Goal: Task Accomplishment & Management: Use online tool/utility

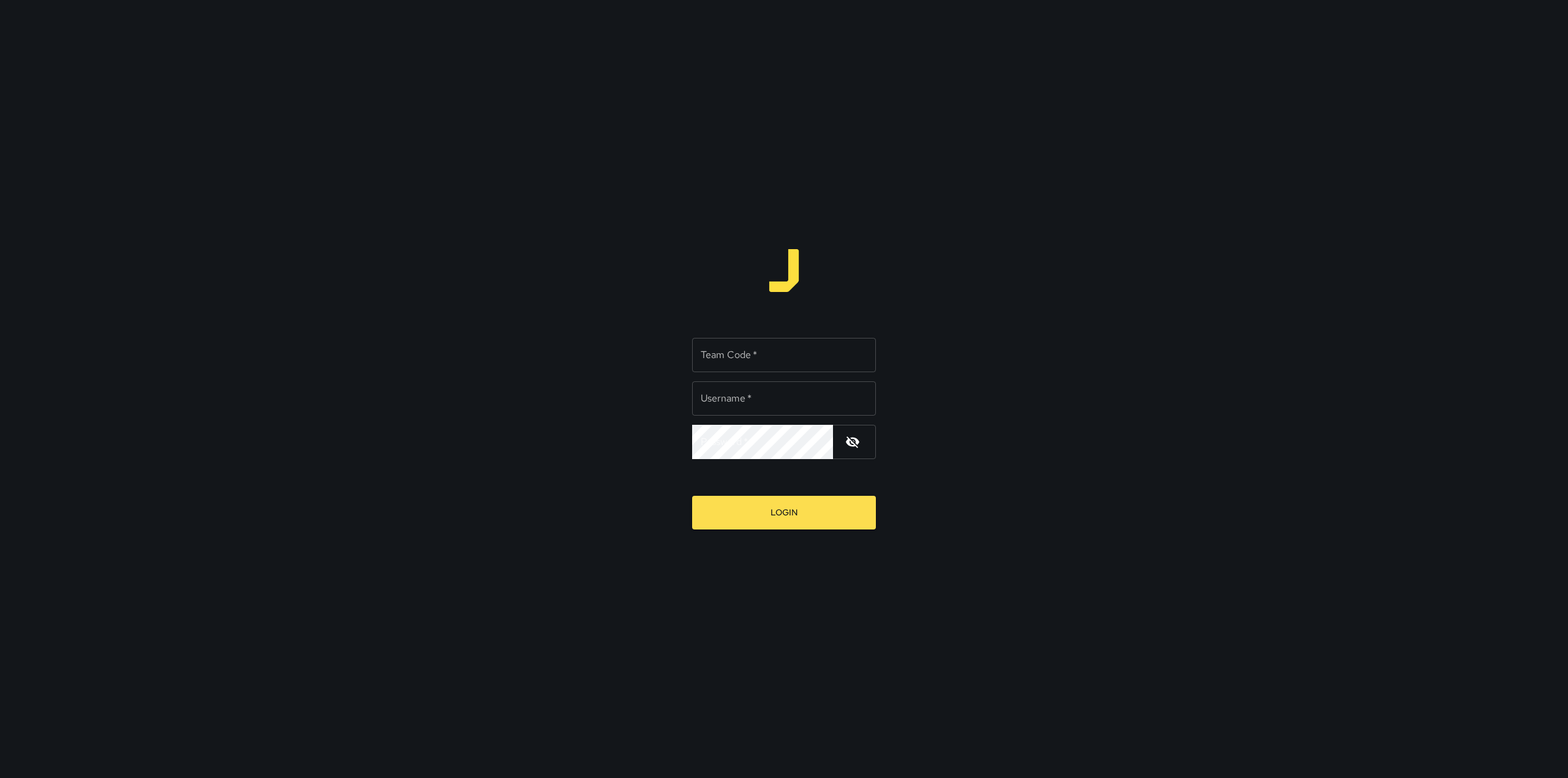
type input "**********"
click at [783, 351] on input "Team Code   *" at bounding box center [784, 354] width 183 height 35
type input "****"
drag, startPoint x: 772, startPoint y: 402, endPoint x: 766, endPoint y: 402, distance: 6.0
click at [766, 402] on input "**********" at bounding box center [784, 399] width 183 height 35
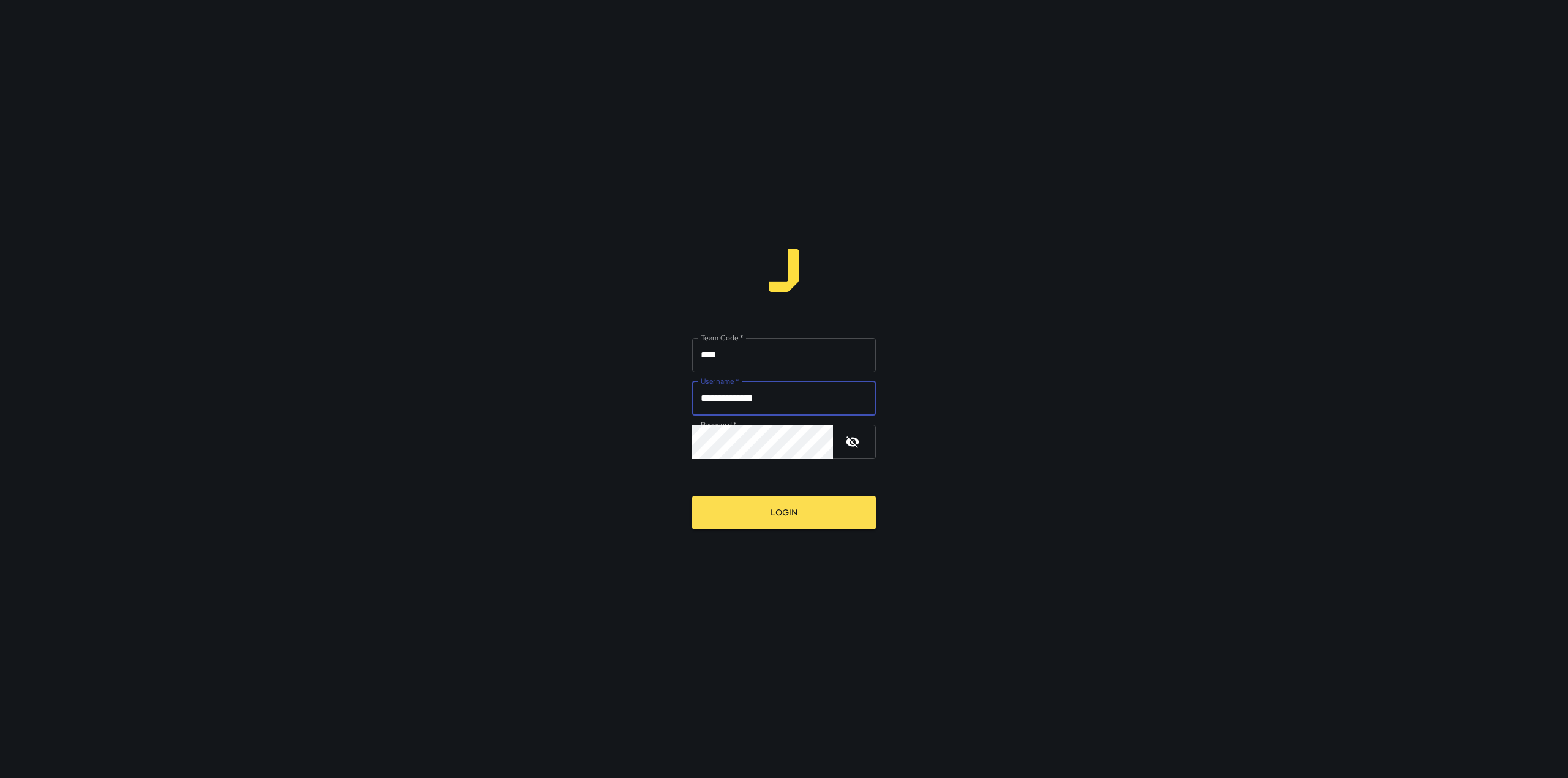
drag, startPoint x: 766, startPoint y: 402, endPoint x: 739, endPoint y: 410, distance: 28.2
click at [739, 410] on input "**********" at bounding box center [784, 399] width 183 height 35
type input "*********"
click at [637, 459] on div "Team Code   * **** Team Code   * Username   * ********* Username   * Password  …" at bounding box center [784, 389] width 1568 height 778
click at [692, 496] on button "Login" at bounding box center [784, 513] width 183 height 34
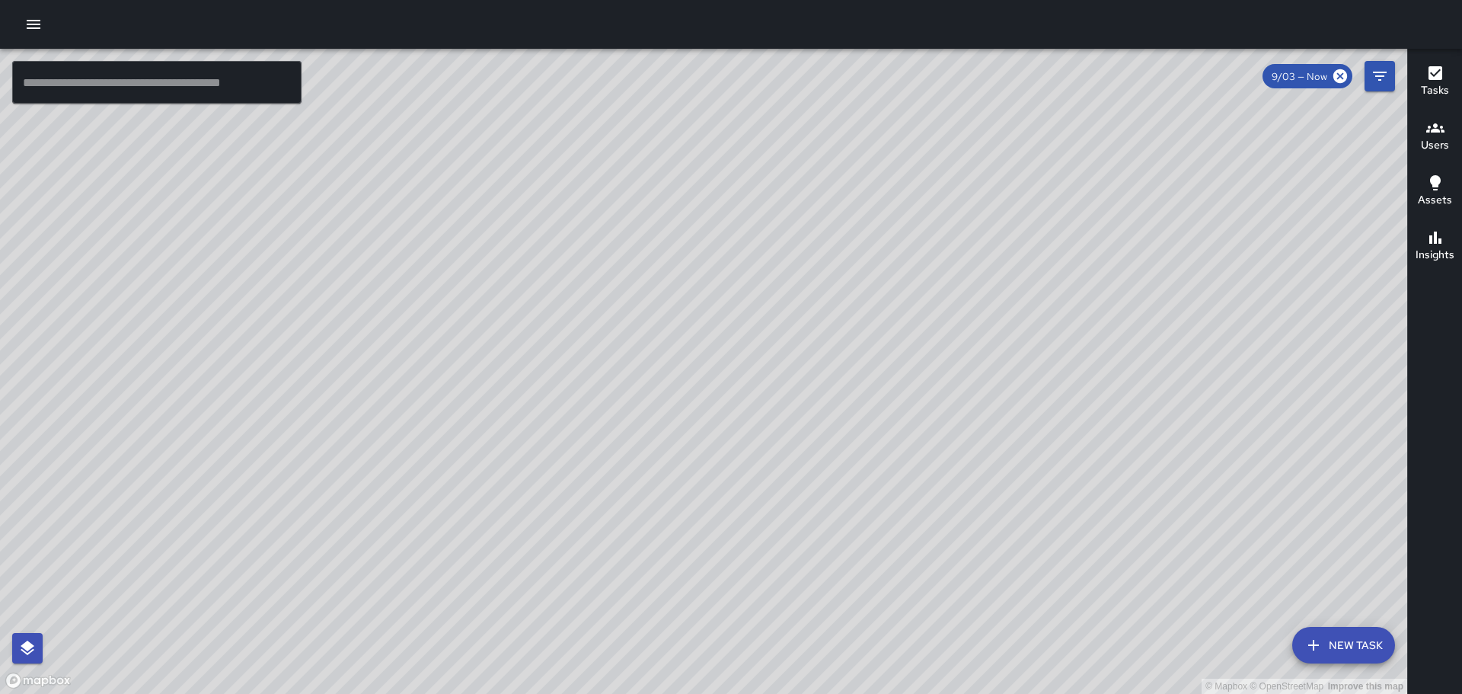
click at [55, 26] on div at bounding box center [731, 24] width 1462 height 49
click at [42, 25] on button "button" at bounding box center [33, 24] width 30 height 30
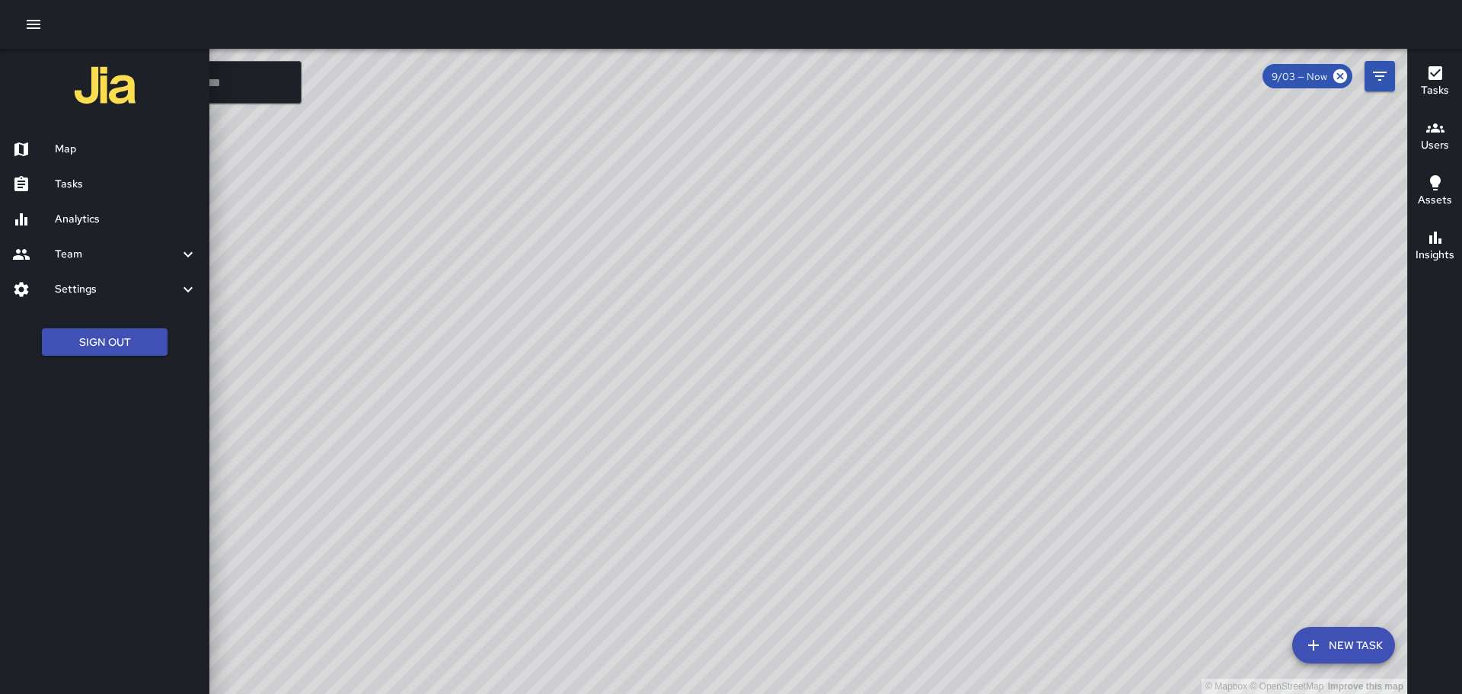
click at [78, 177] on h6 "Tasks" at bounding box center [126, 184] width 142 height 17
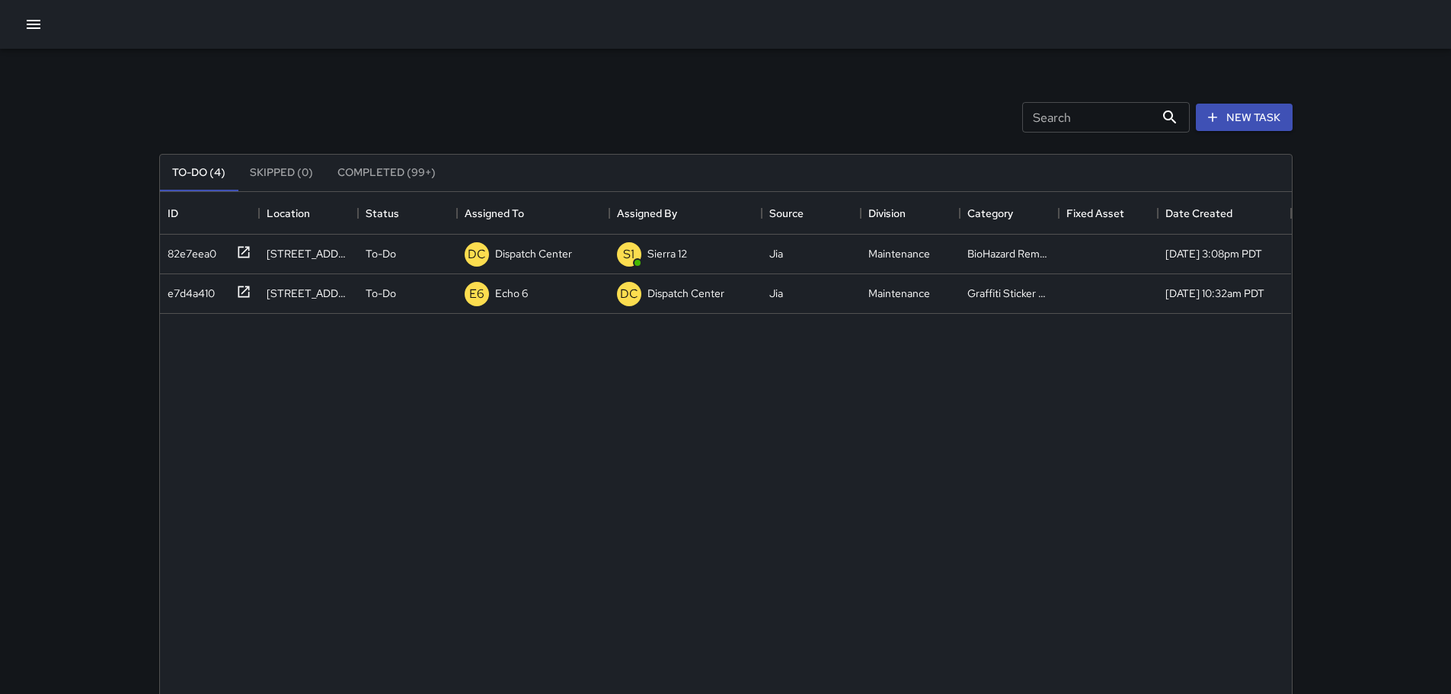
scroll to position [634, 1120]
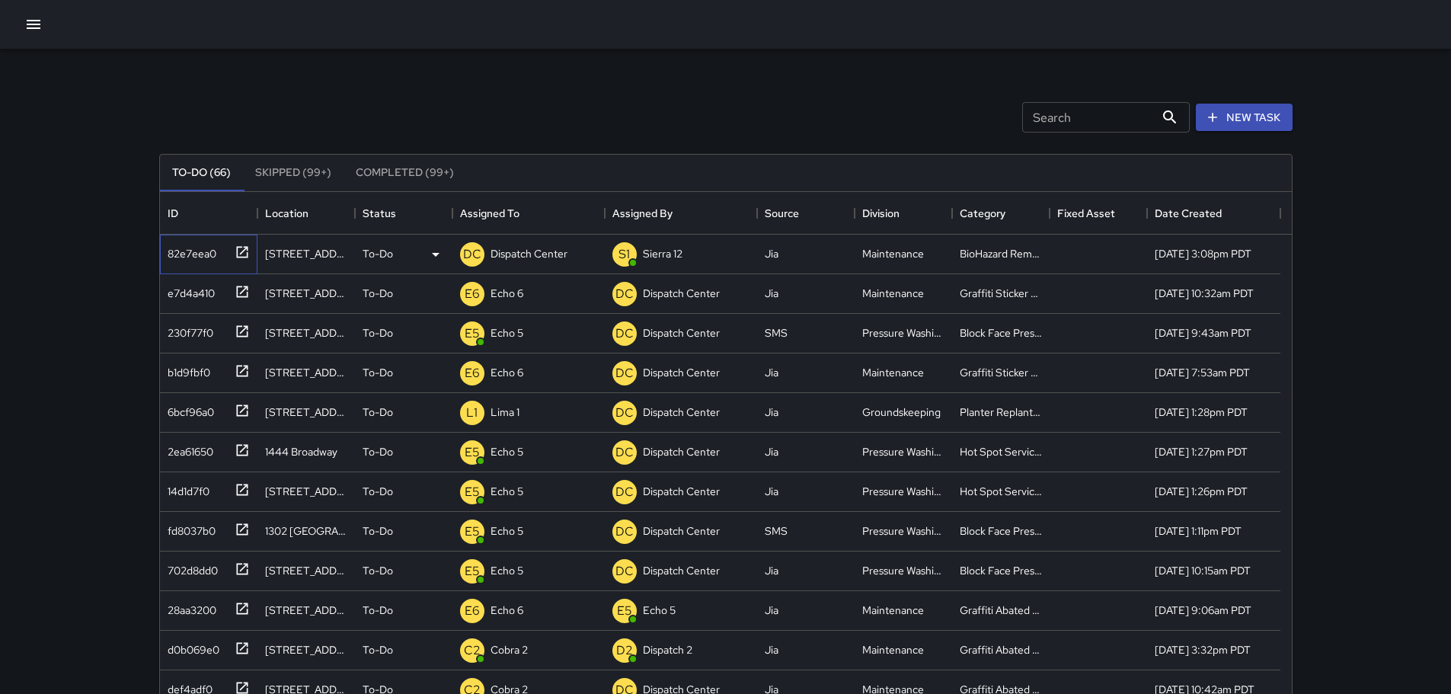
click at [244, 254] on icon at bounding box center [242, 251] width 15 height 15
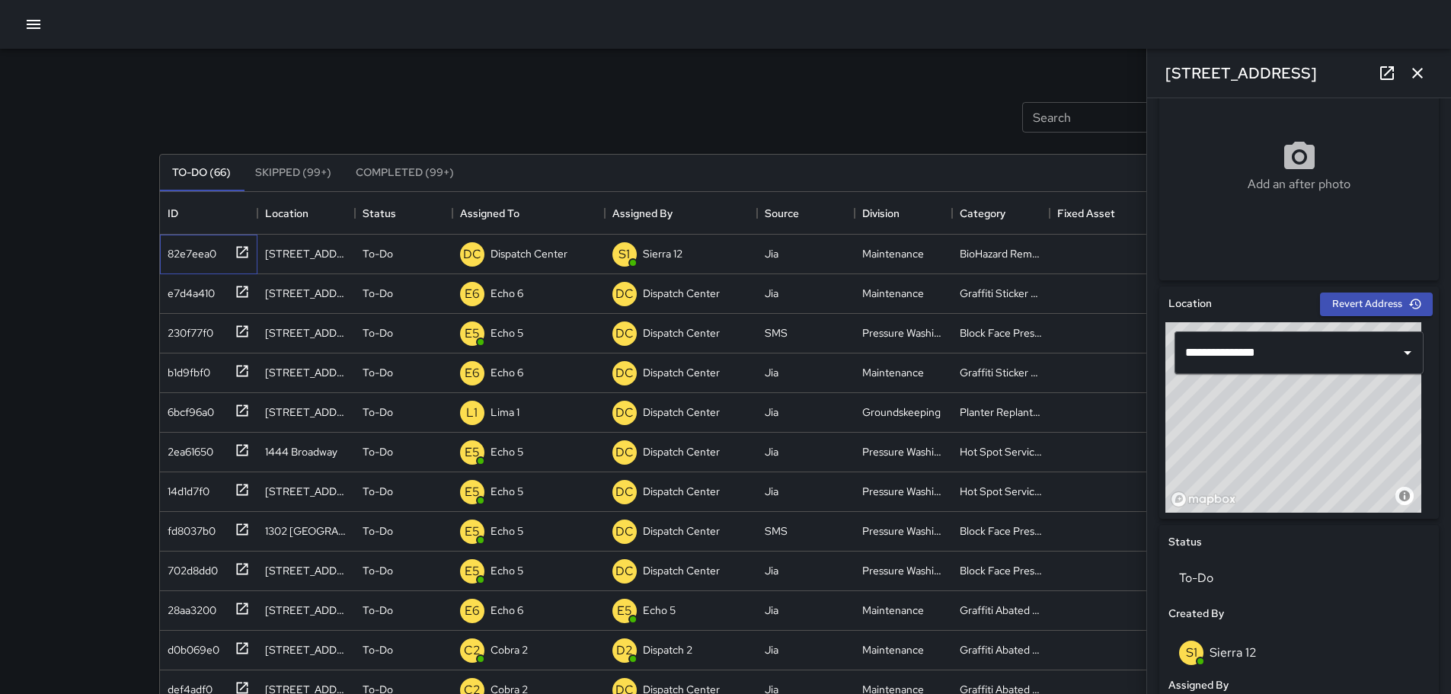
scroll to position [299, 0]
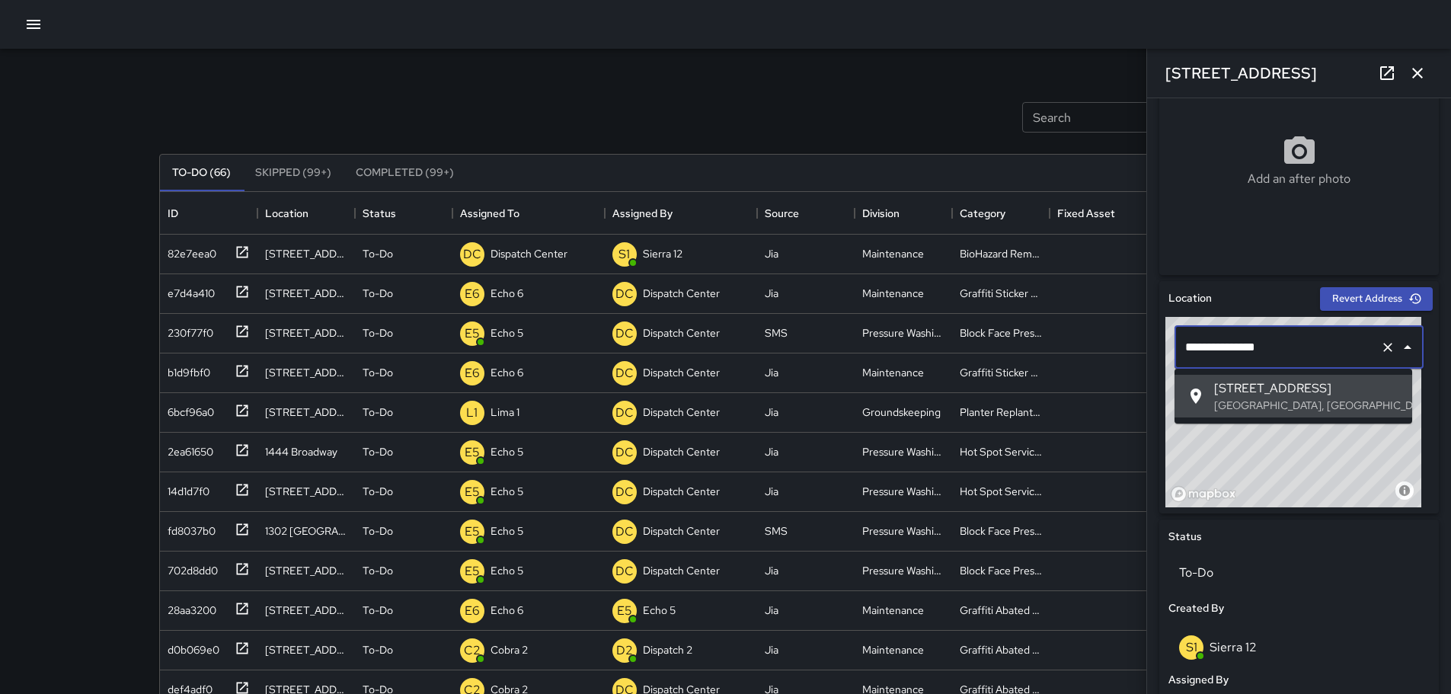
drag, startPoint x: 1269, startPoint y: 352, endPoint x: 1174, endPoint y: 356, distance: 95.3
click at [1174, 356] on div "**********" at bounding box center [1298, 347] width 267 height 61
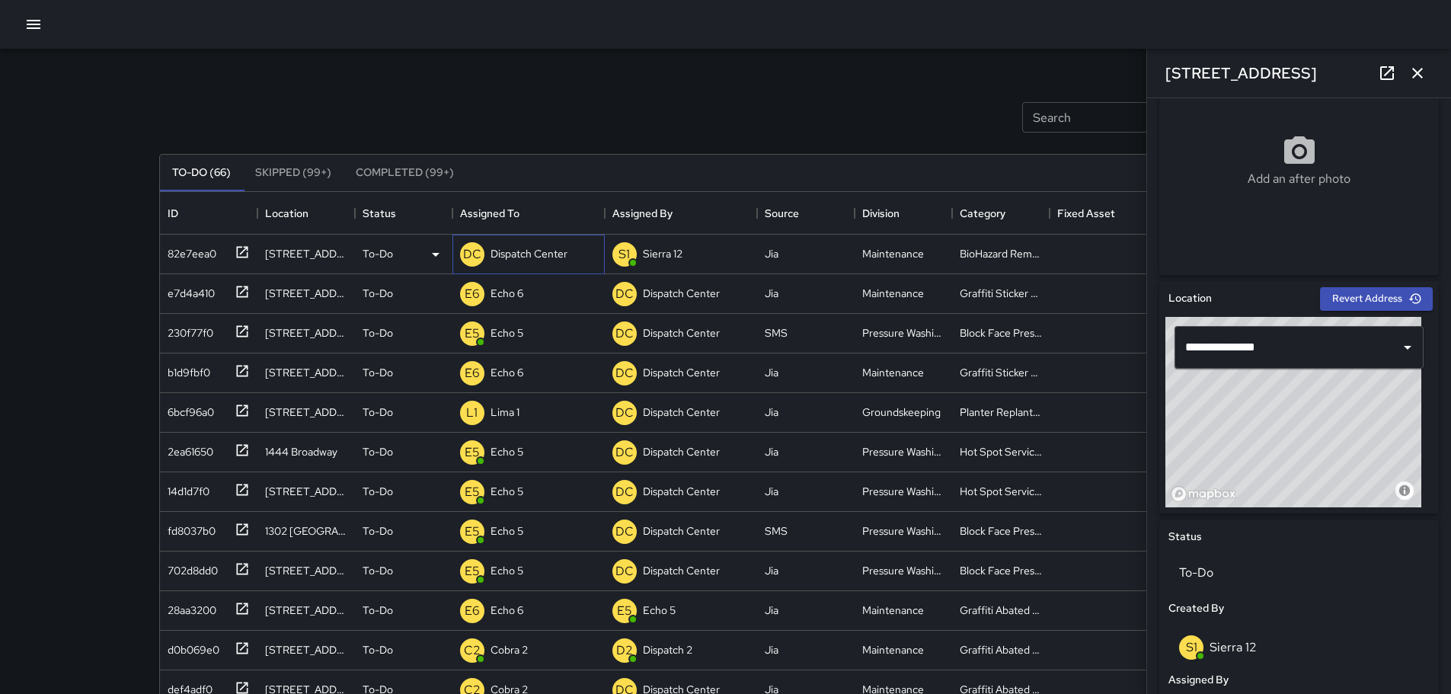
click at [510, 254] on p "Dispatch Center" at bounding box center [528, 253] width 77 height 15
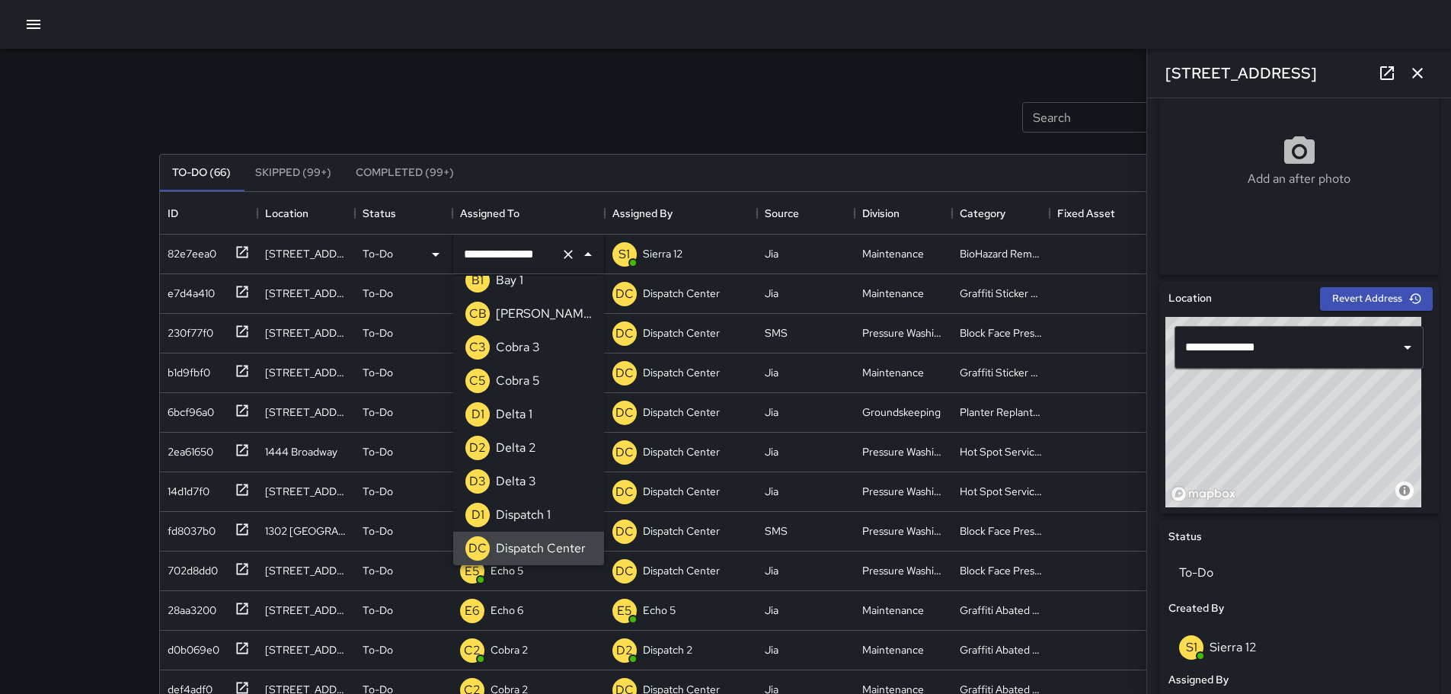
click at [568, 252] on icon "Clear" at bounding box center [568, 254] width 15 height 15
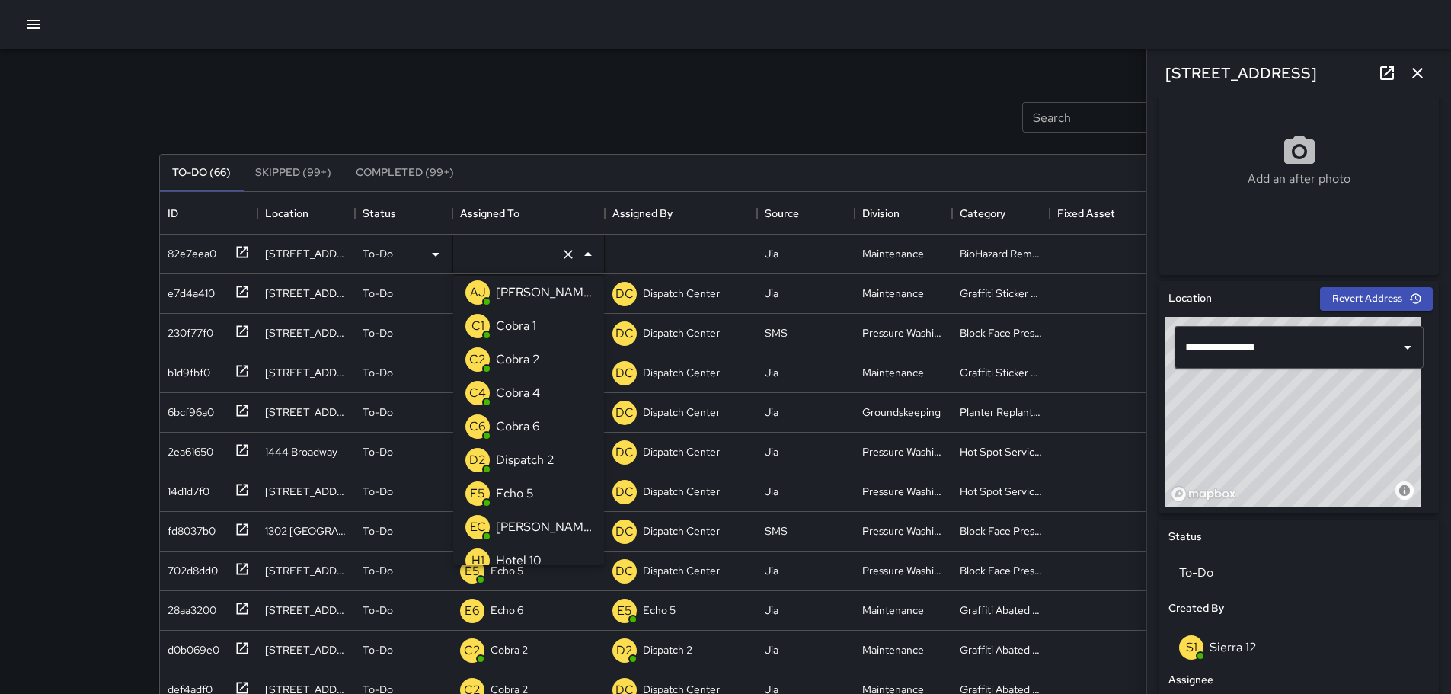
type input "*"
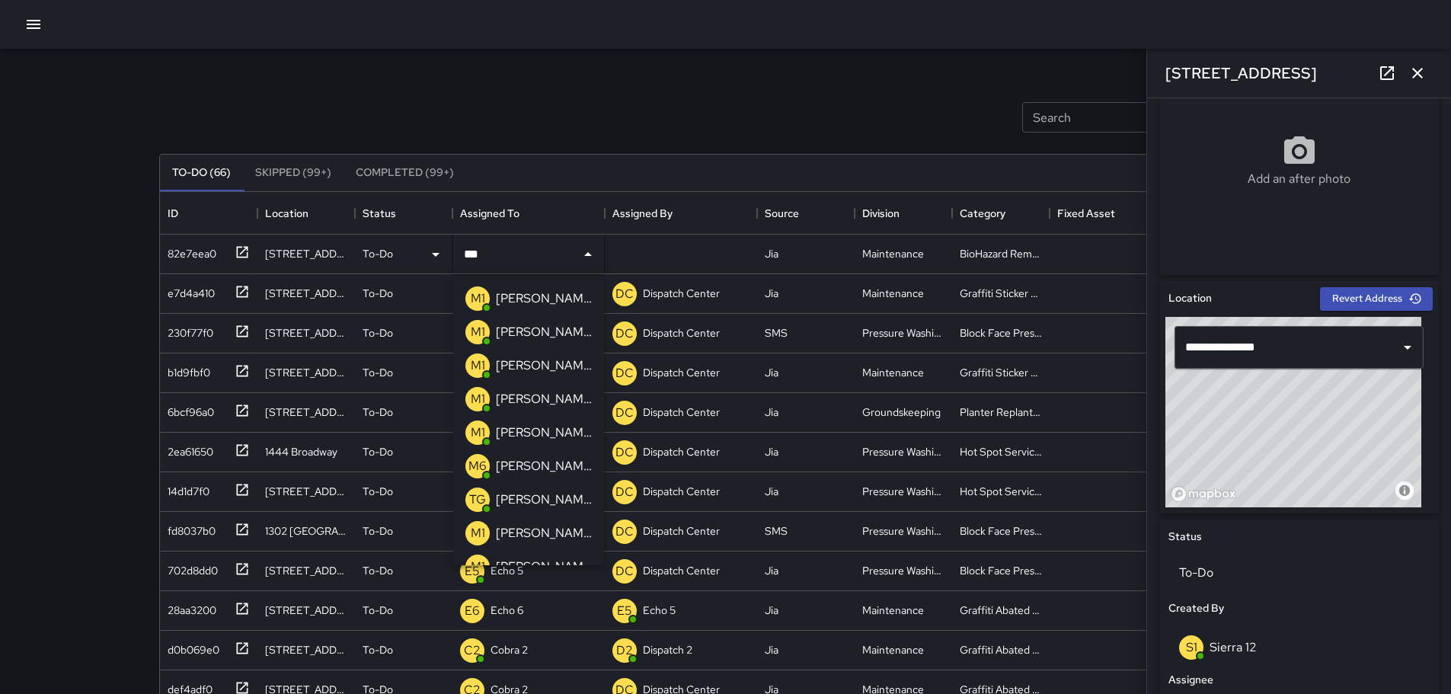
type input "****"
click at [549, 441] on li "M1 Mike 15" at bounding box center [528, 433] width 151 height 34
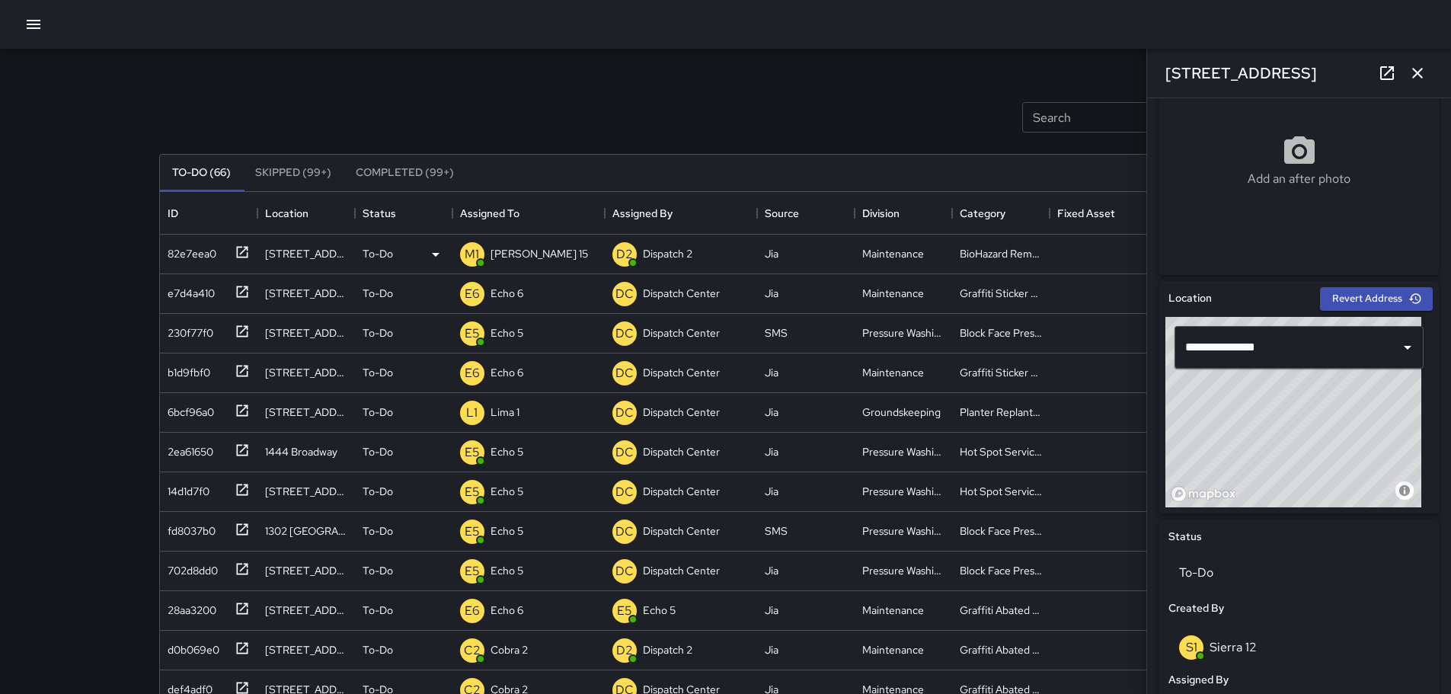
click at [1428, 67] on button "button" at bounding box center [1417, 73] width 30 height 30
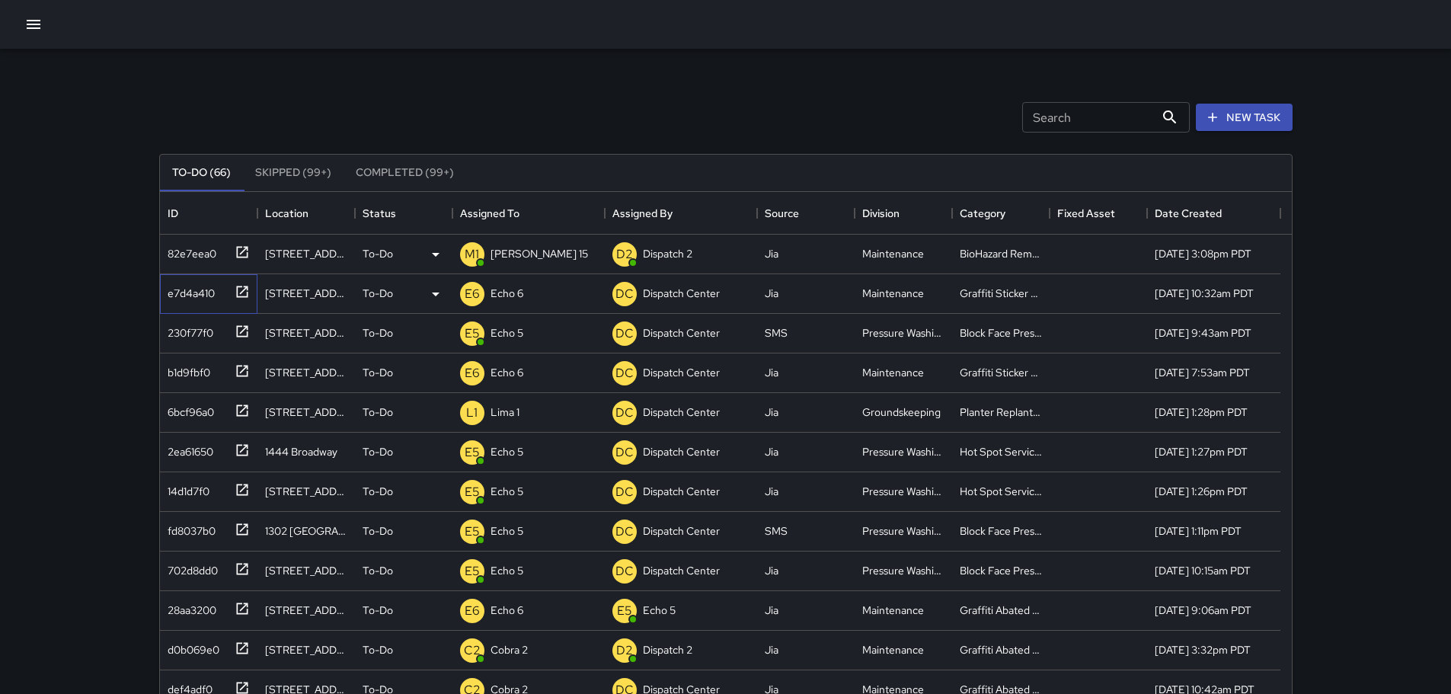
click at [247, 294] on icon at bounding box center [241, 291] width 11 height 11
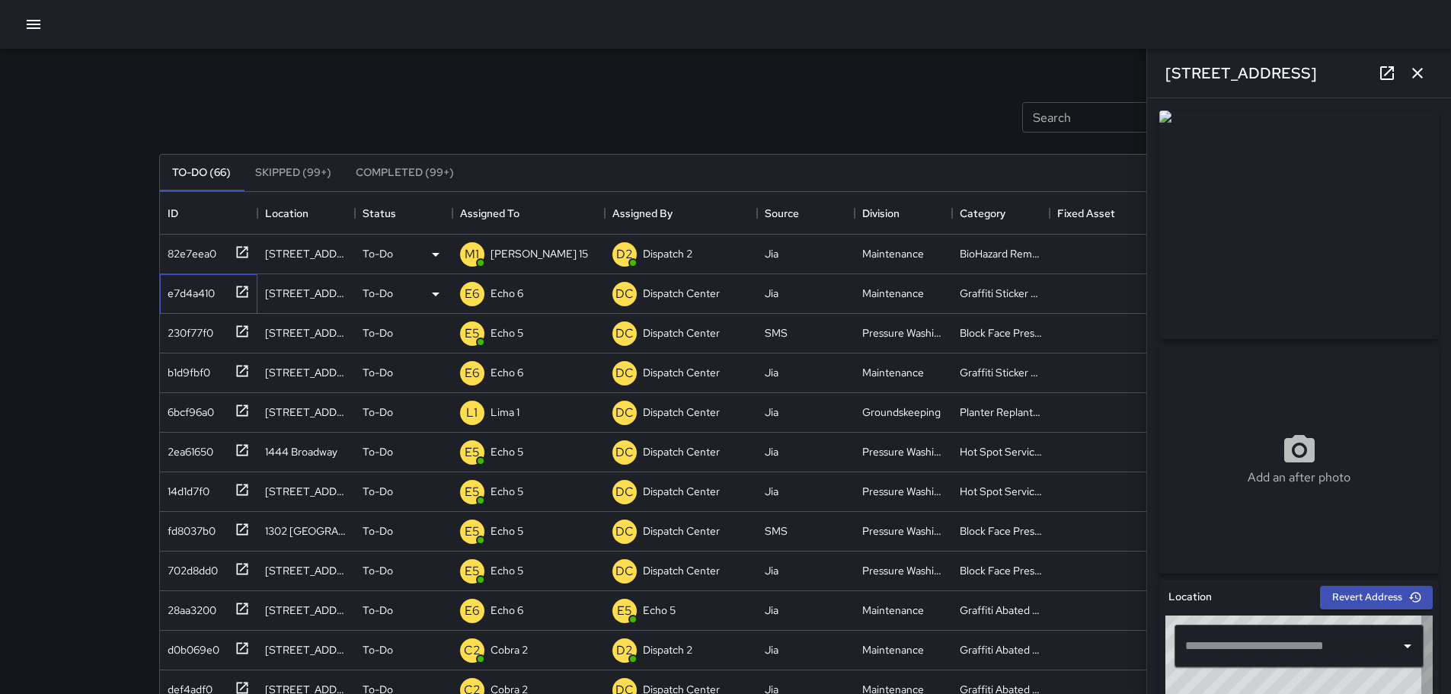
type input "**********"
click at [1427, 67] on button "button" at bounding box center [1417, 73] width 30 height 30
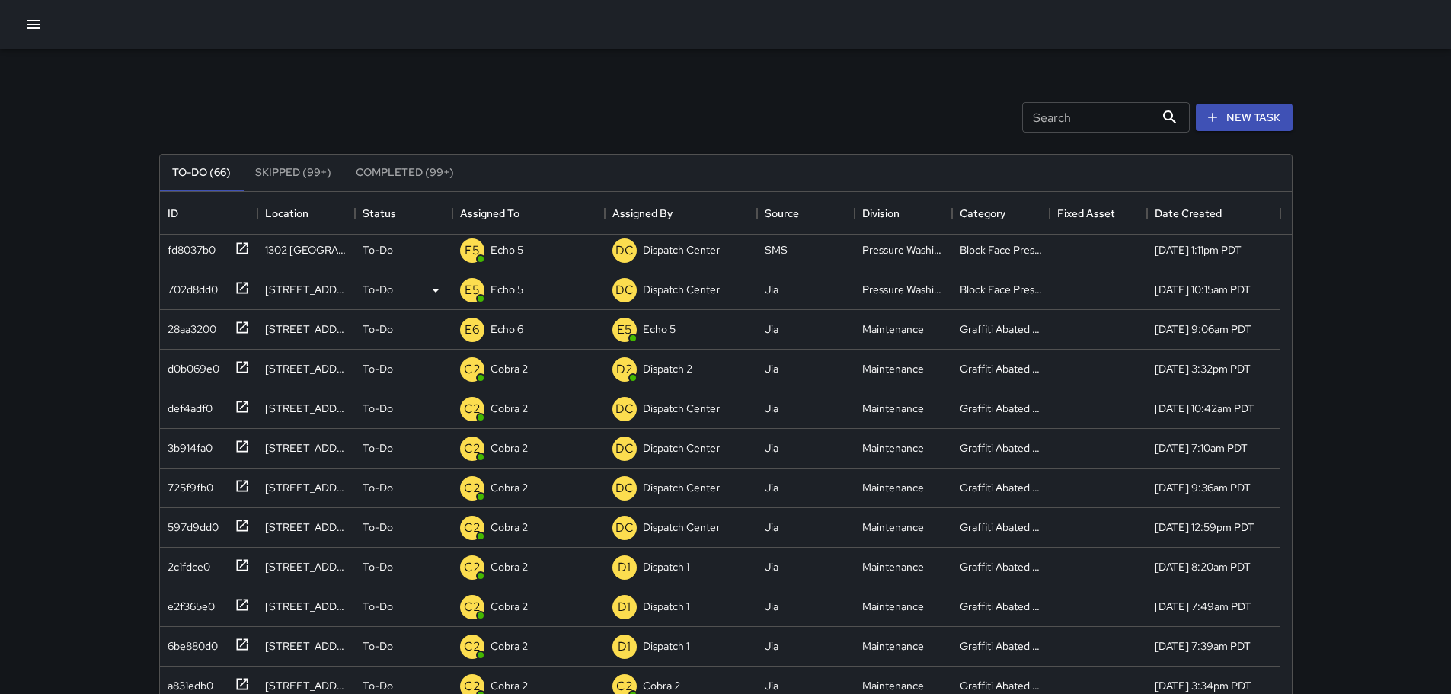
scroll to position [305, 0]
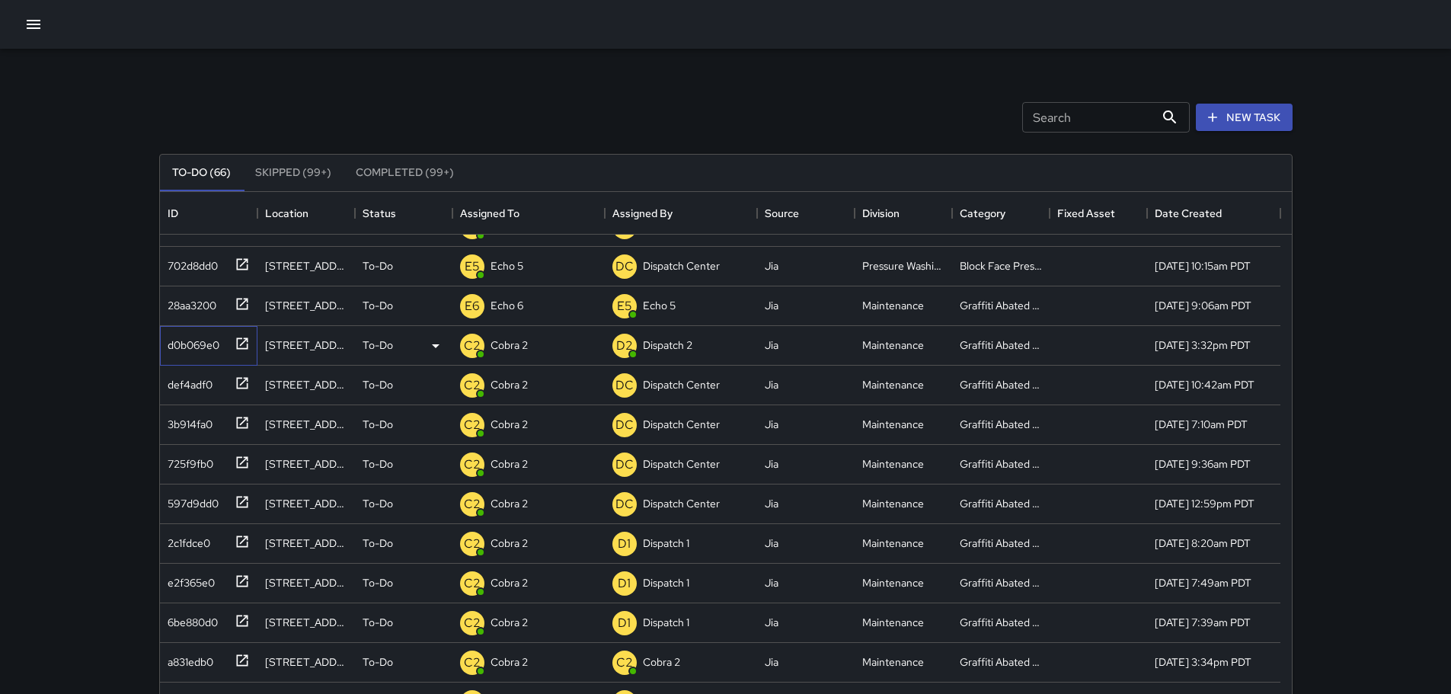
click at [246, 339] on icon at bounding box center [241, 342] width 11 height 11
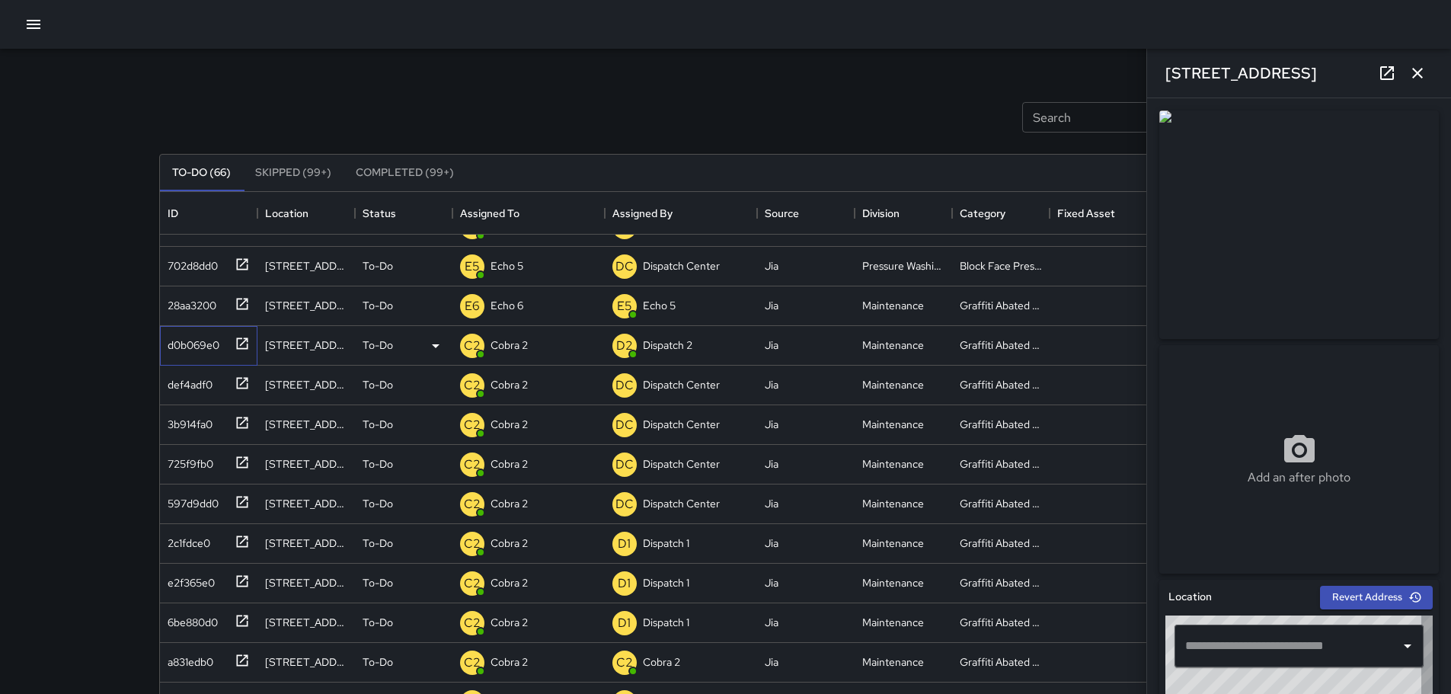
type input "**********"
click at [1419, 75] on icon "button" at bounding box center [1417, 73] width 11 height 11
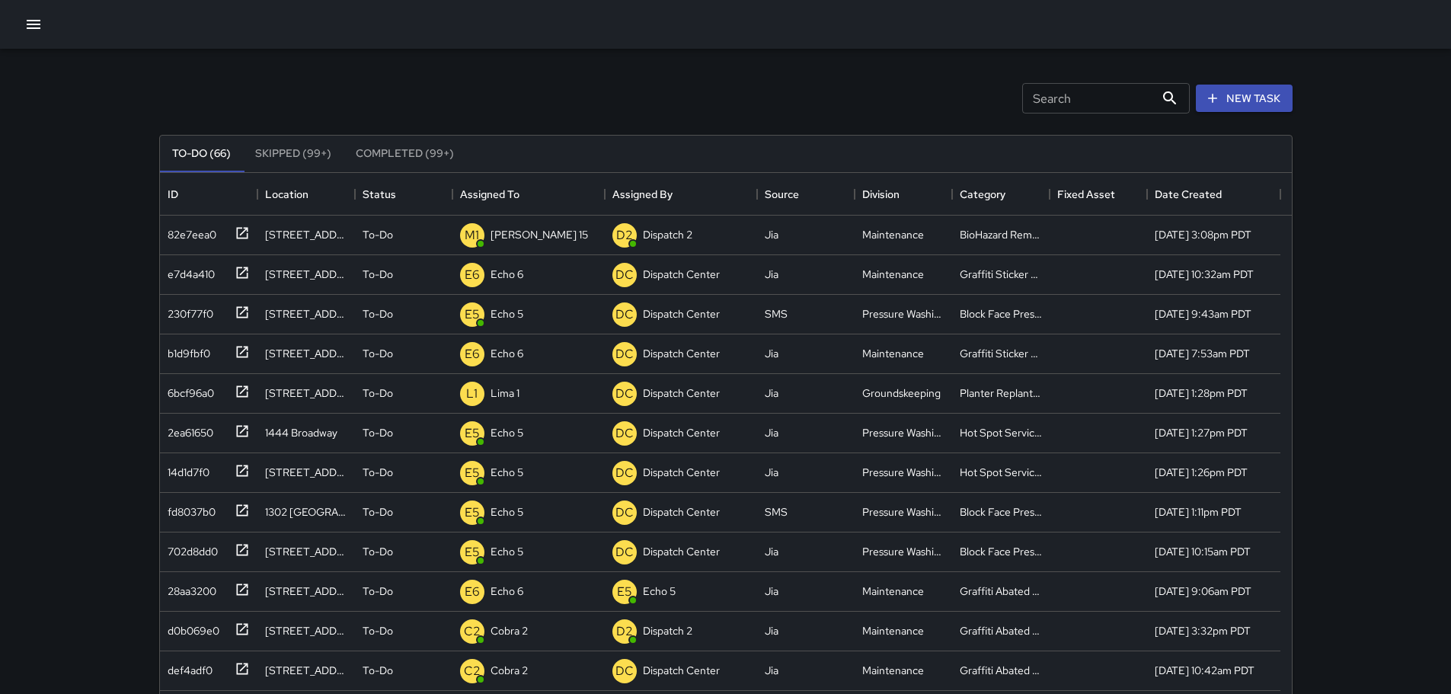
scroll to position [0, 0]
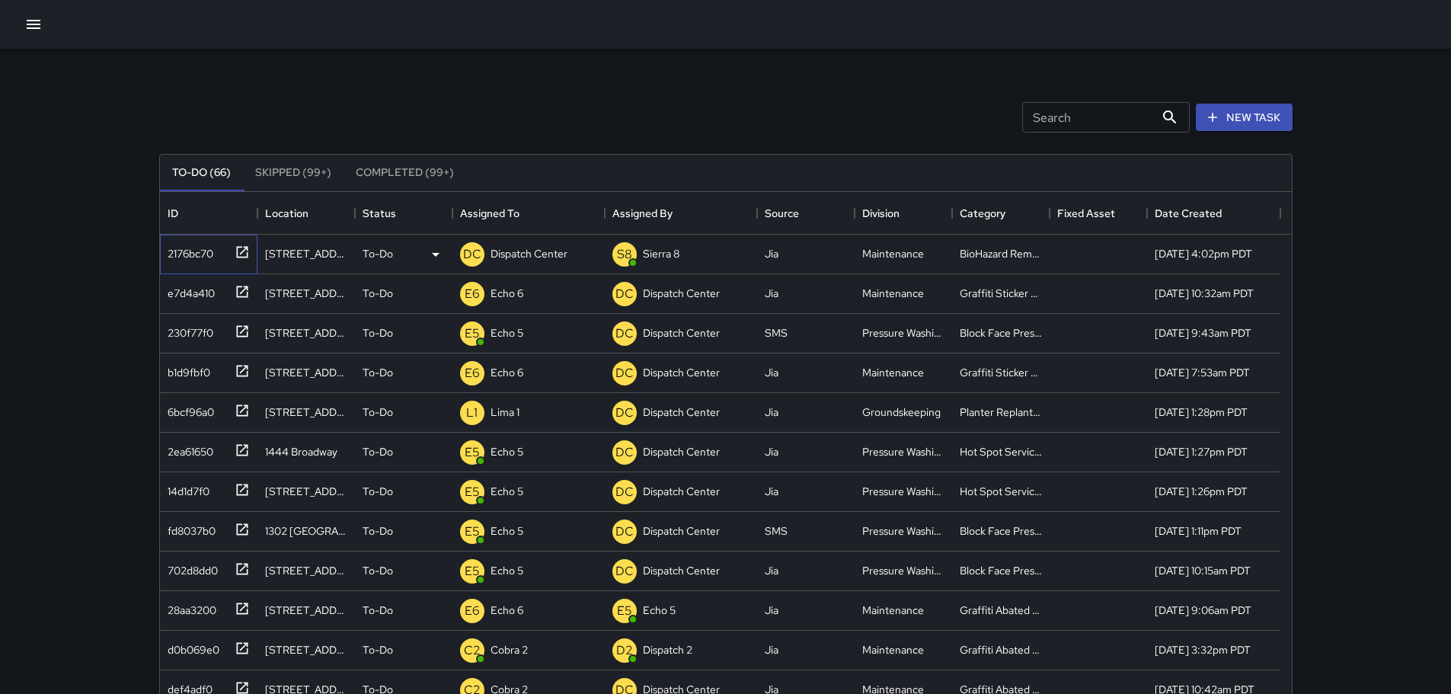
click at [239, 249] on icon at bounding box center [242, 251] width 15 height 15
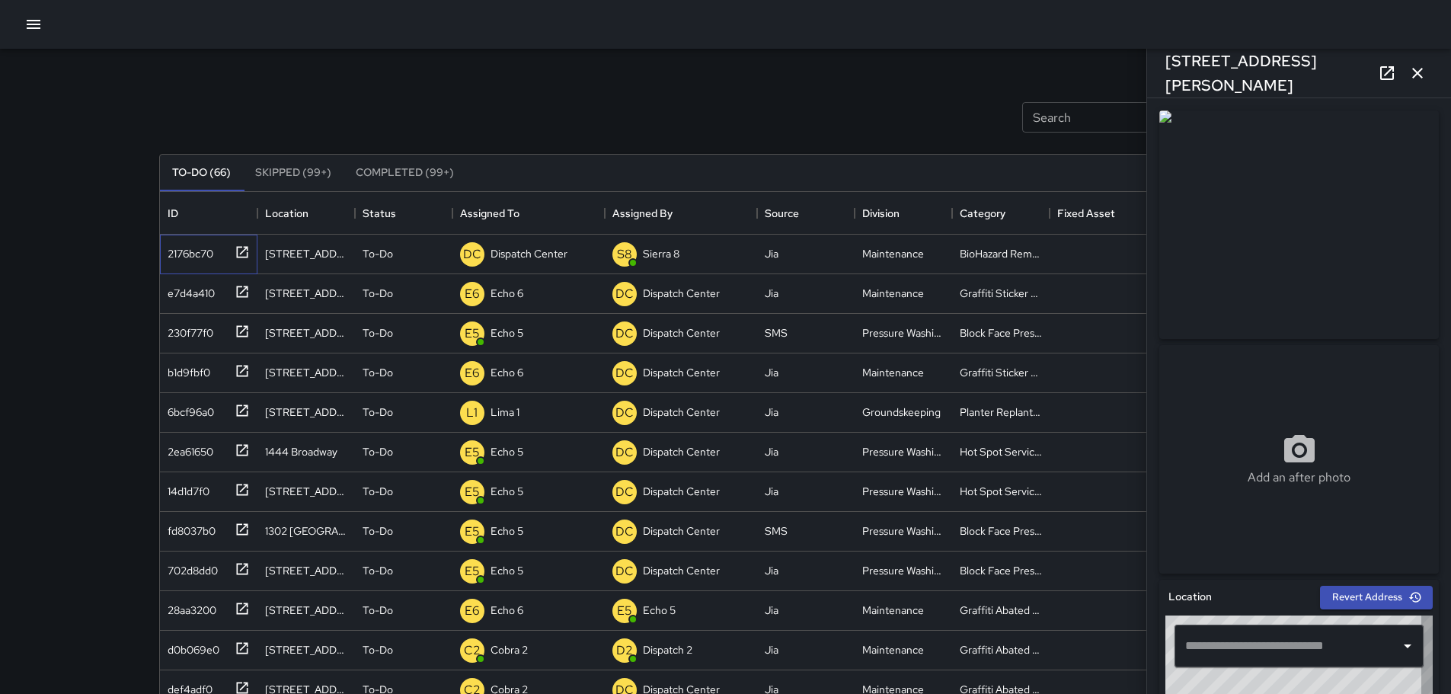
type input "**********"
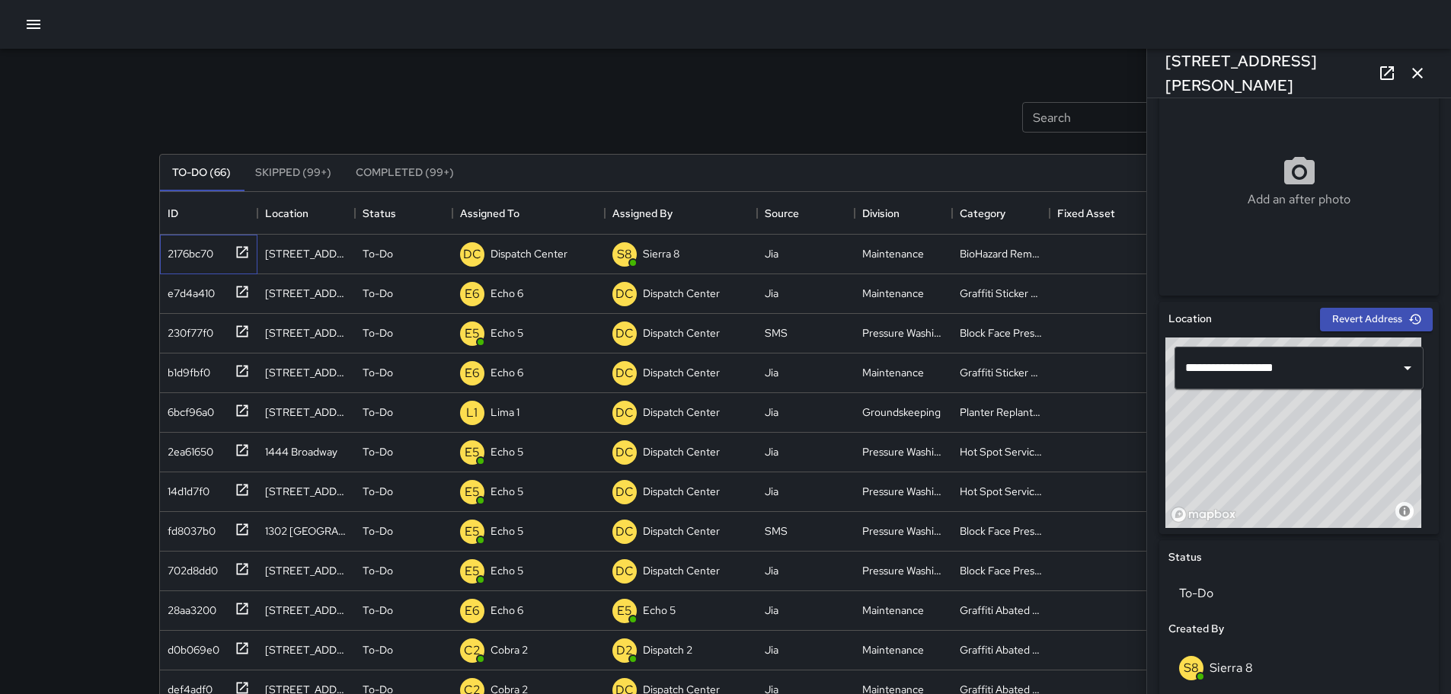
scroll to position [299, 0]
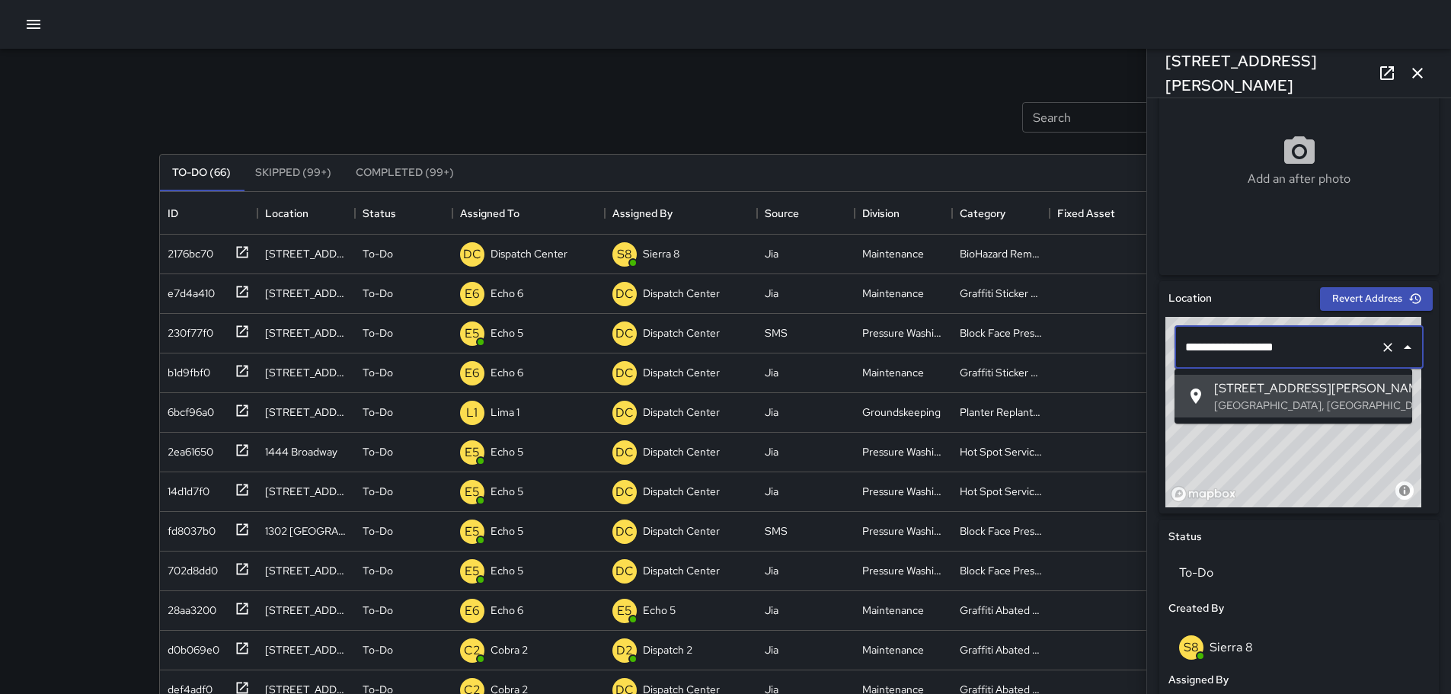
drag, startPoint x: 1349, startPoint y: 357, endPoint x: 1203, endPoint y: 359, distance: 146.2
click at [1202, 373] on body "Search Search New Task To-Do (66) Skipped (99+) Completed (99+) ID Location Sta…" at bounding box center [725, 450] width 1451 height 900
click at [1427, 70] on button "button" at bounding box center [1417, 73] width 30 height 30
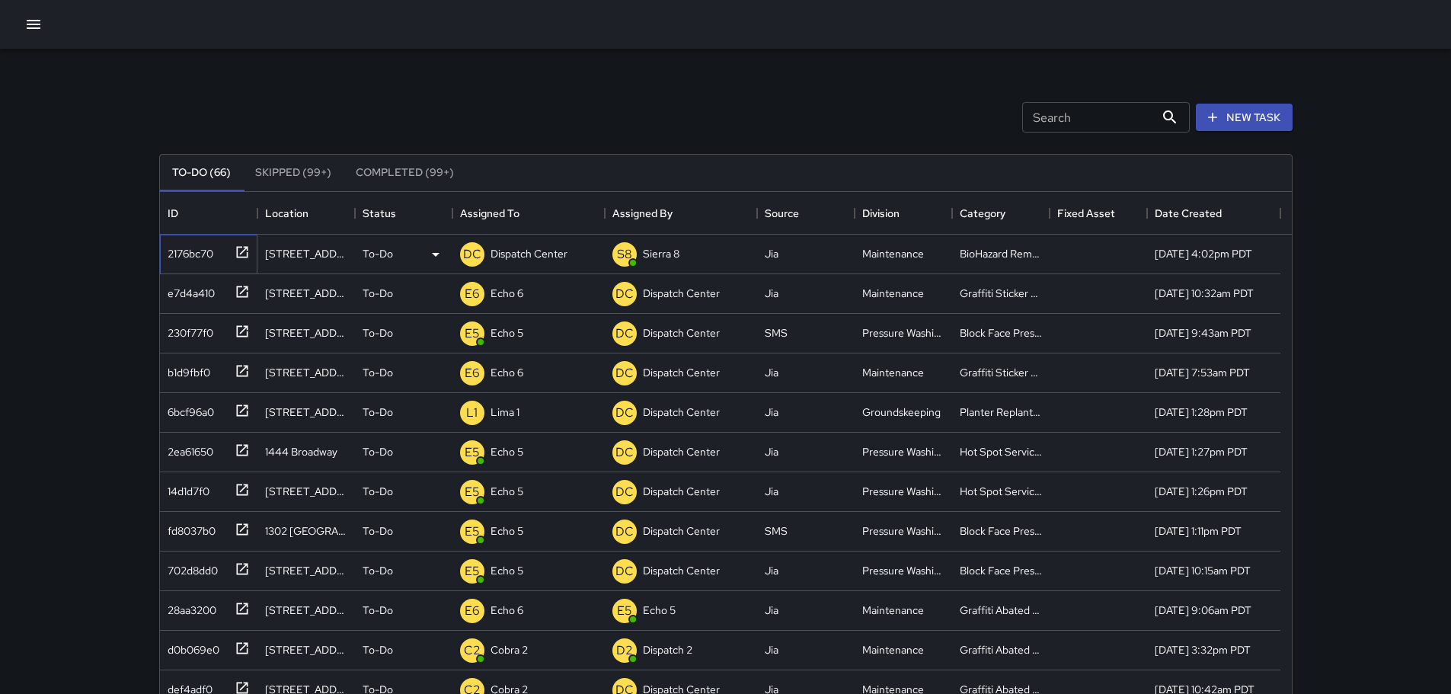
click at [238, 258] on icon at bounding box center [242, 251] width 15 height 15
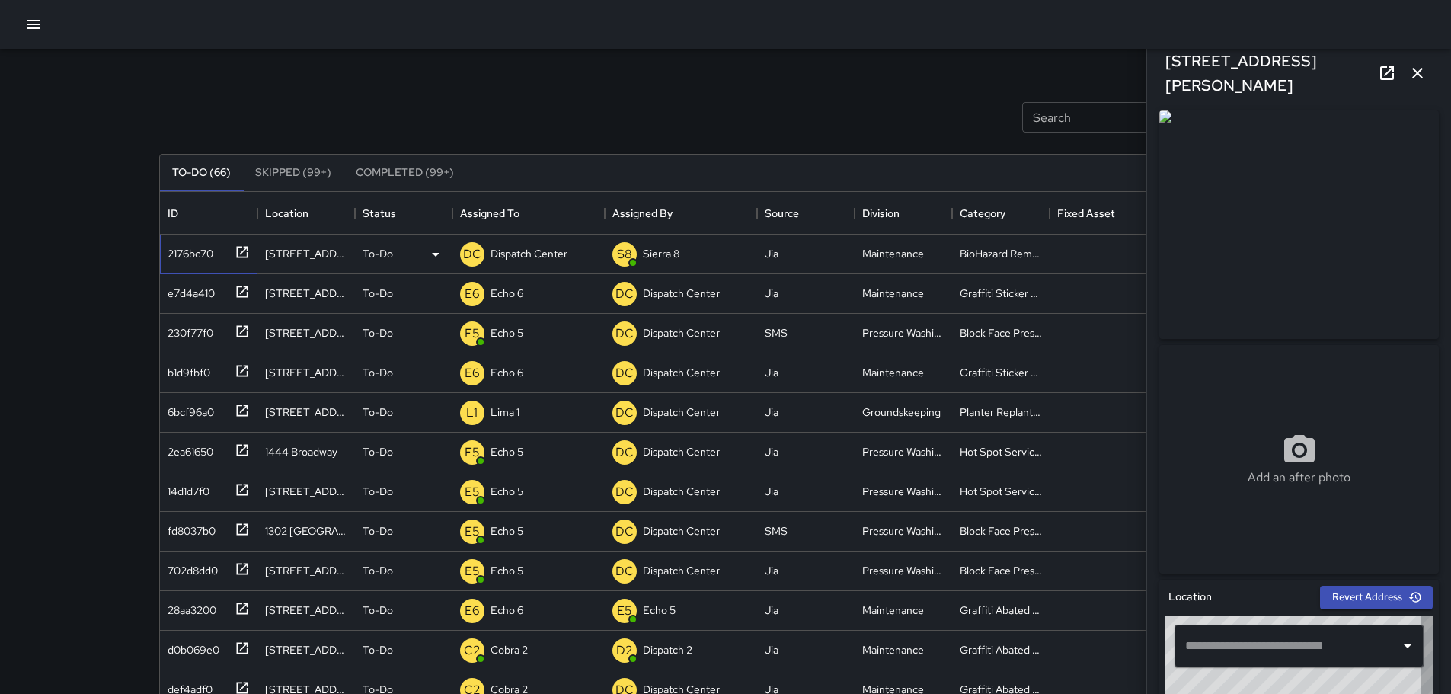
type input "**********"
drag, startPoint x: 1322, startPoint y: 69, endPoint x: 1162, endPoint y: 81, distance: 160.4
click at [1162, 81] on div "1616 Webster Street" at bounding box center [1299, 73] width 304 height 49
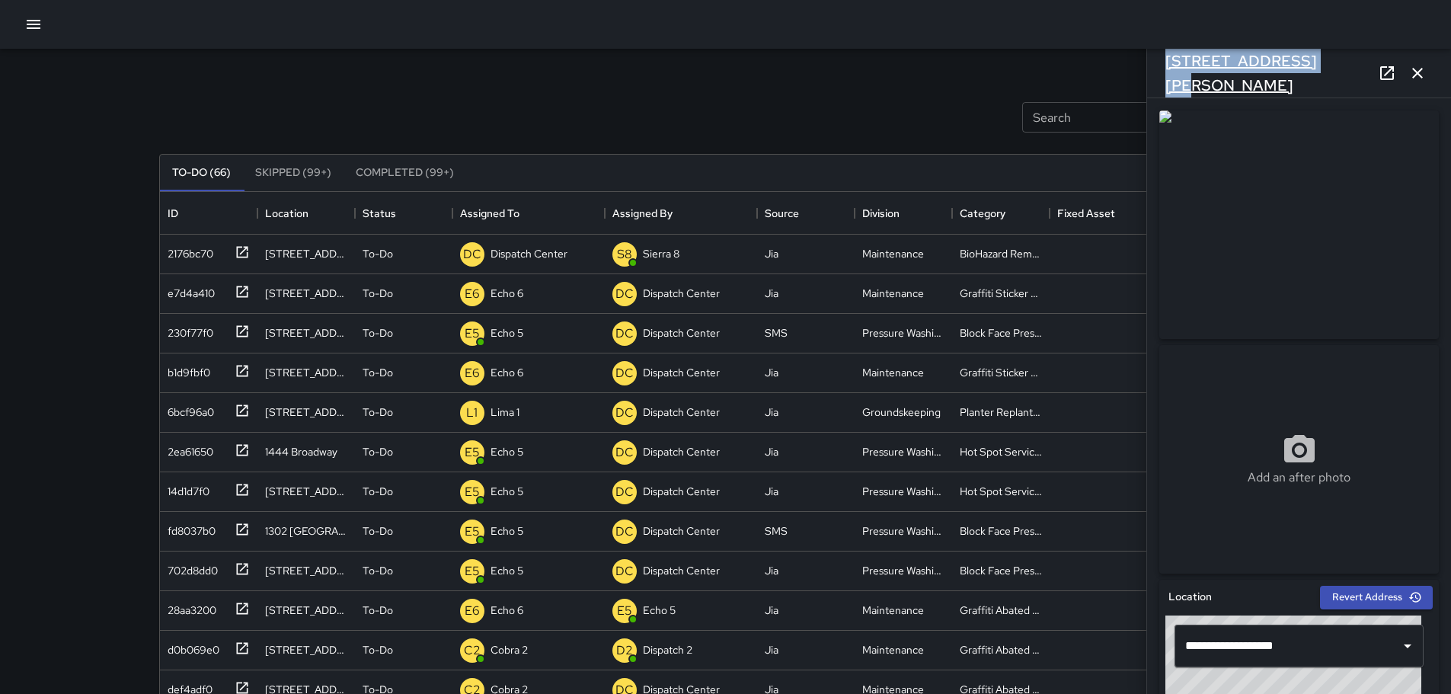
copy h6 "[STREET_ADDRESS][PERSON_NAME]"
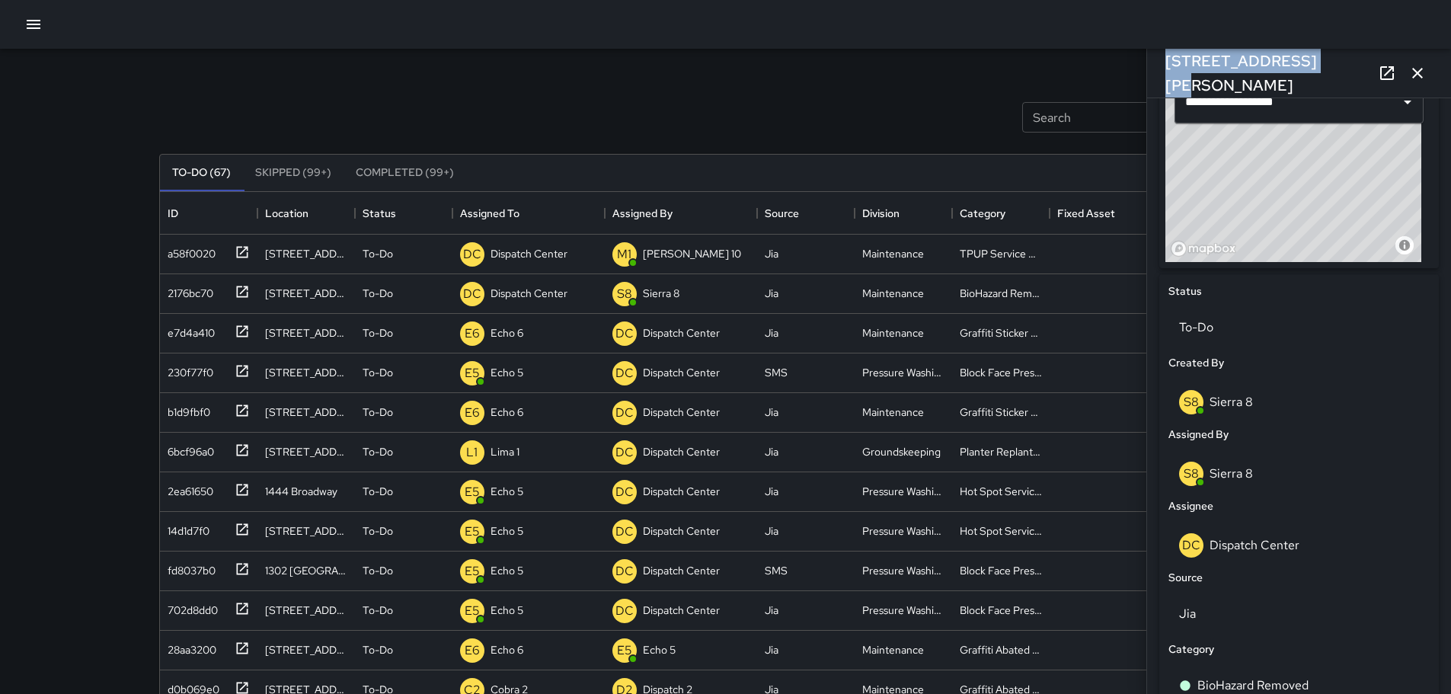
scroll to position [548, 0]
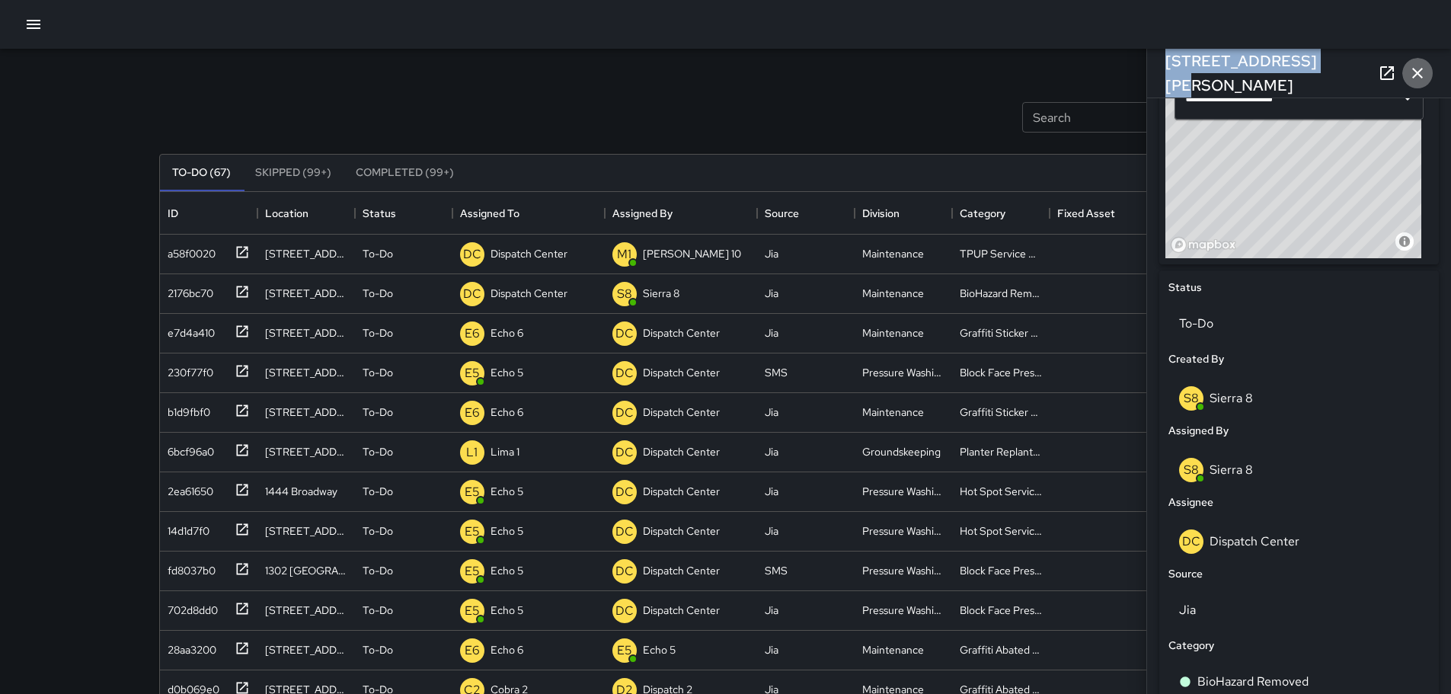
click at [1425, 66] on icon "button" at bounding box center [1417, 73] width 18 height 18
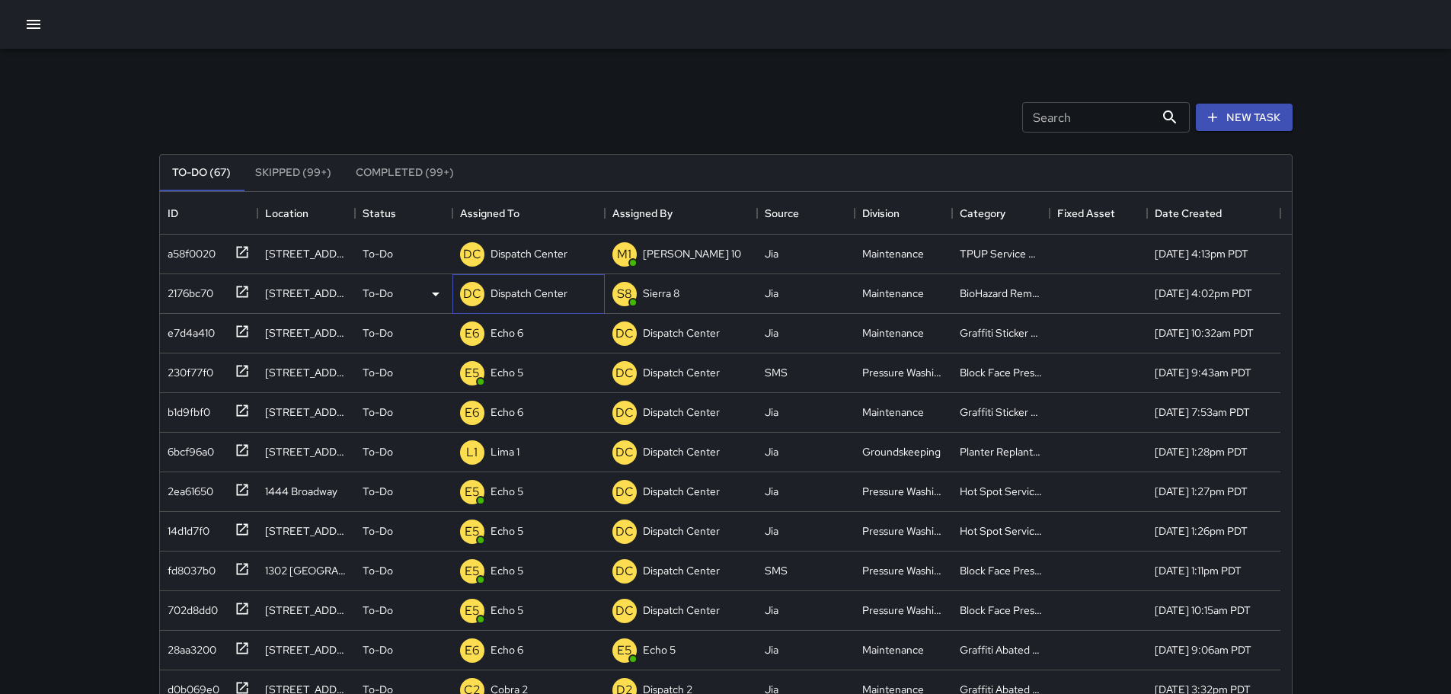
click at [512, 297] on p "Dispatch Center" at bounding box center [528, 293] width 77 height 15
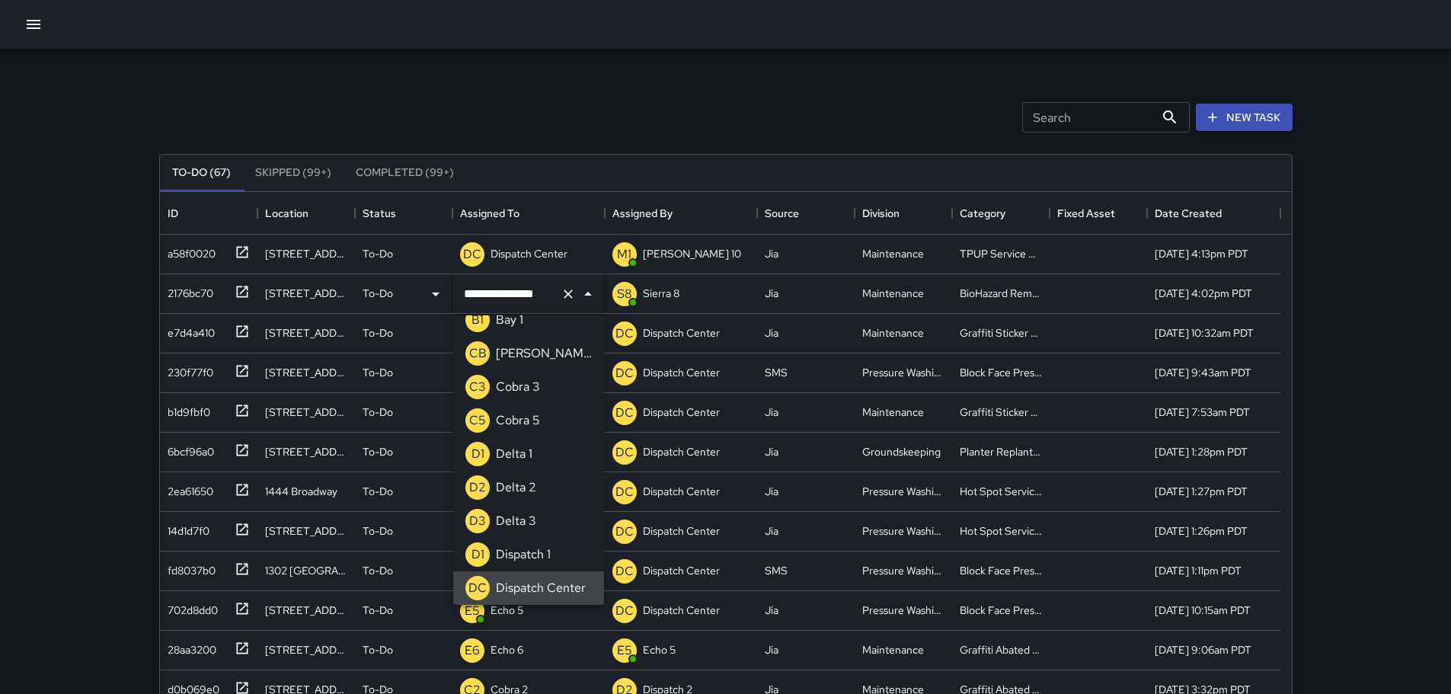
click at [559, 298] on button "Clear" at bounding box center [568, 293] width 21 height 21
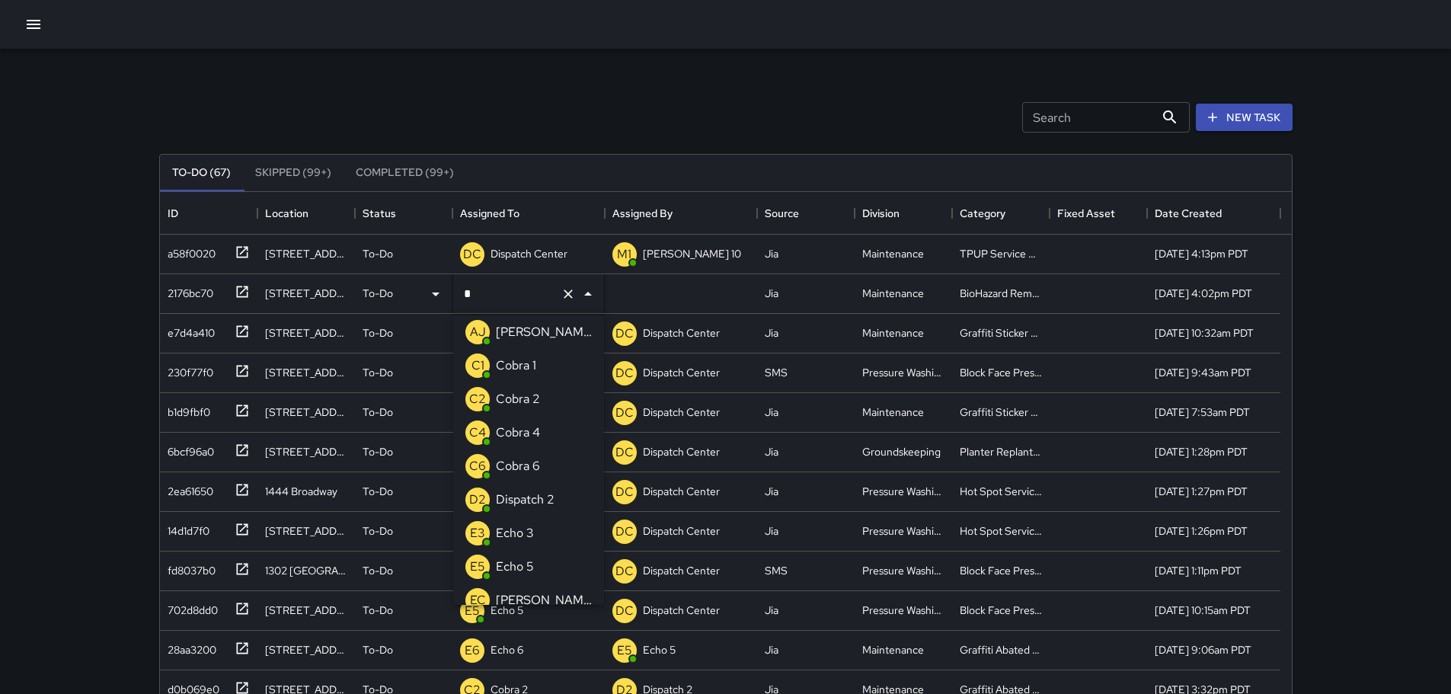
scroll to position [0, 0]
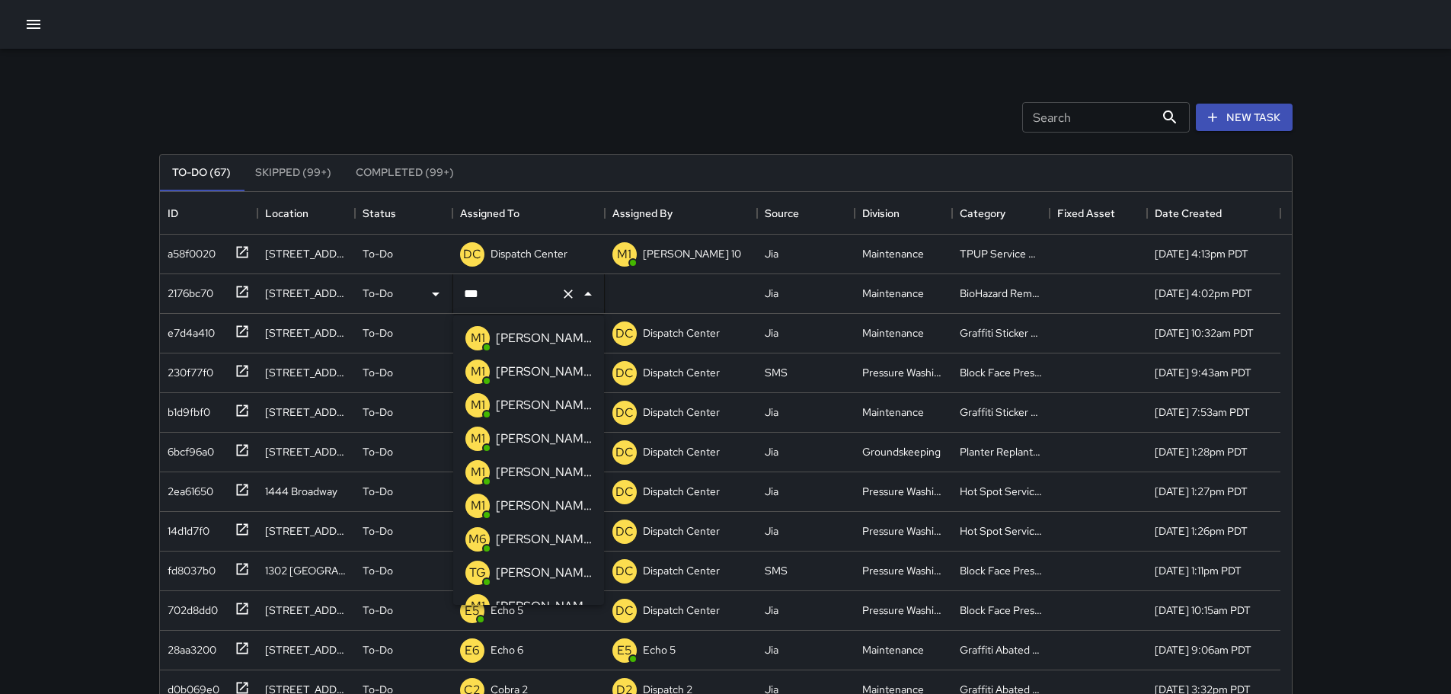
type input "****"
click at [487, 478] on span at bounding box center [487, 481] width 6 height 6
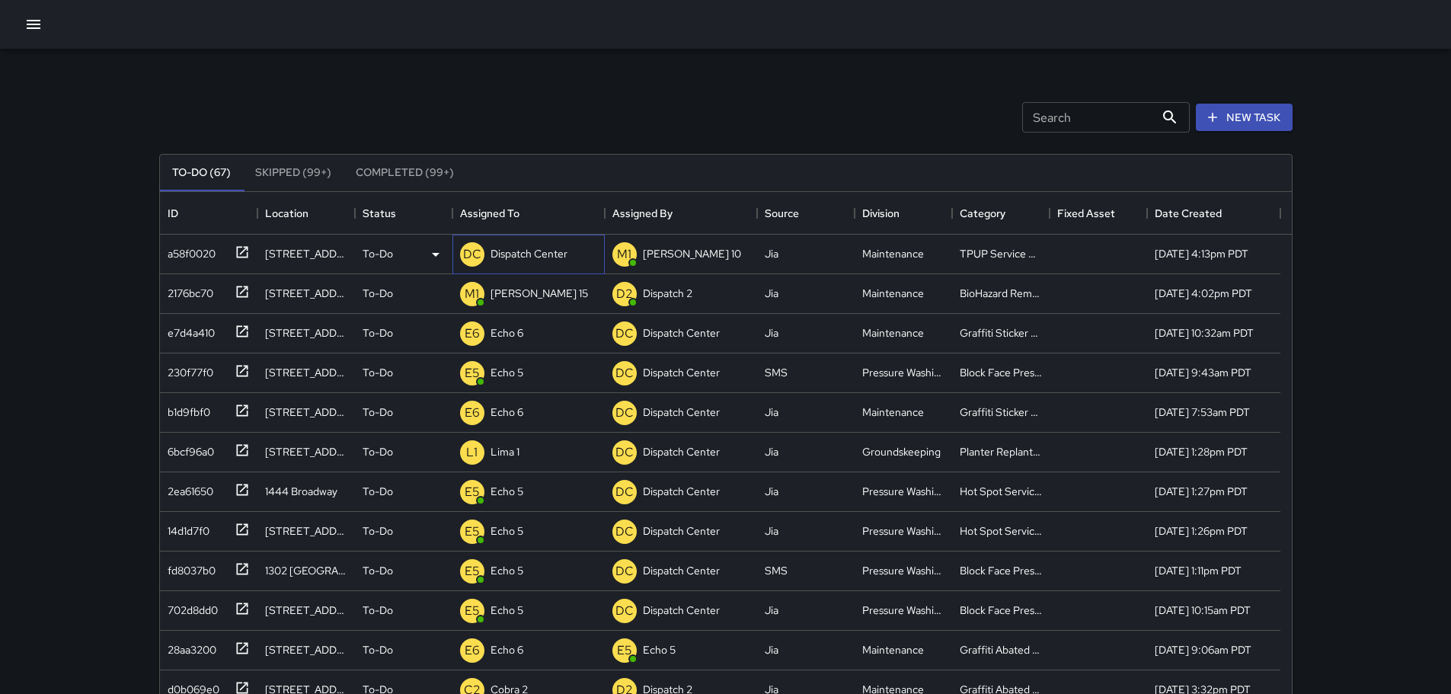
click at [531, 249] on p "Dispatch Center" at bounding box center [528, 253] width 77 height 15
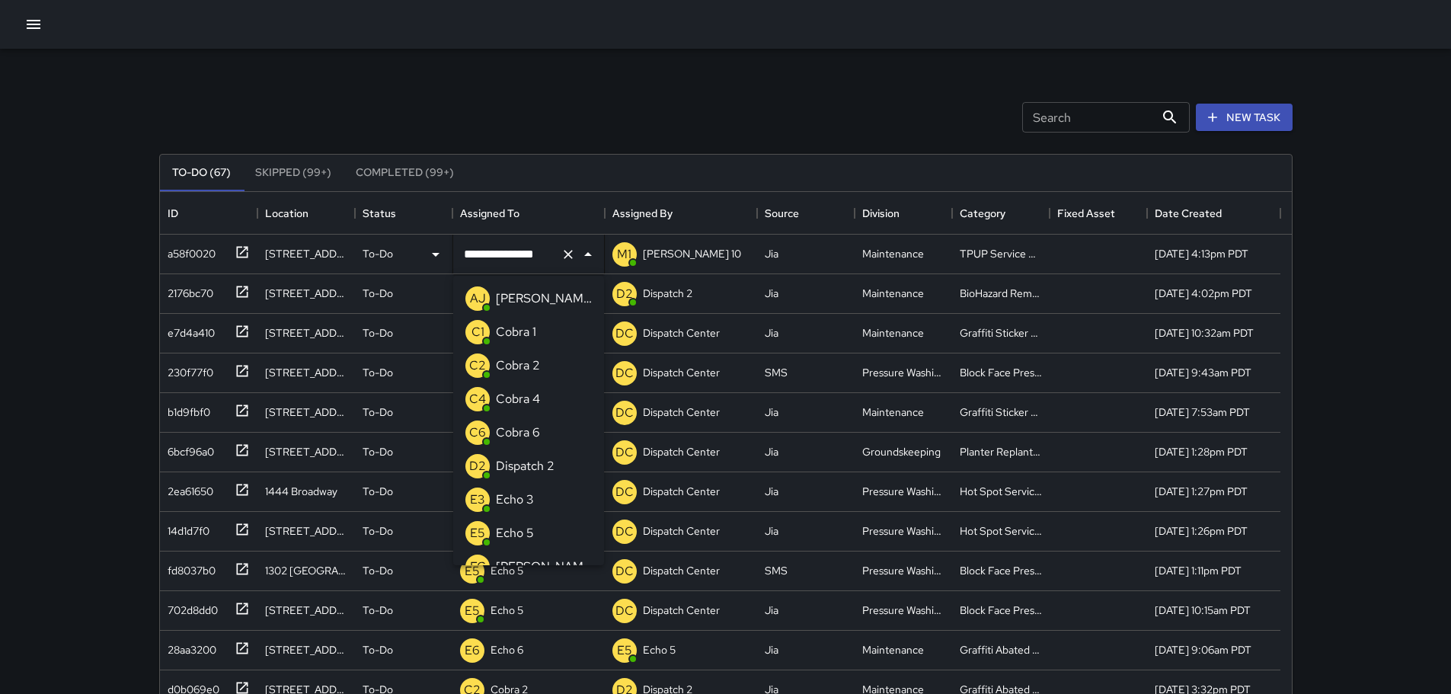
scroll to position [990, 0]
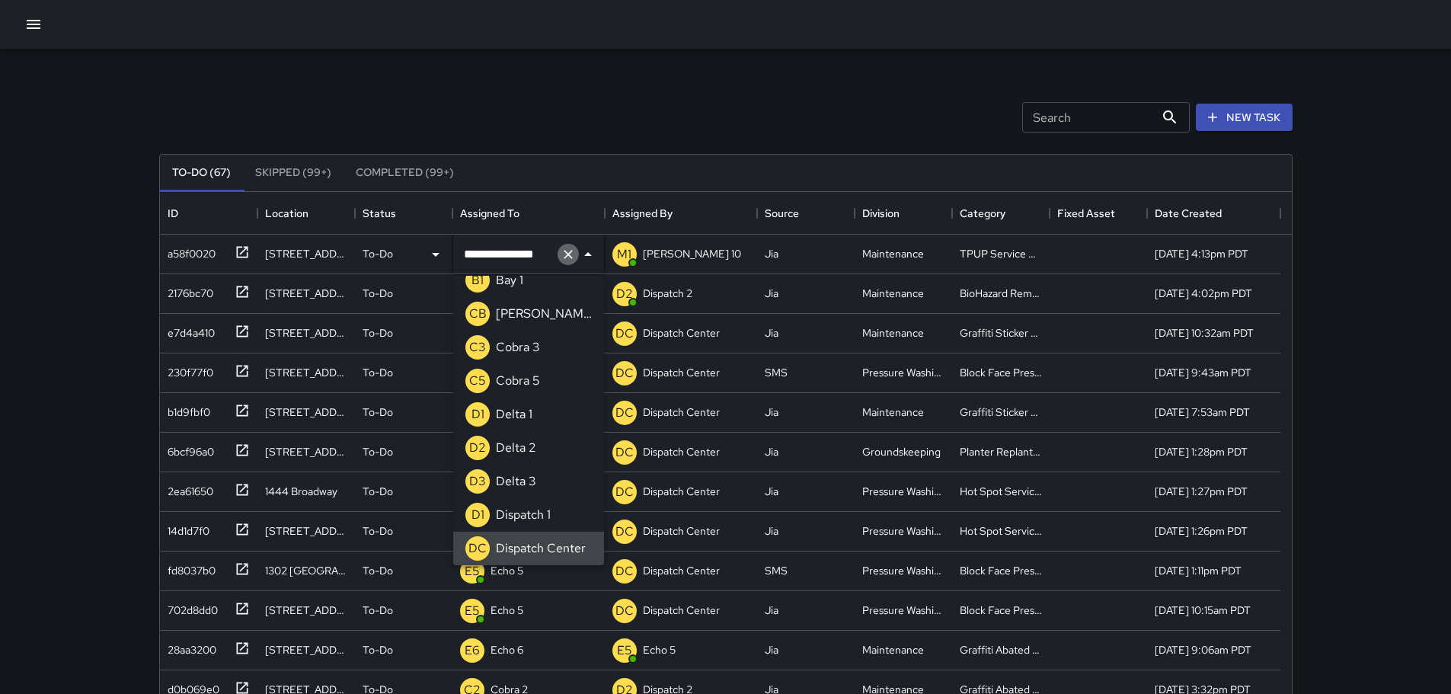
click at [569, 250] on icon "Clear" at bounding box center [568, 254] width 15 height 15
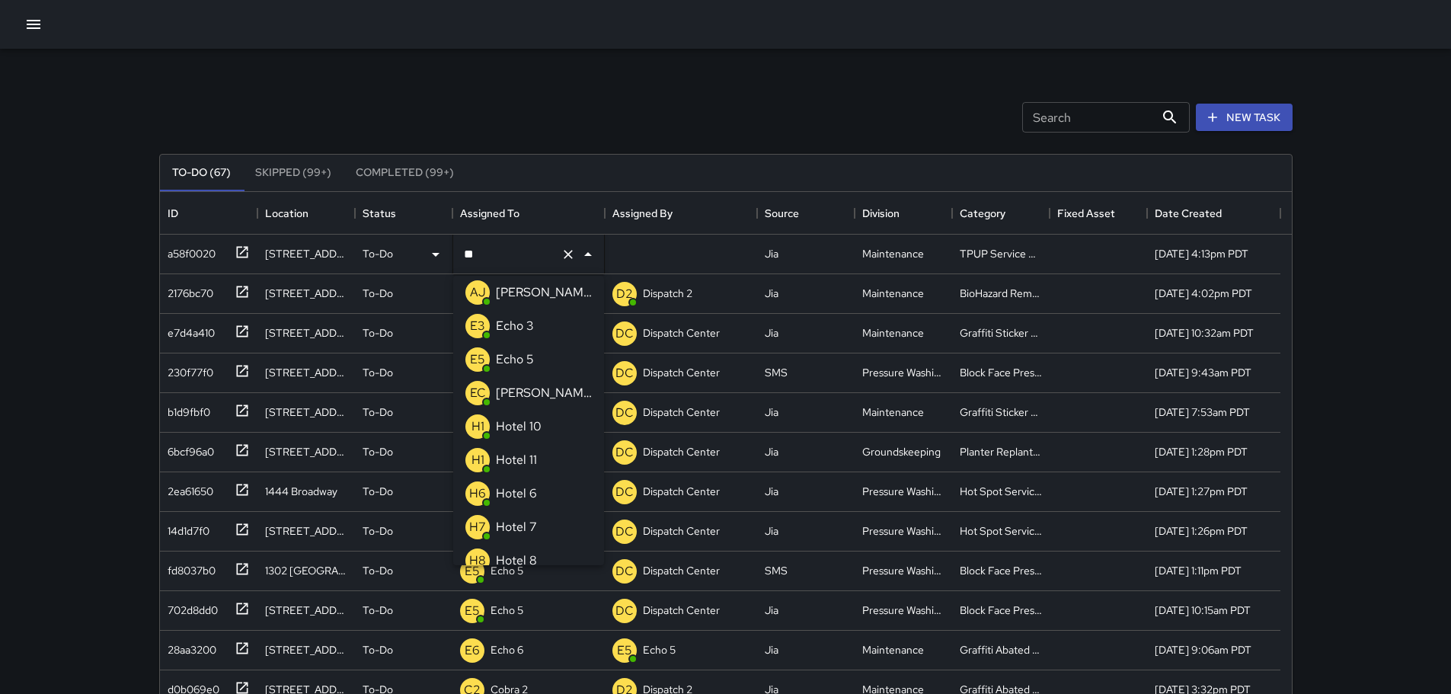
scroll to position [0, 0]
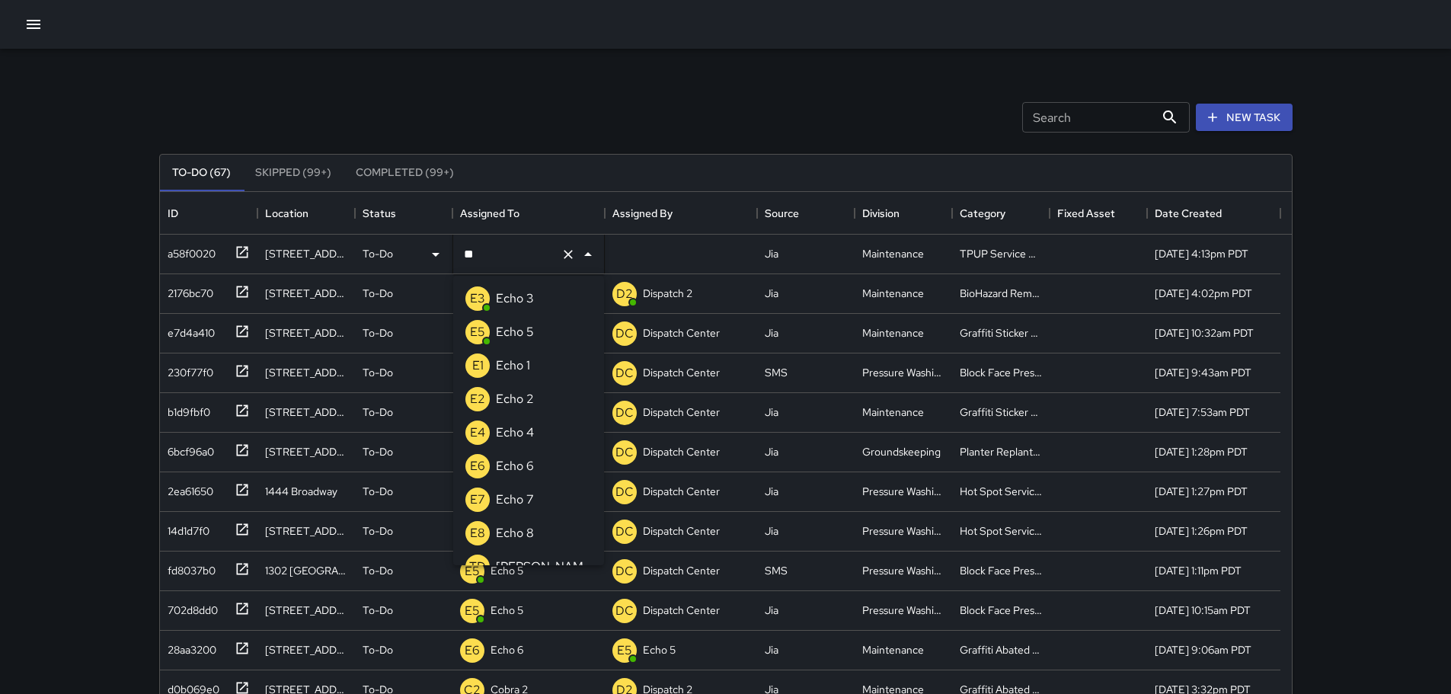
type input "***"
click at [554, 290] on li "E3 Echo 3" at bounding box center [528, 299] width 151 height 34
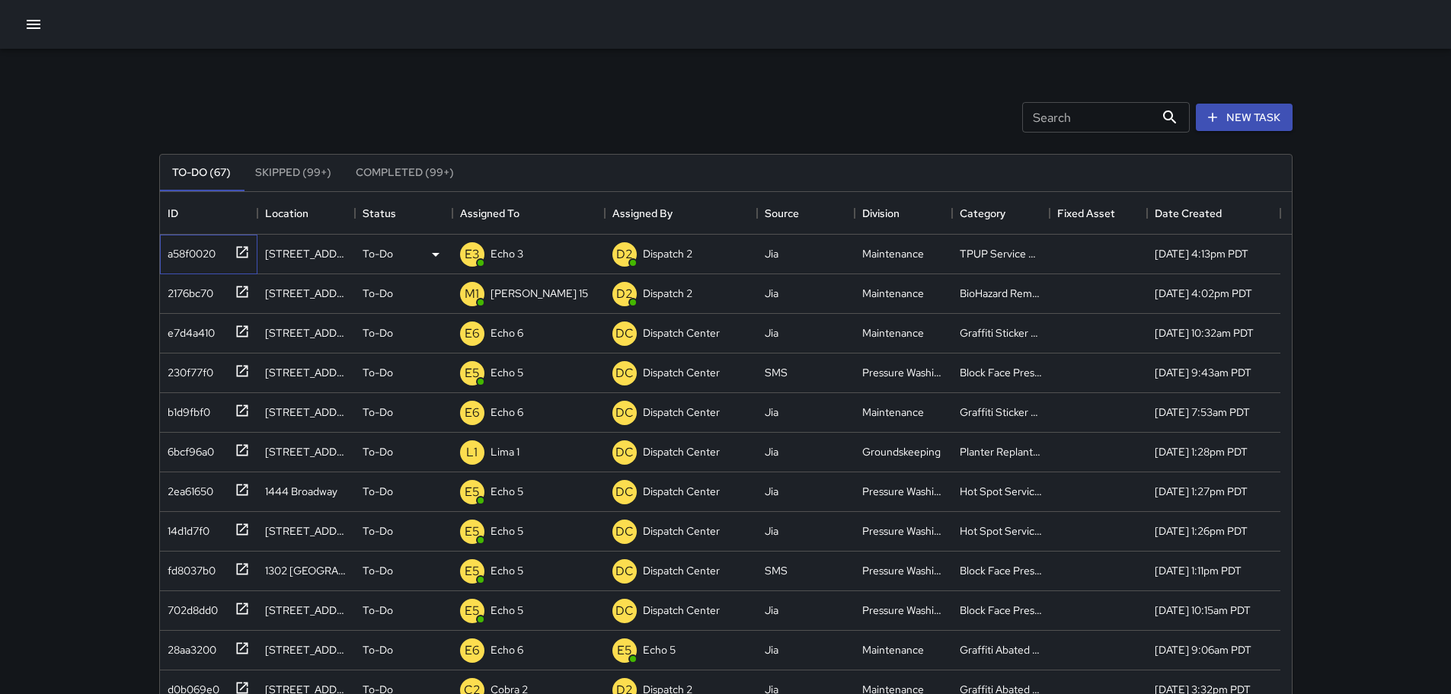
click at [244, 246] on icon at bounding box center [242, 251] width 15 height 15
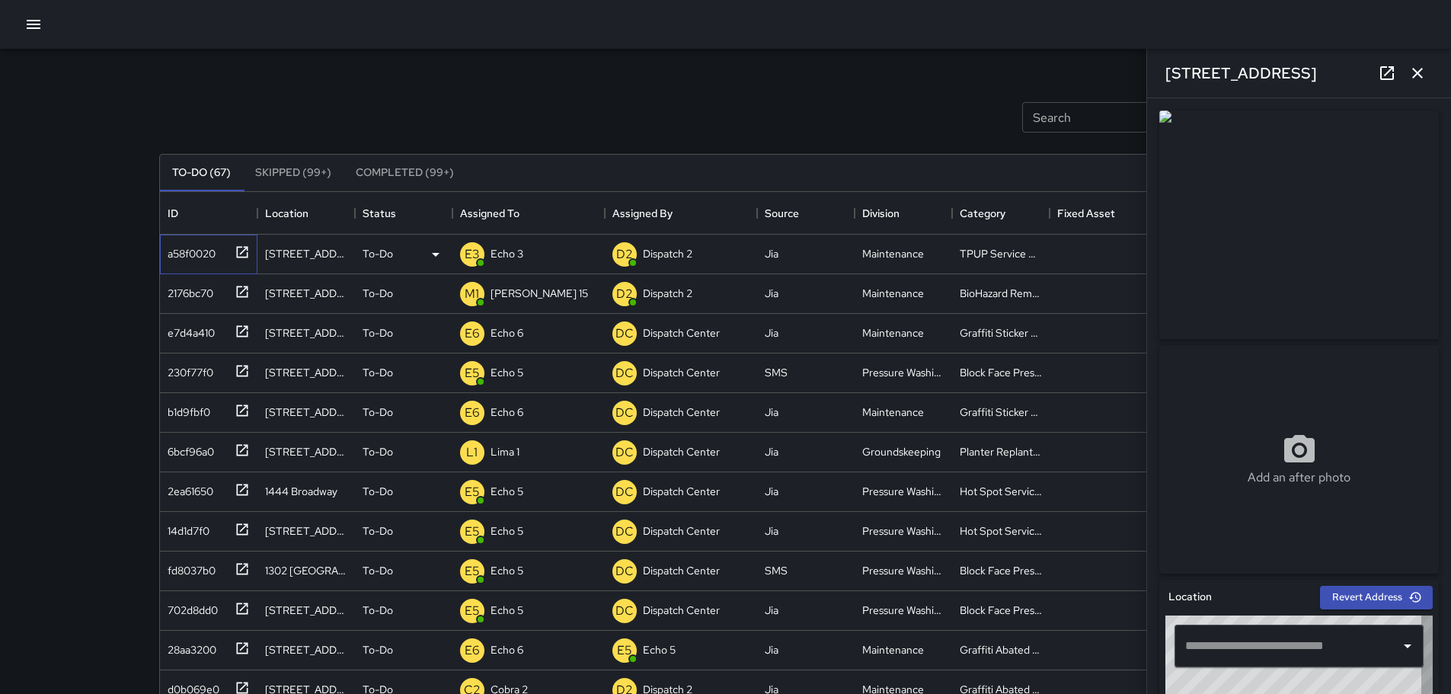
type input "**********"
click at [1418, 73] on icon "button" at bounding box center [1417, 73] width 11 height 11
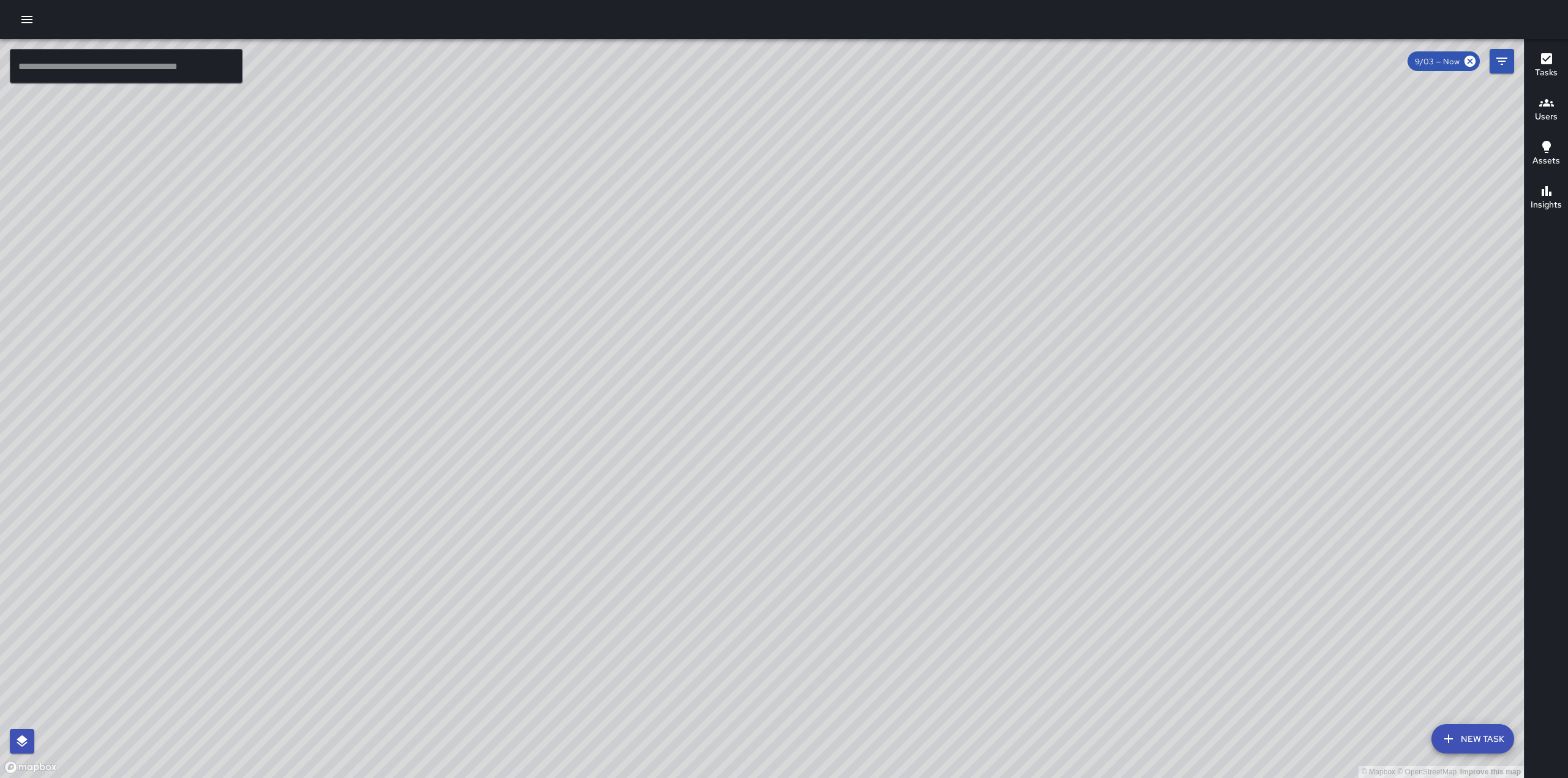
drag, startPoint x: 1205, startPoint y: 369, endPoint x: 1073, endPoint y: 389, distance: 133.5
click at [1075, 389] on div "© Mapbox © OpenStreetMap Improve this map" at bounding box center [761, 408] width 1524 height 739
drag, startPoint x: 928, startPoint y: 483, endPoint x: 1120, endPoint y: -6, distance: 525.3
click at [1120, 0] on html "© Mapbox © OpenStreetMap Improve this map E1 Echo 1 2100 Webster Street Complet…" at bounding box center [784, 389] width 1568 height 778
drag, startPoint x: 520, startPoint y: 271, endPoint x: 589, endPoint y: 252, distance: 71.6
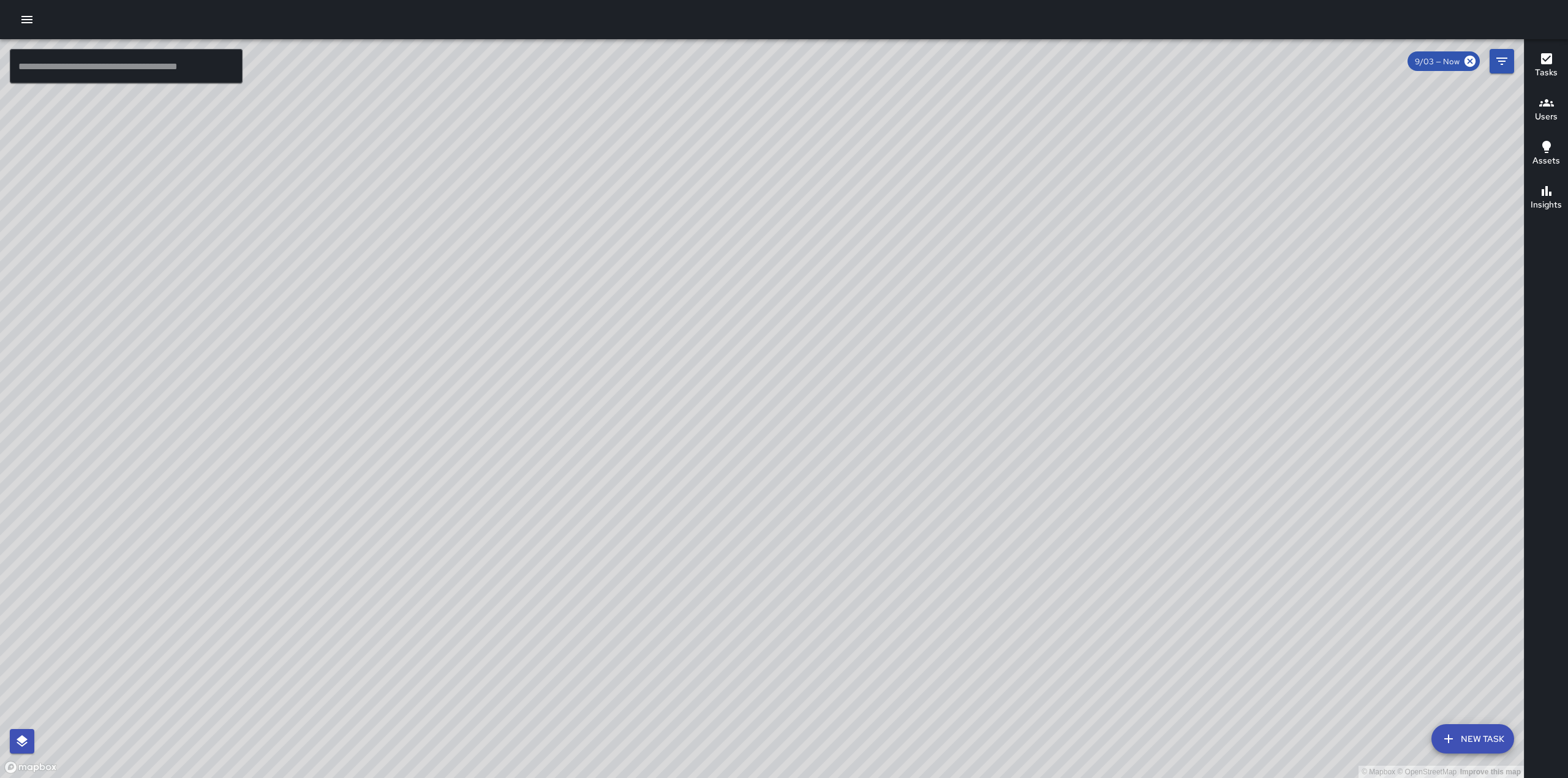
click at [589, 252] on div "© Mapbox © OpenStreetMap Improve this map" at bounding box center [761, 408] width 1524 height 739
drag, startPoint x: 780, startPoint y: 317, endPoint x: 739, endPoint y: 312, distance: 41.3
click at [739, 312] on div "© Mapbox © OpenStreetMap Improve this map" at bounding box center [761, 408] width 1524 height 739
drag, startPoint x: 866, startPoint y: 155, endPoint x: 997, endPoint y: 92, distance: 145.4
click at [934, 117] on div "© Mapbox © OpenStreetMap Improve this map" at bounding box center [761, 408] width 1524 height 739
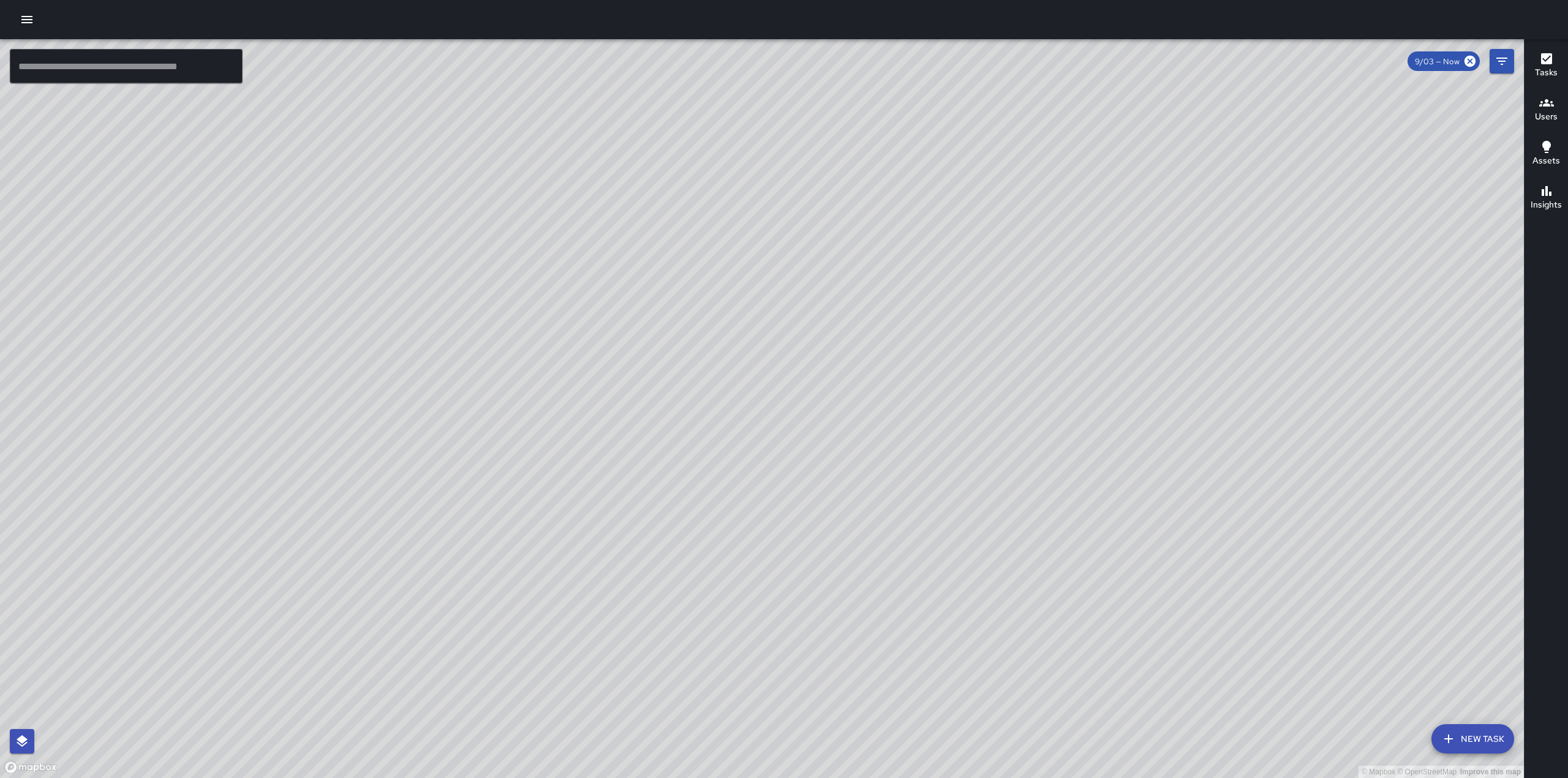
drag, startPoint x: 868, startPoint y: 281, endPoint x: 986, endPoint y: 354, distance: 138.8
click at [1021, 388] on div "© Mapbox © OpenStreetMap Improve this map" at bounding box center [761, 408] width 1524 height 739
drag, startPoint x: 997, startPoint y: 66, endPoint x: 834, endPoint y: 266, distance: 258.0
click at [834, 266] on div "© Mapbox © OpenStreetMap Improve this map" at bounding box center [761, 408] width 1524 height 739
drag, startPoint x: 1053, startPoint y: 106, endPoint x: 975, endPoint y: 254, distance: 167.3
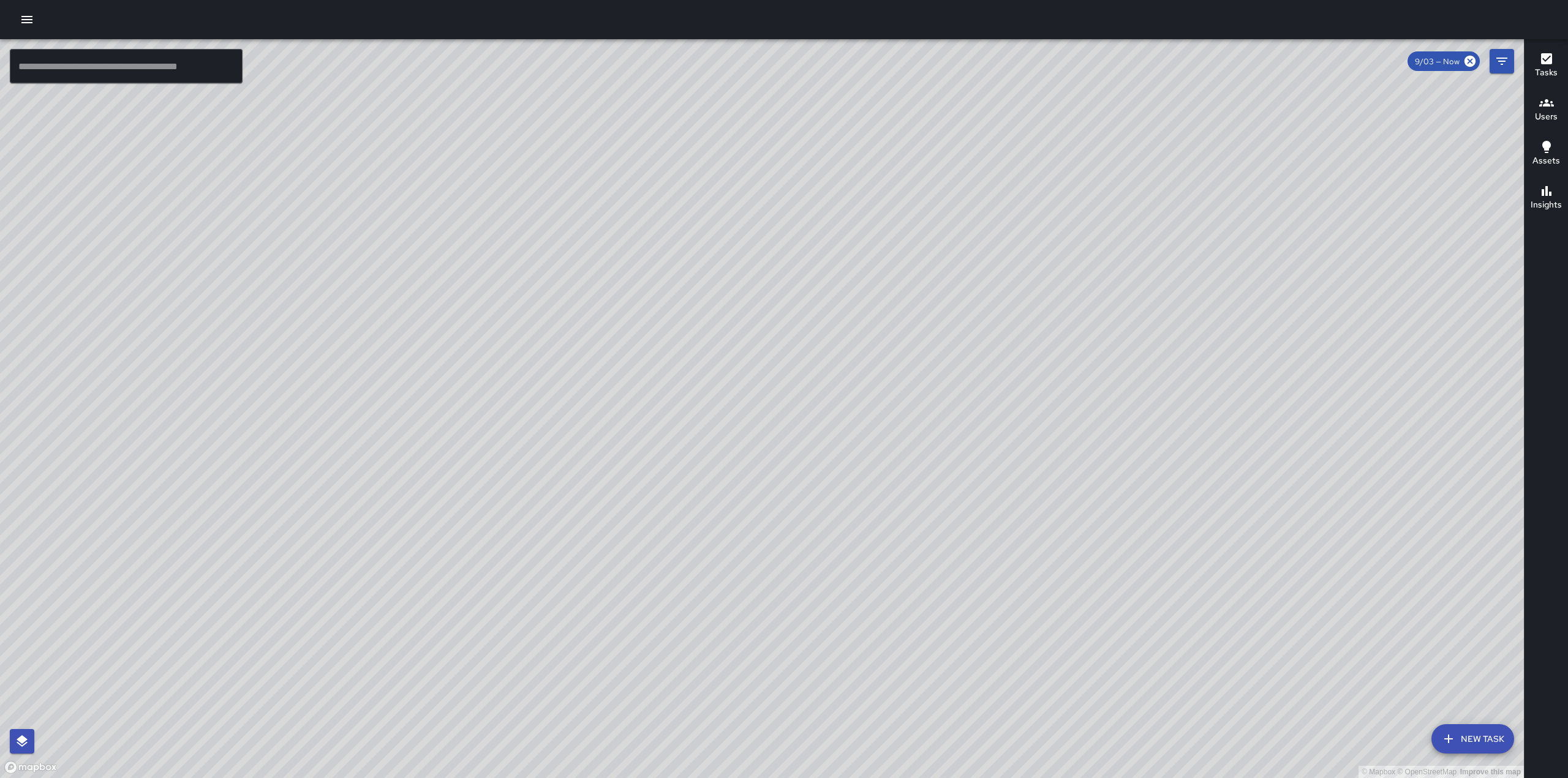
click at [975, 280] on div "© Mapbox © OpenStreetMap Improve this map" at bounding box center [761, 408] width 1524 height 739
drag, startPoint x: 823, startPoint y: 484, endPoint x: 901, endPoint y: 384, distance: 126.8
click at [901, 384] on div "© Mapbox © OpenStreetMap Improve this map" at bounding box center [761, 408] width 1524 height 739
drag, startPoint x: 836, startPoint y: 483, endPoint x: 995, endPoint y: 256, distance: 277.1
click at [995, 256] on div "© Mapbox © OpenStreetMap Improve this map" at bounding box center [761, 408] width 1524 height 739
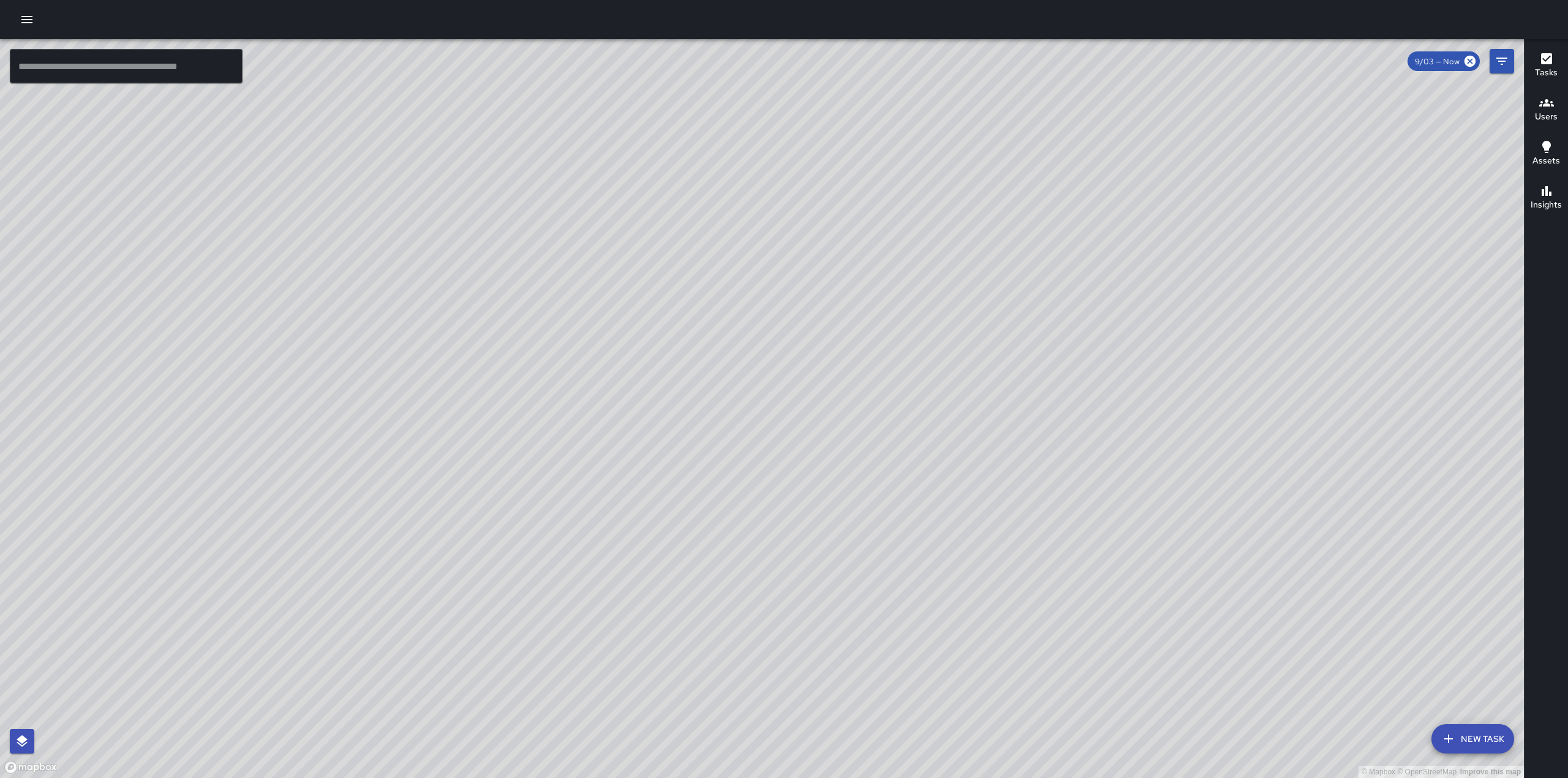
drag, startPoint x: 347, startPoint y: 423, endPoint x: 514, endPoint y: 410, distance: 167.5
click at [486, 268] on div "© Mapbox © OpenStreetMap Improve this map" at bounding box center [761, 408] width 1524 height 739
drag, startPoint x: 782, startPoint y: 623, endPoint x: 842, endPoint y: 438, distance: 194.5
click at [842, 439] on div "© Mapbox © OpenStreetMap Improve this map" at bounding box center [761, 408] width 1524 height 739
drag, startPoint x: 735, startPoint y: 231, endPoint x: 829, endPoint y: 432, distance: 221.9
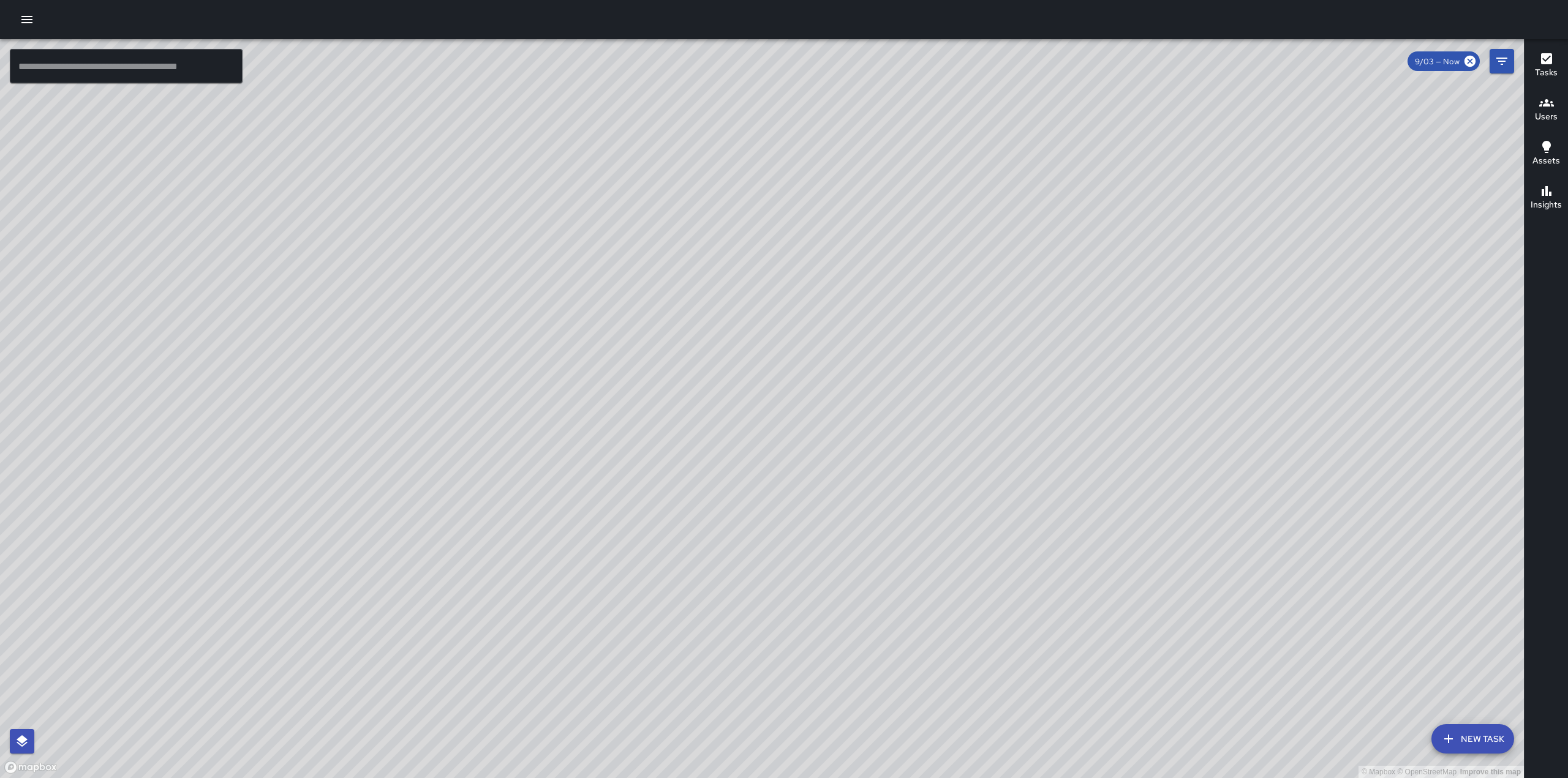
click at [833, 421] on div "© Mapbox © OpenStreetMap Improve this map" at bounding box center [761, 408] width 1524 height 739
drag, startPoint x: 818, startPoint y: 629, endPoint x: 777, endPoint y: 671, distance: 58.7
click at [777, 671] on div "© Mapbox © OpenStreetMap Improve this map" at bounding box center [761, 408] width 1524 height 739
drag, startPoint x: 813, startPoint y: 669, endPoint x: 877, endPoint y: 558, distance: 128.1
click at [877, 558] on div "© Mapbox © OpenStreetMap Improve this map" at bounding box center [761, 408] width 1524 height 739
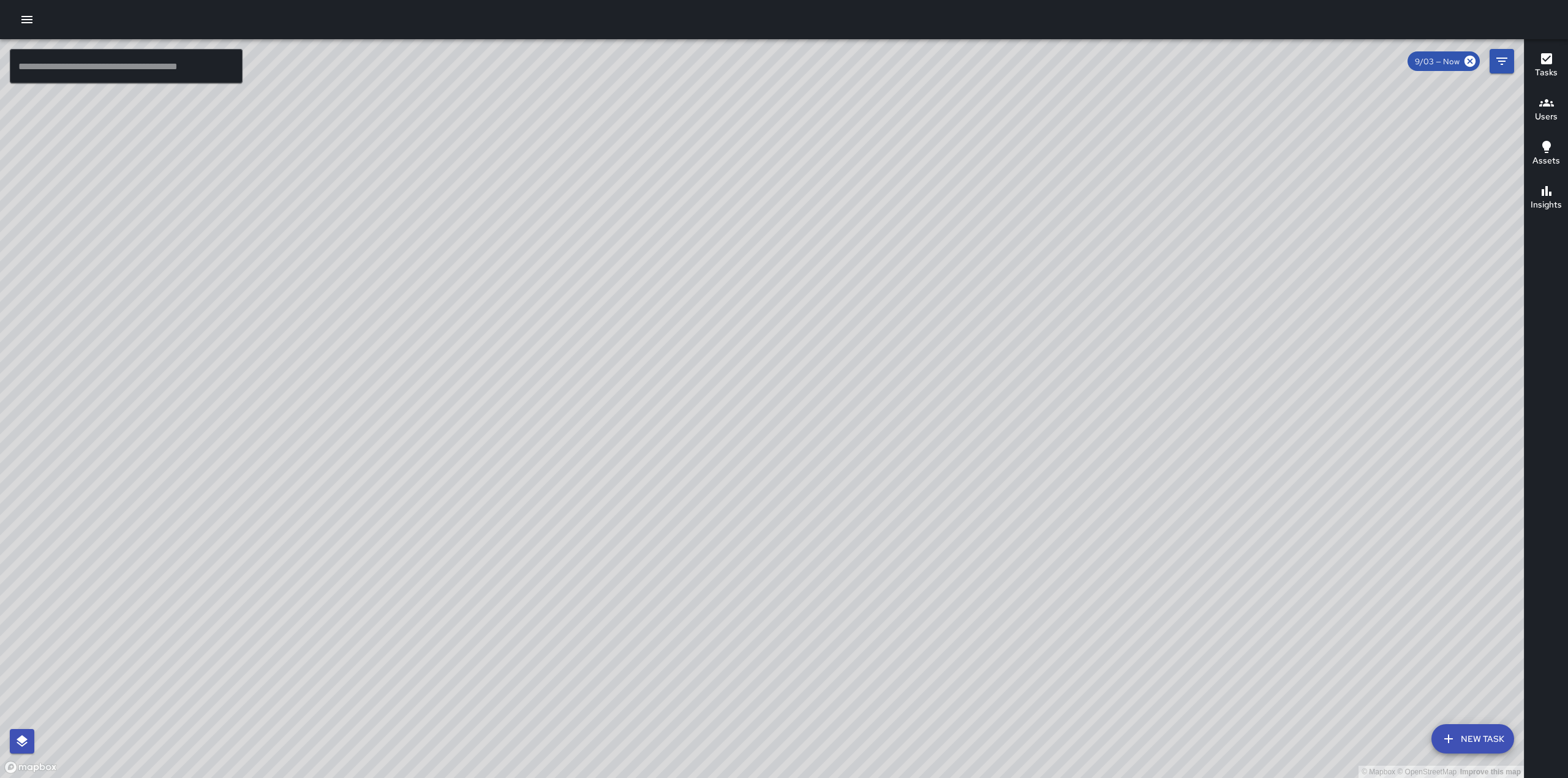
drag, startPoint x: 822, startPoint y: 430, endPoint x: 804, endPoint y: 390, distance: 43.9
click at [805, 390] on div "© Mapbox © OpenStreetMap Improve this map" at bounding box center [761, 408] width 1524 height 739
drag, startPoint x: 482, startPoint y: 387, endPoint x: 521, endPoint y: 371, distance: 42.2
click at [521, 371] on div "© Mapbox © OpenStreetMap Improve this map" at bounding box center [761, 408] width 1524 height 739
drag, startPoint x: 932, startPoint y: 268, endPoint x: 733, endPoint y: 320, distance: 205.7
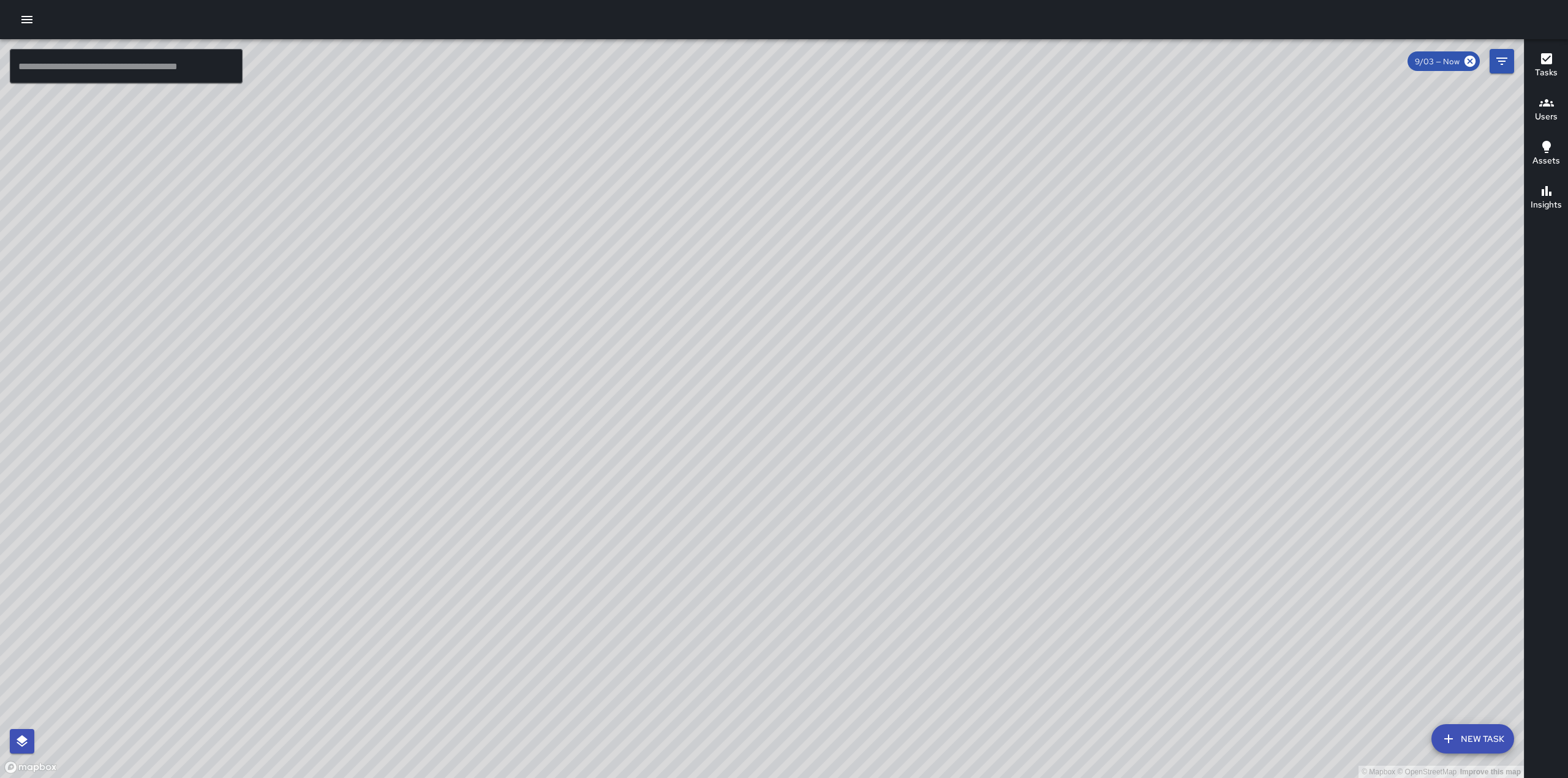
click at [733, 320] on div "© Mapbox © OpenStreetMap Improve this map" at bounding box center [761, 408] width 1524 height 739
drag, startPoint x: 560, startPoint y: 530, endPoint x: 599, endPoint y: 417, distance: 119.5
click at [599, 417] on div "© Mapbox © OpenStreetMap Improve this map" at bounding box center [761, 408] width 1524 height 739
drag, startPoint x: 676, startPoint y: 543, endPoint x: 720, endPoint y: 481, distance: 76.0
click at [720, 481] on div "© Mapbox © OpenStreetMap Improve this map" at bounding box center [761, 408] width 1524 height 739
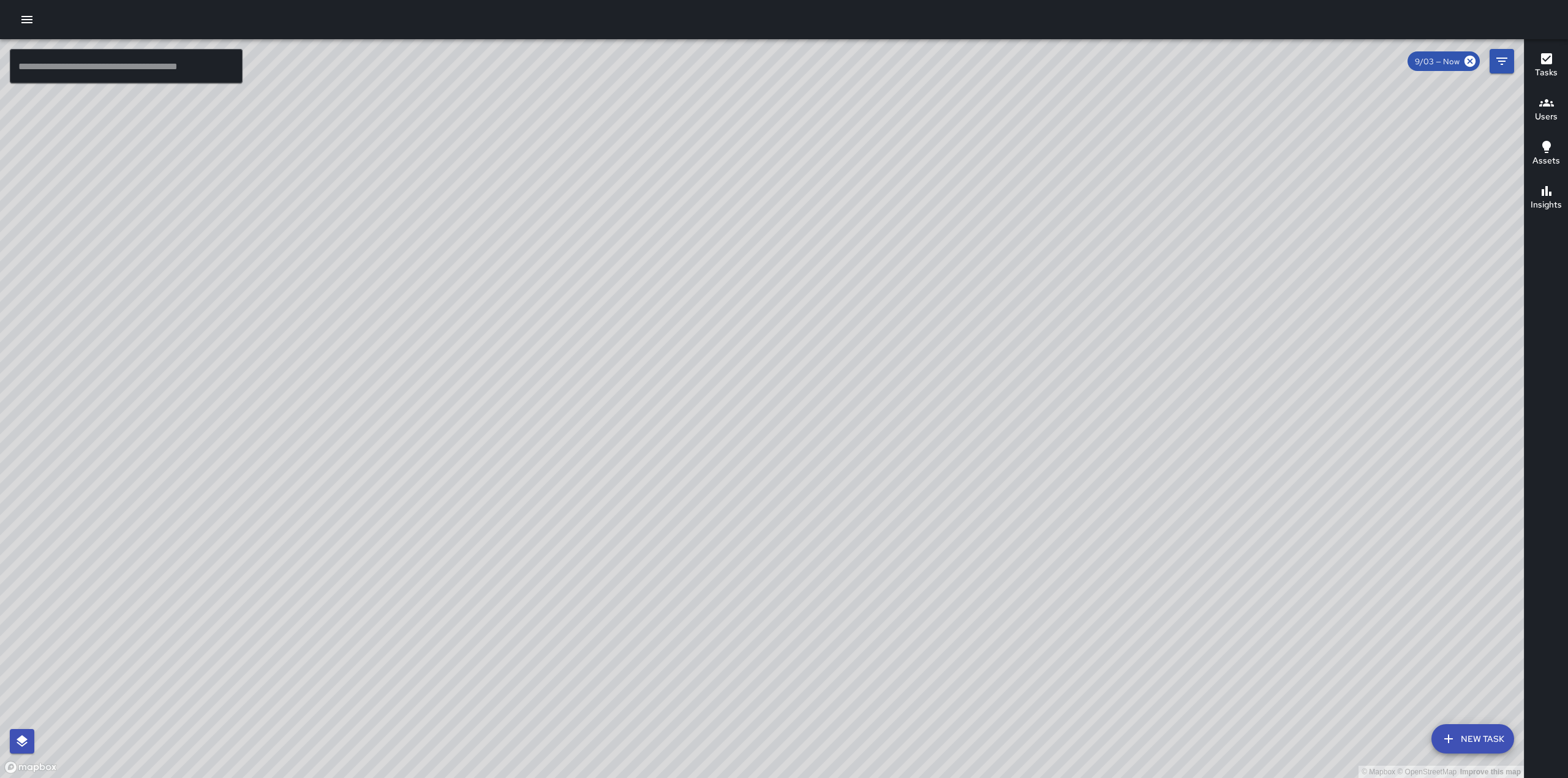
drag, startPoint x: 757, startPoint y: 173, endPoint x: 719, endPoint y: 280, distance: 113.5
click at [719, 280] on div "© Mapbox © OpenStreetMap Improve this map" at bounding box center [761, 408] width 1524 height 739
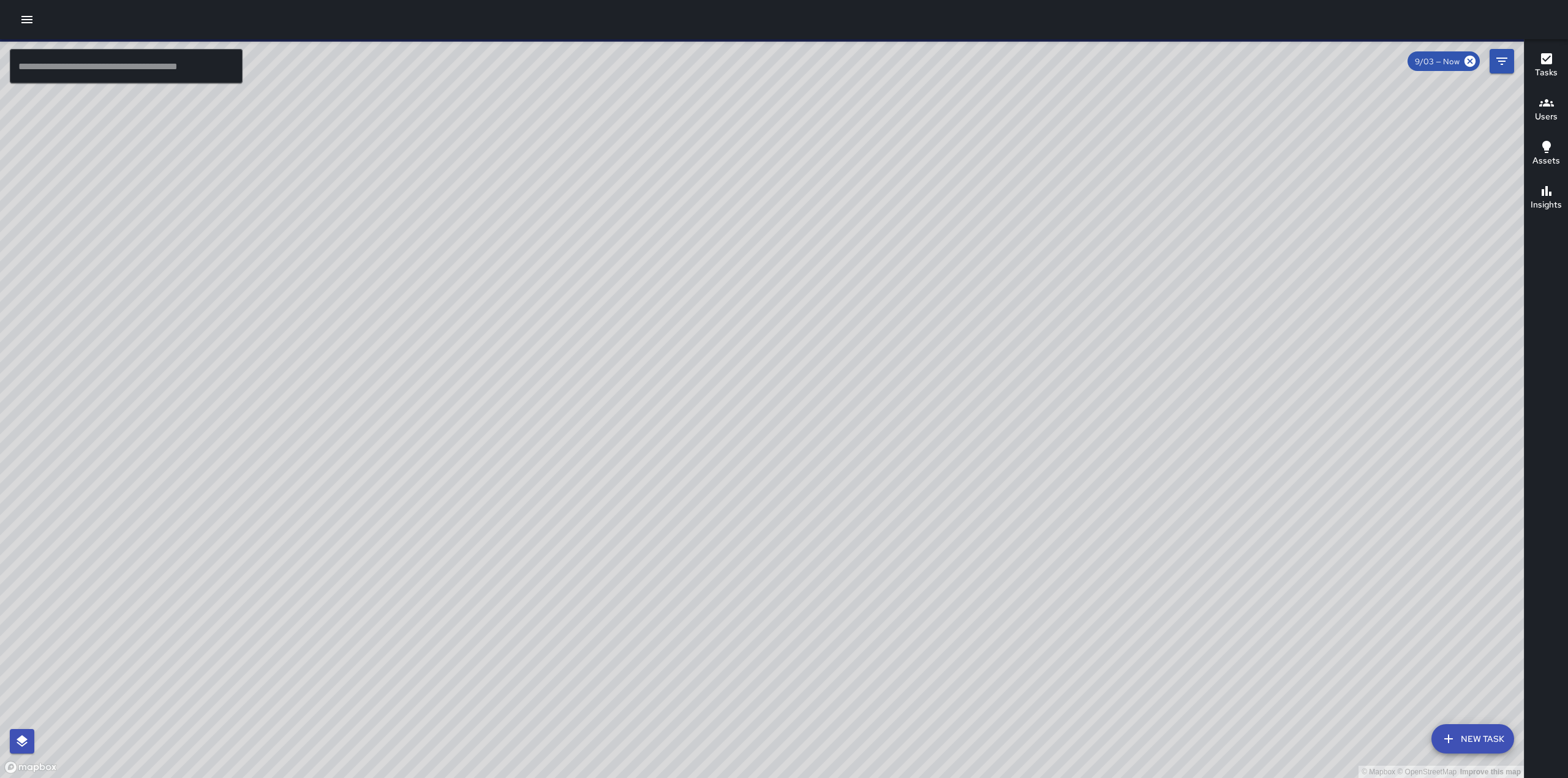
drag, startPoint x: 664, startPoint y: 519, endPoint x: 705, endPoint y: 313, distance: 210.0
click at [704, 316] on div "© Mapbox © OpenStreetMap Improve this map" at bounding box center [761, 408] width 1524 height 739
drag, startPoint x: 606, startPoint y: 398, endPoint x: 767, endPoint y: 213, distance: 245.2
click at [767, 214] on div "© Mapbox © OpenStreetMap Improve this map" at bounding box center [761, 408] width 1524 height 739
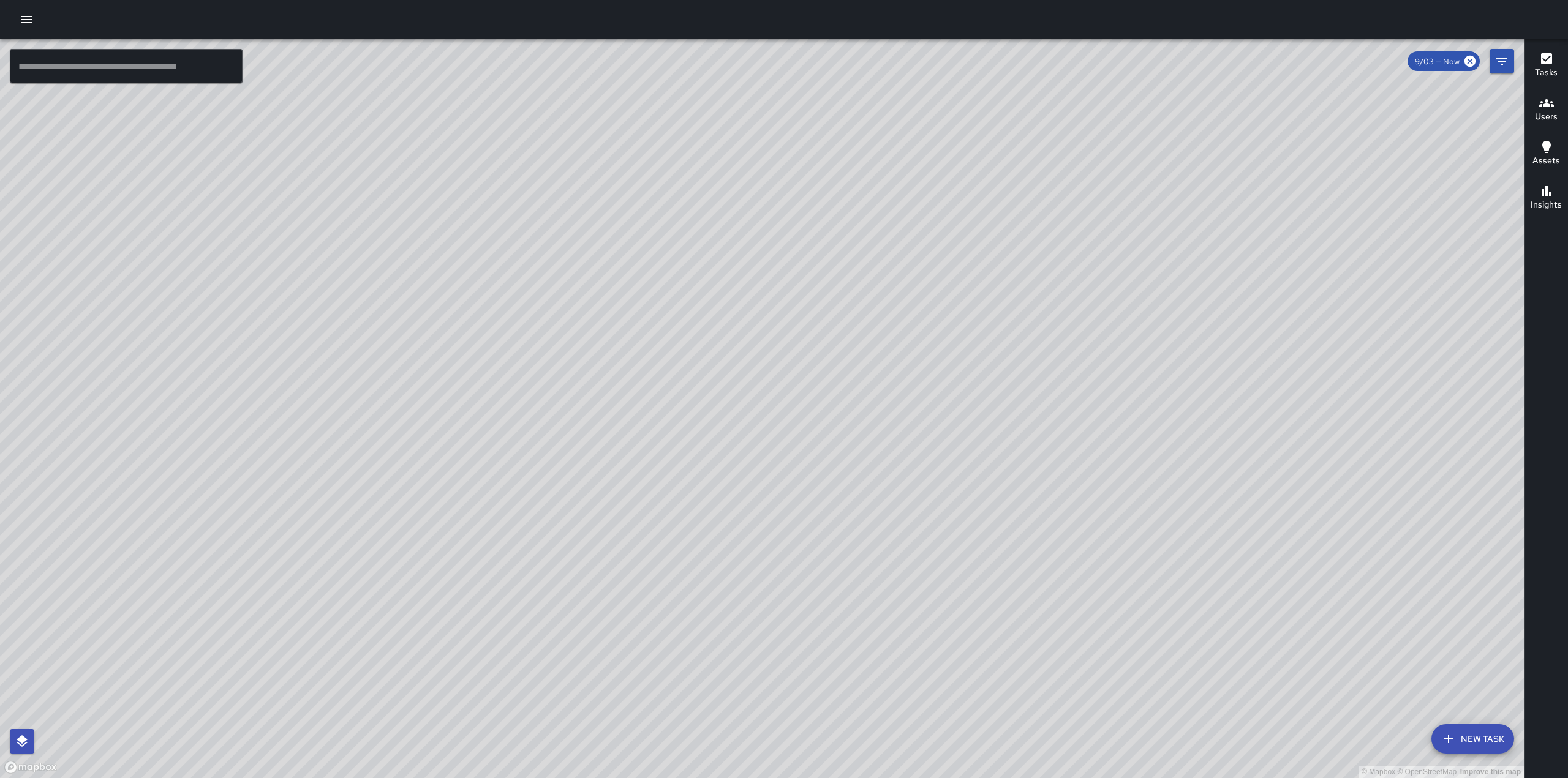
drag, startPoint x: 692, startPoint y: 358, endPoint x: 742, endPoint y: 366, distance: 50.6
click at [742, 366] on div "© Mapbox © OpenStreetMap Improve this map" at bounding box center [761, 408] width 1524 height 739
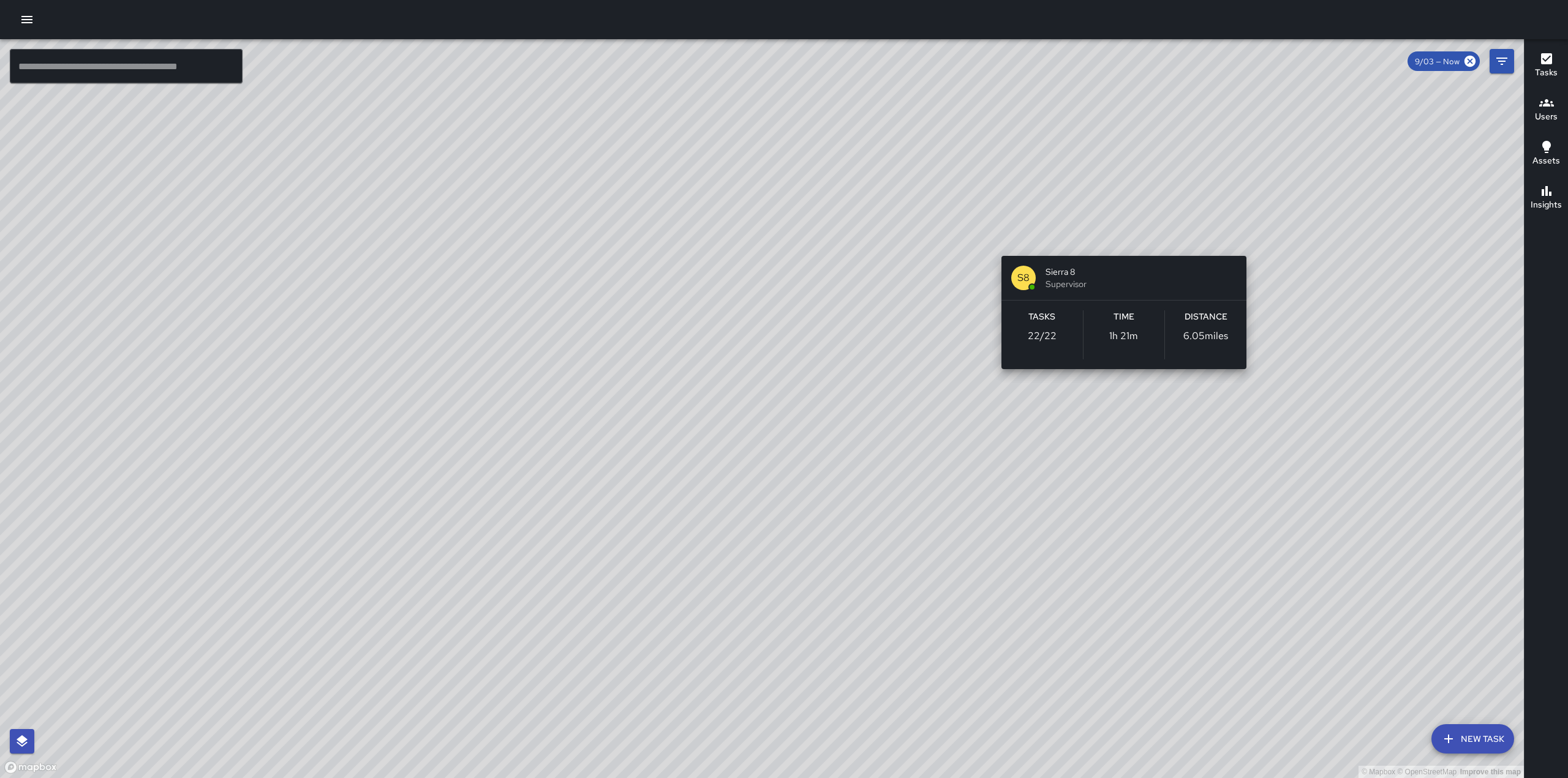
drag, startPoint x: 950, startPoint y: 432, endPoint x: 1156, endPoint y: 212, distance: 301.4
click at [1156, 212] on div "© Mapbox © OpenStreetMap Improve this map S8 Sierra 8 Supervisor Tasks 22 / 22 …" at bounding box center [761, 408] width 1524 height 739
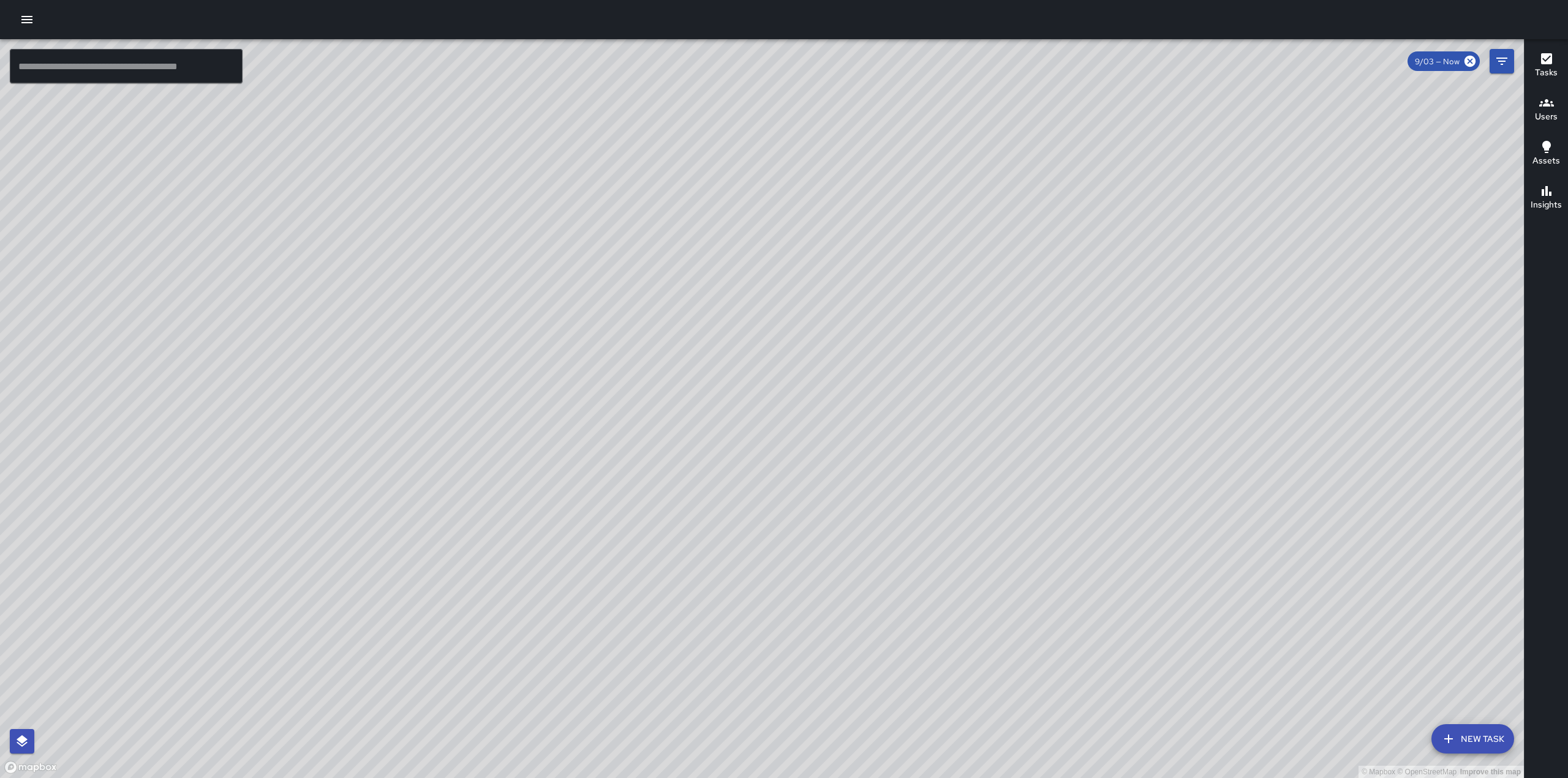
drag, startPoint x: 938, startPoint y: 453, endPoint x: 944, endPoint y: 232, distance: 221.1
click at [944, 232] on div "© Mapbox © OpenStreetMap Improve this map" at bounding box center [761, 408] width 1524 height 739
drag, startPoint x: 1090, startPoint y: 358, endPoint x: 986, endPoint y: 592, distance: 256.1
click at [986, 592] on div "© Mapbox © OpenStreetMap Improve this map" at bounding box center [761, 408] width 1524 height 739
drag, startPoint x: 1122, startPoint y: 308, endPoint x: 1068, endPoint y: 498, distance: 197.5
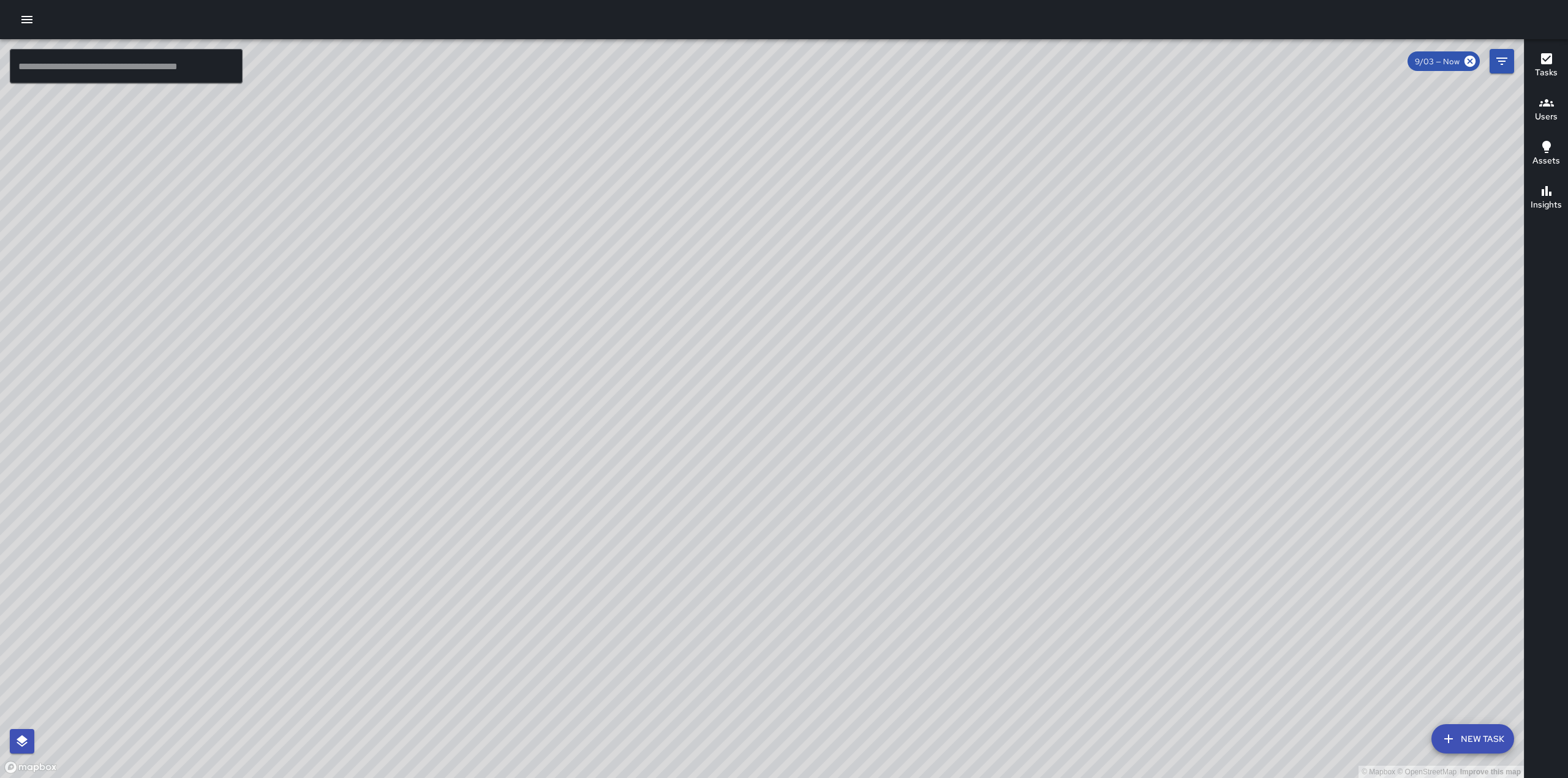
click at [1068, 498] on div "© Mapbox © OpenStreetMap Improve this map" at bounding box center [761, 408] width 1524 height 739
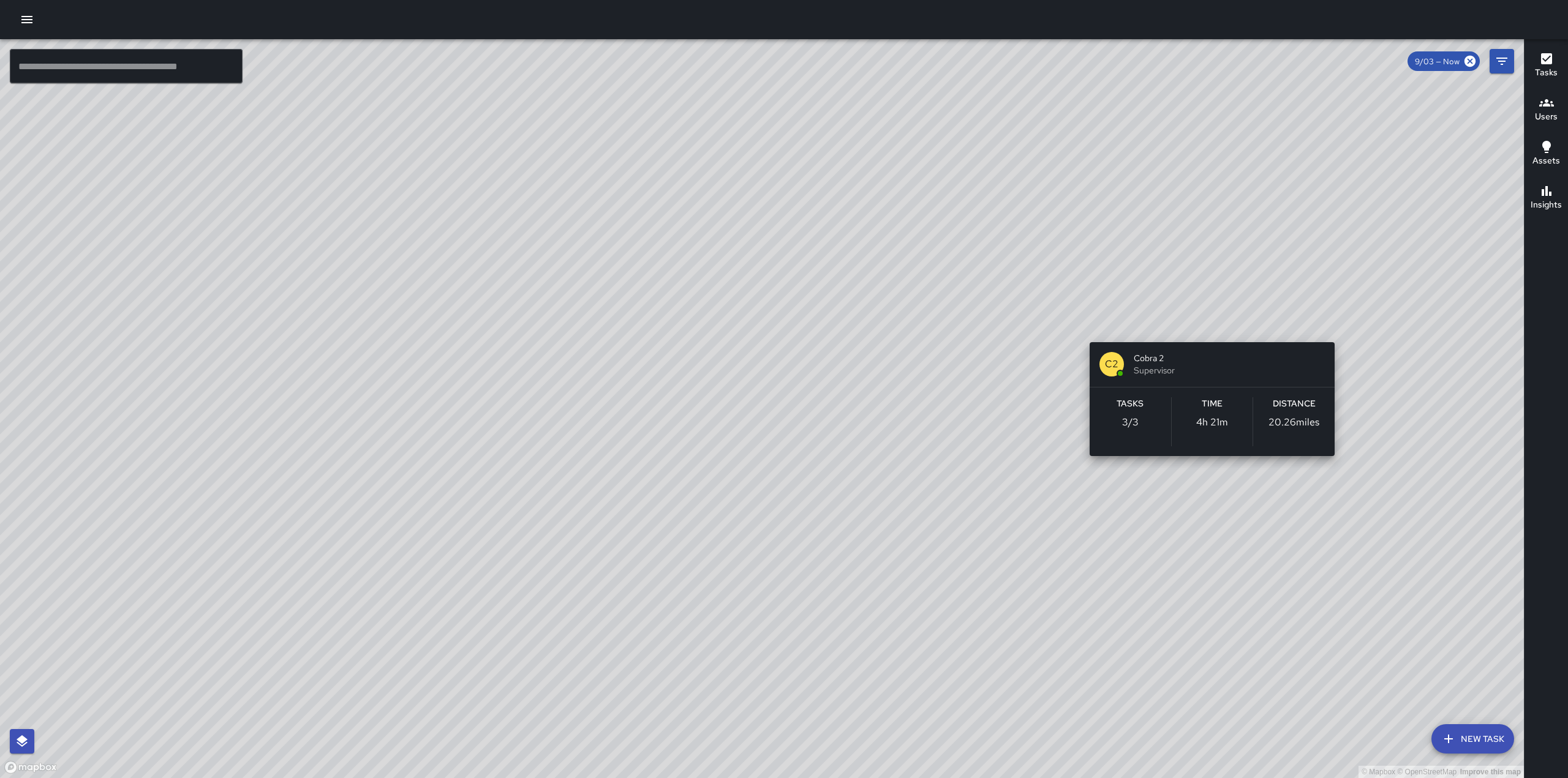
click at [1214, 331] on div "© Mapbox © OpenStreetMap Improve this map C2 Cobra 2 Supervisor Tasks 3 / 3 Tim…" at bounding box center [761, 408] width 1524 height 739
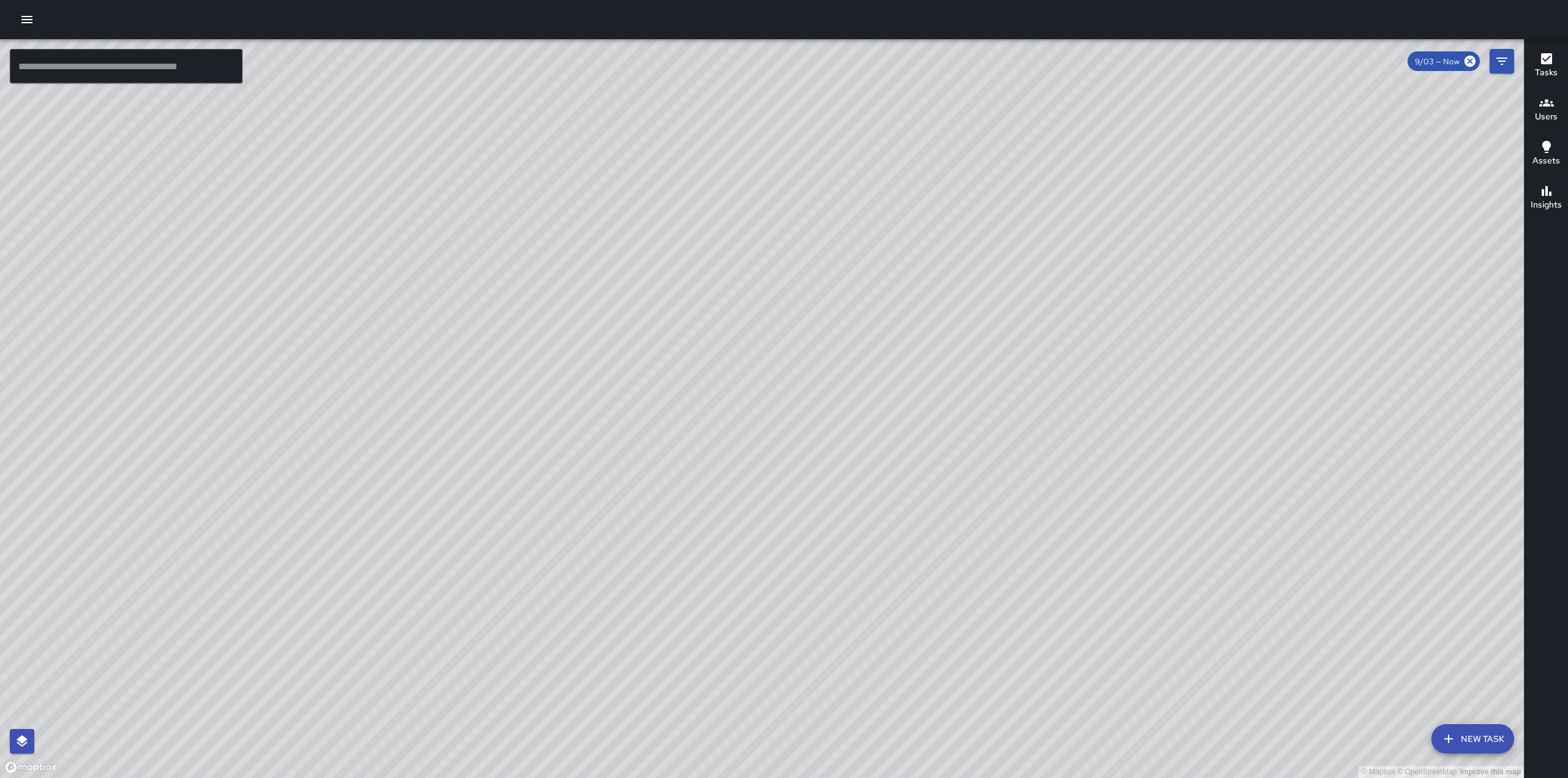
drag, startPoint x: 1184, startPoint y: 328, endPoint x: 942, endPoint y: 366, distance: 245.0
click at [1015, 383] on div "© Mapbox © OpenStreetMap Improve this map" at bounding box center [761, 408] width 1524 height 739
drag, startPoint x: 1145, startPoint y: 376, endPoint x: 1192, endPoint y: 284, distance: 103.3
click at [1192, 284] on div "© Mapbox © OpenStreetMap Improve this map" at bounding box center [761, 408] width 1524 height 739
drag, startPoint x: 1057, startPoint y: 334, endPoint x: 1192, endPoint y: 235, distance: 167.4
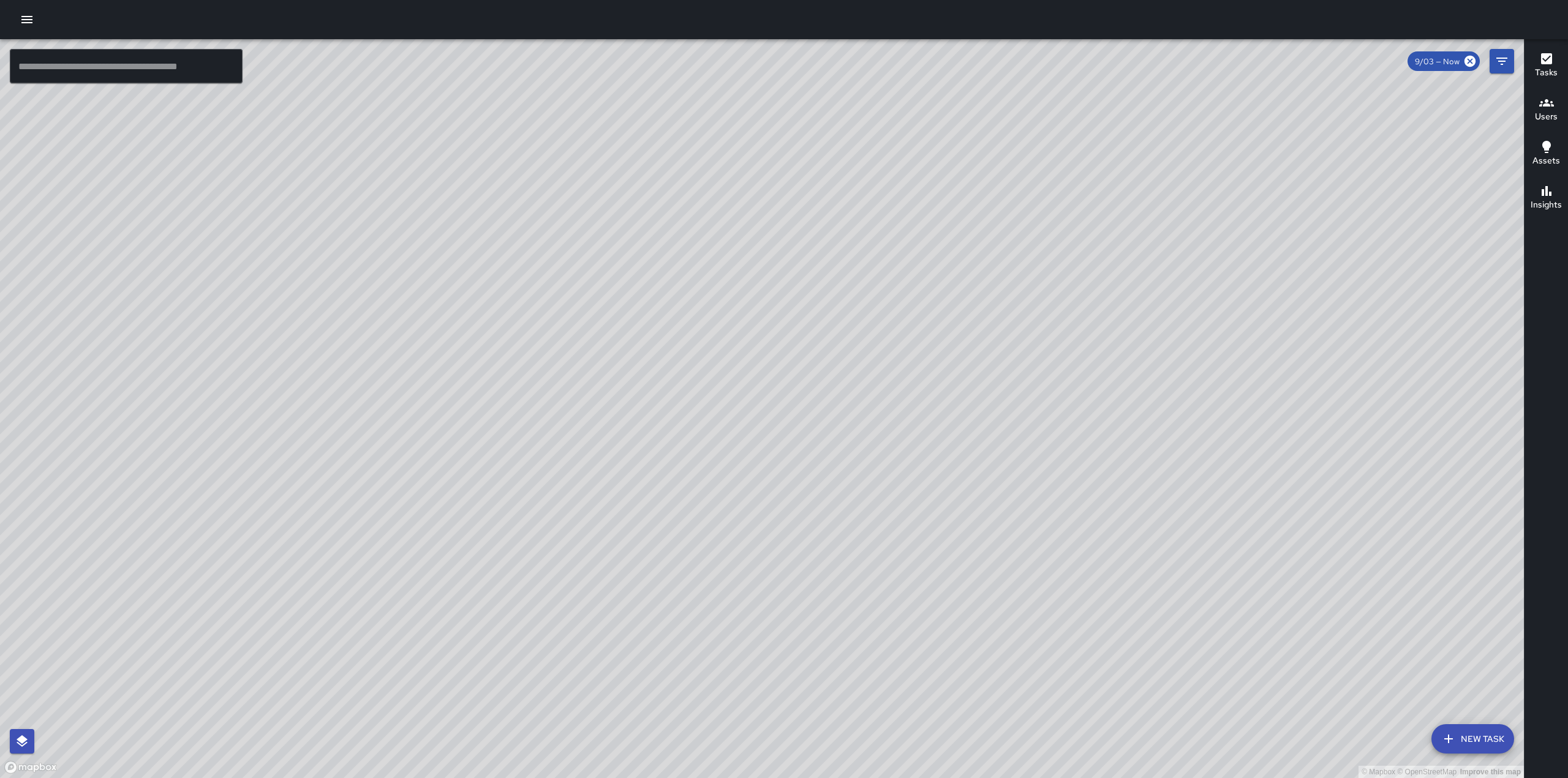
click at [1192, 235] on div "© Mapbox © OpenStreetMap Improve this map" at bounding box center [761, 408] width 1524 height 739
drag, startPoint x: 804, startPoint y: 344, endPoint x: 942, endPoint y: 174, distance: 219.0
click at [941, 174] on div "© Mapbox © OpenStreetMap Improve this map" at bounding box center [761, 408] width 1524 height 739
drag, startPoint x: 771, startPoint y: 485, endPoint x: 913, endPoint y: 281, distance: 248.6
click at [913, 281] on div "© Mapbox © OpenStreetMap Improve this map" at bounding box center [761, 408] width 1524 height 739
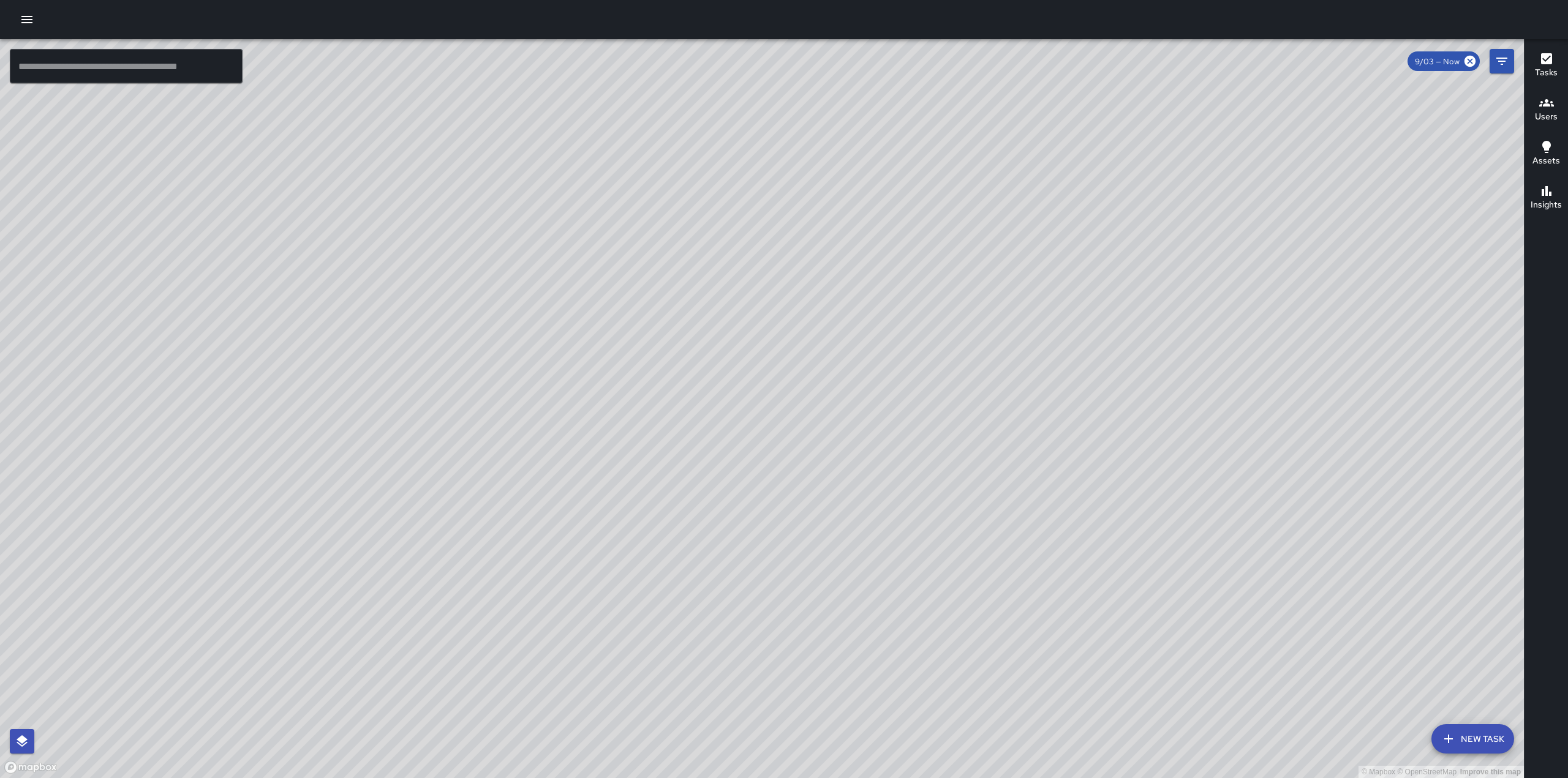
drag, startPoint x: 646, startPoint y: 633, endPoint x: 949, endPoint y: 235, distance: 500.2
click at [949, 235] on div "© Mapbox © OpenStreetMap Improve this map" at bounding box center [761, 408] width 1524 height 739
drag, startPoint x: 1101, startPoint y: 280, endPoint x: 1000, endPoint y: 412, distance: 166.2
click at [1000, 412] on div "© Mapbox © OpenStreetMap Improve this map" at bounding box center [761, 408] width 1524 height 739
drag, startPoint x: 1020, startPoint y: 248, endPoint x: 889, endPoint y: 454, distance: 244.1
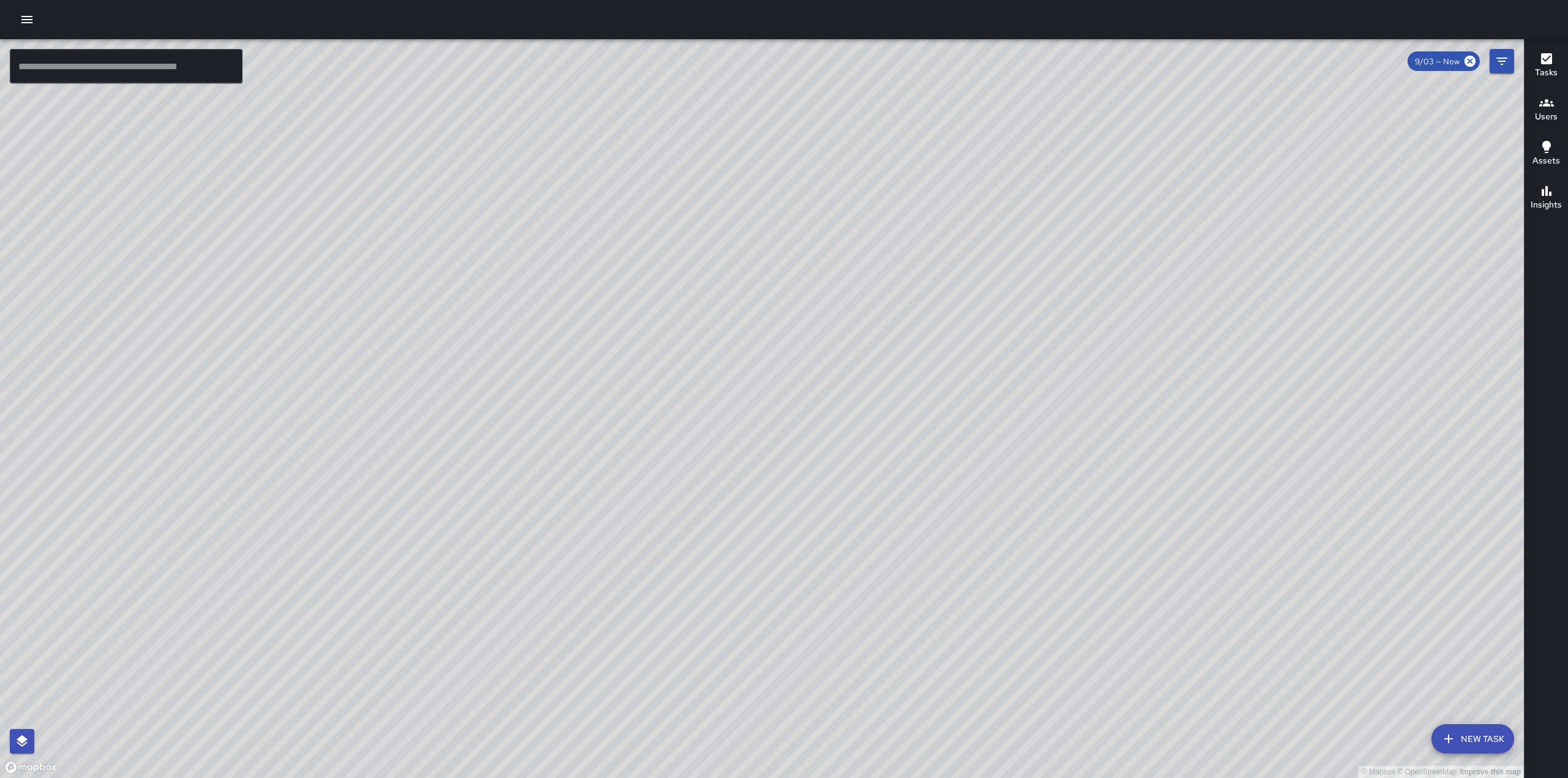
click at [889, 454] on div "© Mapbox © OpenStreetMap Improve this map" at bounding box center [761, 408] width 1524 height 739
drag, startPoint x: 913, startPoint y: 489, endPoint x: 934, endPoint y: 450, distance: 44.3
click at [1027, 375] on div "© Mapbox © OpenStreetMap Improve this map" at bounding box center [761, 408] width 1524 height 739
drag, startPoint x: 962, startPoint y: 534, endPoint x: 893, endPoint y: 678, distance: 159.7
click at [893, 678] on div "© Mapbox © OpenStreetMap Improve this map" at bounding box center [761, 408] width 1524 height 739
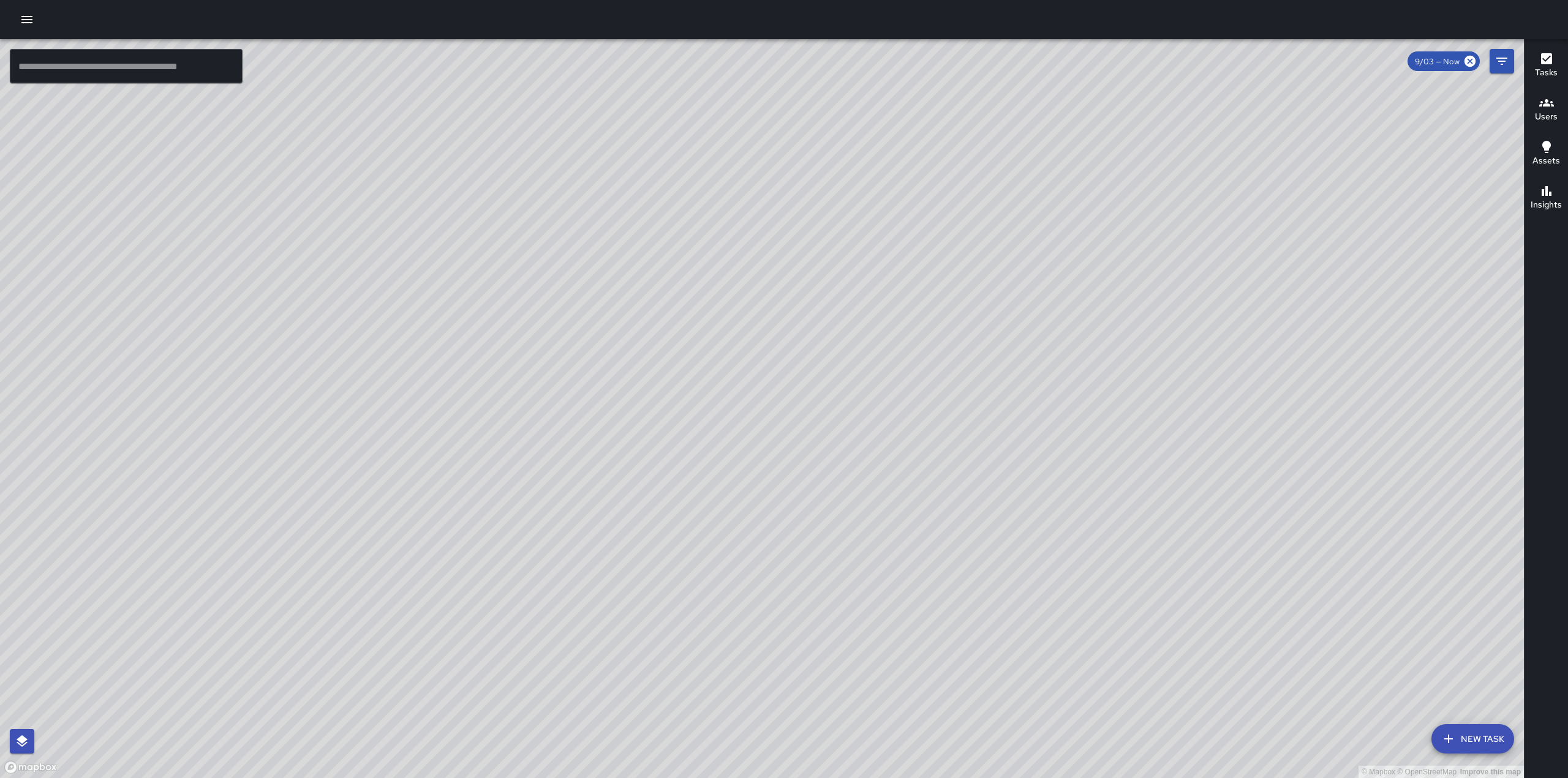
drag, startPoint x: 1209, startPoint y: 159, endPoint x: 1125, endPoint y: 333, distance: 193.2
click at [1125, 333] on div "© Mapbox © OpenStreetMap Improve this map" at bounding box center [761, 408] width 1524 height 739
drag, startPoint x: 1252, startPoint y: 288, endPoint x: 1130, endPoint y: 506, distance: 249.8
click at [1130, 506] on div "© Mapbox © OpenStreetMap Improve this map" at bounding box center [761, 408] width 1524 height 739
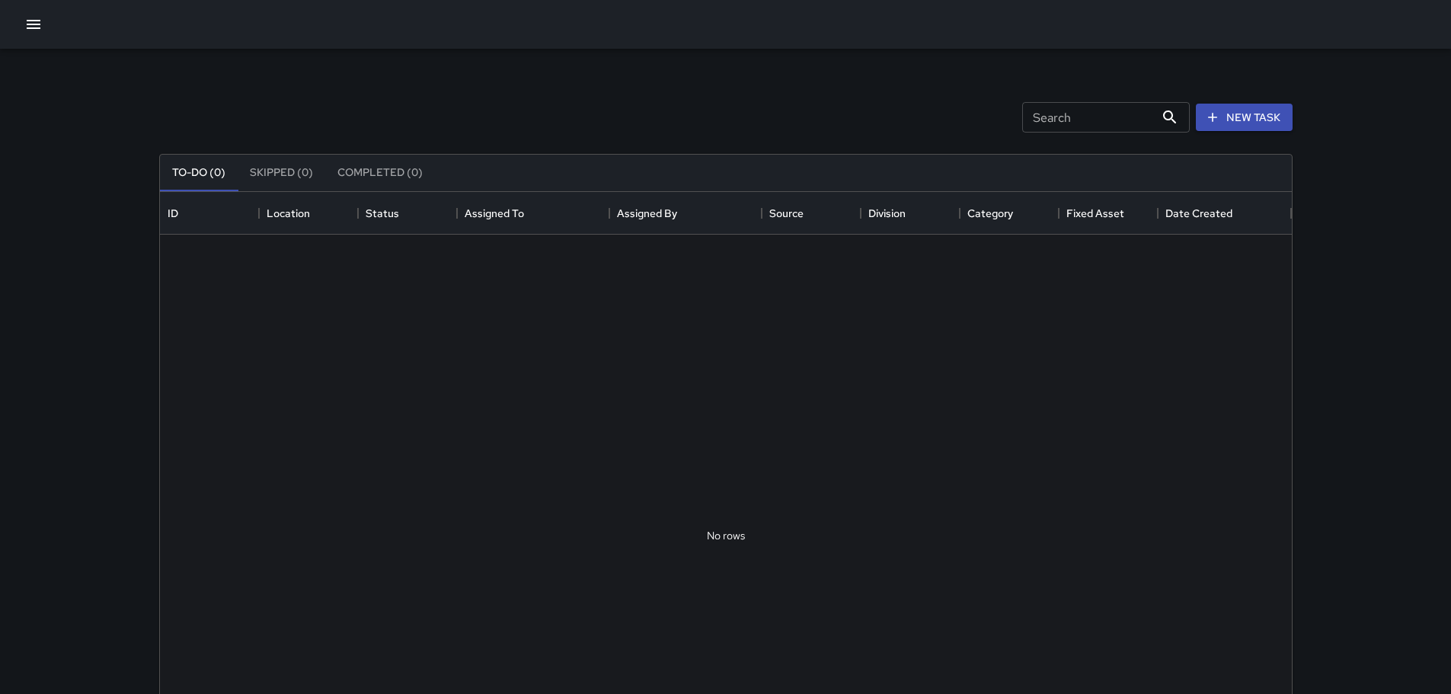
scroll to position [634, 1120]
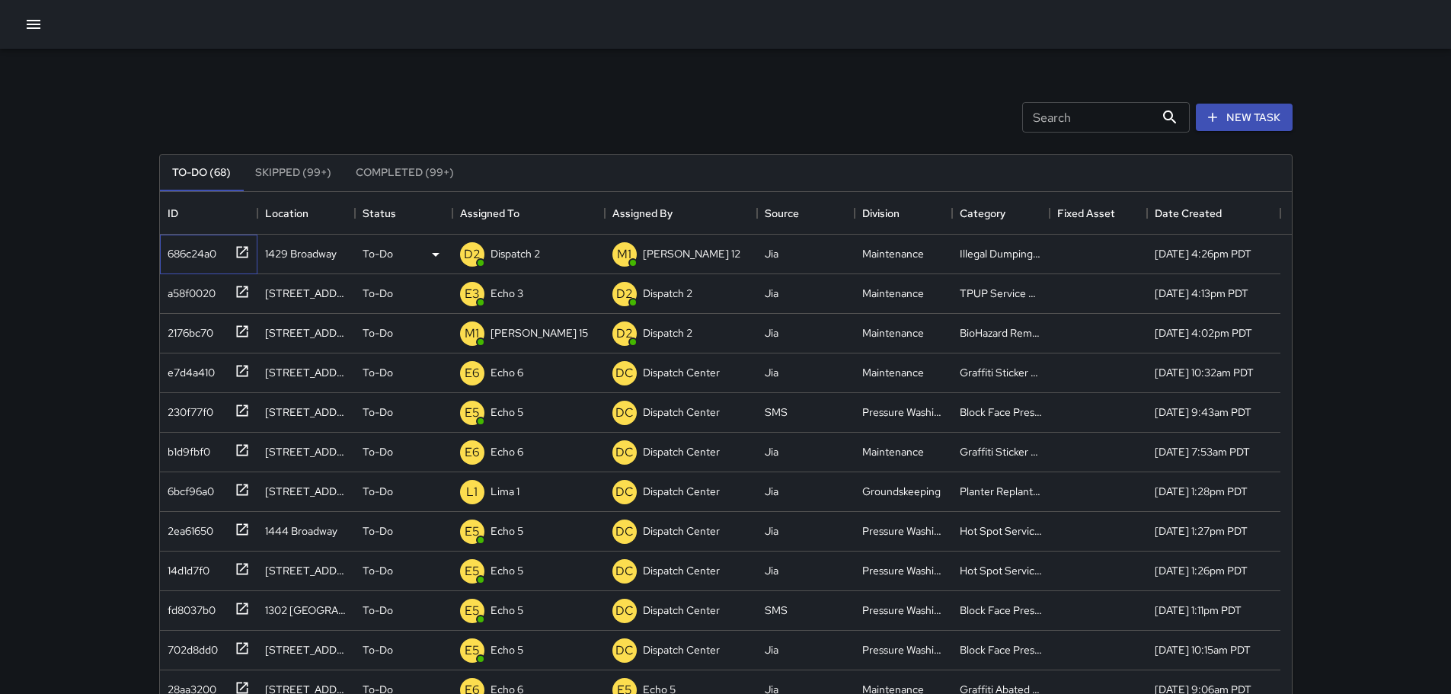
click at [241, 254] on icon at bounding box center [241, 251] width 11 height 11
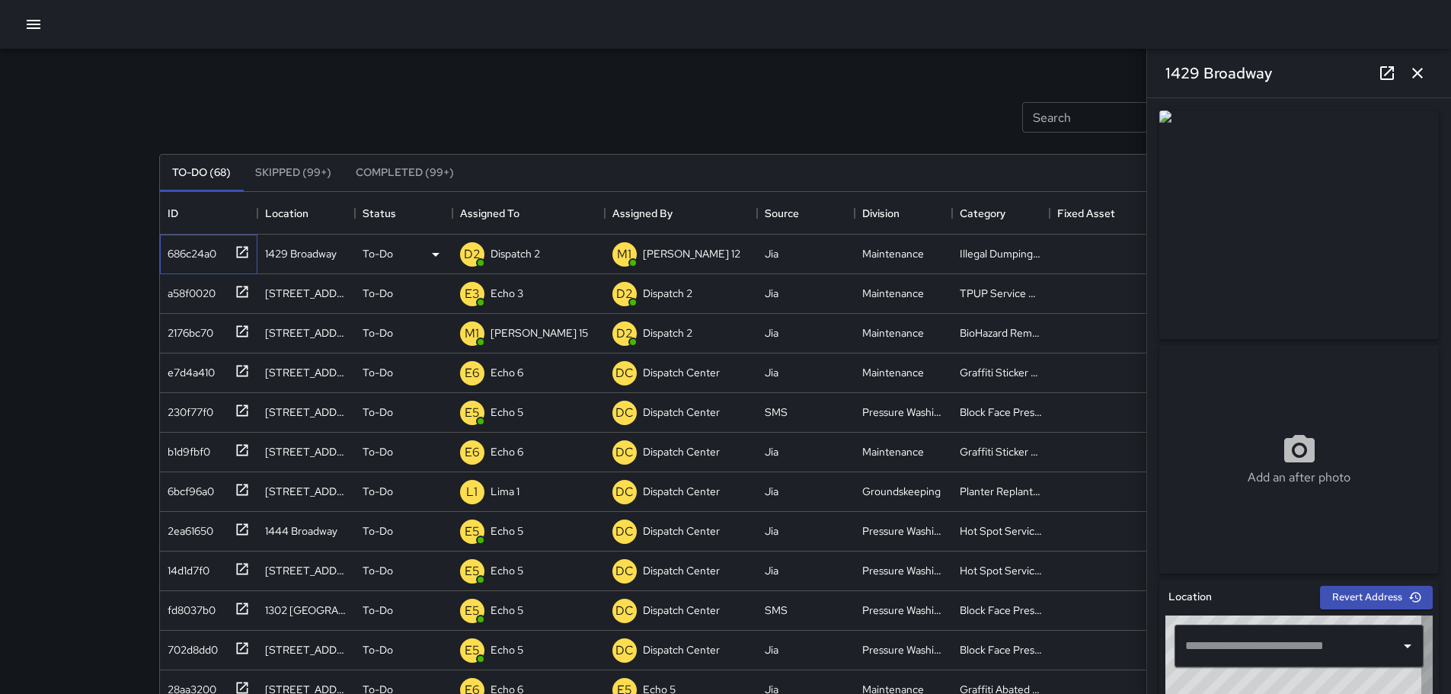
type input "**********"
click at [1423, 69] on icon "button" at bounding box center [1417, 73] width 18 height 18
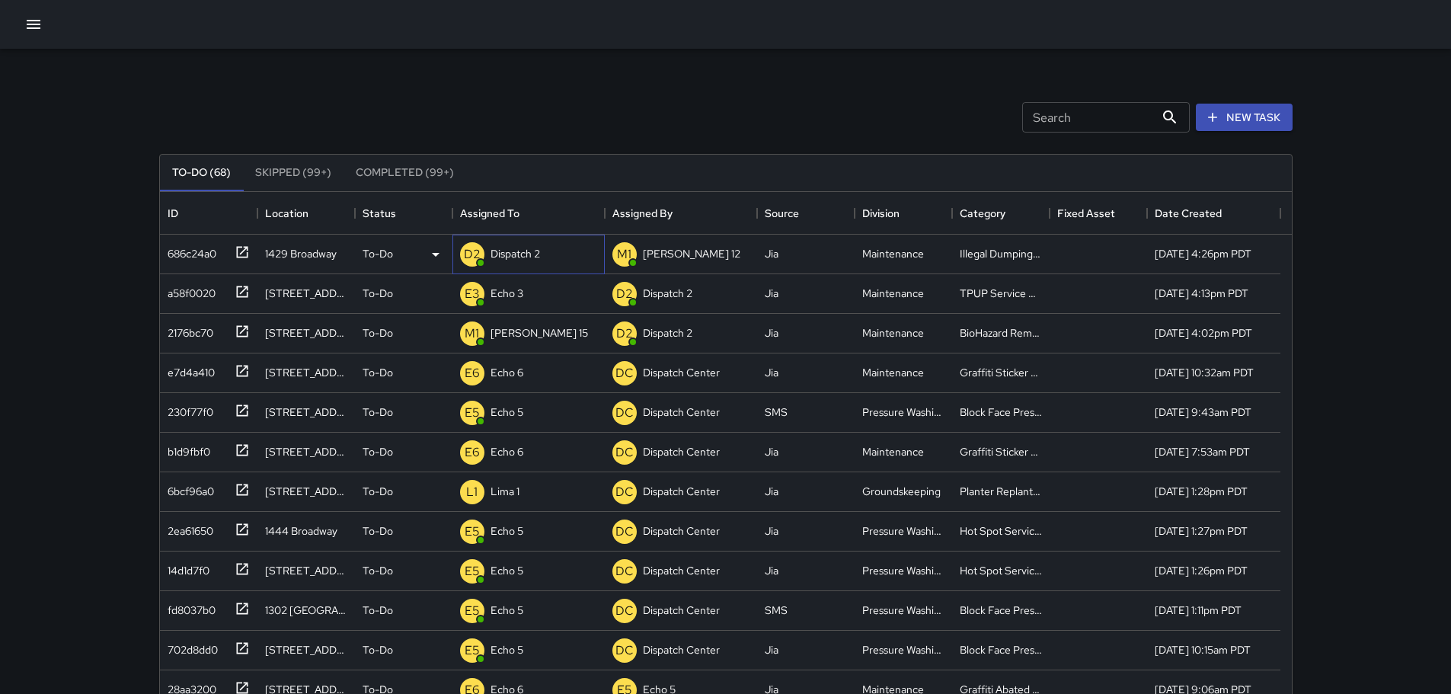
click at [527, 254] on p "Dispatch 2" at bounding box center [515, 253] width 50 height 15
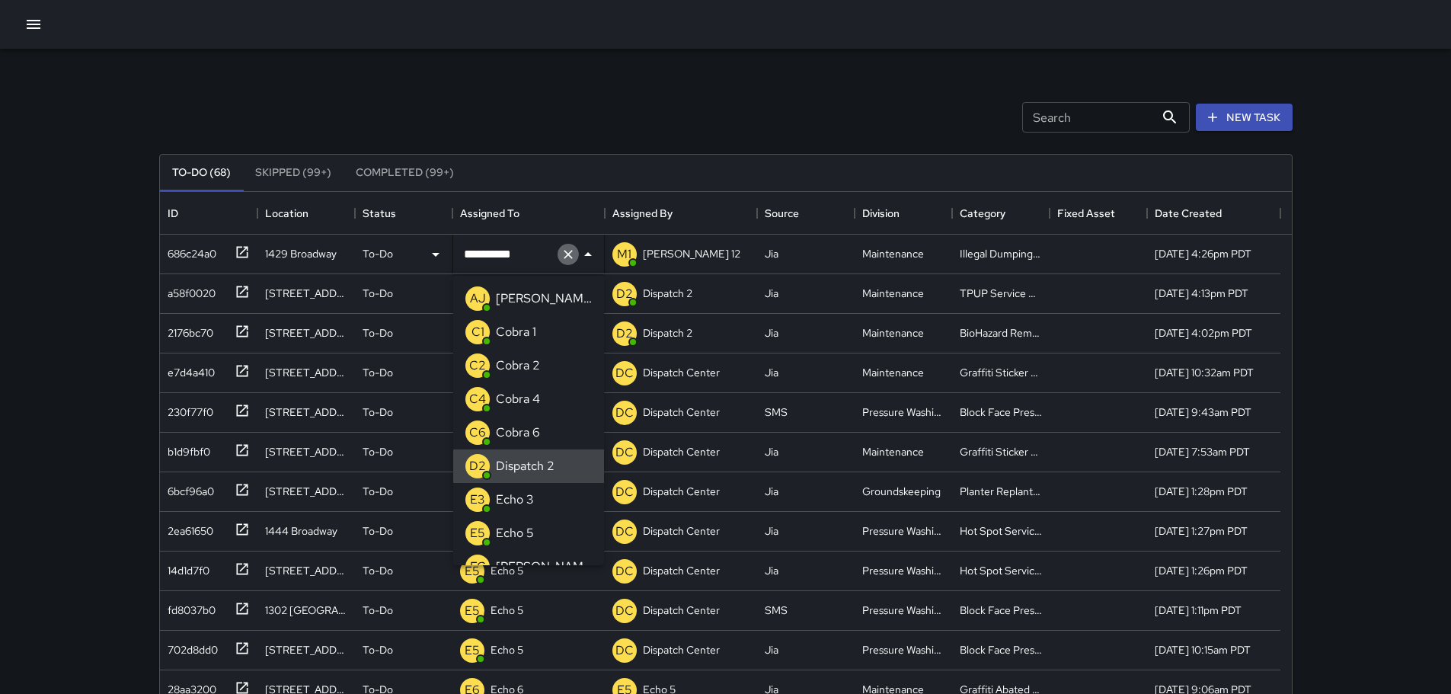
click at [567, 253] on icon "Clear" at bounding box center [568, 254] width 9 height 9
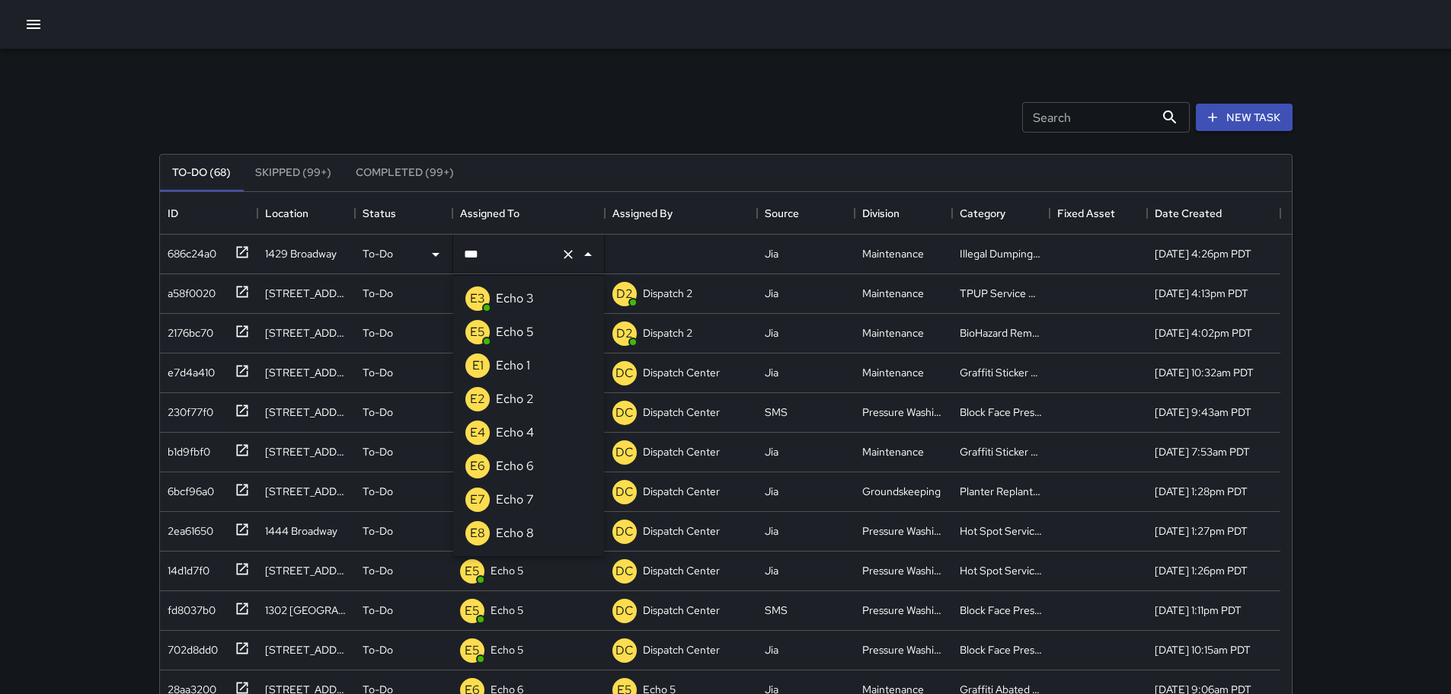
type input "****"
click at [529, 298] on p "Echo 3" at bounding box center [515, 298] width 38 height 18
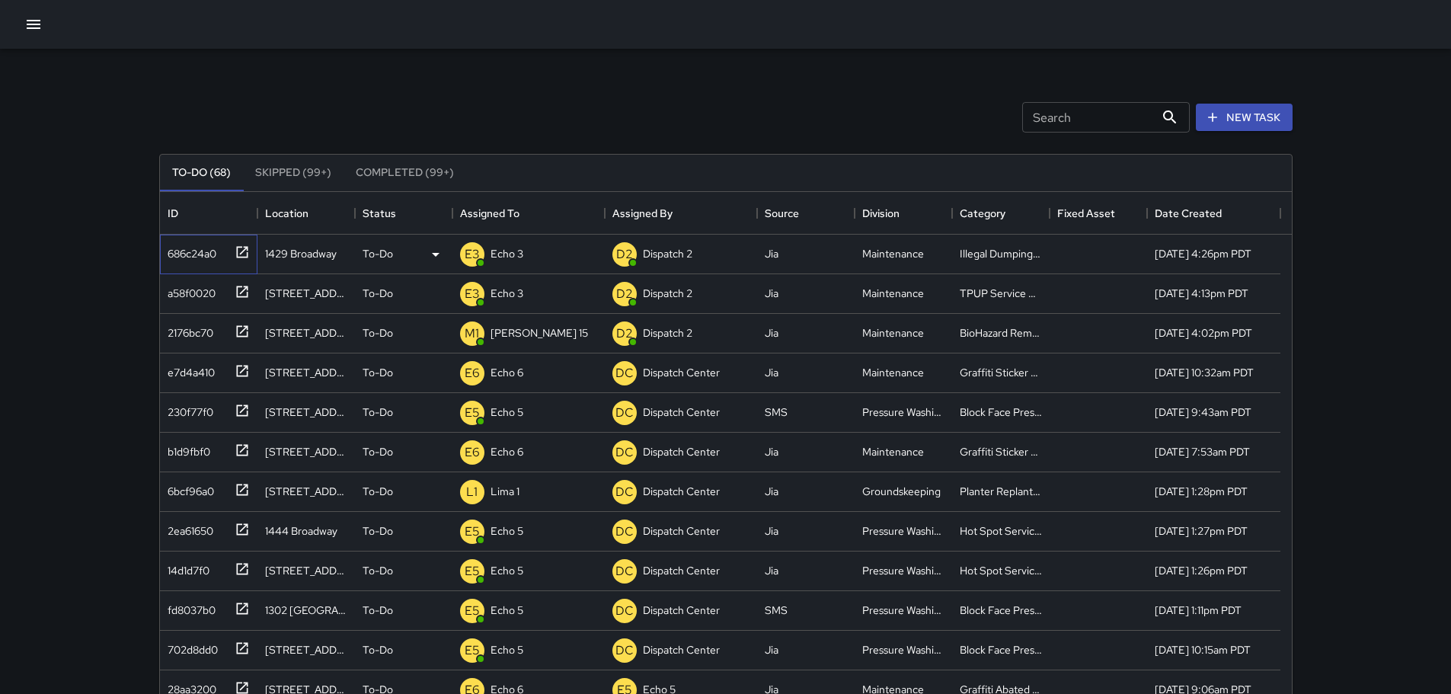
click at [241, 245] on icon at bounding box center [242, 251] width 15 height 15
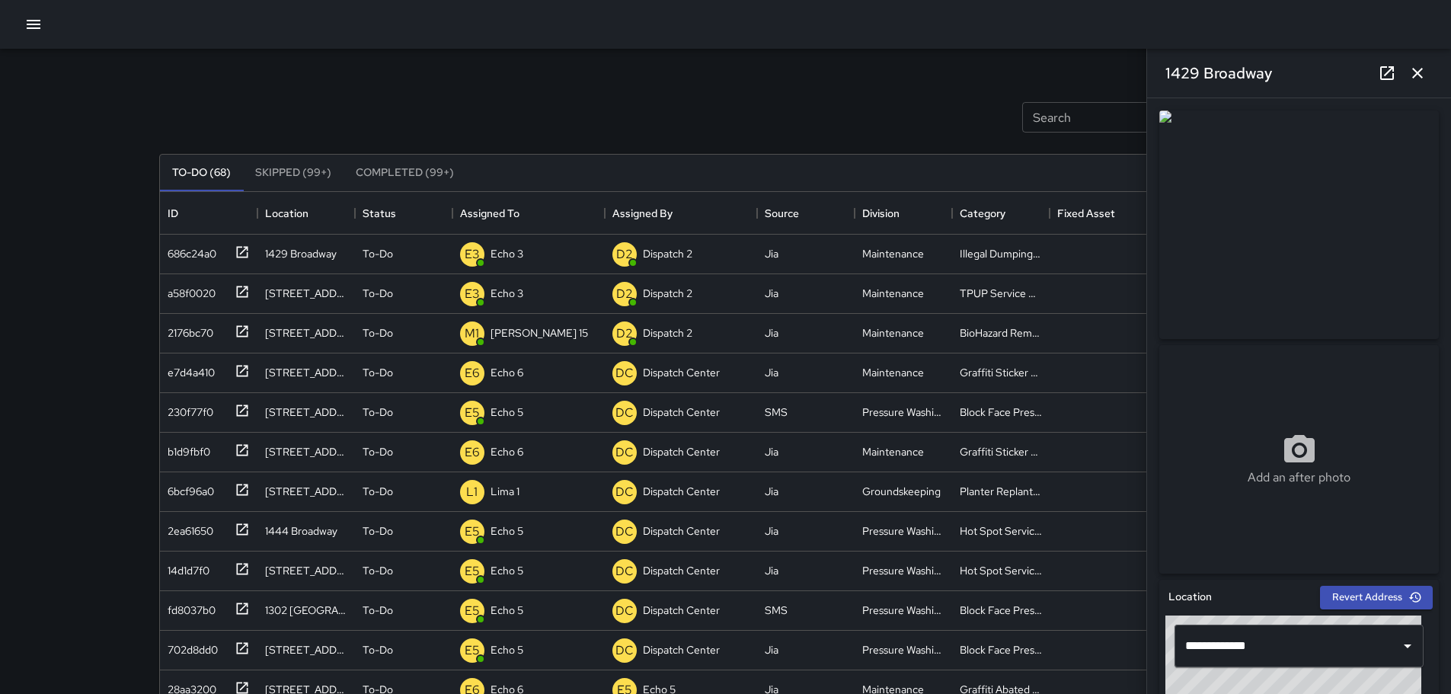
click at [1392, 72] on icon at bounding box center [1387, 73] width 18 height 18
click at [1426, 75] on icon "button" at bounding box center [1417, 73] width 18 height 18
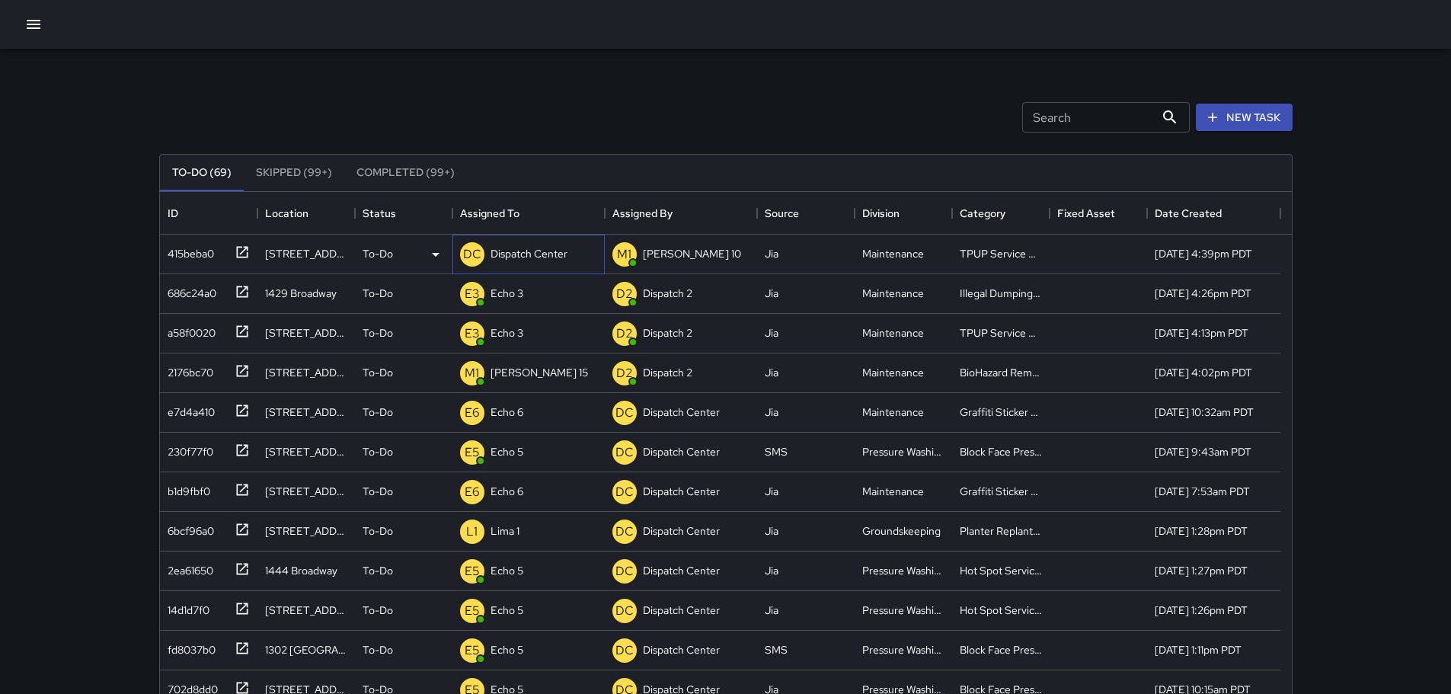
click at [524, 255] on p "Dispatch Center" at bounding box center [528, 253] width 77 height 15
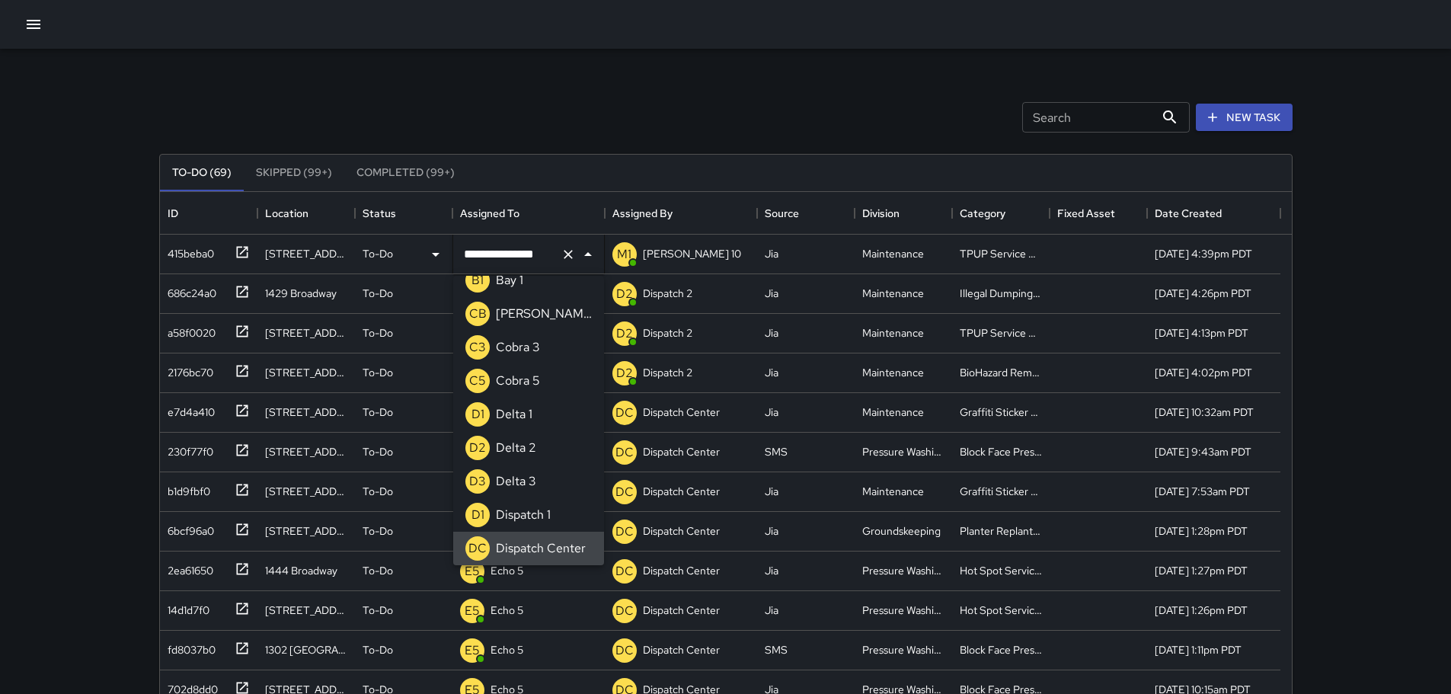
click at [565, 256] on icon "Clear" at bounding box center [568, 254] width 9 height 9
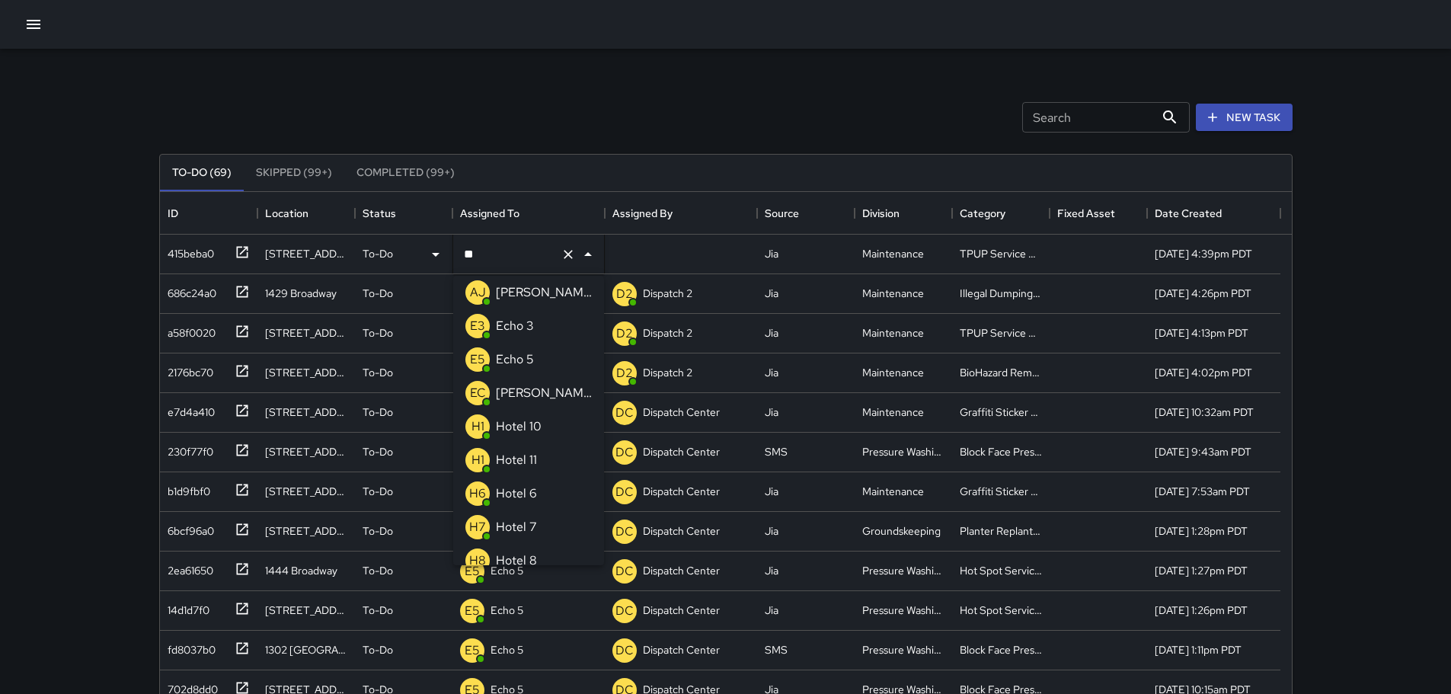
scroll to position [0, 0]
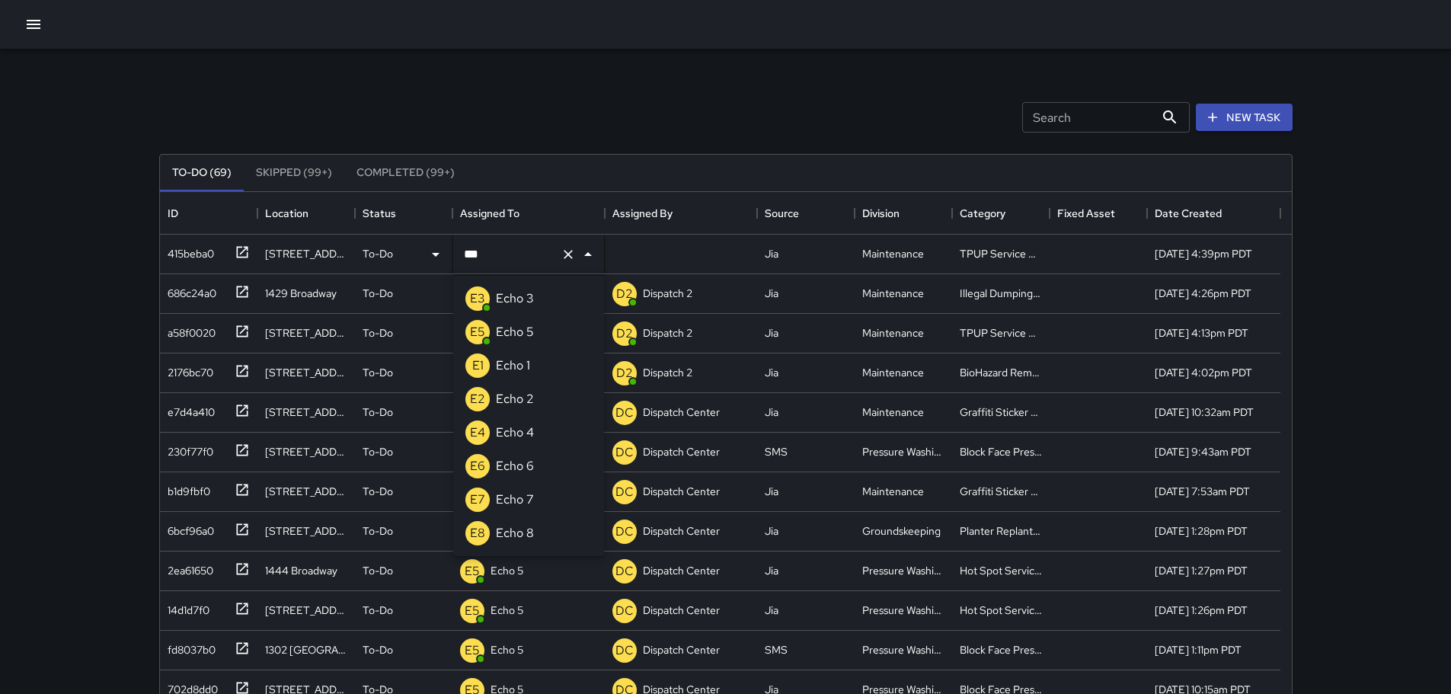
type input "****"
click at [549, 299] on li "E3 Echo 3" at bounding box center [528, 299] width 151 height 34
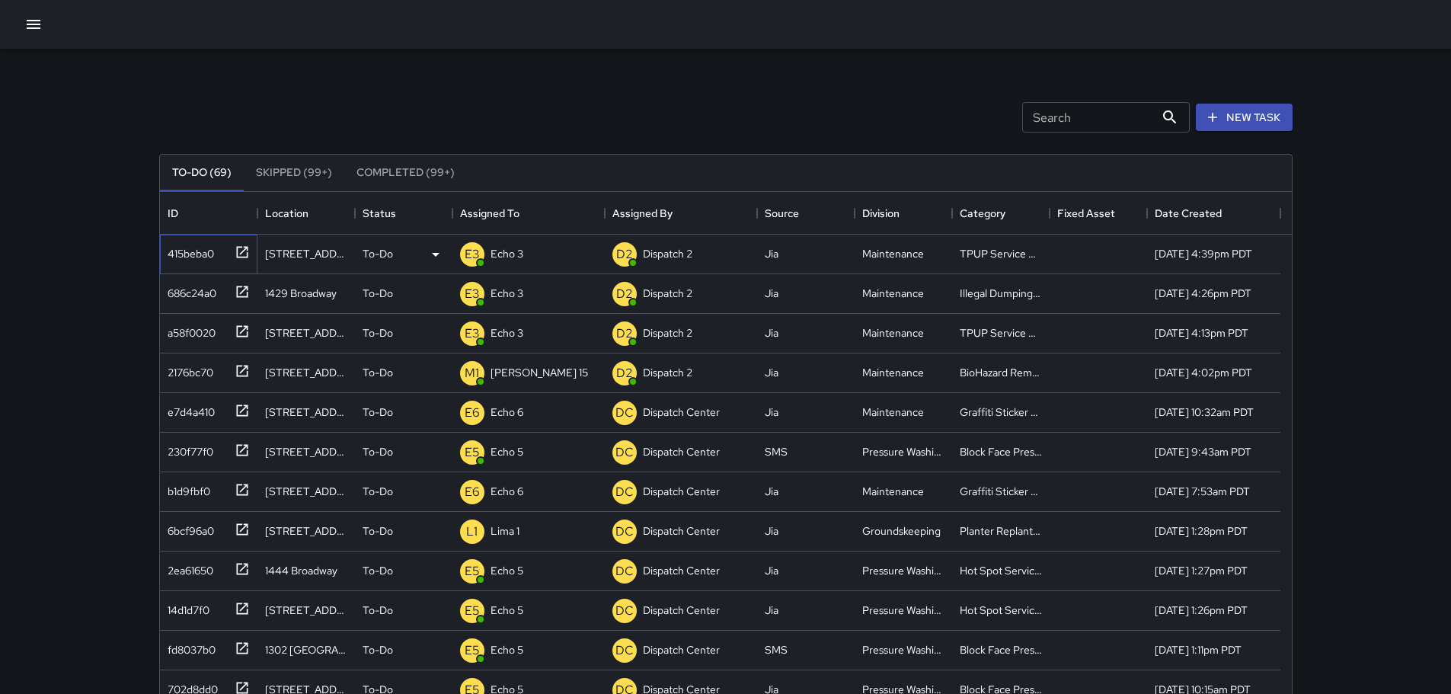
click at [244, 251] on icon at bounding box center [242, 251] width 15 height 15
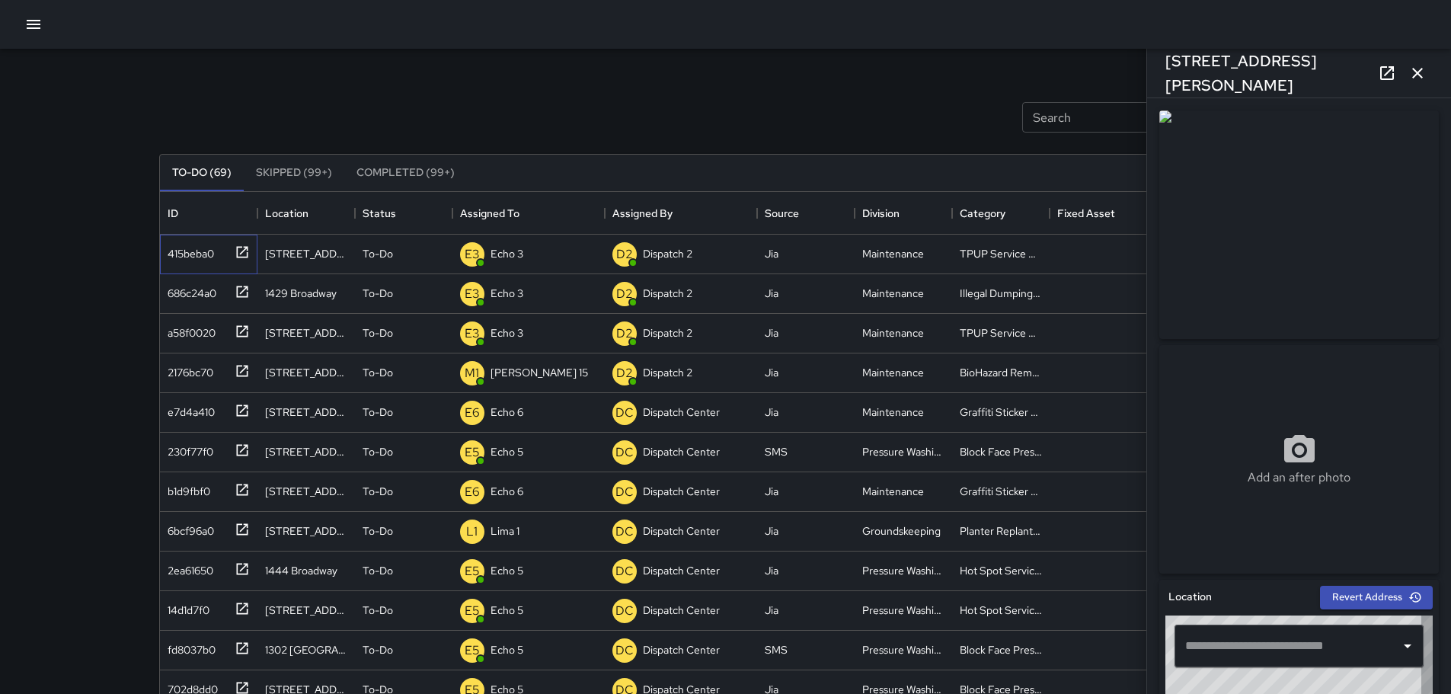
type input "**********"
click at [1419, 73] on icon "button" at bounding box center [1417, 73] width 18 height 18
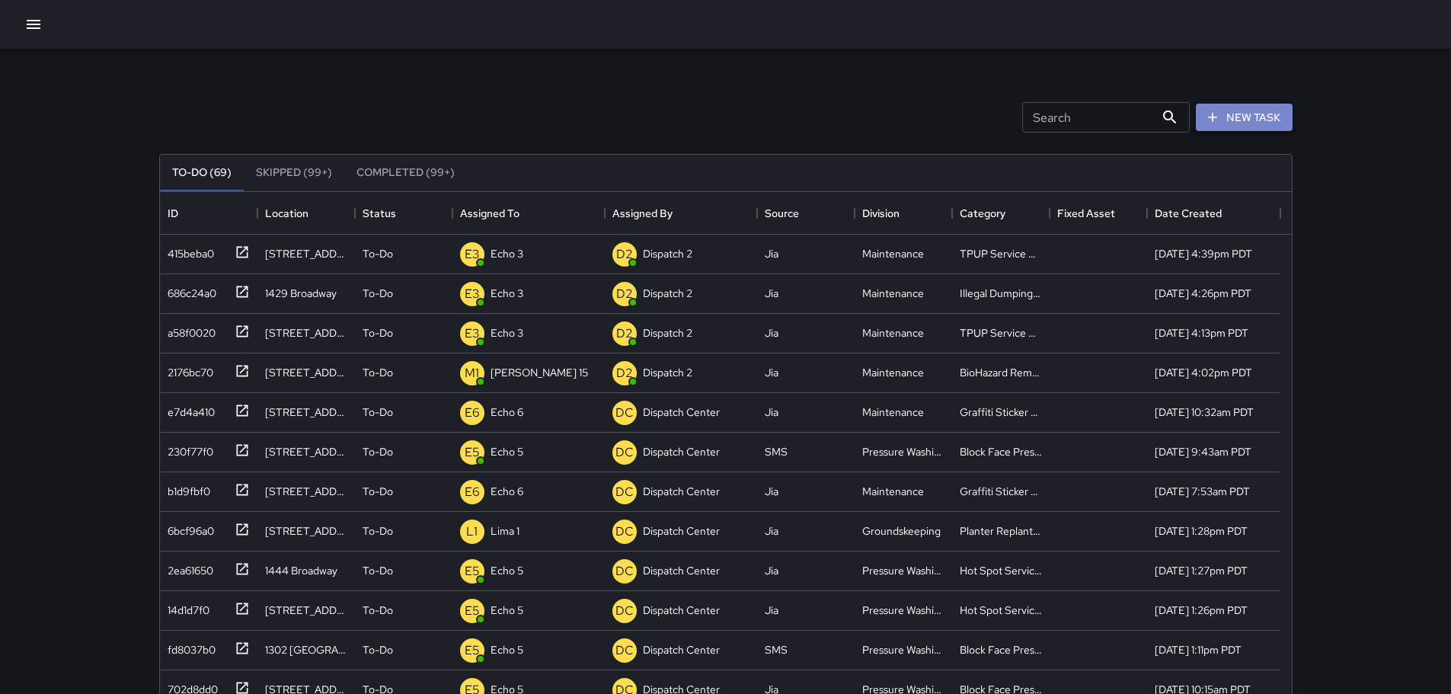
click at [1239, 124] on button "New Task" at bounding box center [1244, 118] width 97 height 28
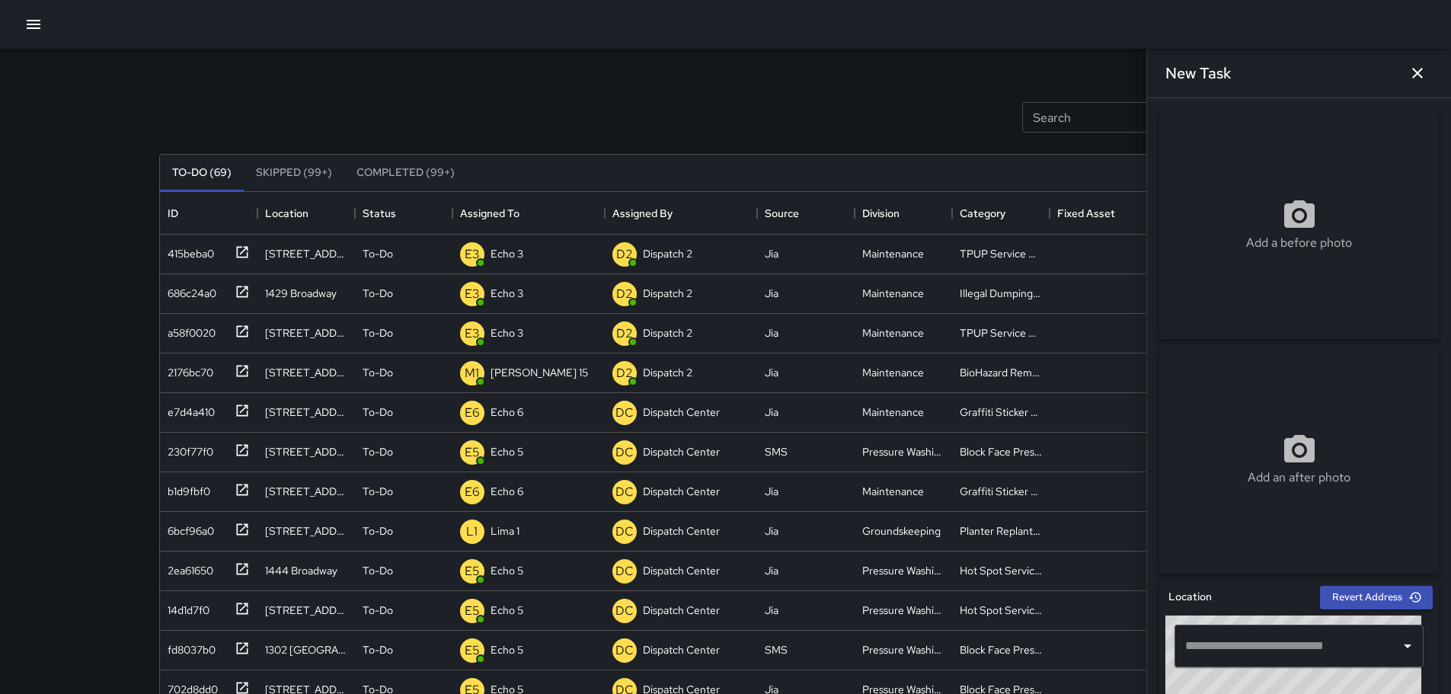
click at [1433, 67] on div "New Task" at bounding box center [1299, 73] width 304 height 49
click at [1425, 71] on button "button" at bounding box center [1417, 73] width 30 height 30
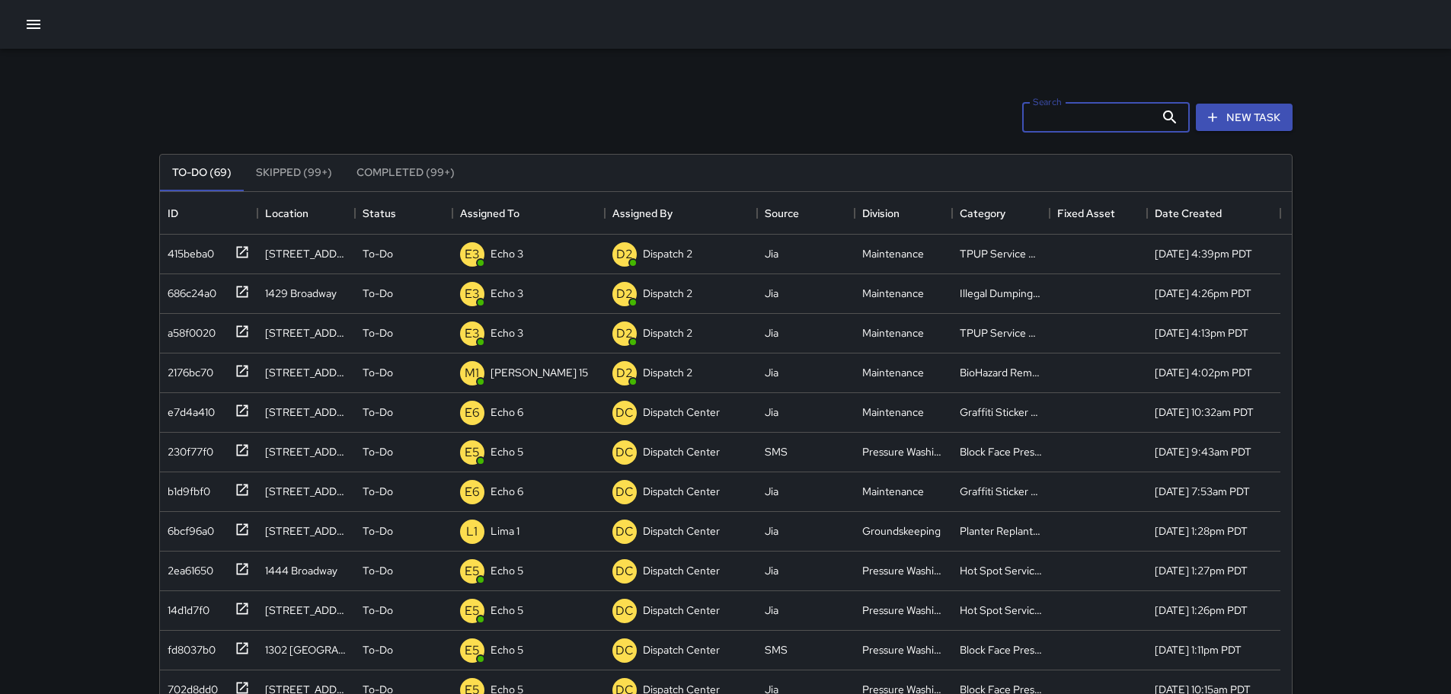
drag, startPoint x: 1136, startPoint y: 117, endPoint x: 1291, endPoint y: 99, distance: 156.4
click at [1296, 97] on div "Search Search New Task To-Do (69) Skipped (99+) Completed (99+) ID Location Sta…" at bounding box center [726, 474] width 1170 height 851
click at [1264, 113] on button "New Task" at bounding box center [1244, 118] width 97 height 28
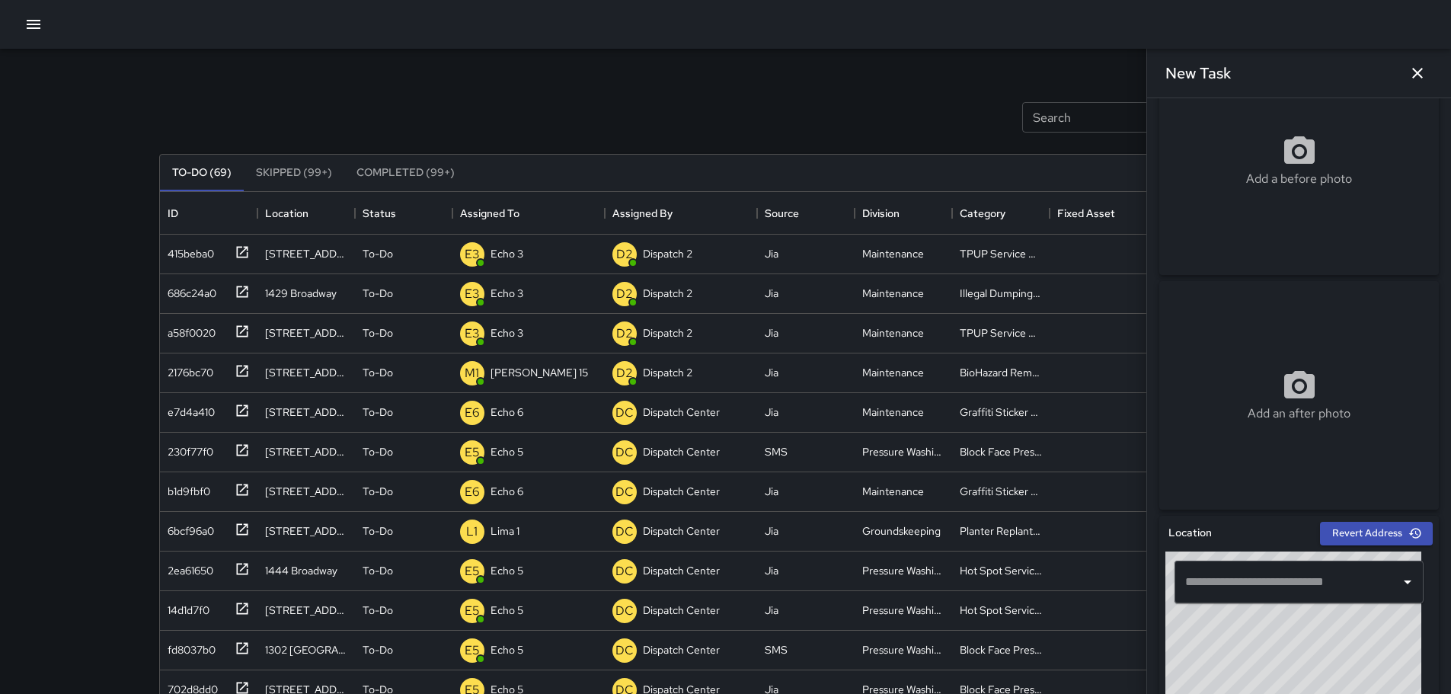
scroll to position [152, 0]
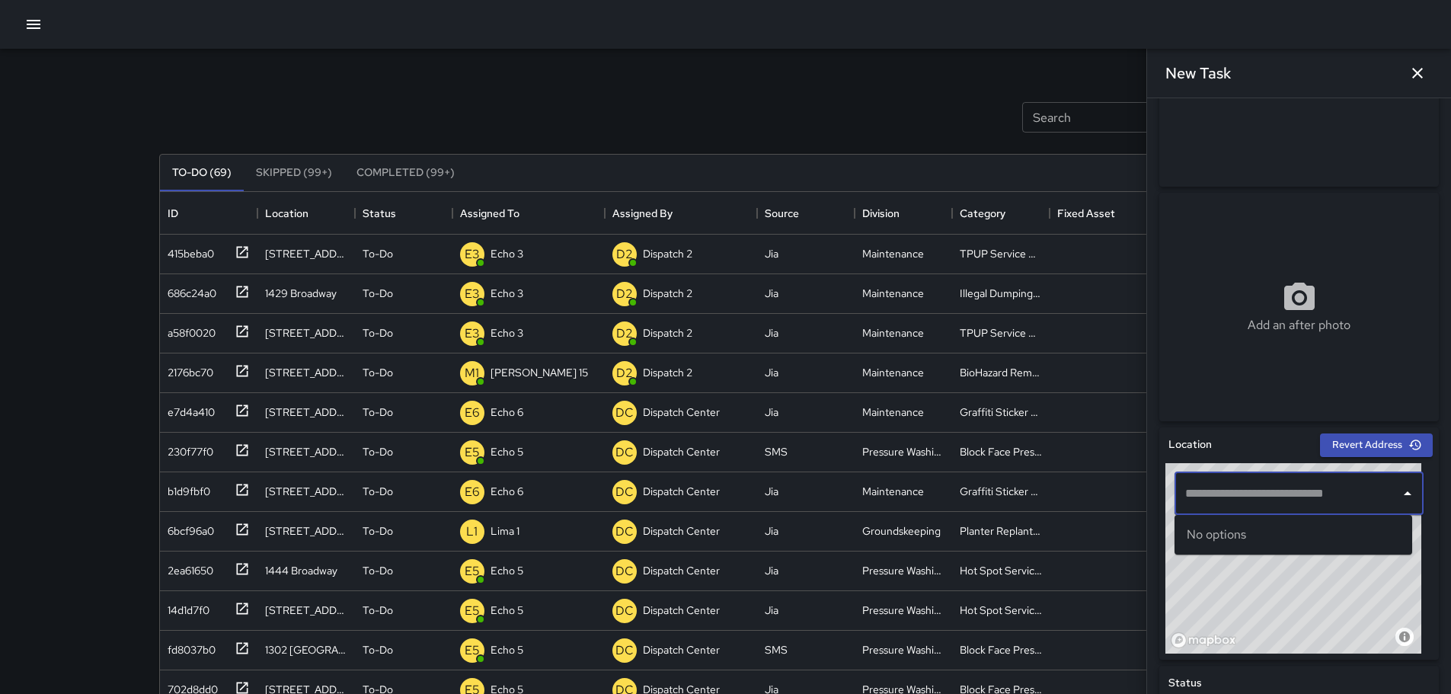
paste input "**********"
click at [1227, 542] on span "1300 Clay Street" at bounding box center [1307, 535] width 186 height 18
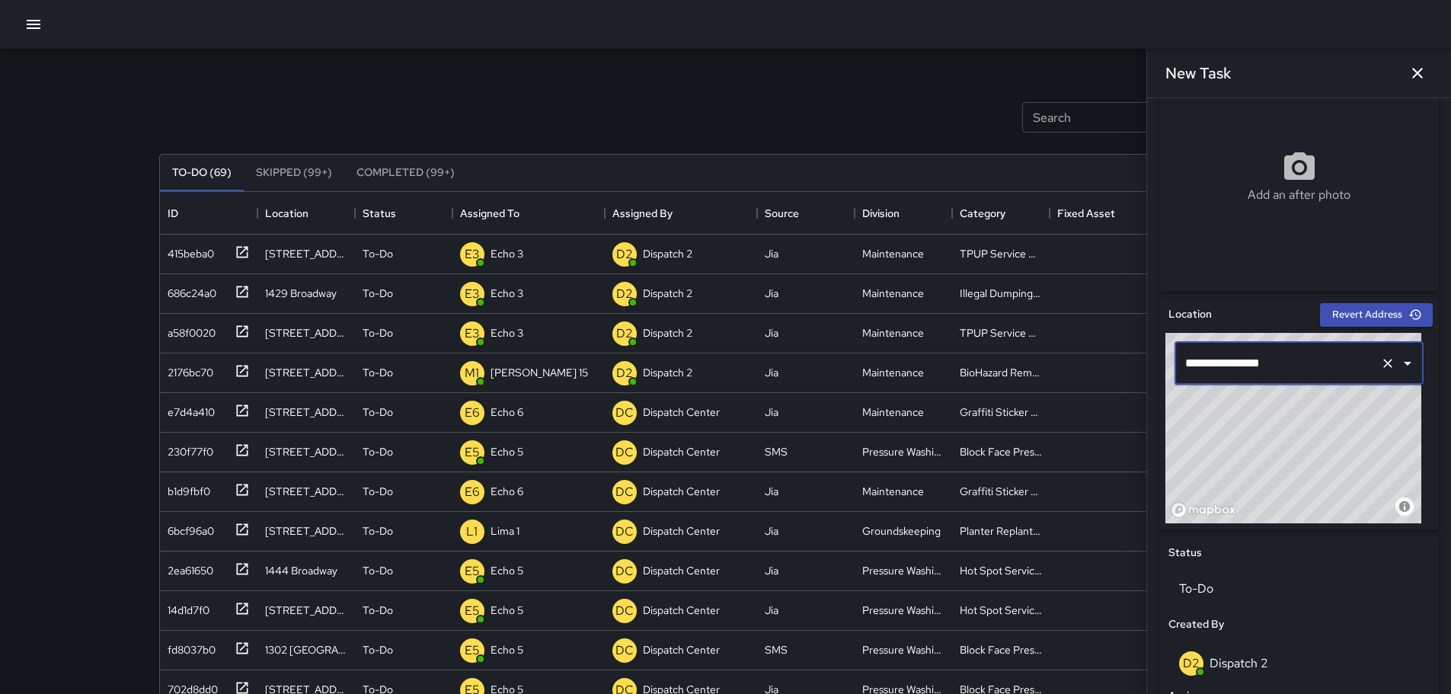
scroll to position [274, 0]
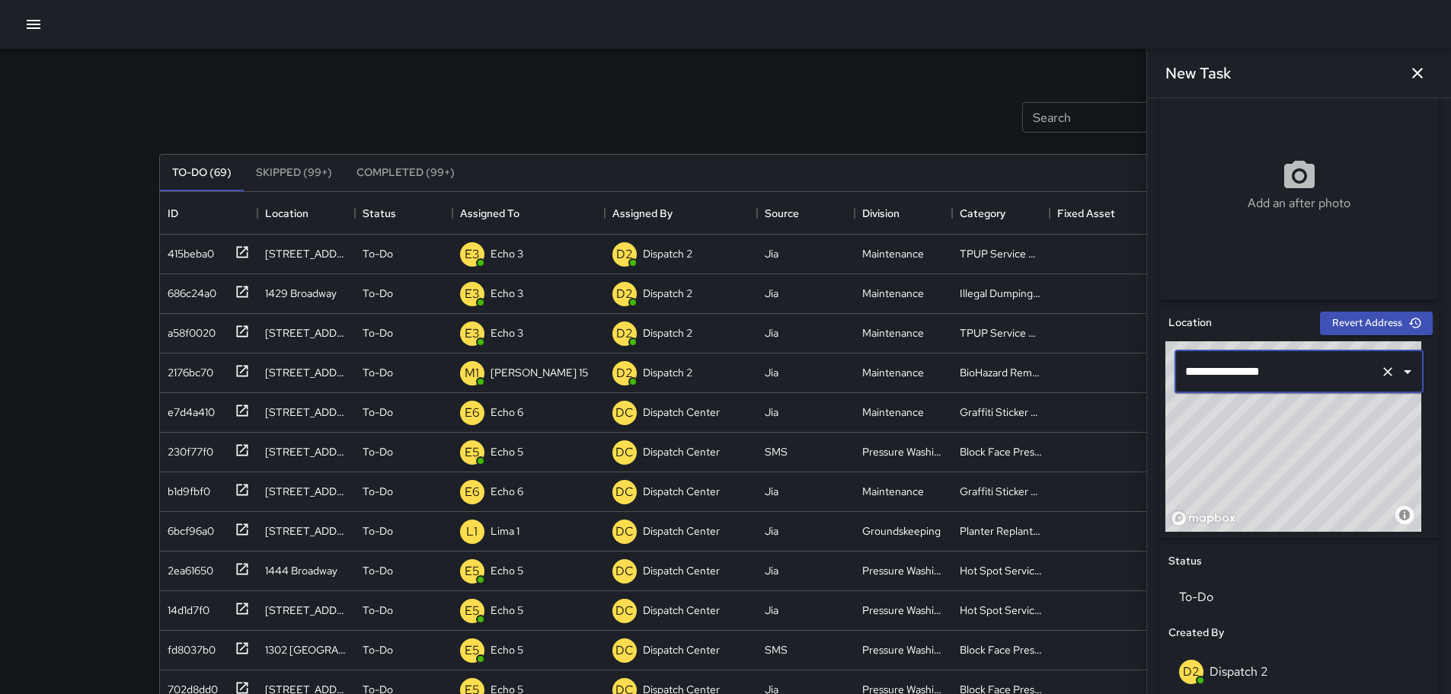
type input "**********"
drag, startPoint x: 1348, startPoint y: 437, endPoint x: 1356, endPoint y: 433, distance: 9.5
click at [1356, 433] on div "© Mapbox © OpenStreetMap Improve this map" at bounding box center [1293, 436] width 256 height 190
click at [1359, 432] on div "© Mapbox © OpenStreetMap Improve this map" at bounding box center [1293, 436] width 256 height 190
click at [1419, 73] on icon "button" at bounding box center [1417, 73] width 18 height 18
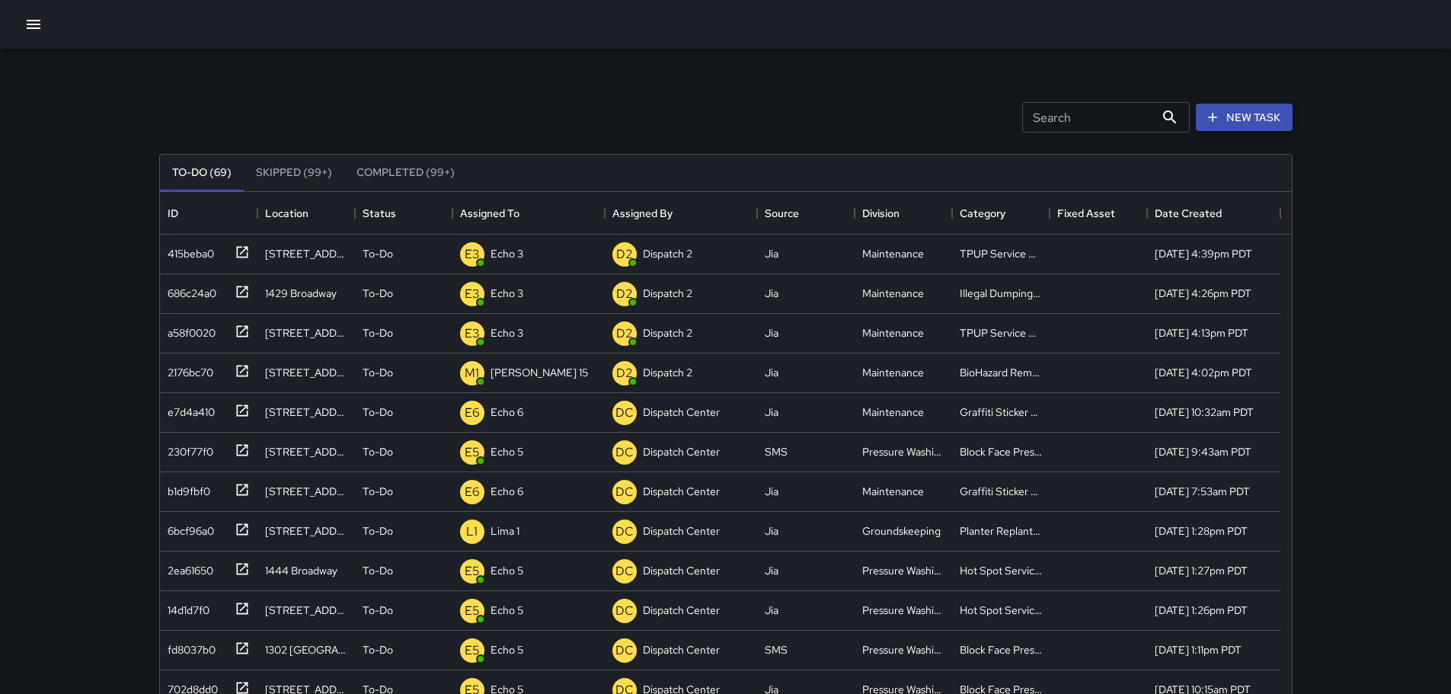
click at [1241, 129] on button "New Task" at bounding box center [1244, 118] width 97 height 28
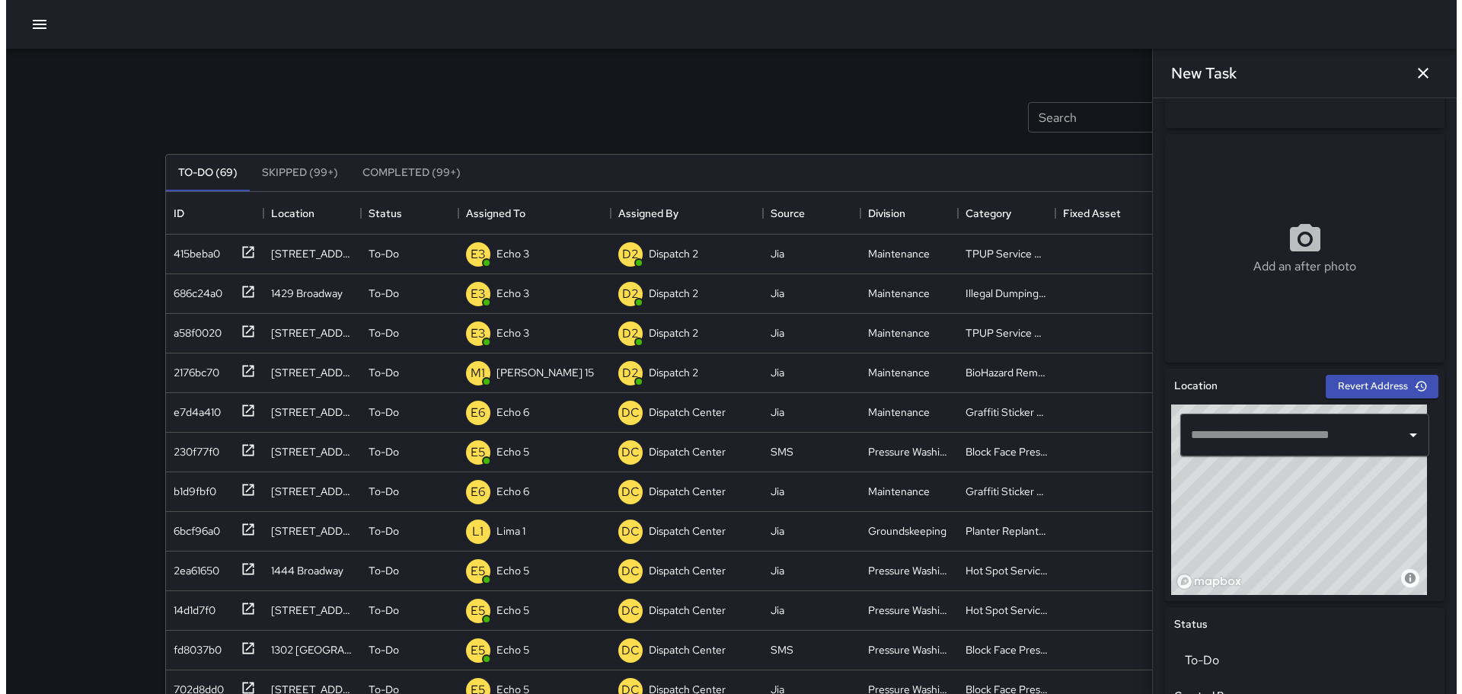
scroll to position [76, 0]
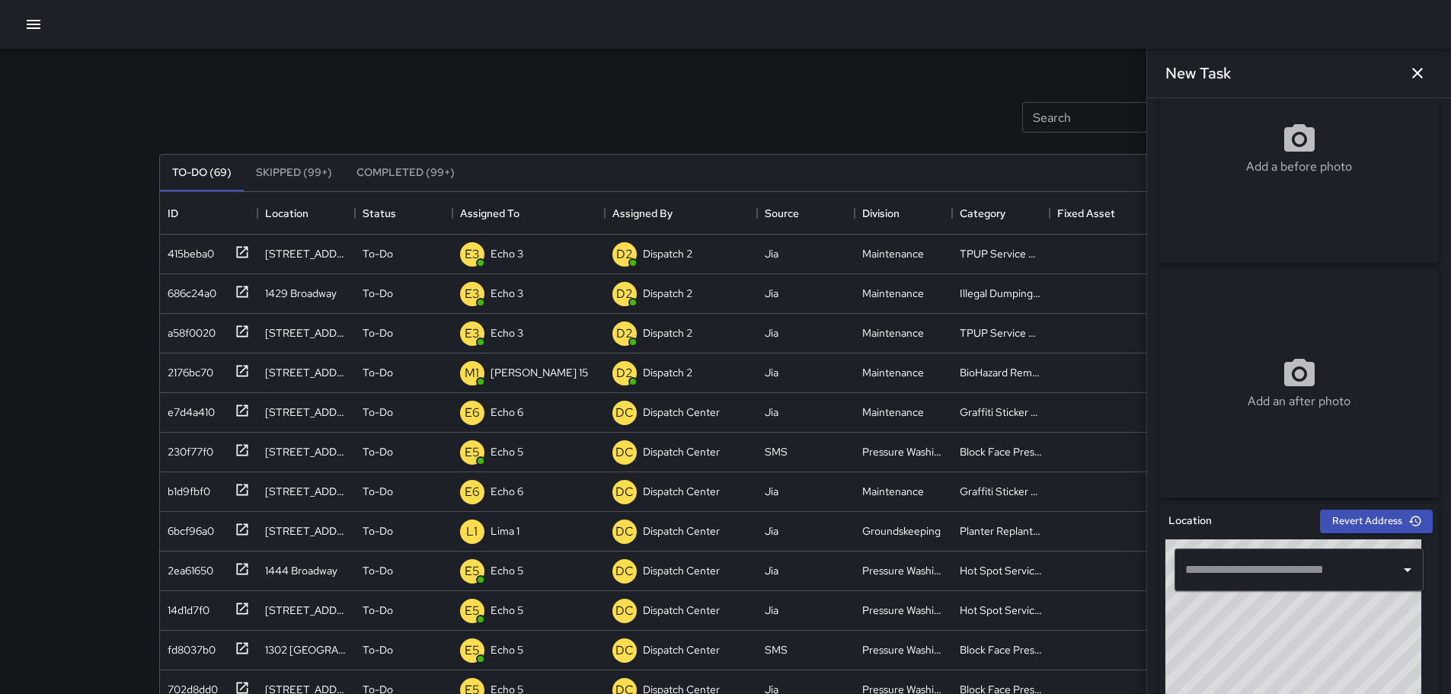
click at [1299, 62] on div "New Task" at bounding box center [1299, 73] width 304 height 49
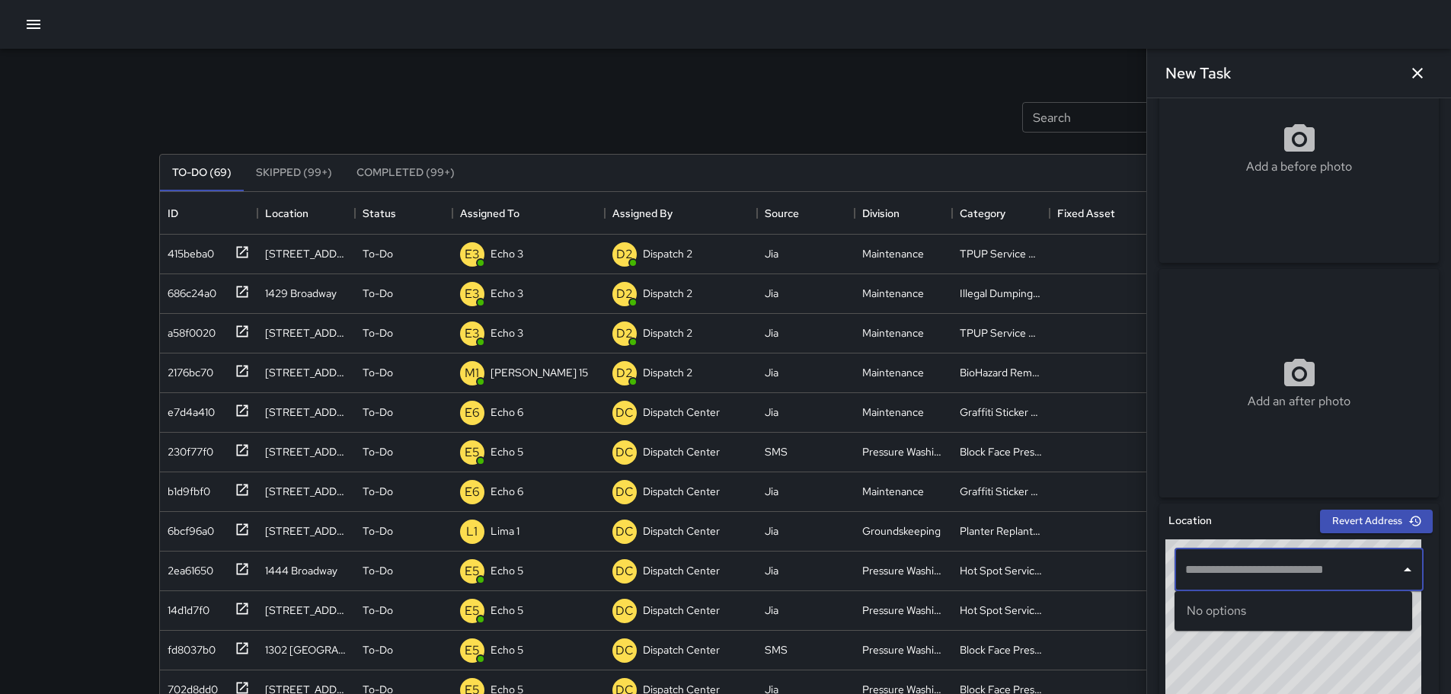
click at [1286, 571] on input "text" at bounding box center [1287, 569] width 212 height 29
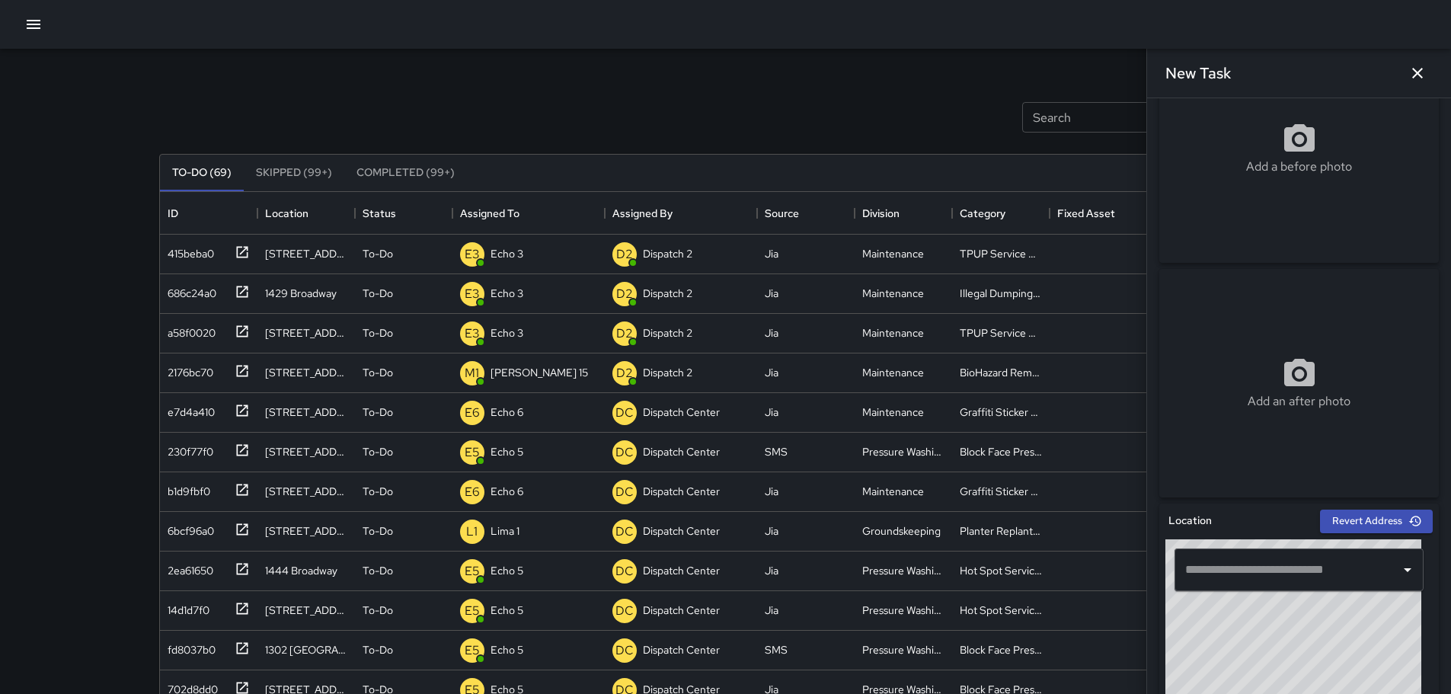
click at [1331, 564] on input "text" at bounding box center [1287, 569] width 212 height 29
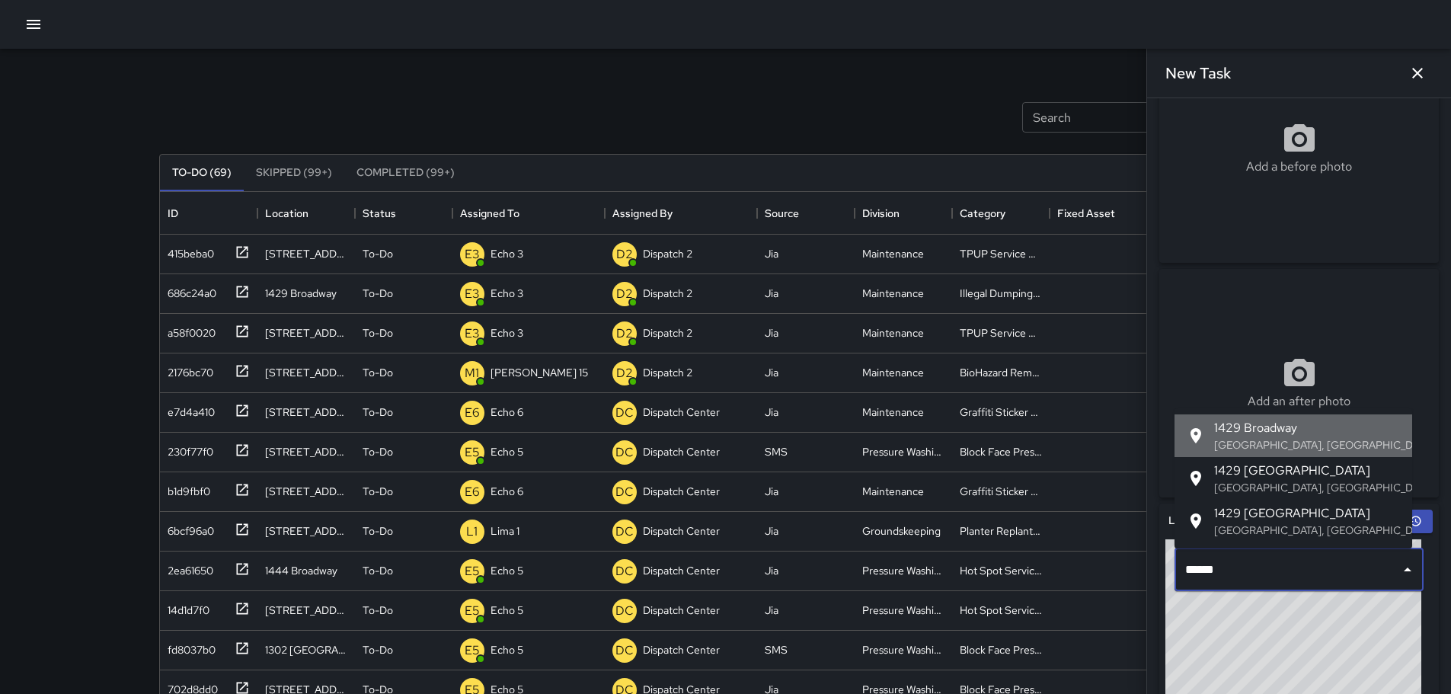
click at [1288, 434] on span "1429 Broadway" at bounding box center [1307, 428] width 186 height 18
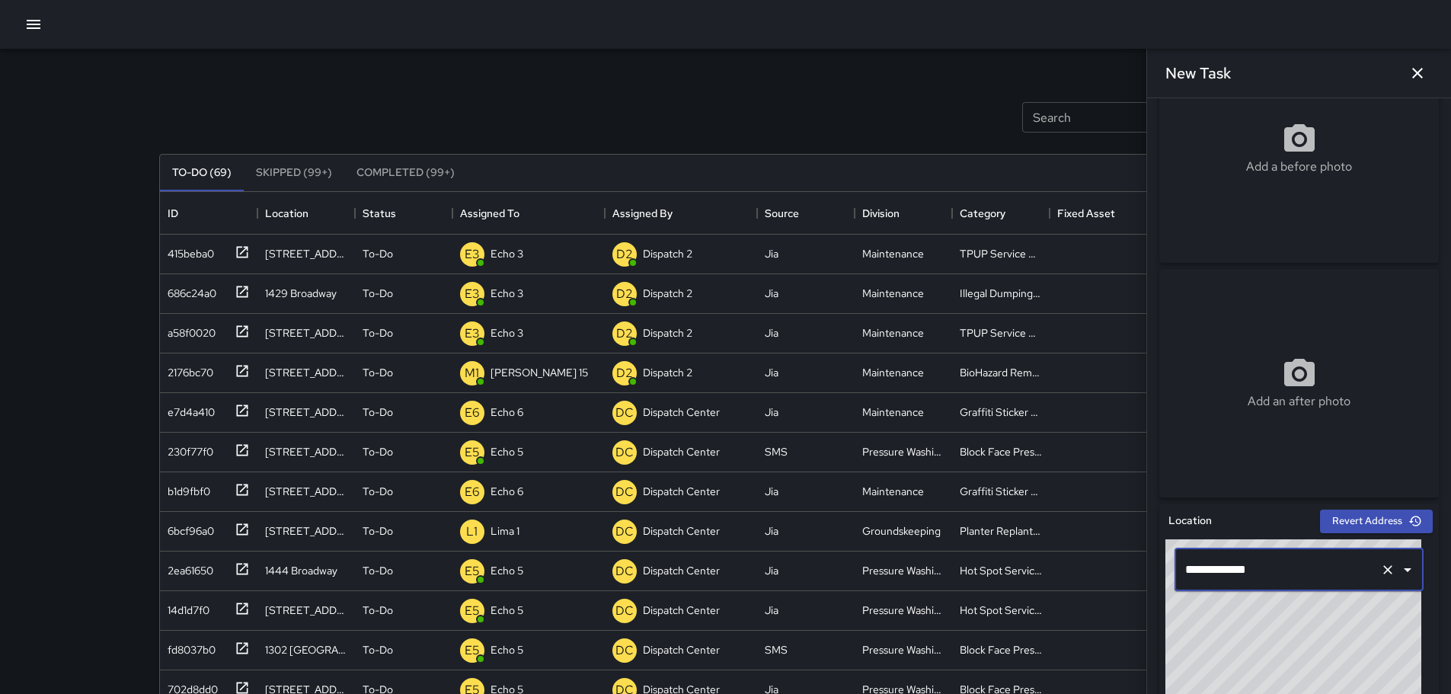
type input "**********"
click at [1421, 74] on icon "button" at bounding box center [1417, 73] width 18 height 18
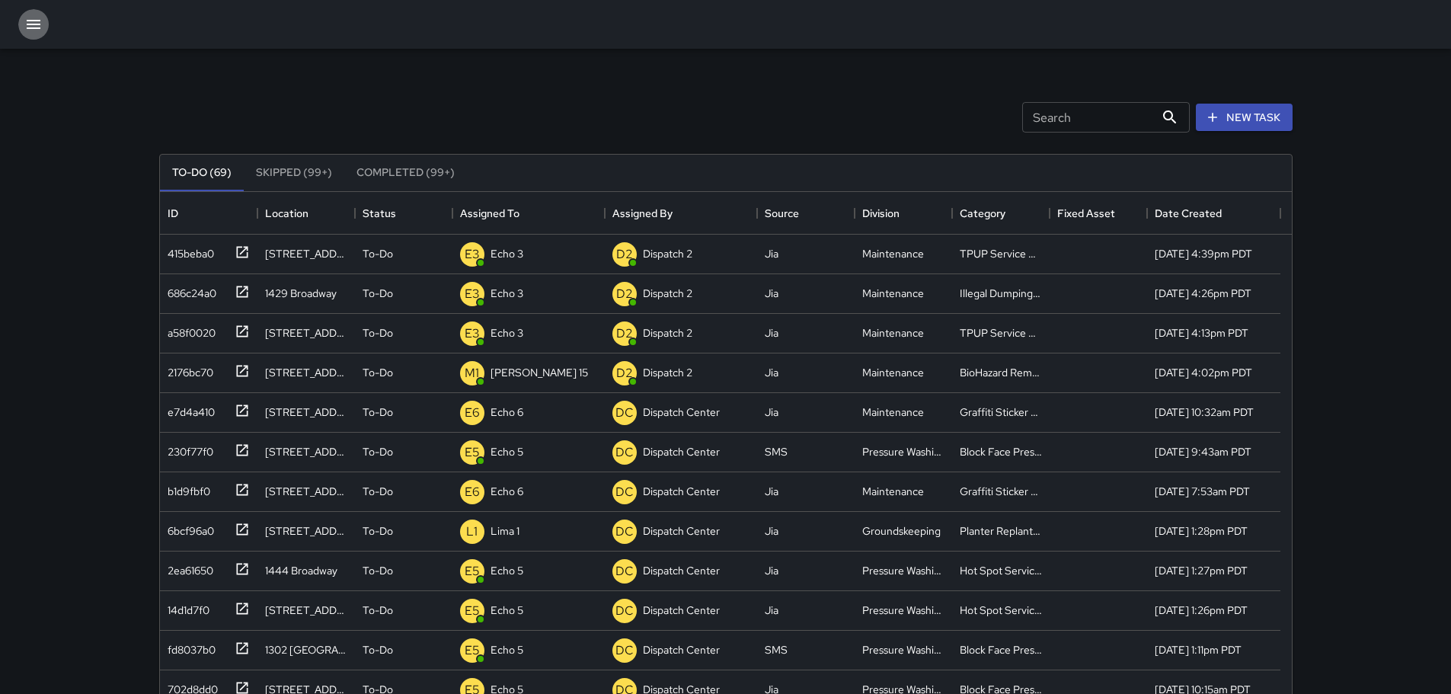
click at [27, 32] on icon "button" at bounding box center [33, 24] width 18 height 18
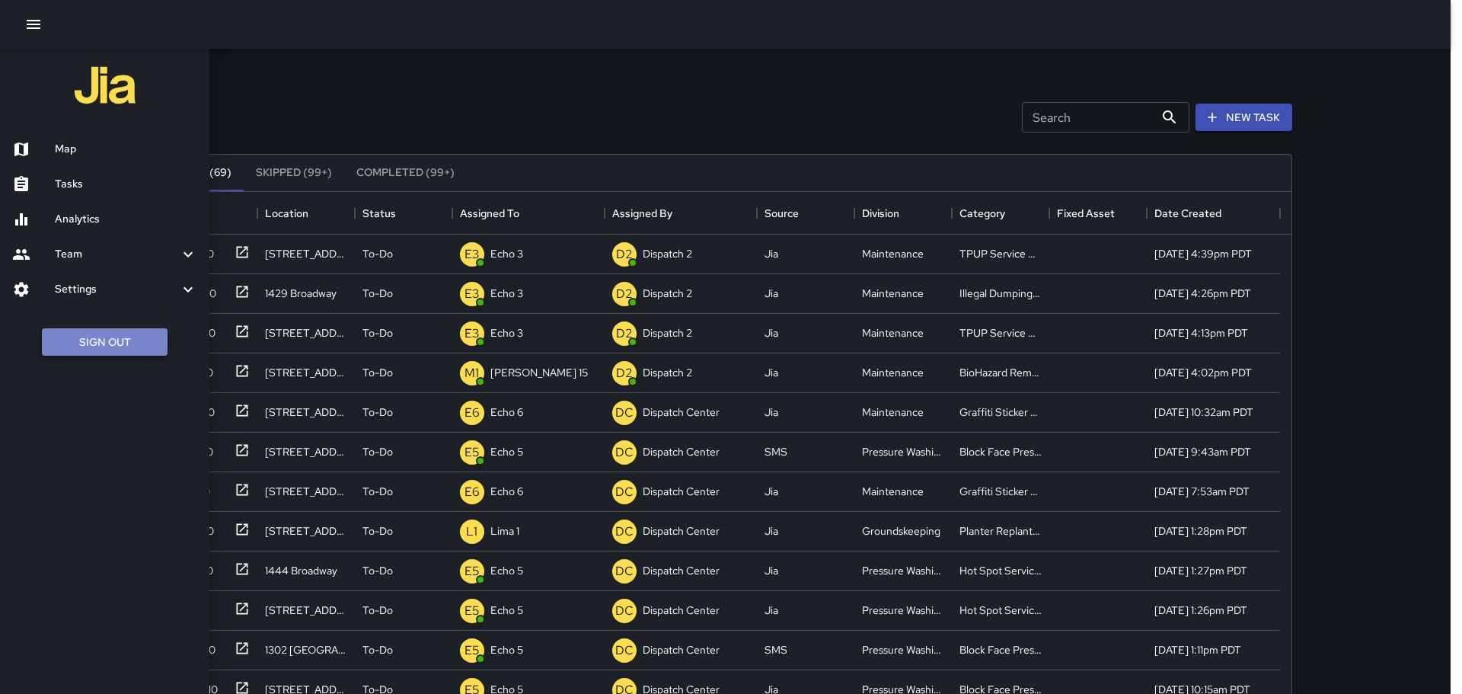
click at [120, 338] on button "Sign Out" at bounding box center [105, 342] width 126 height 28
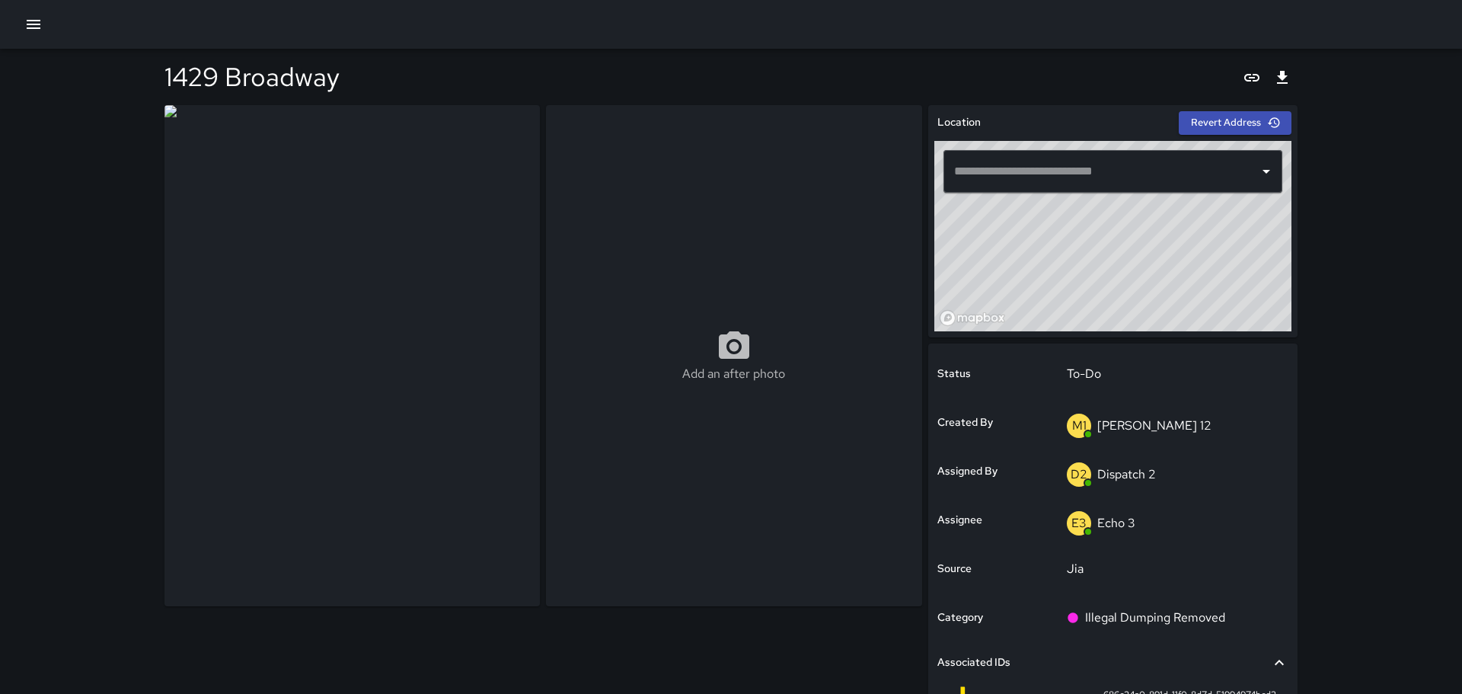
type input "**********"
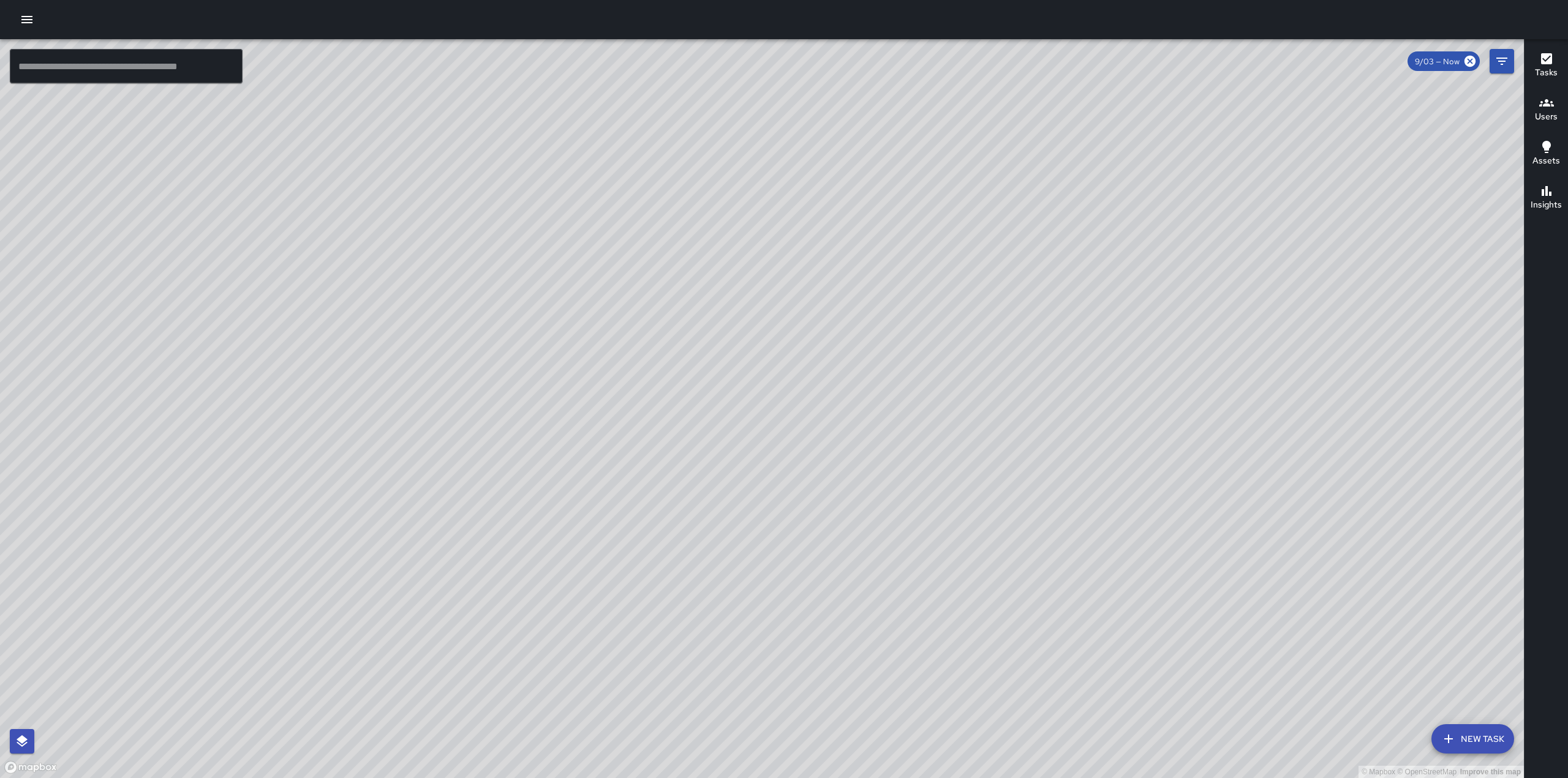
click at [208, 68] on input "text" at bounding box center [125, 66] width 232 height 35
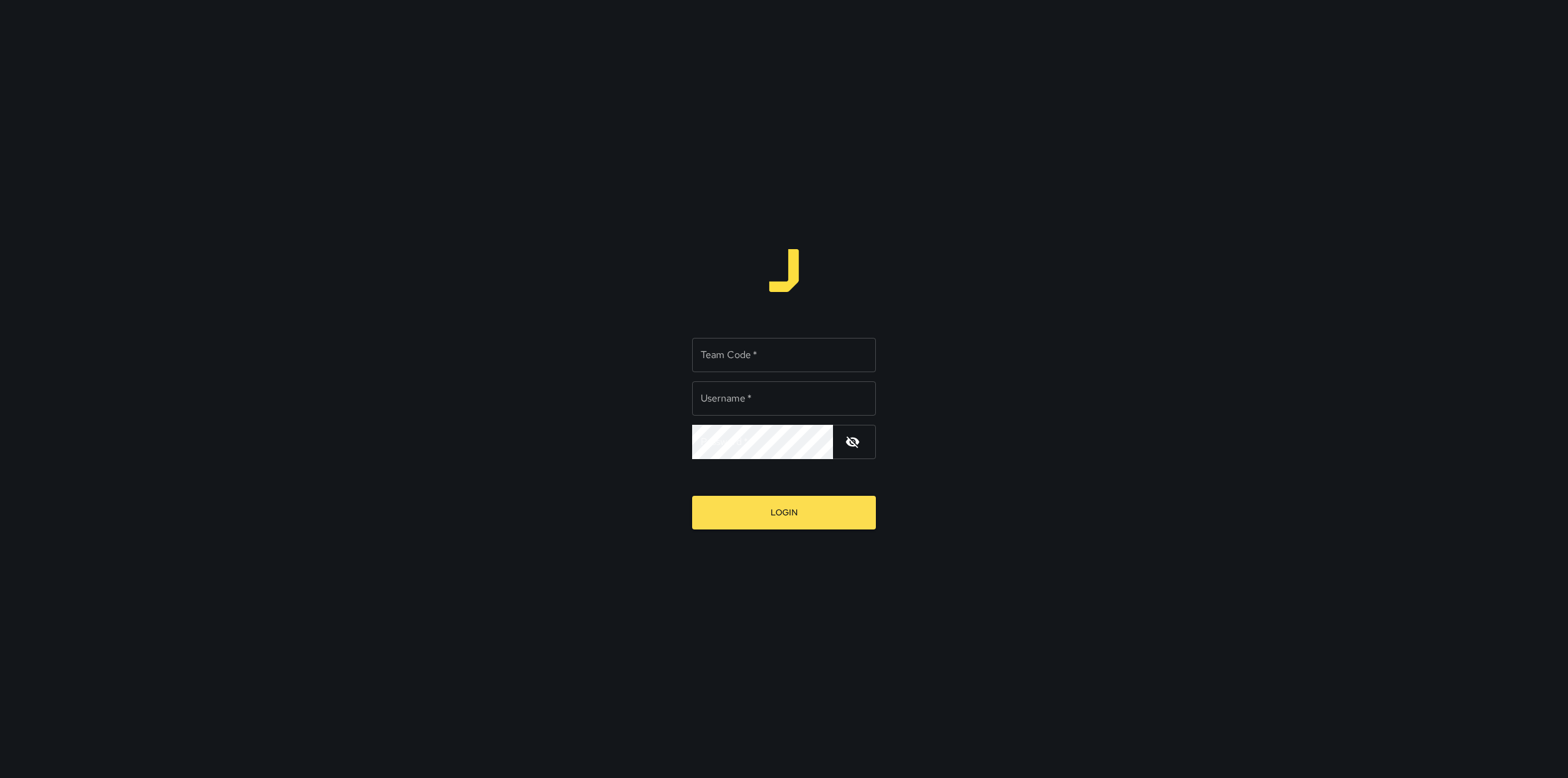
type input "**********"
click at [771, 359] on input "Team Code   *" at bounding box center [784, 354] width 183 height 35
type input "****"
drag, startPoint x: 780, startPoint y: 403, endPoint x: 741, endPoint y: 411, distance: 39.8
click at [741, 411] on input "**********" at bounding box center [784, 399] width 183 height 35
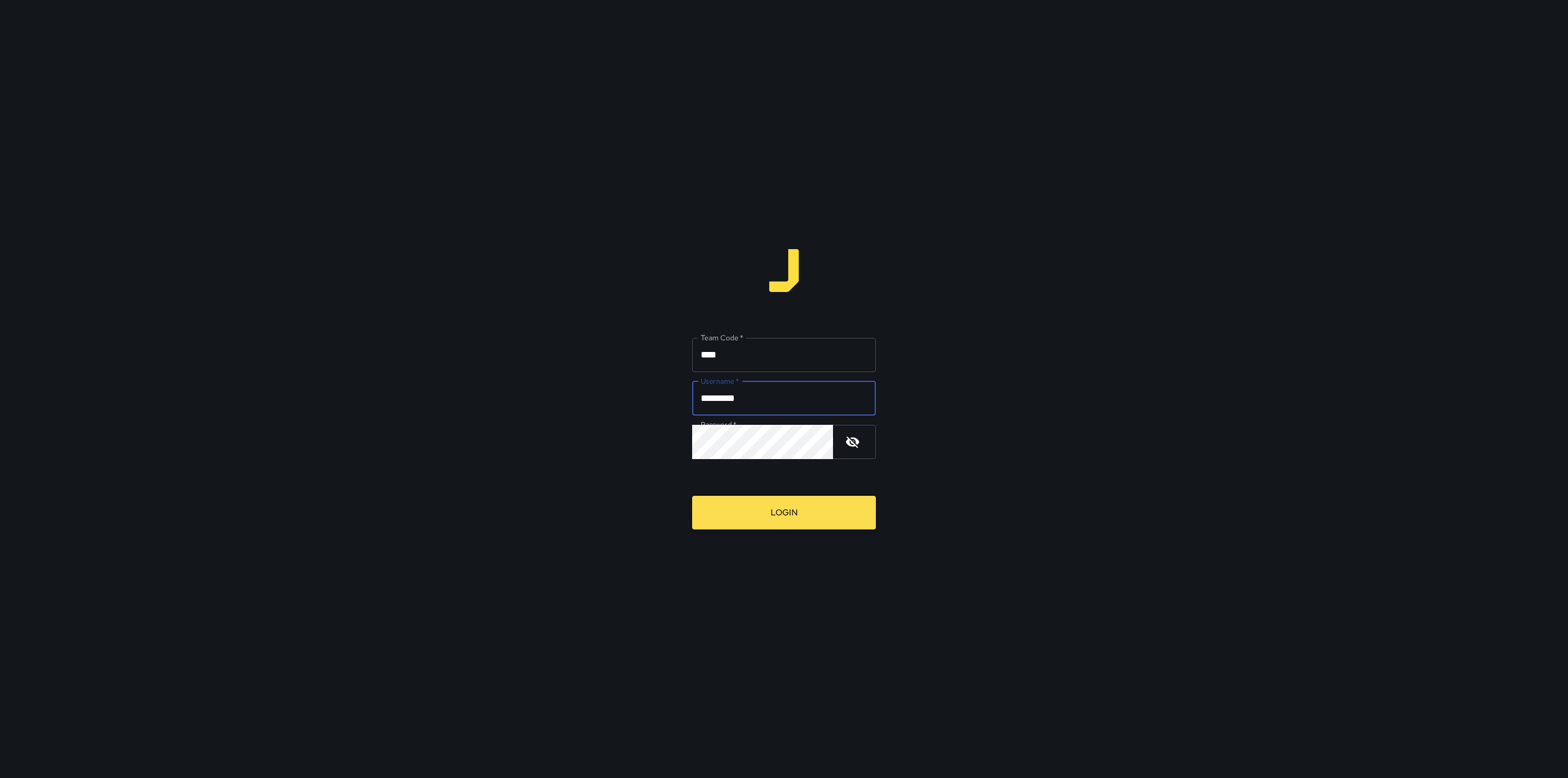
type input "*********"
click at [600, 499] on div "Team Code   * **** Team Code   * Username   * ********* Username   * Password  …" at bounding box center [784, 389] width 1568 height 778
click at [692, 496] on button "Login" at bounding box center [784, 513] width 183 height 34
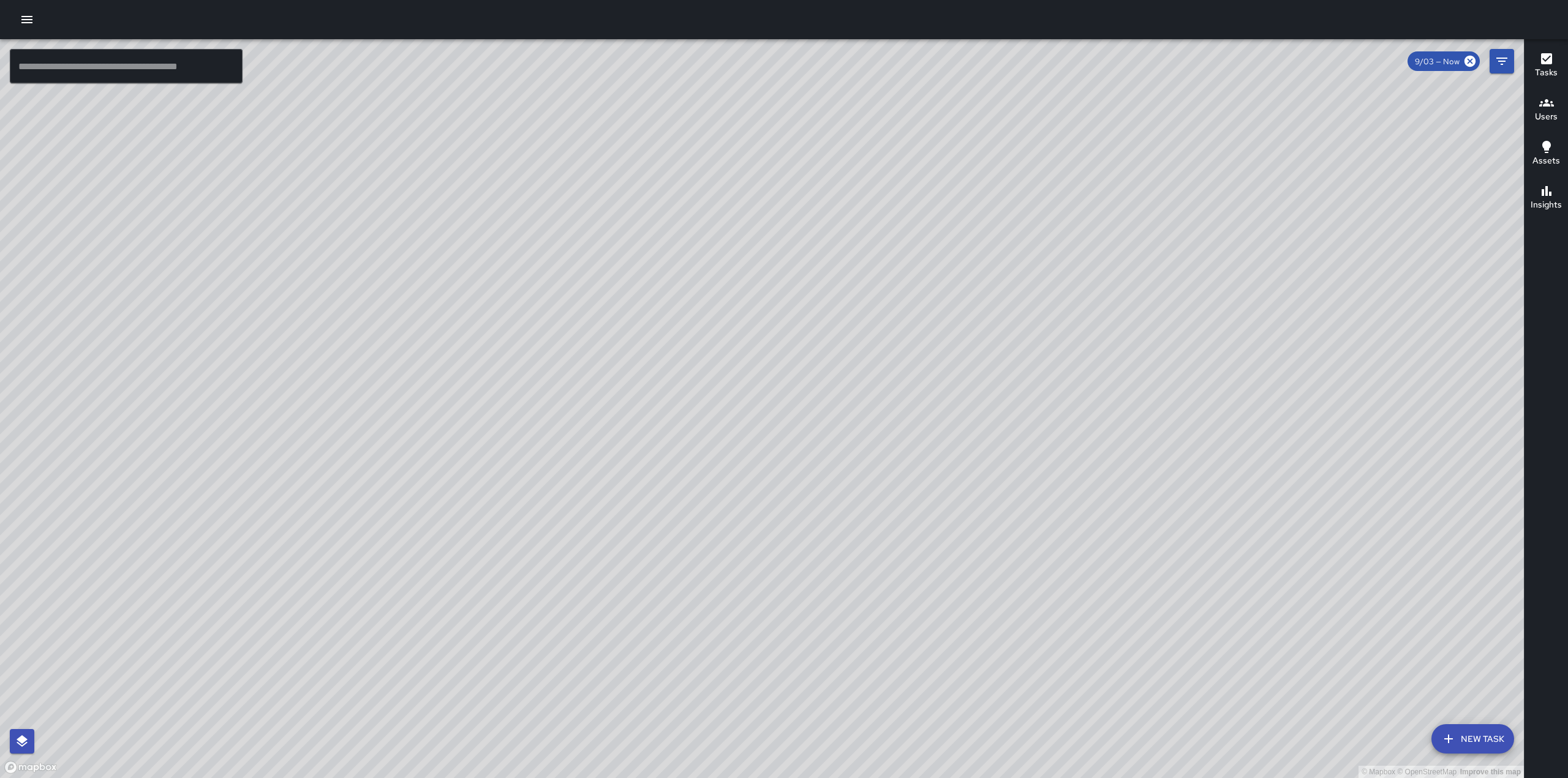
drag, startPoint x: 909, startPoint y: 373, endPoint x: 1057, endPoint y: 334, distance: 153.1
click at [1057, 334] on div "© Mapbox © OpenStreetMap Improve this map" at bounding box center [761, 408] width 1524 height 739
drag, startPoint x: 731, startPoint y: 425, endPoint x: 1007, endPoint y: 256, distance: 323.6
click at [1007, 256] on div "© Mapbox © OpenStreetMap Improve this map" at bounding box center [761, 408] width 1524 height 739
drag, startPoint x: 889, startPoint y: 428, endPoint x: 1084, endPoint y: 281, distance: 244.2
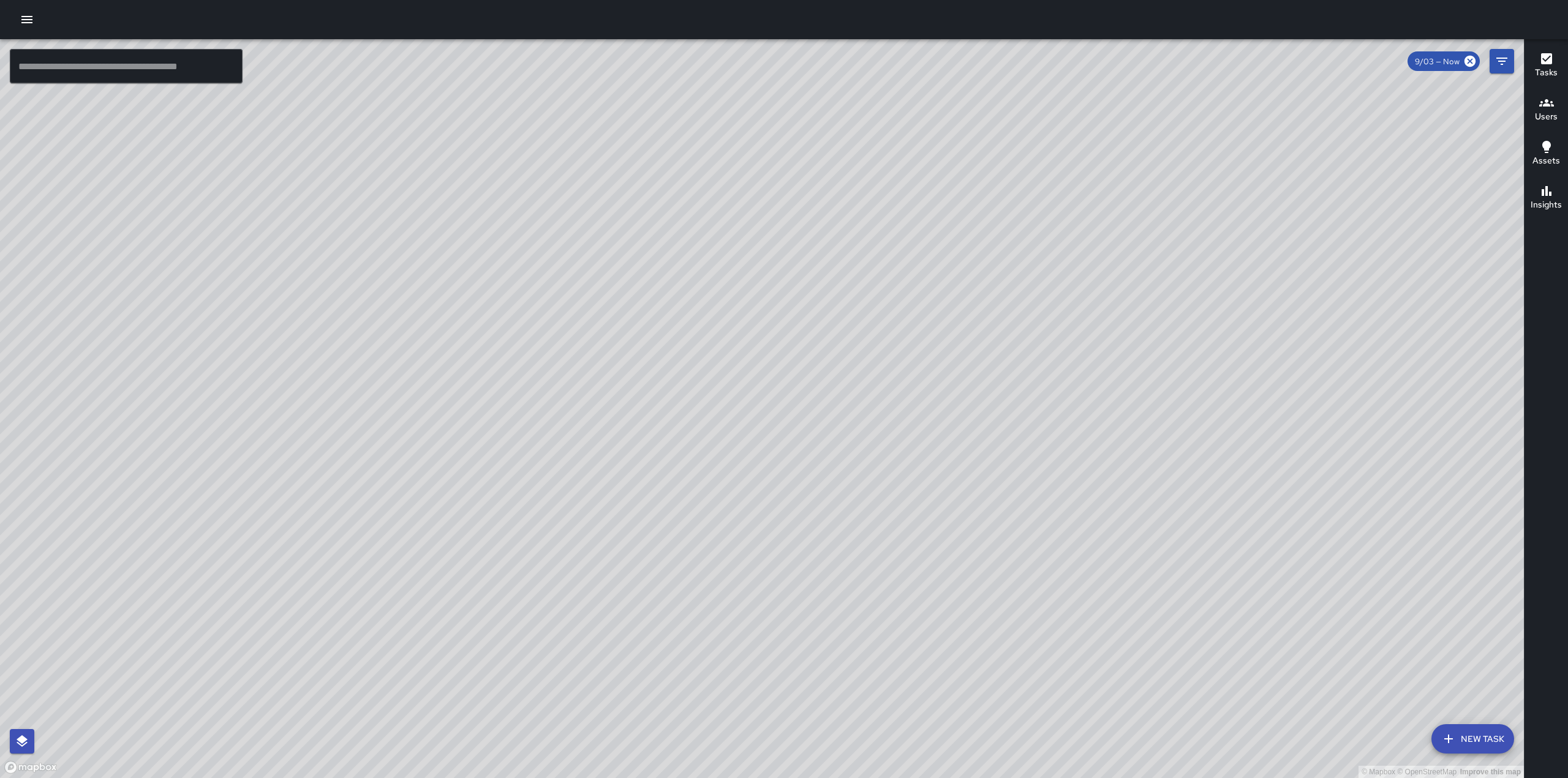
click at [1084, 281] on div "© Mapbox © OpenStreetMap Improve this map" at bounding box center [761, 408] width 1524 height 739
drag, startPoint x: 846, startPoint y: 333, endPoint x: 935, endPoint y: 283, distance: 102.1
click at [935, 283] on div "© Mapbox © OpenStreetMap Improve this map" at bounding box center [761, 408] width 1524 height 739
drag, startPoint x: 758, startPoint y: 281, endPoint x: 853, endPoint y: 189, distance: 132.2
click at [853, 189] on div "© Mapbox © OpenStreetMap Improve this map" at bounding box center [761, 408] width 1524 height 739
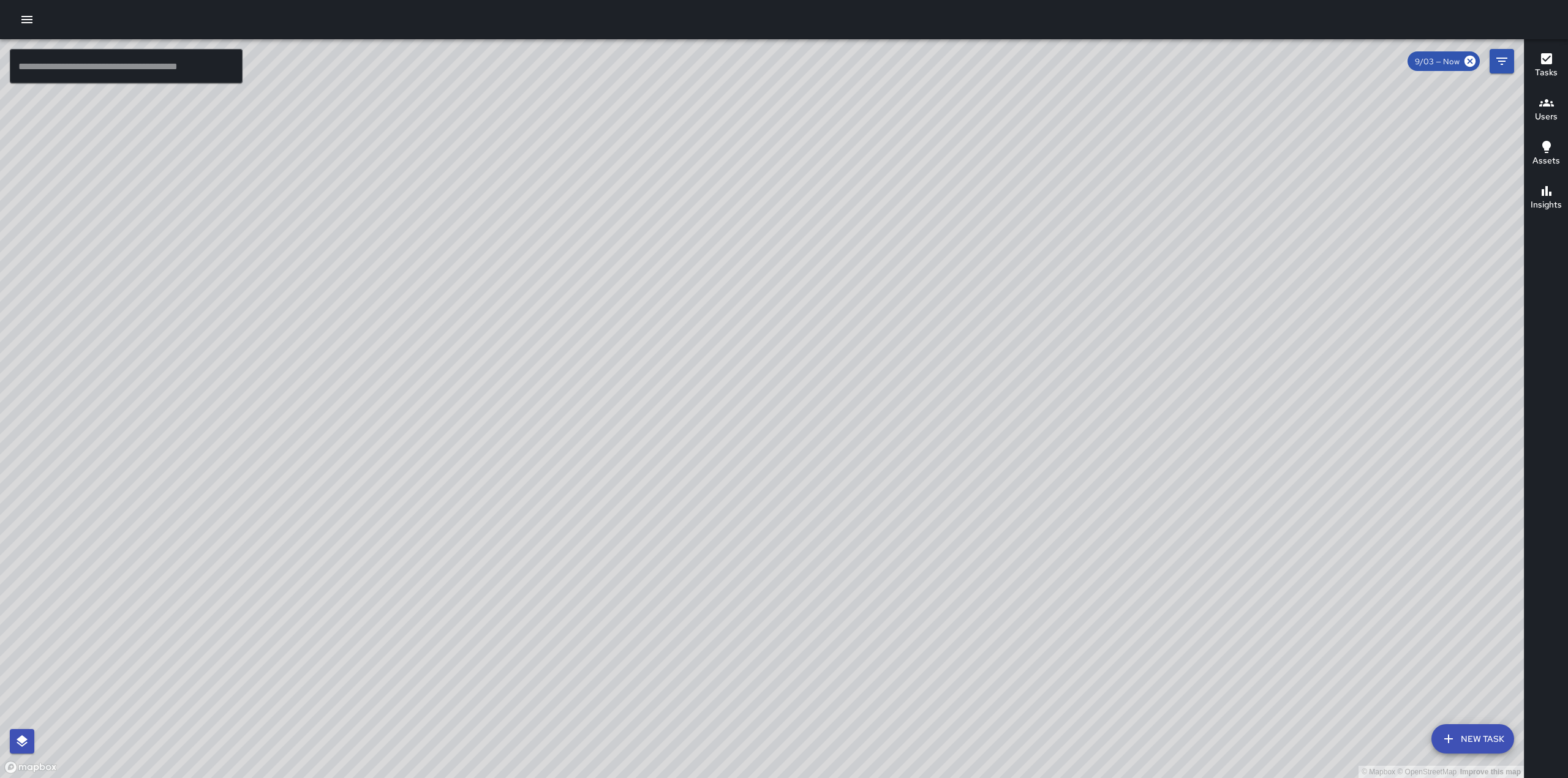
drag, startPoint x: 766, startPoint y: 276, endPoint x: 1119, endPoint y: 72, distance: 407.7
click at [1119, 72] on div "© Mapbox © OpenStreetMap Improve this map" at bounding box center [761, 408] width 1524 height 739
drag, startPoint x: 478, startPoint y: 465, endPoint x: 609, endPoint y: 358, distance: 169.1
click at [609, 358] on div "© Mapbox © OpenStreetMap Improve this map" at bounding box center [761, 408] width 1524 height 739
drag, startPoint x: 843, startPoint y: 388, endPoint x: 808, endPoint y: 571, distance: 186.3
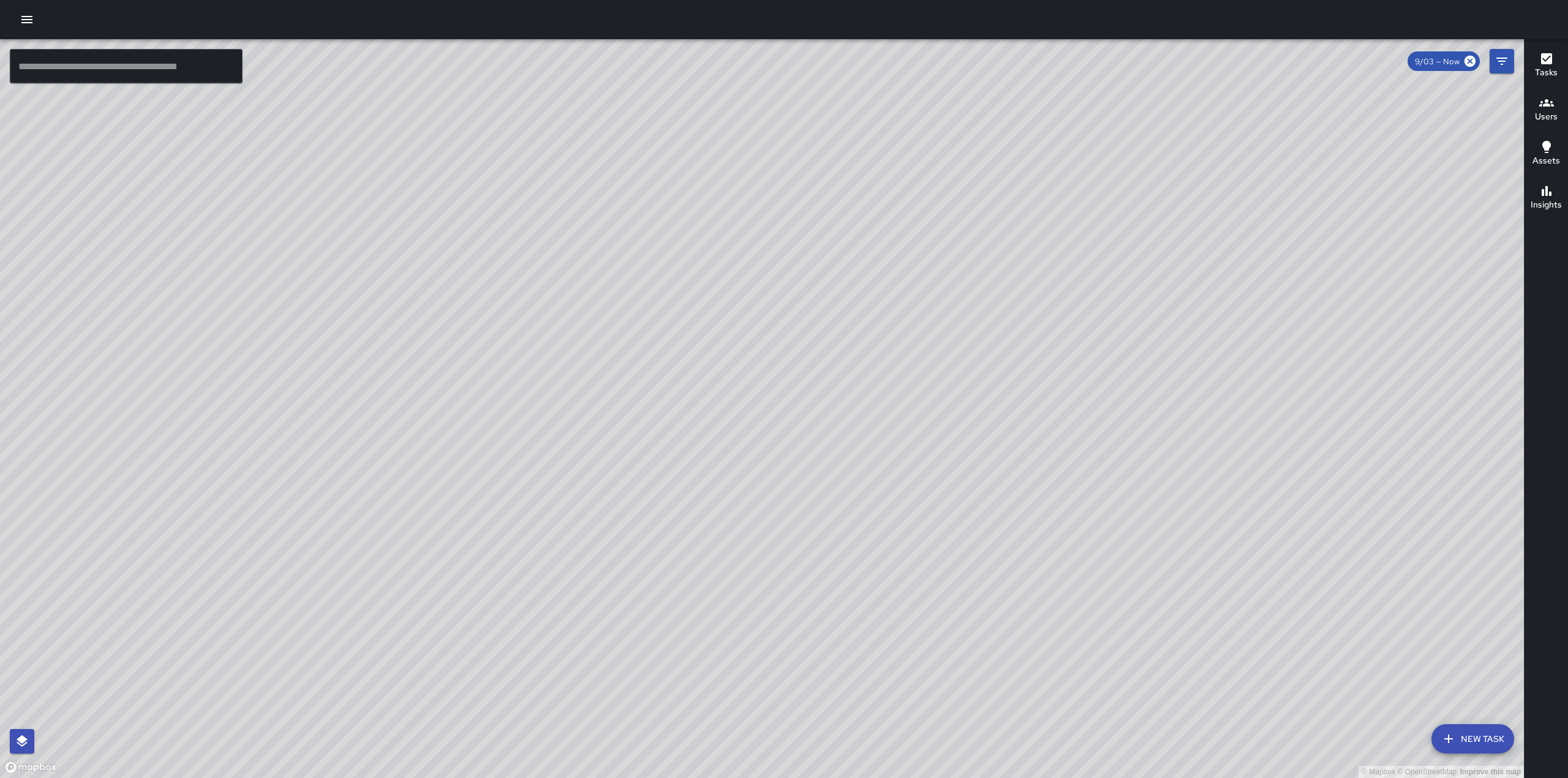
click at [790, 601] on div "© Mapbox © OpenStreetMap Improve this map" at bounding box center [761, 408] width 1524 height 739
drag, startPoint x: 1006, startPoint y: 414, endPoint x: 731, endPoint y: 440, distance: 276.2
click at [749, 460] on div "© Mapbox © OpenStreetMap Improve this map" at bounding box center [761, 408] width 1524 height 739
drag, startPoint x: 910, startPoint y: 301, endPoint x: 1020, endPoint y: 441, distance: 178.0
click at [970, 524] on div "© Mapbox © OpenStreetMap Improve this map" at bounding box center [761, 408] width 1524 height 739
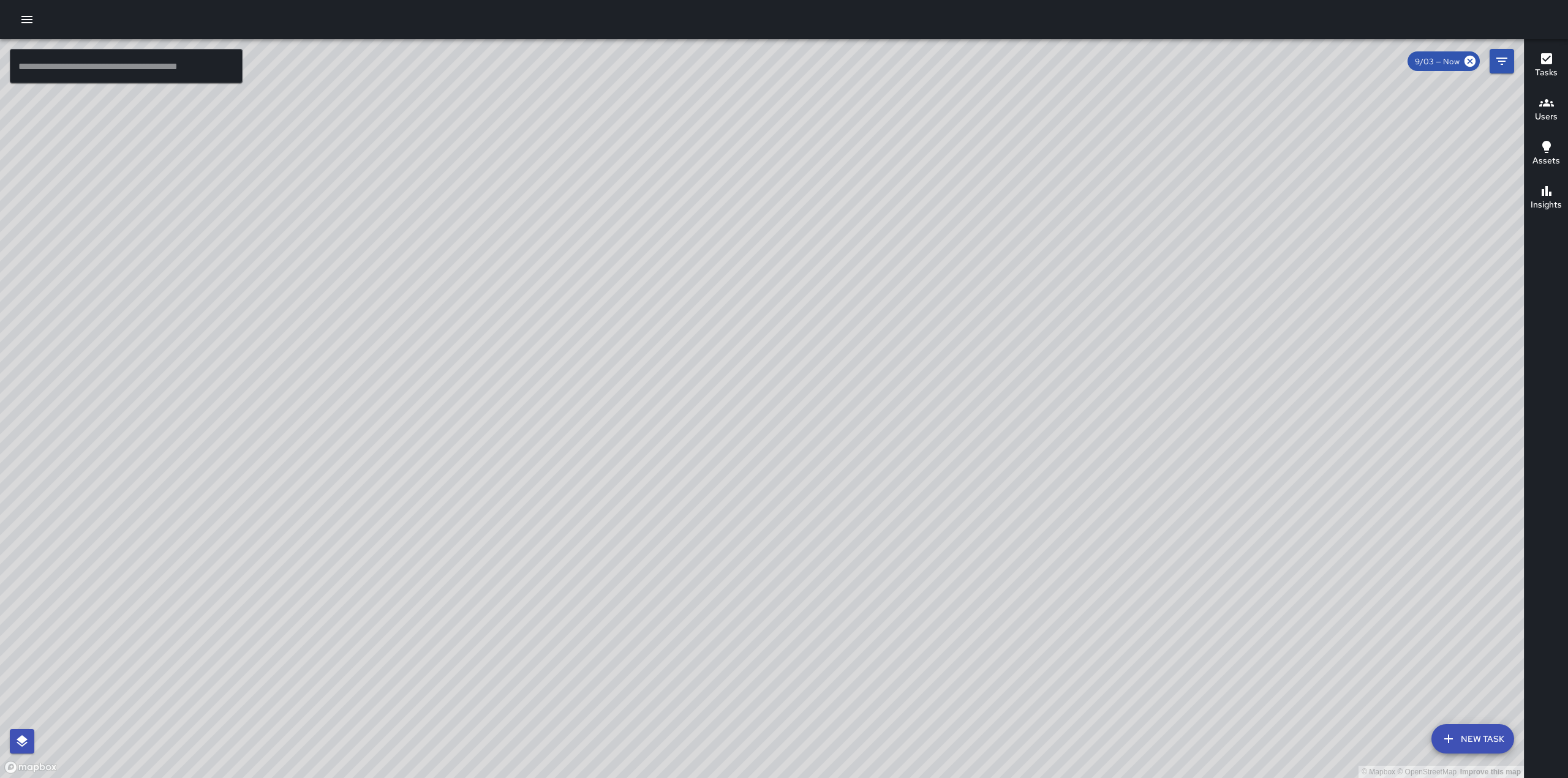
drag, startPoint x: 1046, startPoint y: 330, endPoint x: 1096, endPoint y: 247, distance: 96.9
click at [1099, 256] on div "© Mapbox © OpenStreetMap Improve this map" at bounding box center [761, 408] width 1524 height 739
drag, startPoint x: 1094, startPoint y: 324, endPoint x: 733, endPoint y: 428, distance: 375.7
click at [741, 428] on div "© Mapbox © OpenStreetMap Improve this map" at bounding box center [761, 408] width 1524 height 739
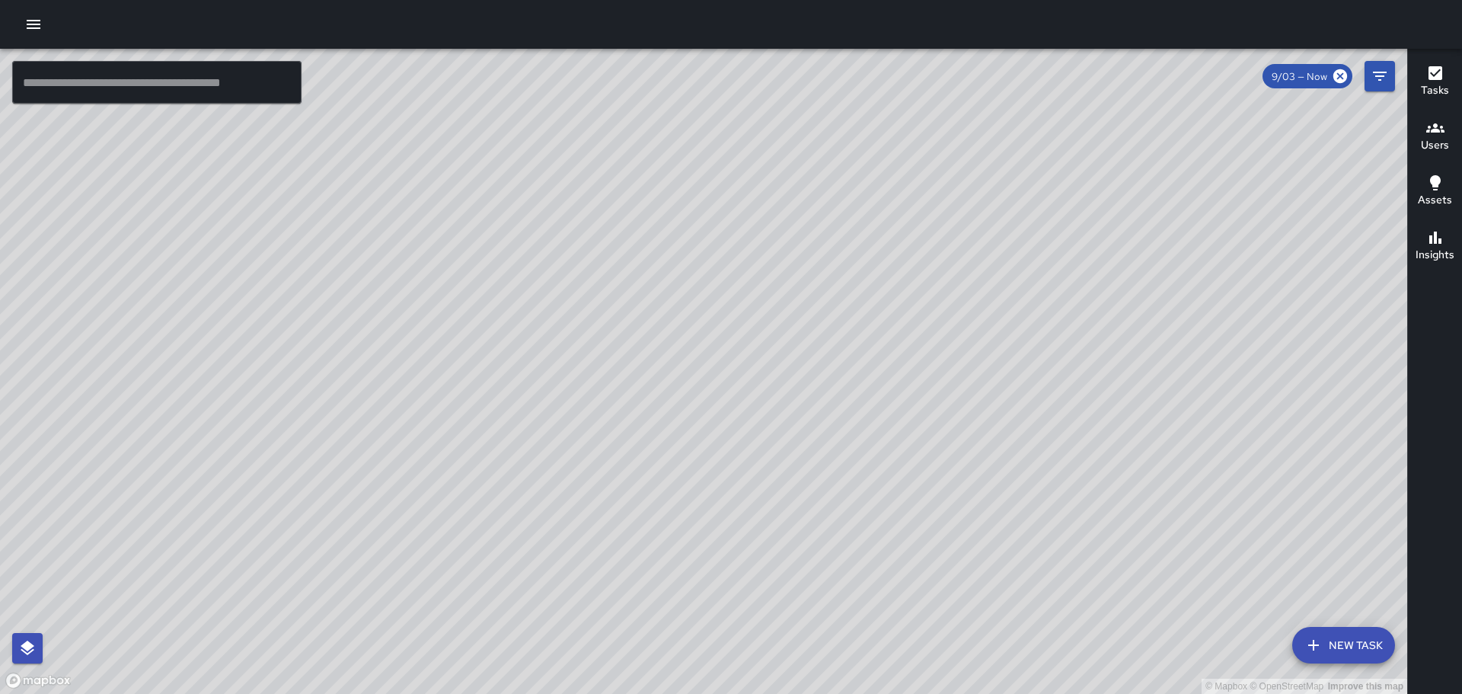
click at [52, 20] on div at bounding box center [731, 24] width 1462 height 49
click at [37, 29] on icon "button" at bounding box center [34, 24] width 14 height 9
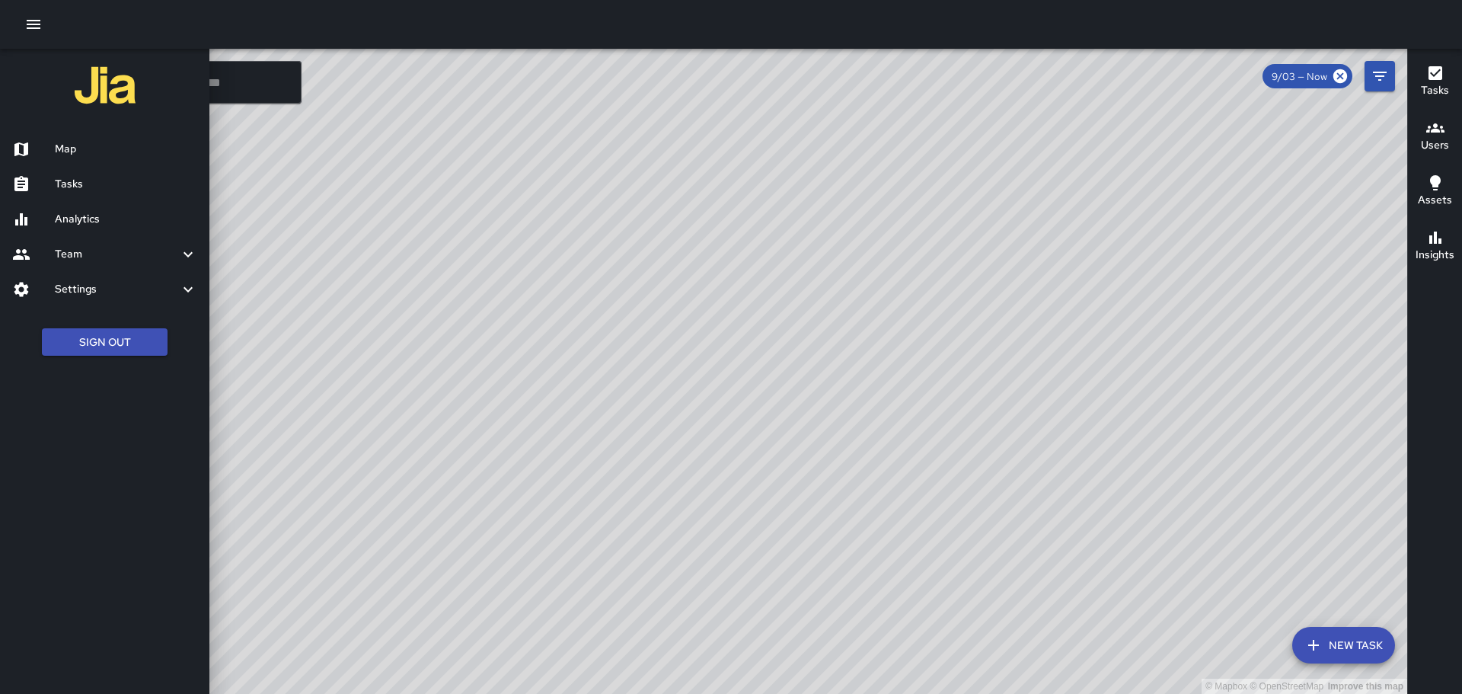
click at [95, 169] on div "Tasks" at bounding box center [104, 184] width 209 height 35
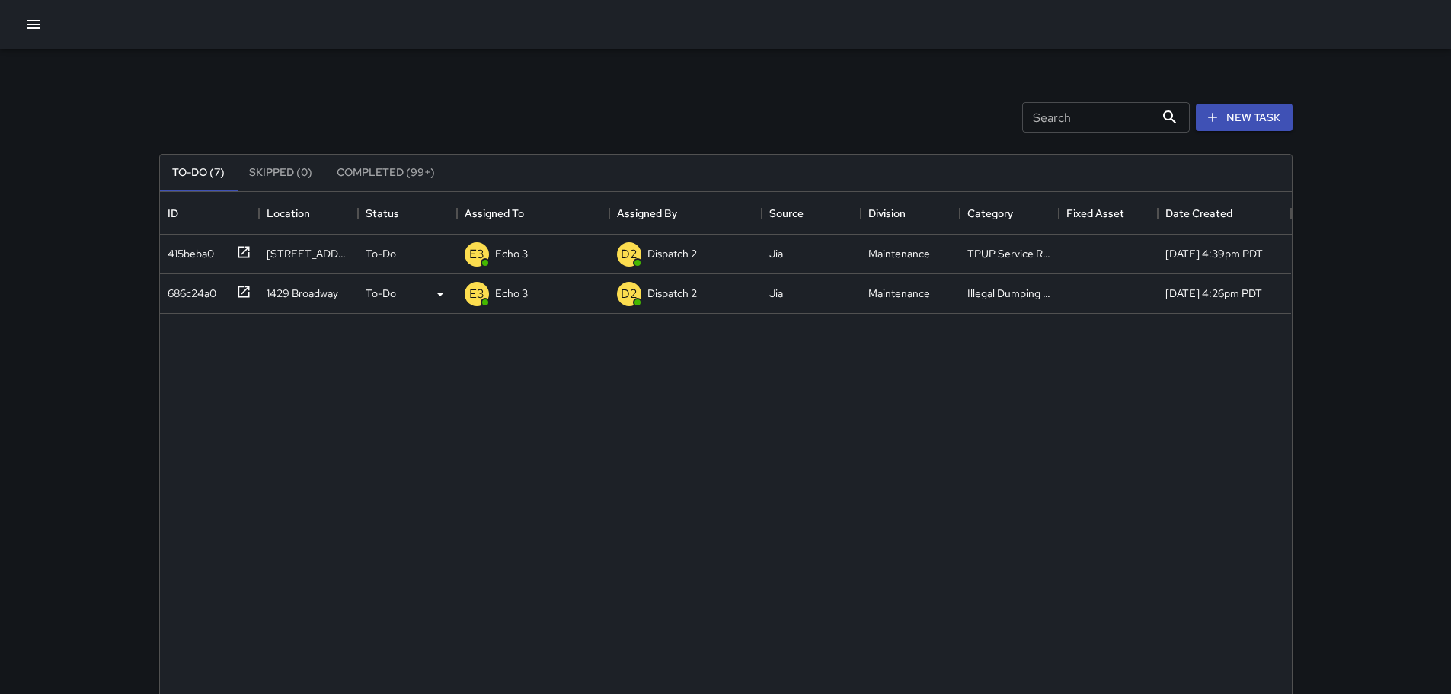
scroll to position [634, 1120]
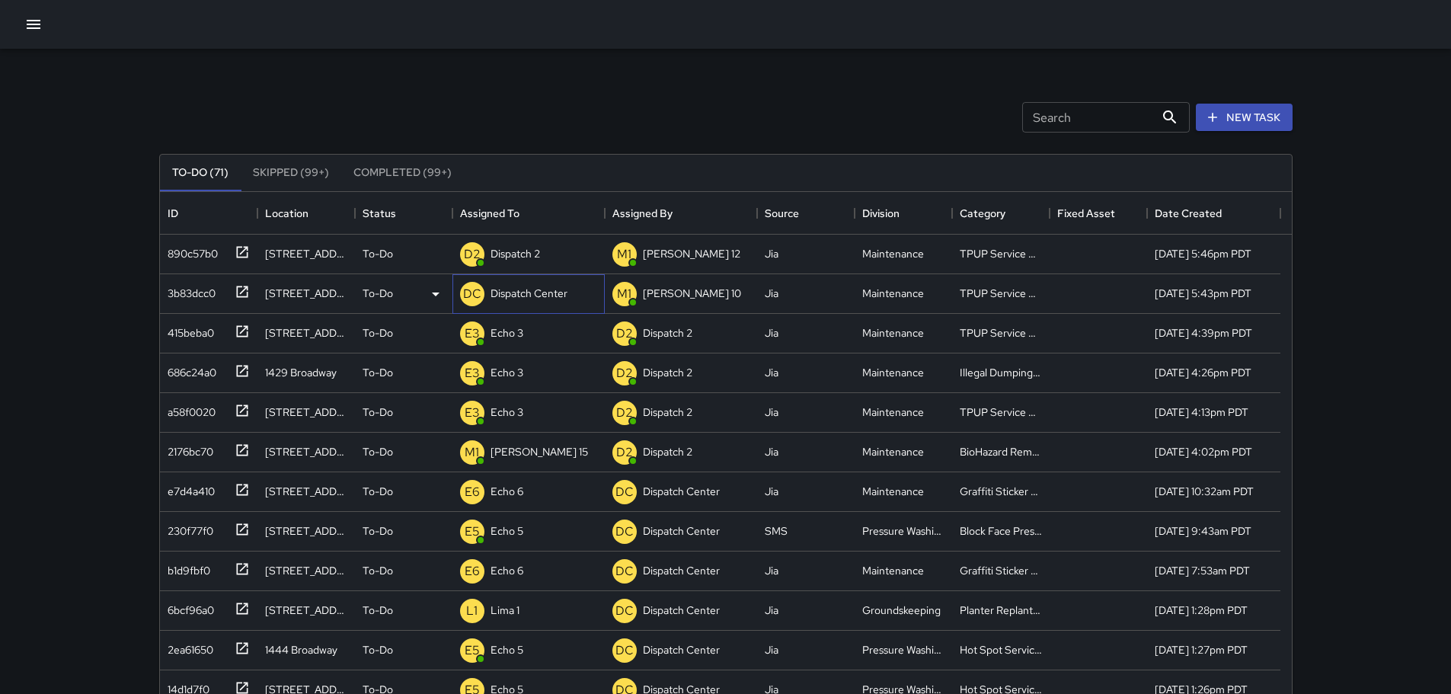
click at [516, 300] on p "Dispatch Center" at bounding box center [528, 293] width 77 height 15
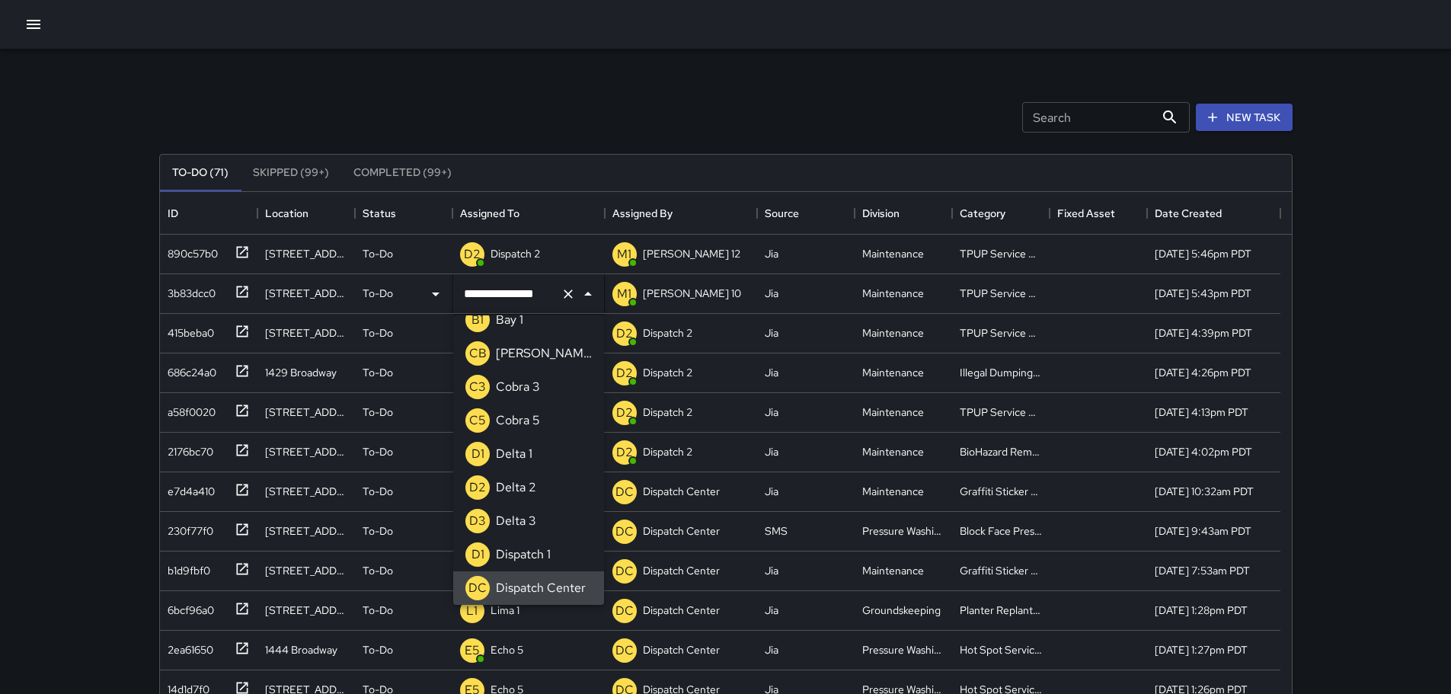
click at [575, 294] on icon "Clear" at bounding box center [568, 293] width 15 height 15
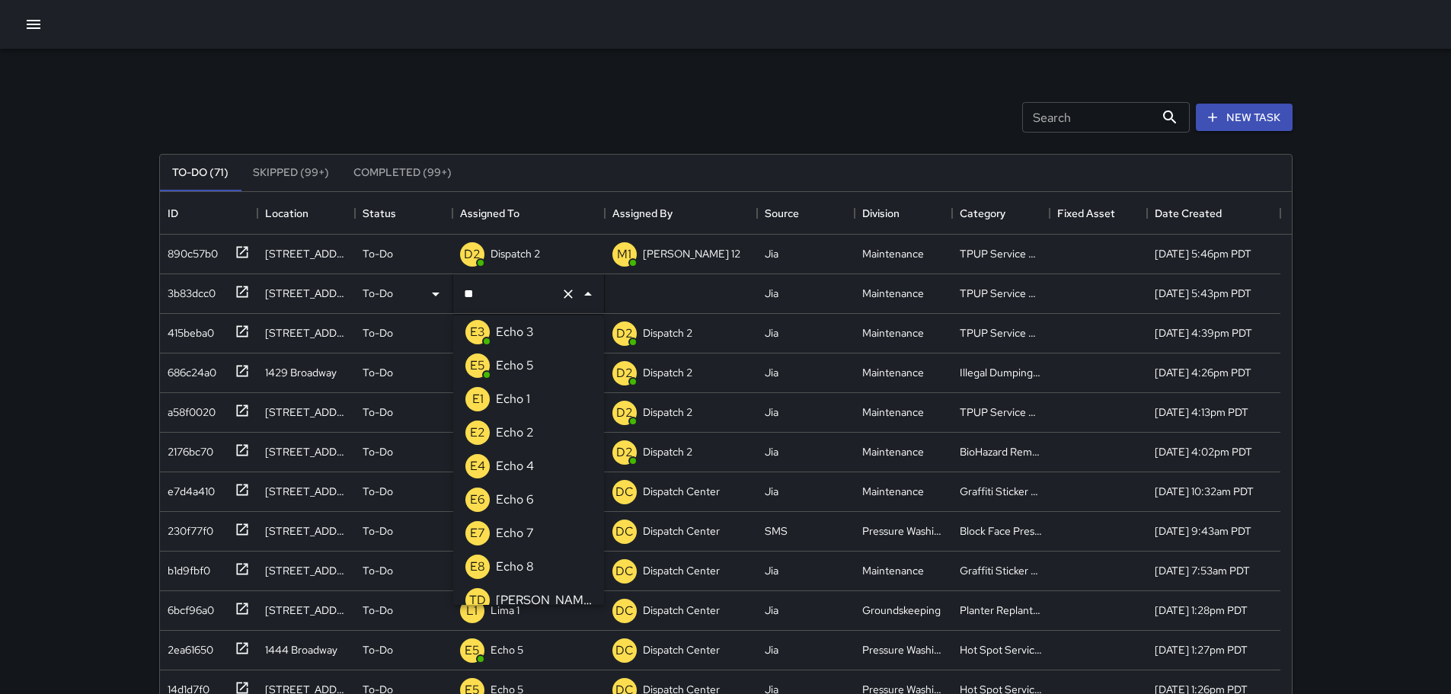
scroll to position [0, 0]
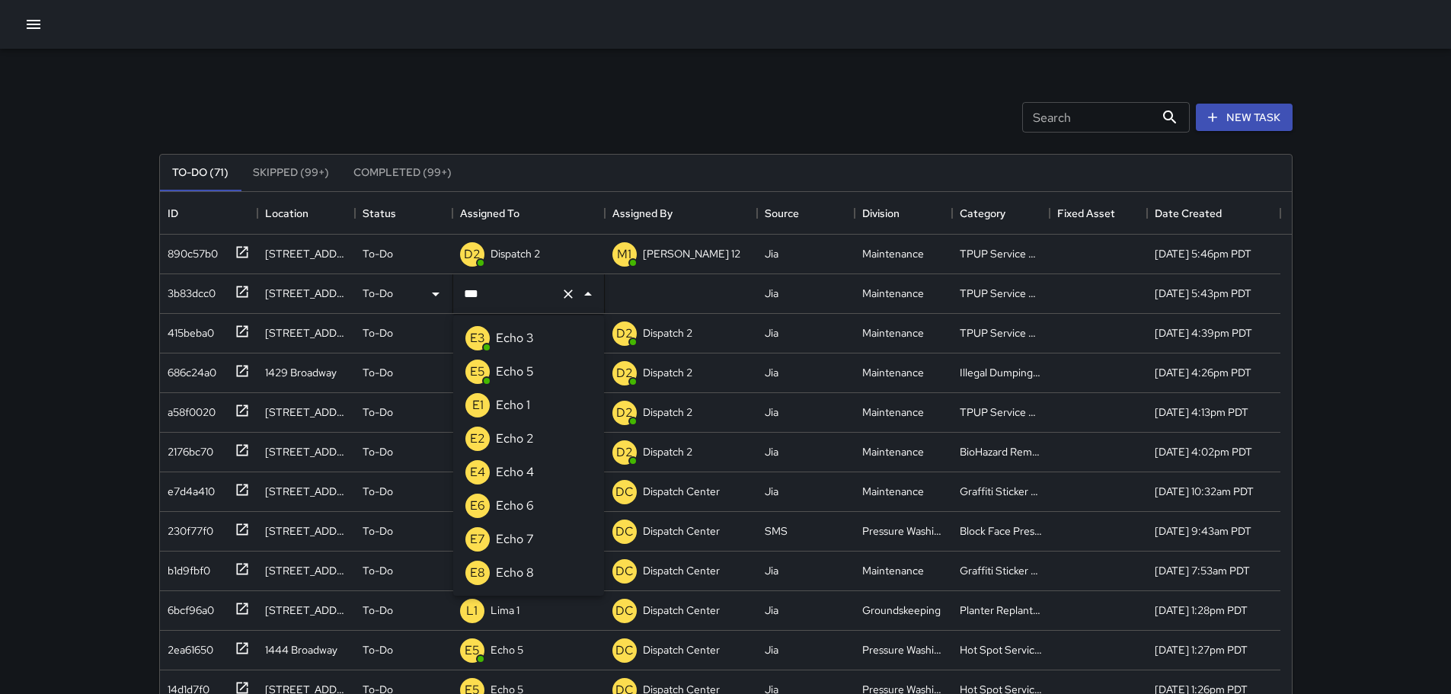
type input "****"
click at [543, 337] on li "E3 Echo 3" at bounding box center [528, 338] width 151 height 34
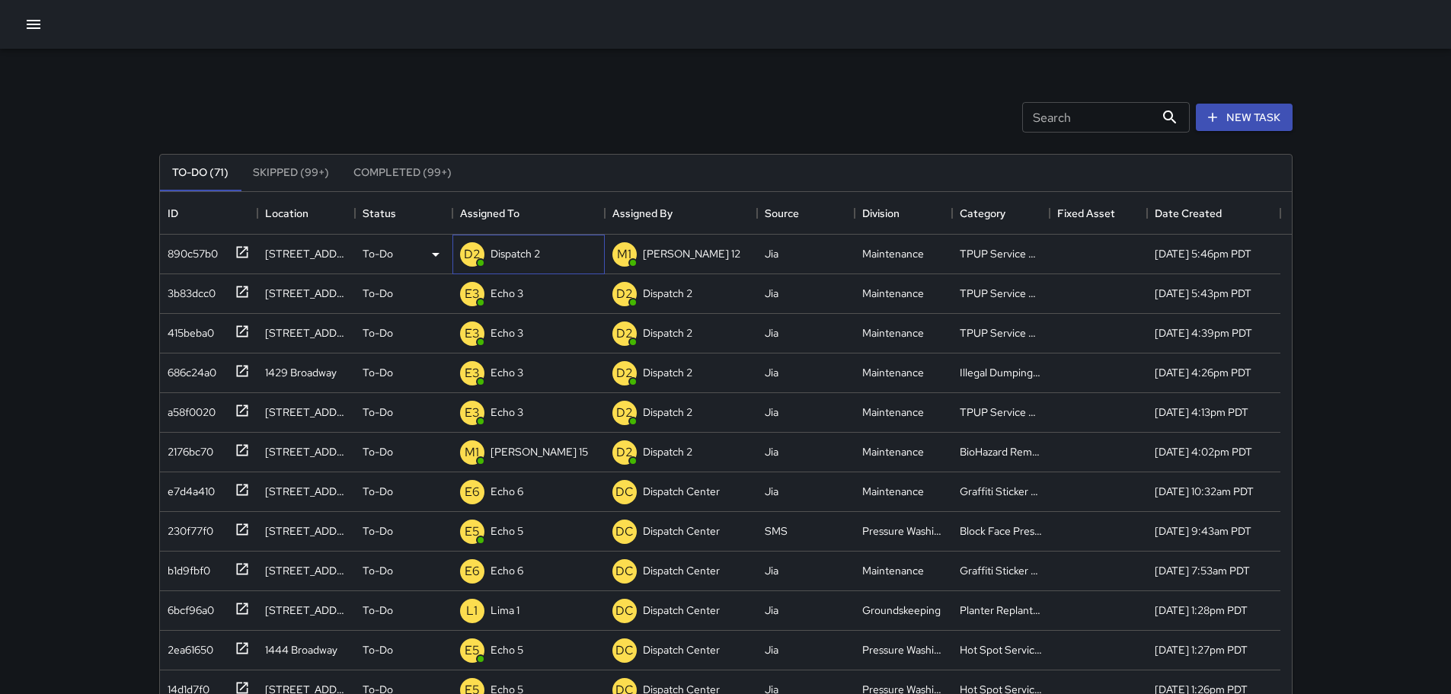
click at [538, 248] on p "Dispatch 2" at bounding box center [515, 253] width 50 height 15
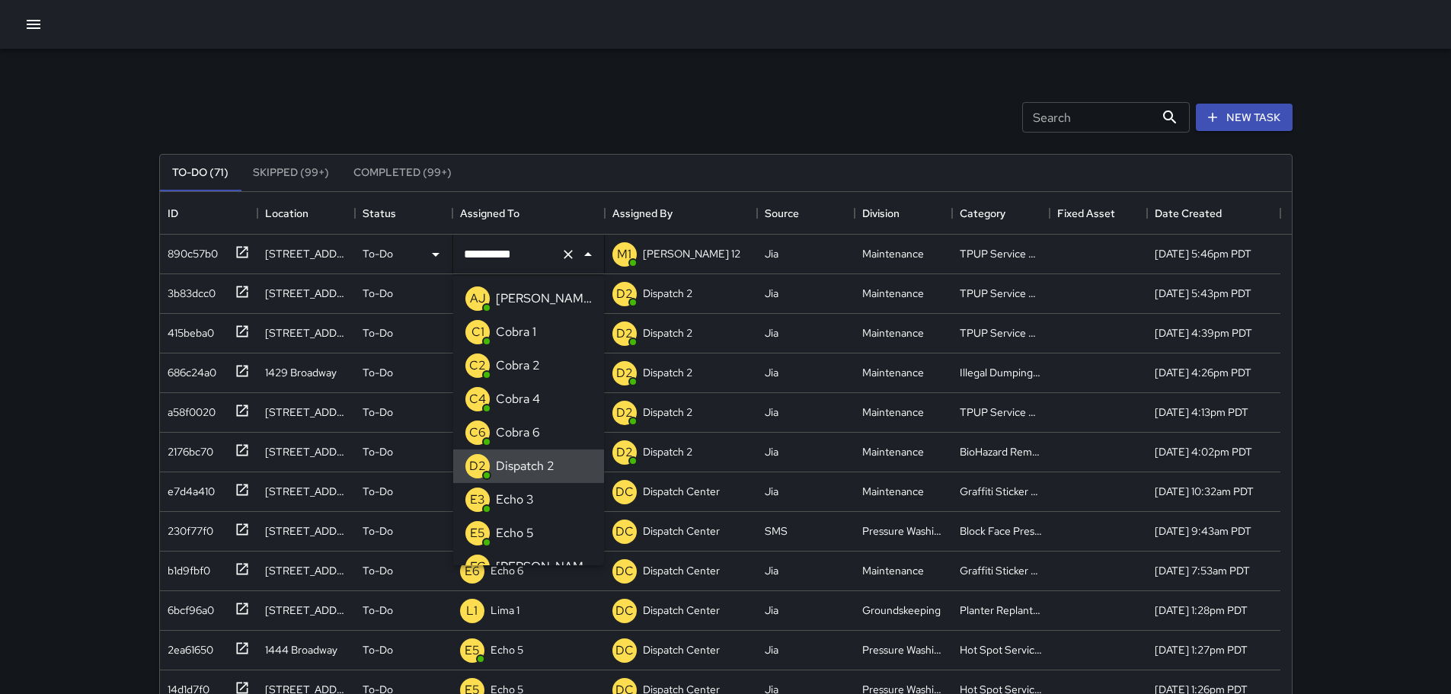
click at [563, 256] on icon "Clear" at bounding box center [568, 254] width 15 height 15
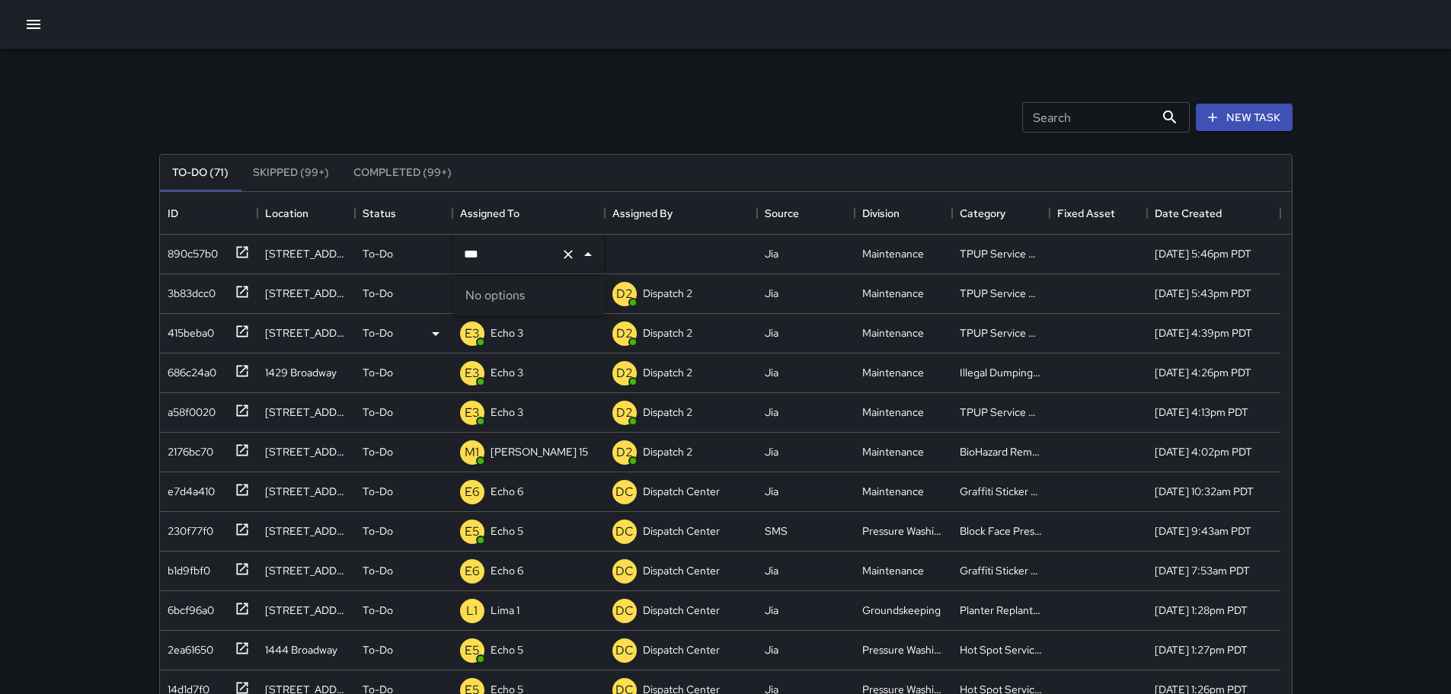
type input "***"
click at [524, 343] on div "Echo 3" at bounding box center [506, 332] width 39 height 21
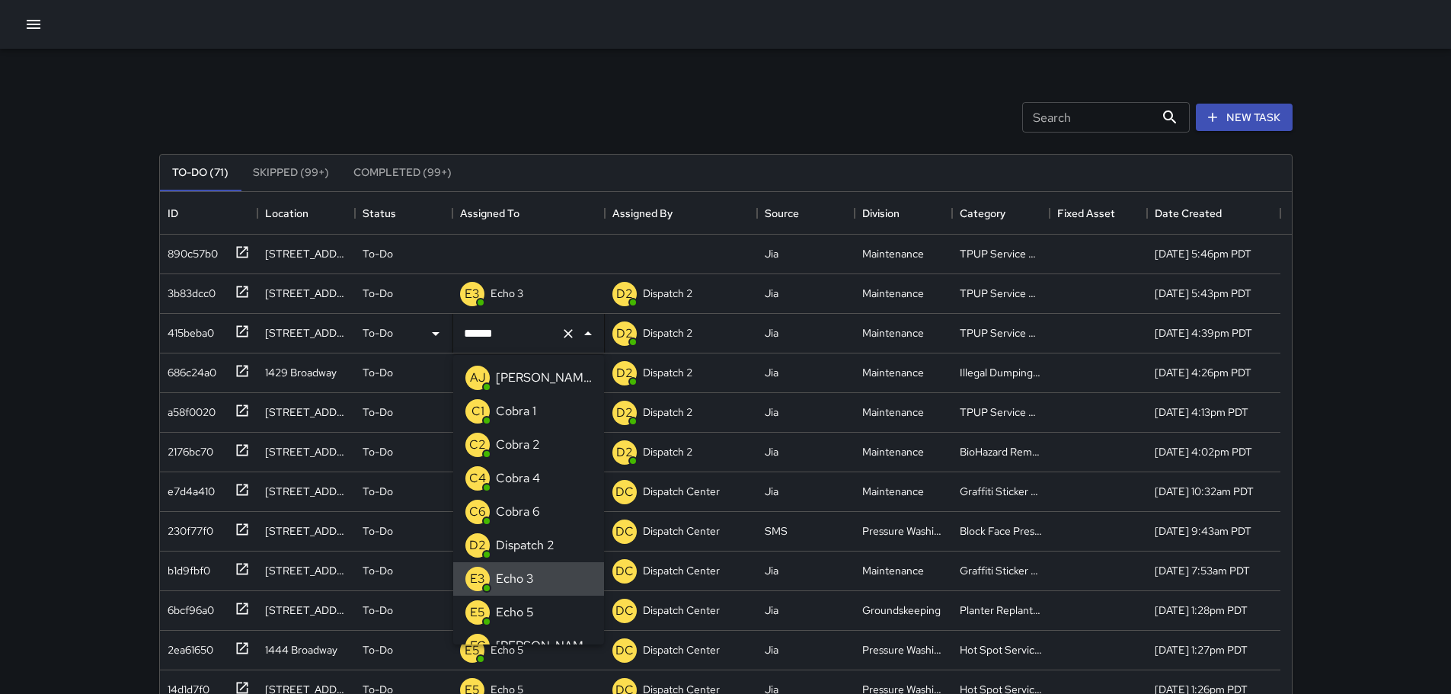
click at [559, 115] on div "Search Search New Task" at bounding box center [725, 117] width 1139 height 79
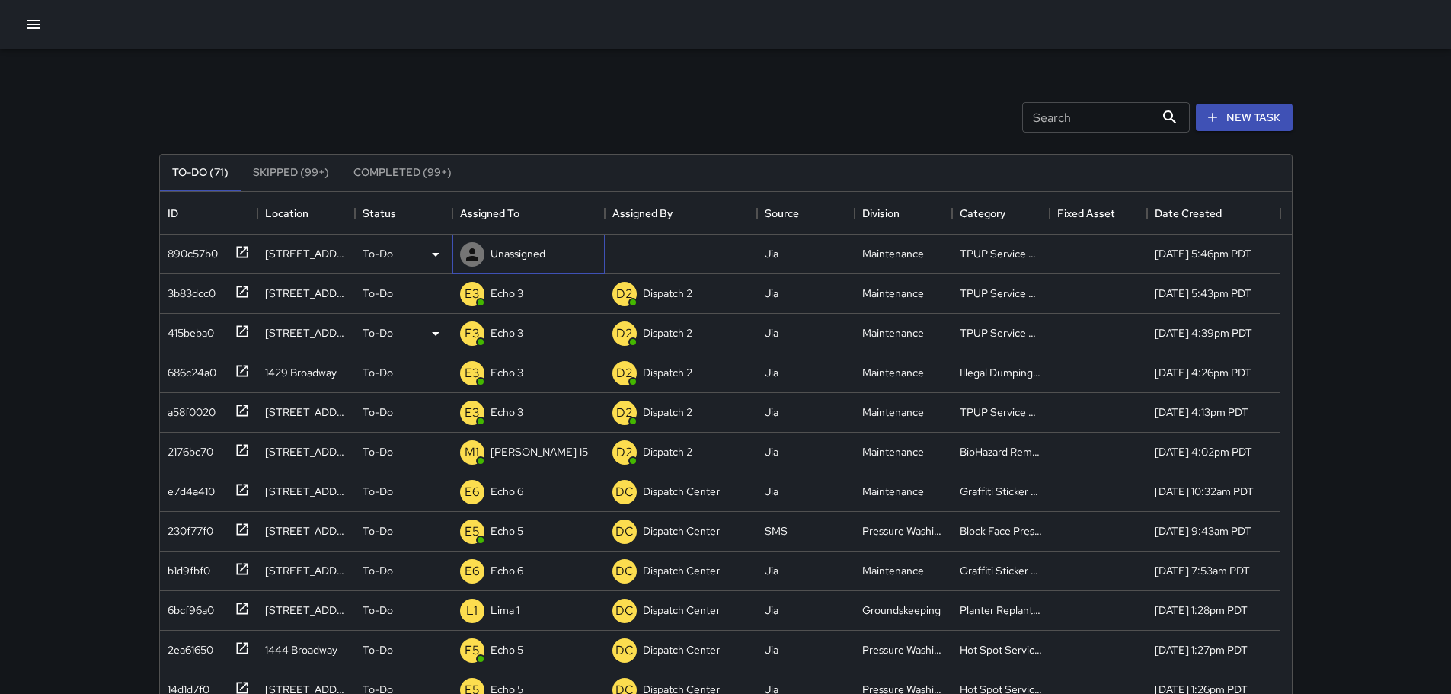
click at [477, 244] on div at bounding box center [472, 254] width 24 height 24
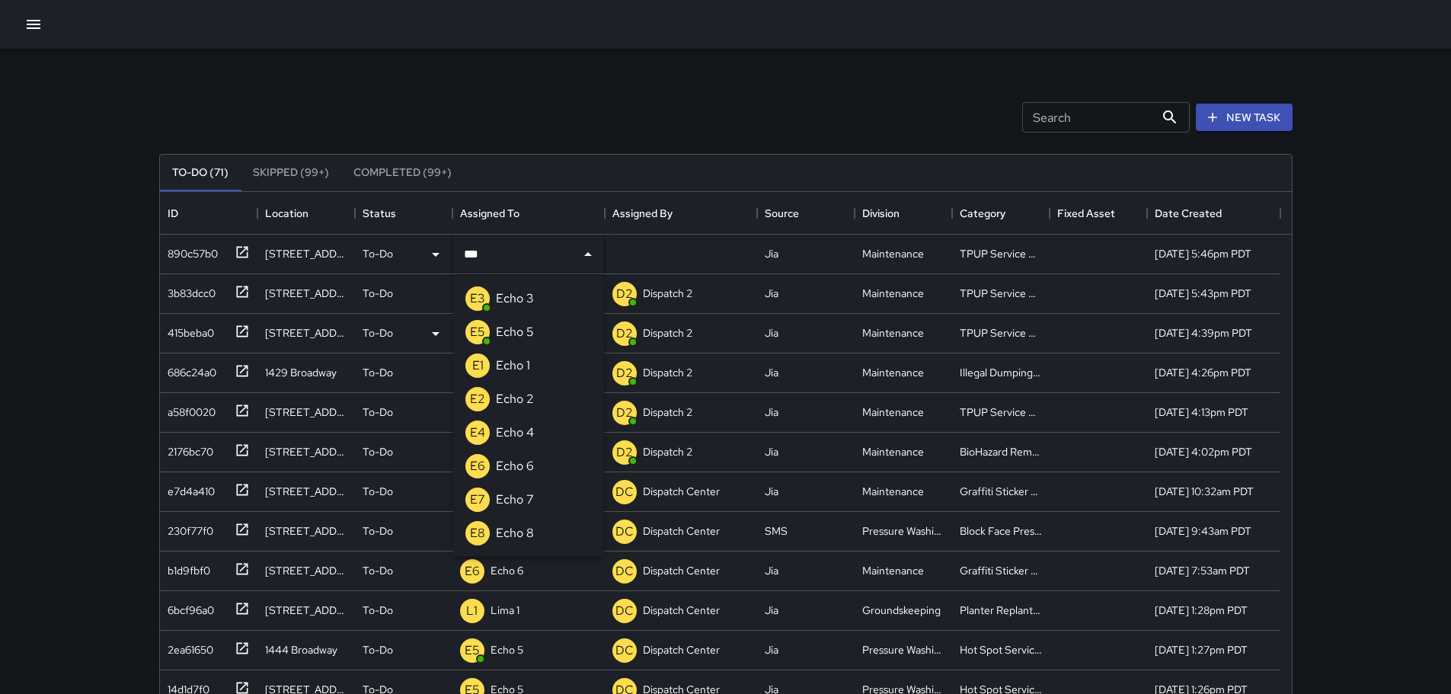
type input "****"
click at [488, 299] on div "E3" at bounding box center [477, 298] width 24 height 24
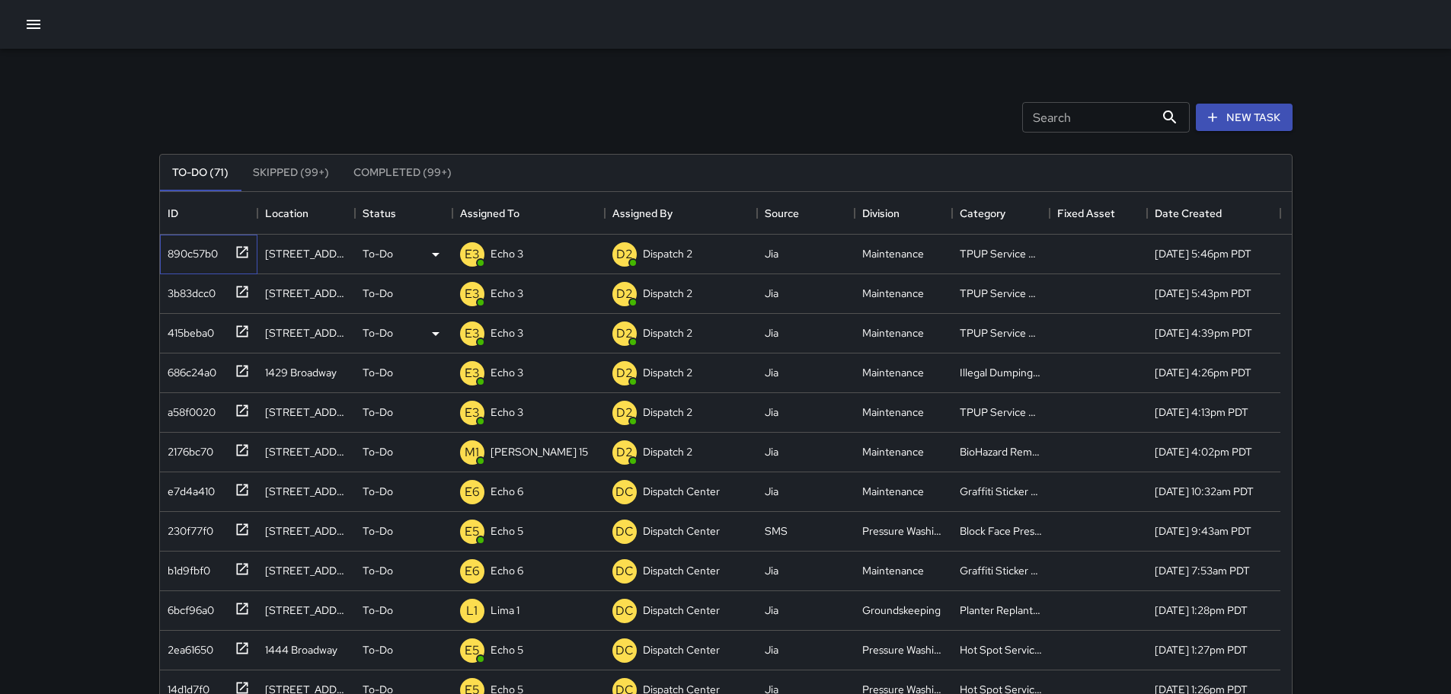
click at [238, 253] on icon at bounding box center [242, 251] width 15 height 15
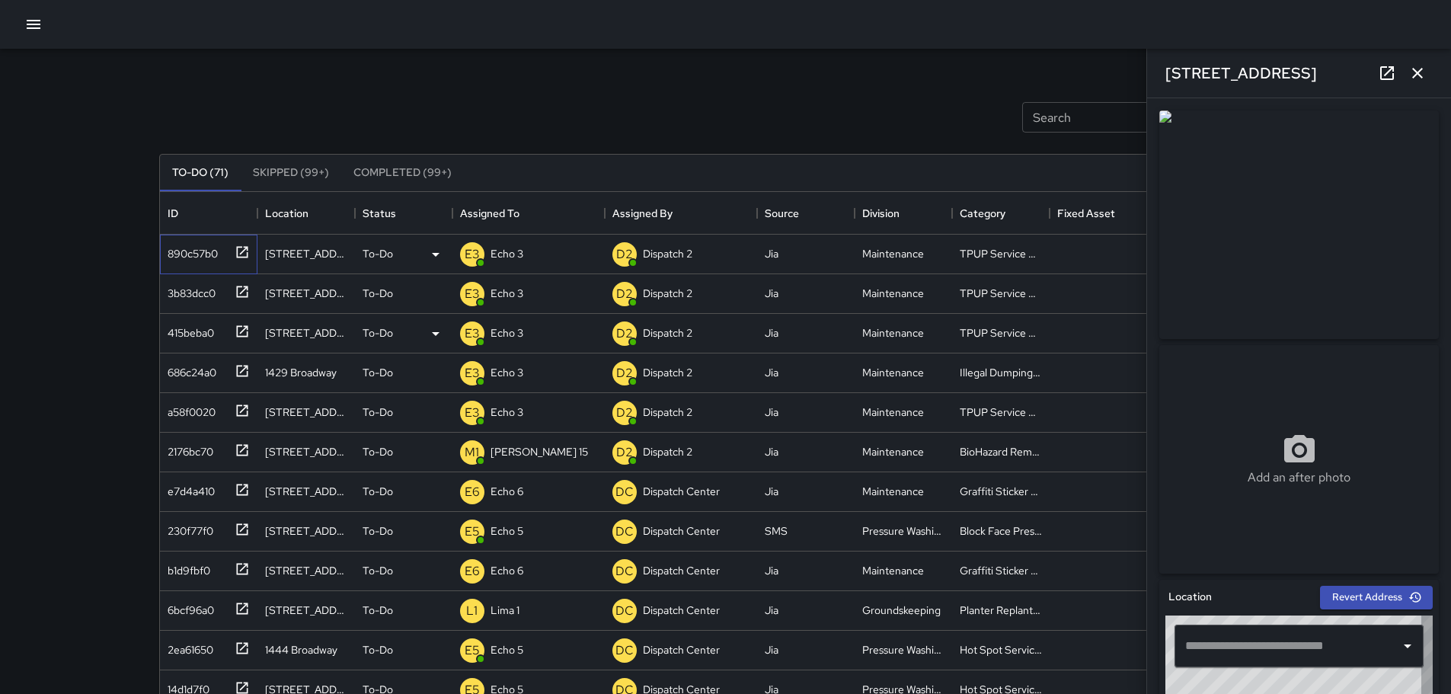
type input "**********"
click at [1426, 77] on icon "button" at bounding box center [1417, 73] width 18 height 18
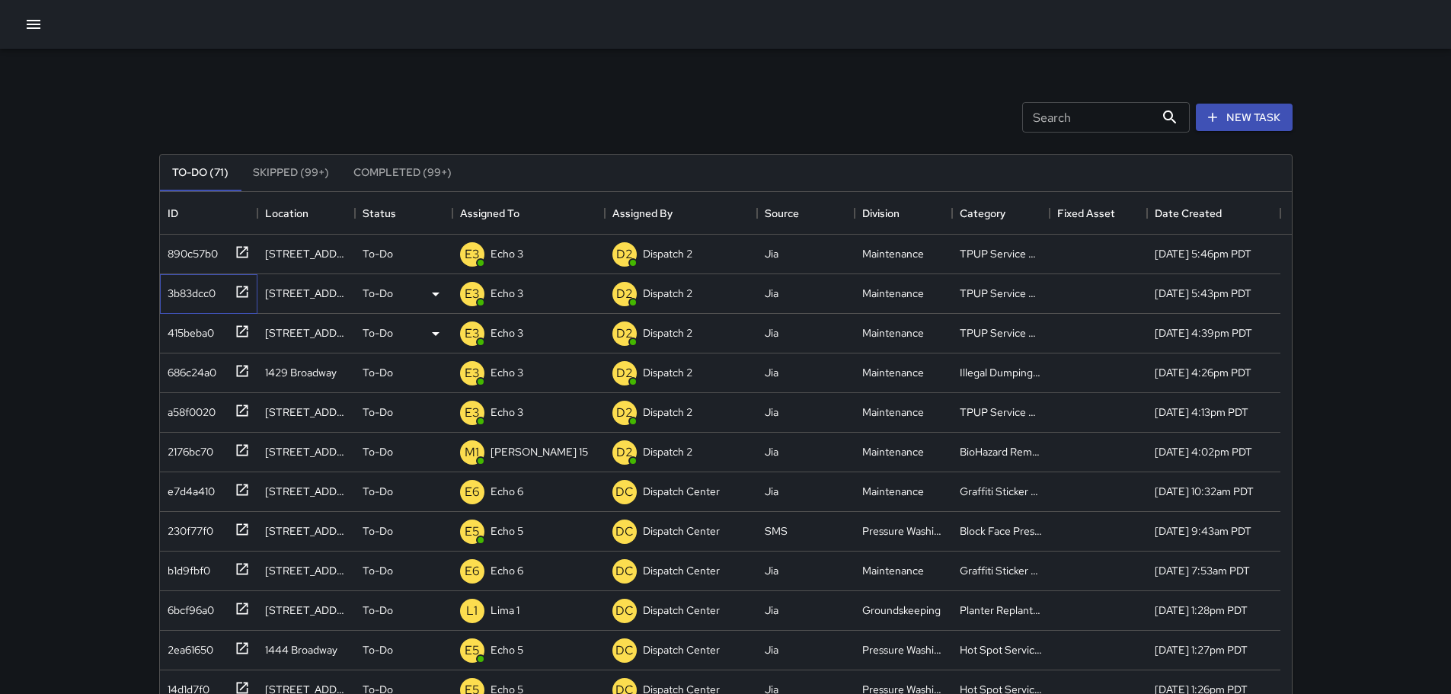
click at [241, 295] on icon at bounding box center [242, 291] width 15 height 15
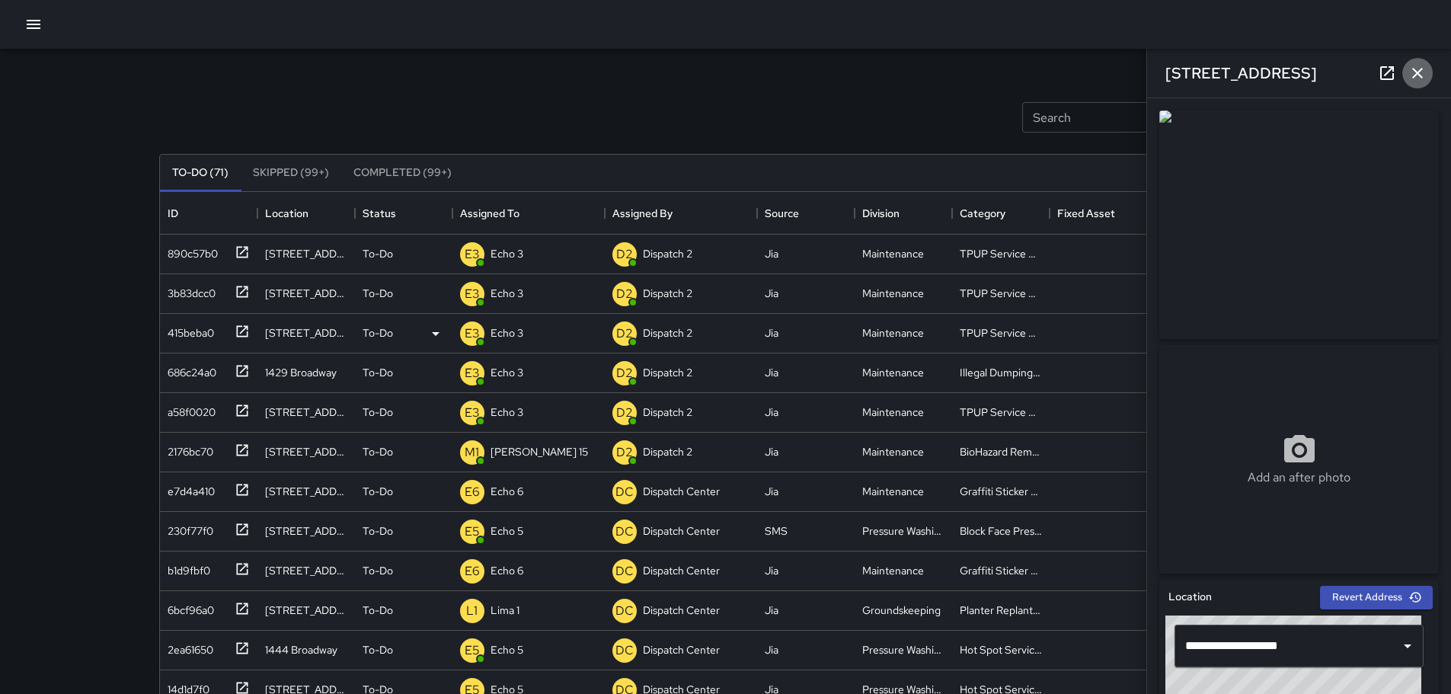
click at [1425, 67] on icon "button" at bounding box center [1417, 73] width 18 height 18
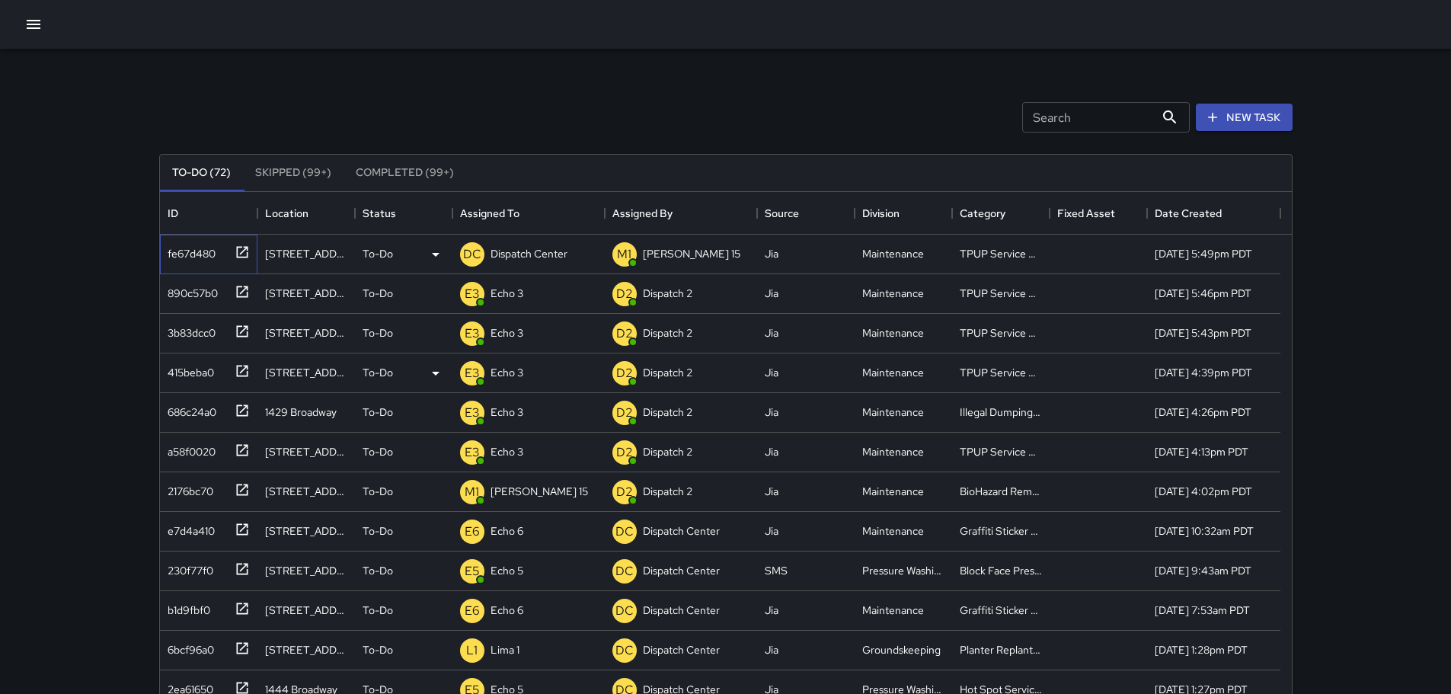
click at [241, 257] on icon at bounding box center [241, 251] width 11 height 11
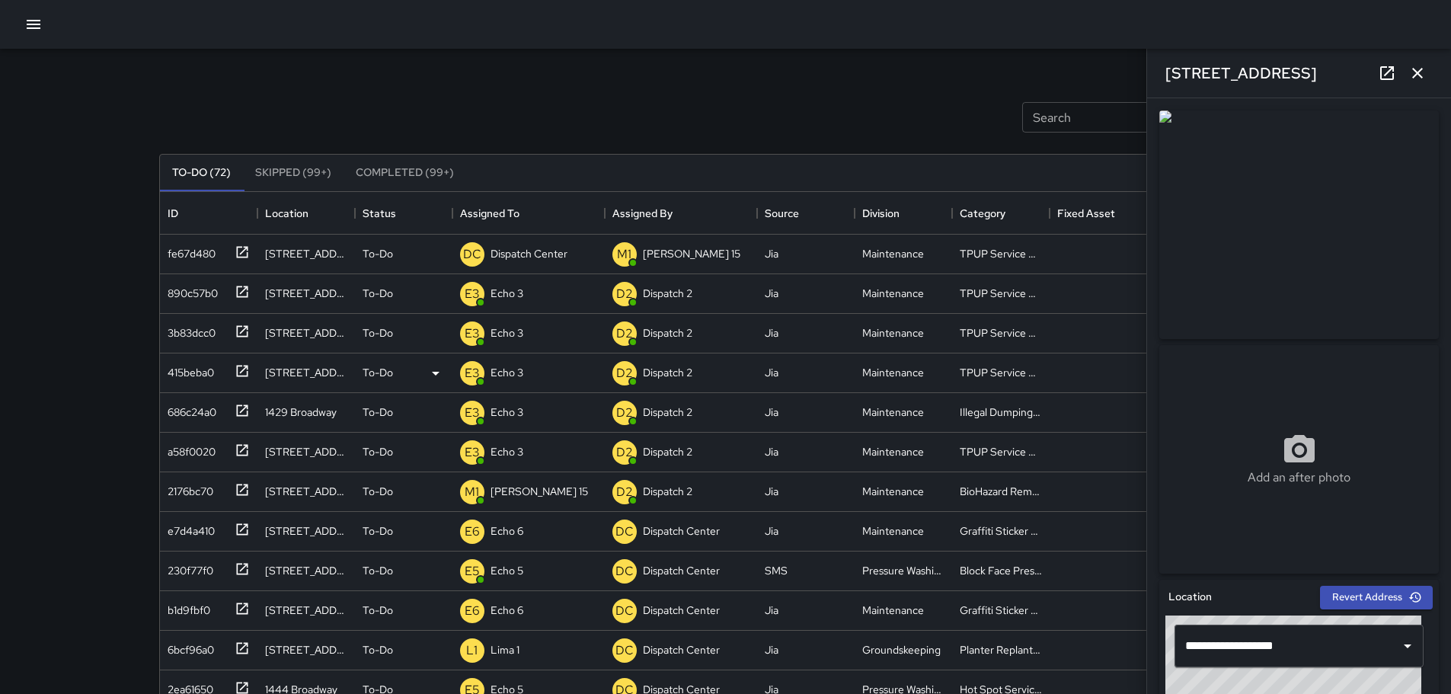
click at [1414, 82] on button "button" at bounding box center [1417, 73] width 30 height 30
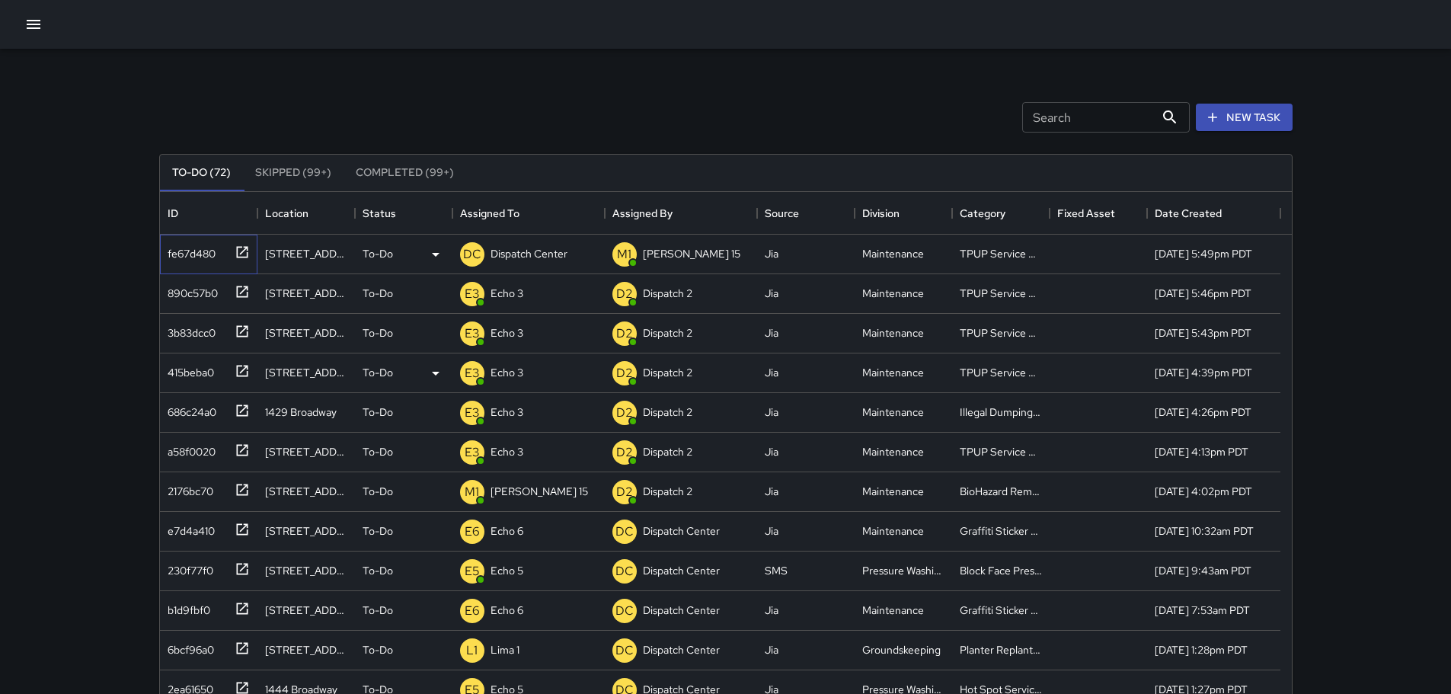
click at [241, 251] on icon at bounding box center [242, 251] width 15 height 15
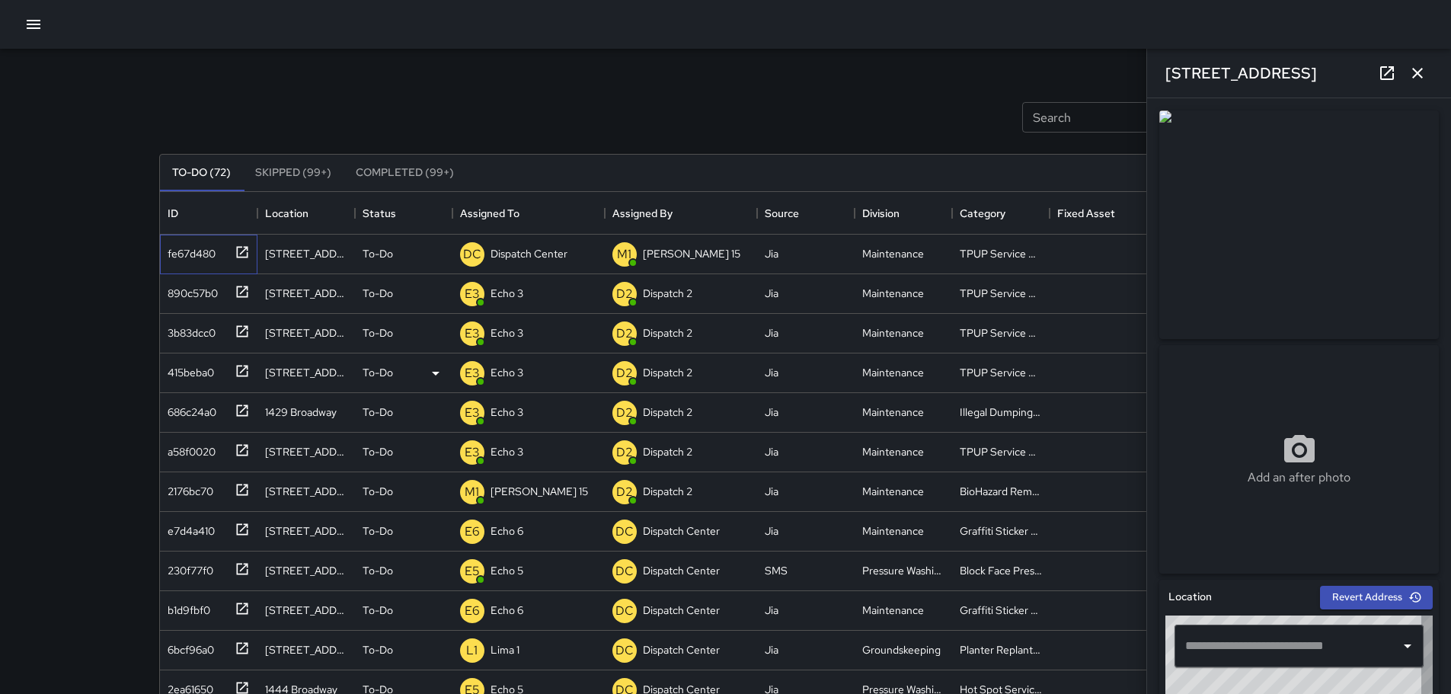
type input "**********"
click at [1413, 71] on icon "button" at bounding box center [1417, 73] width 18 height 18
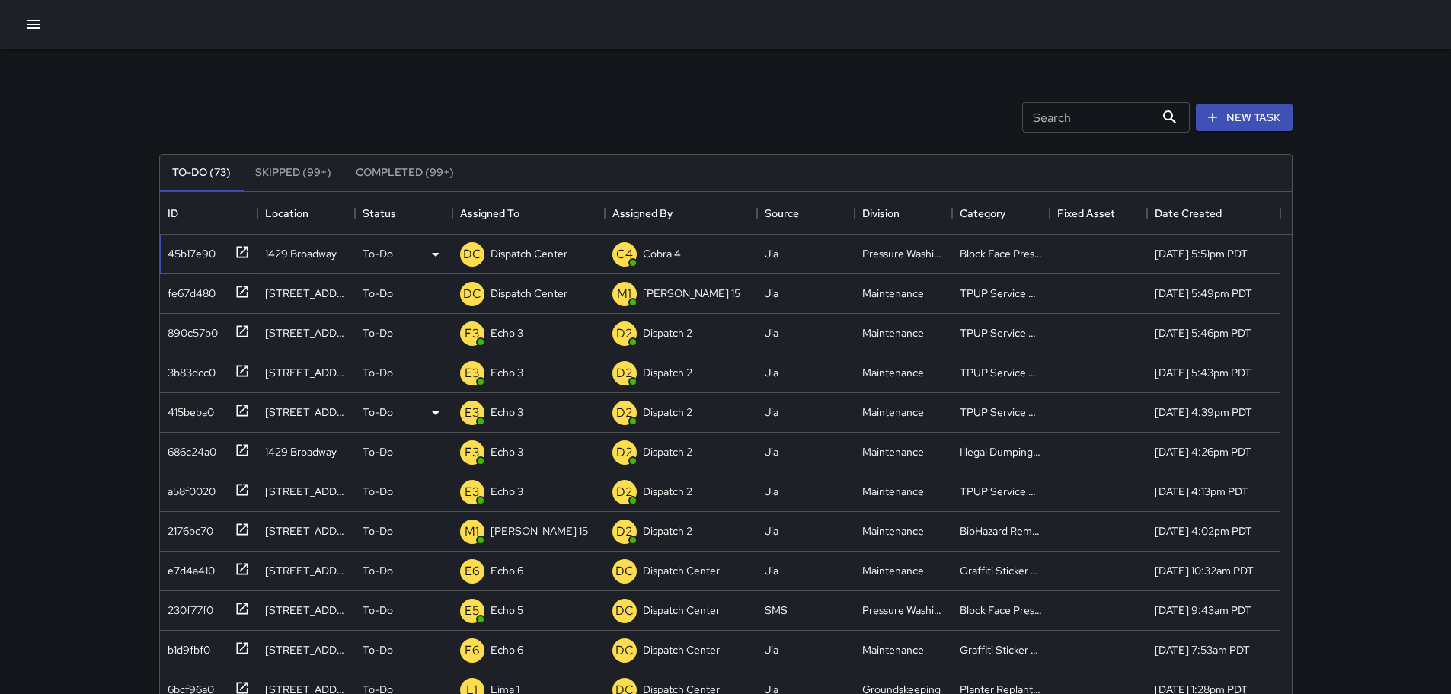
click at [238, 257] on icon at bounding box center [241, 251] width 11 height 11
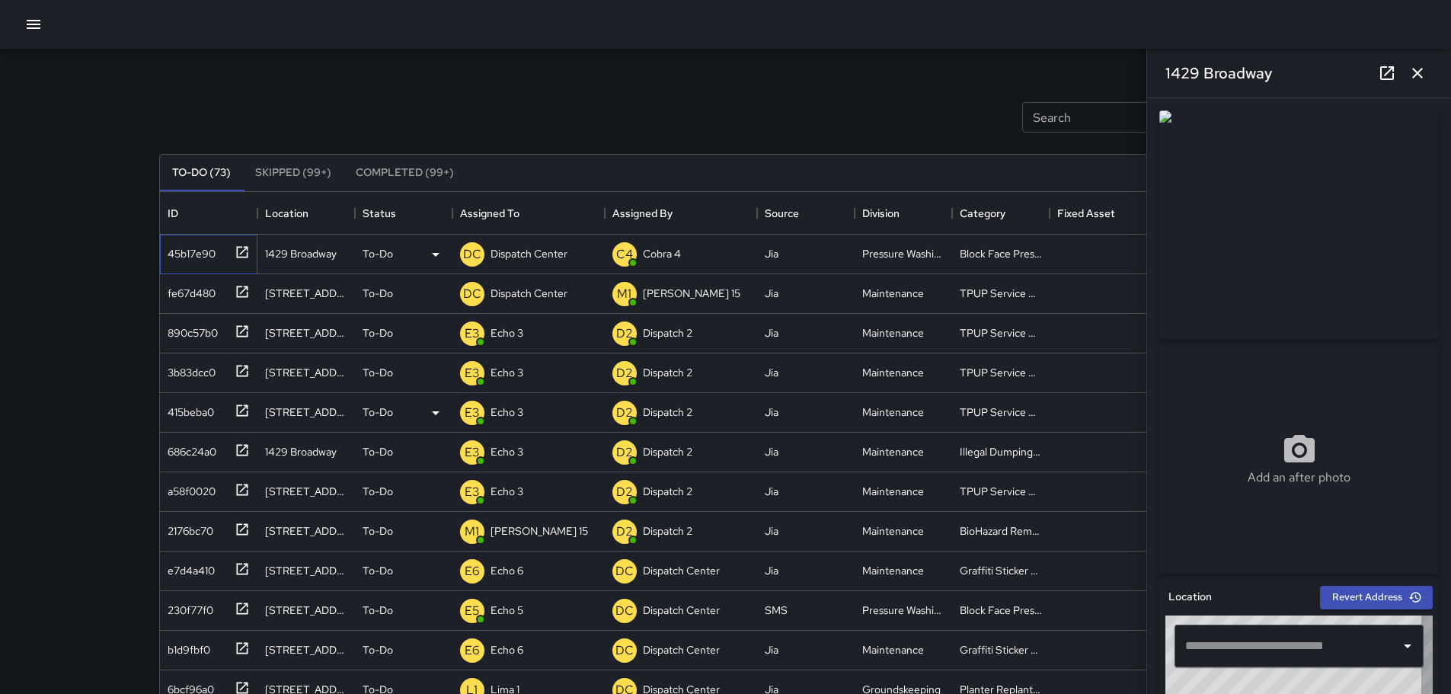
type input "**********"
click at [1423, 71] on icon "button" at bounding box center [1417, 73] width 18 height 18
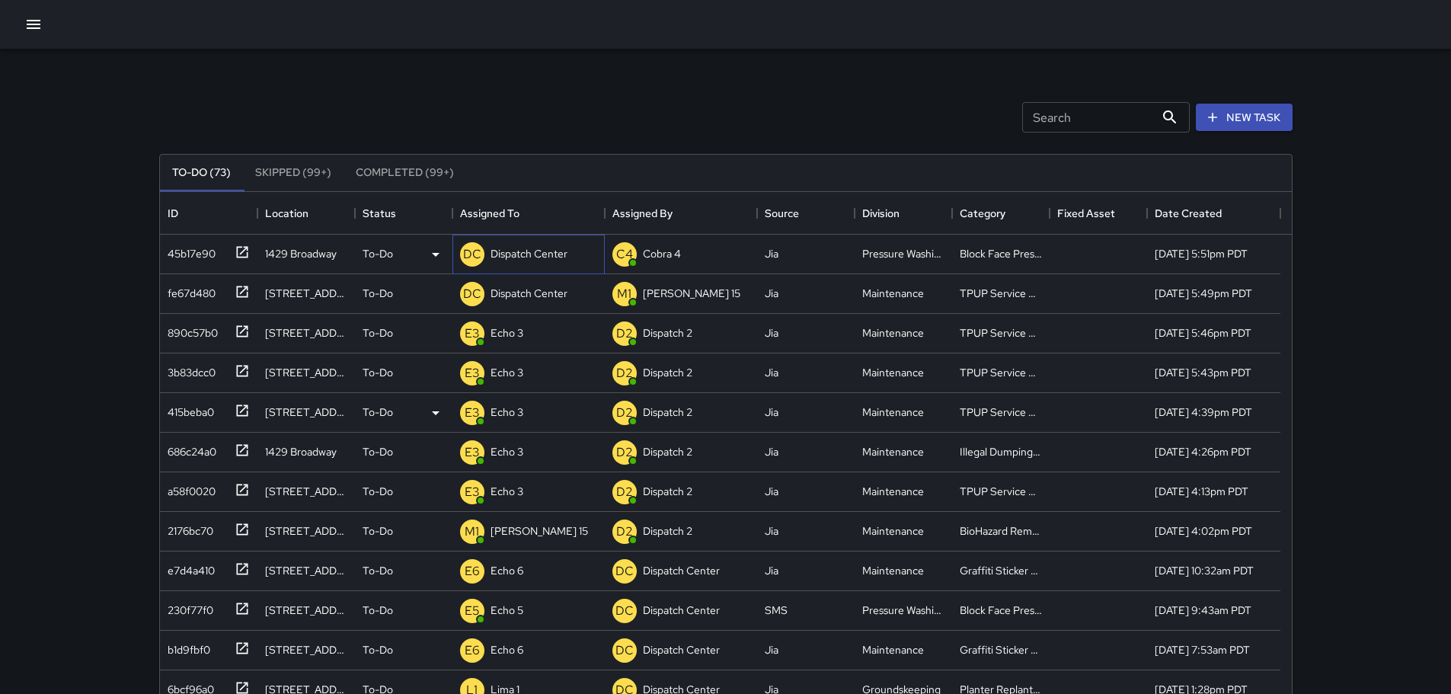
click at [524, 251] on p "Dispatch Center" at bounding box center [528, 253] width 77 height 15
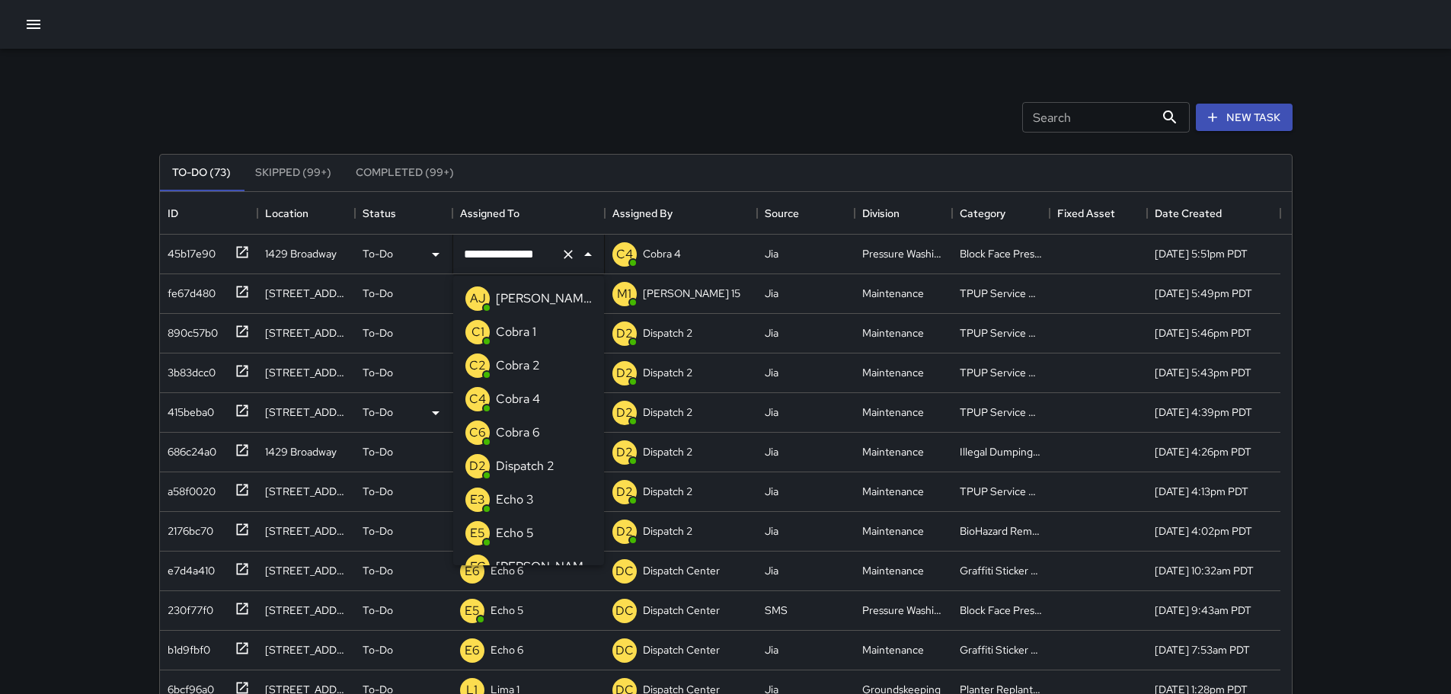
scroll to position [990, 0]
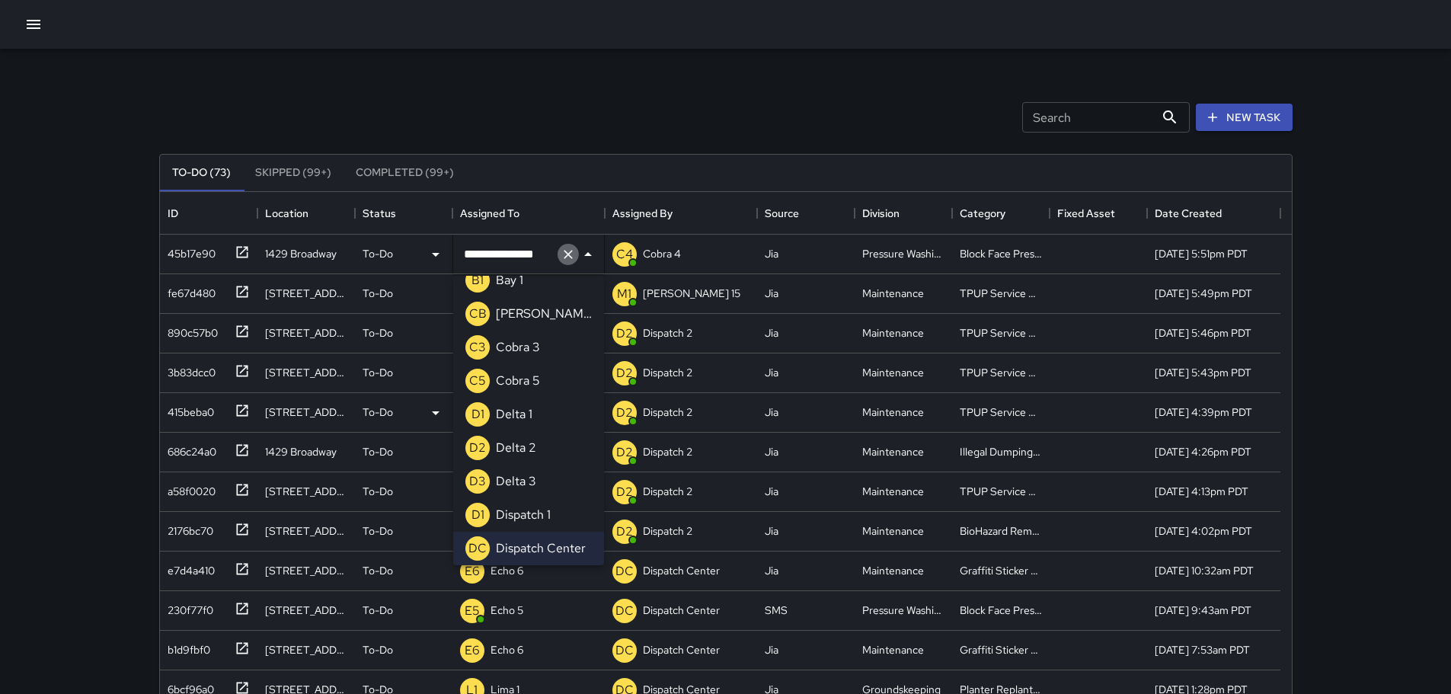
click at [569, 258] on icon "Clear" at bounding box center [568, 254] width 15 height 15
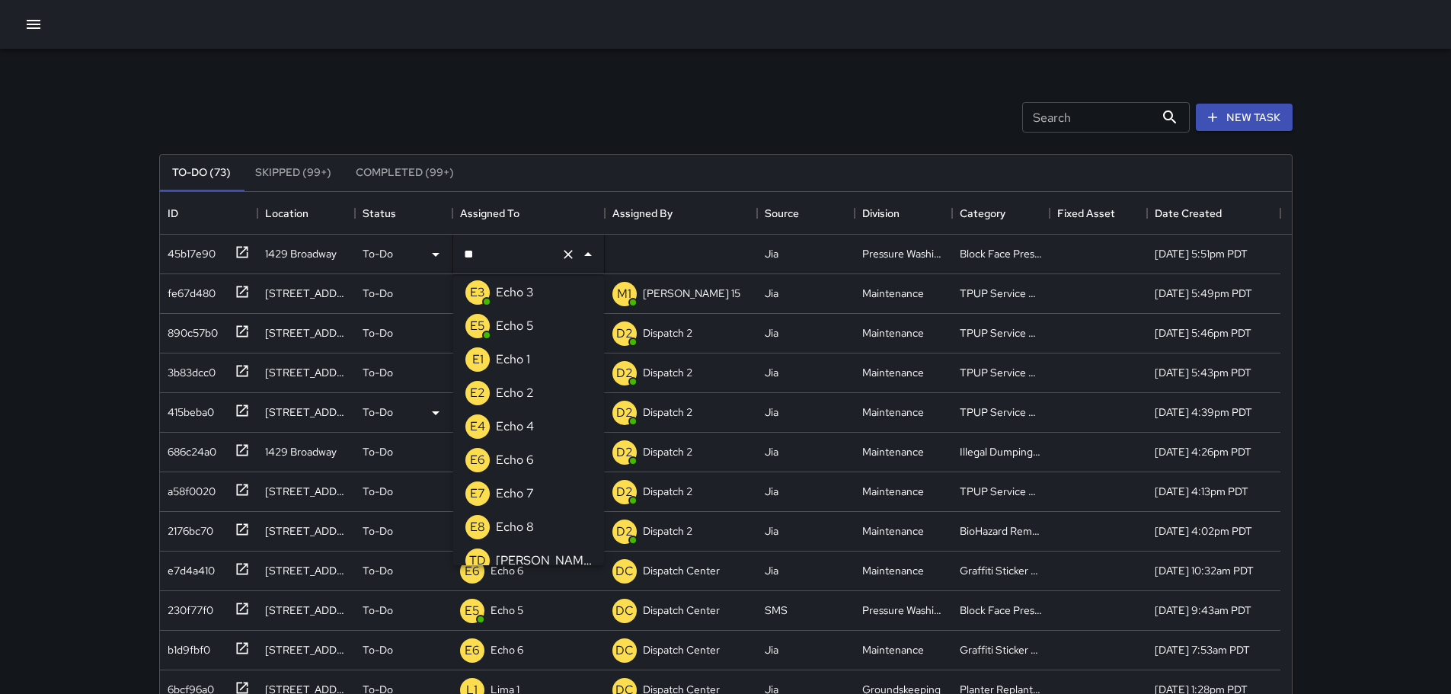
scroll to position [0, 0]
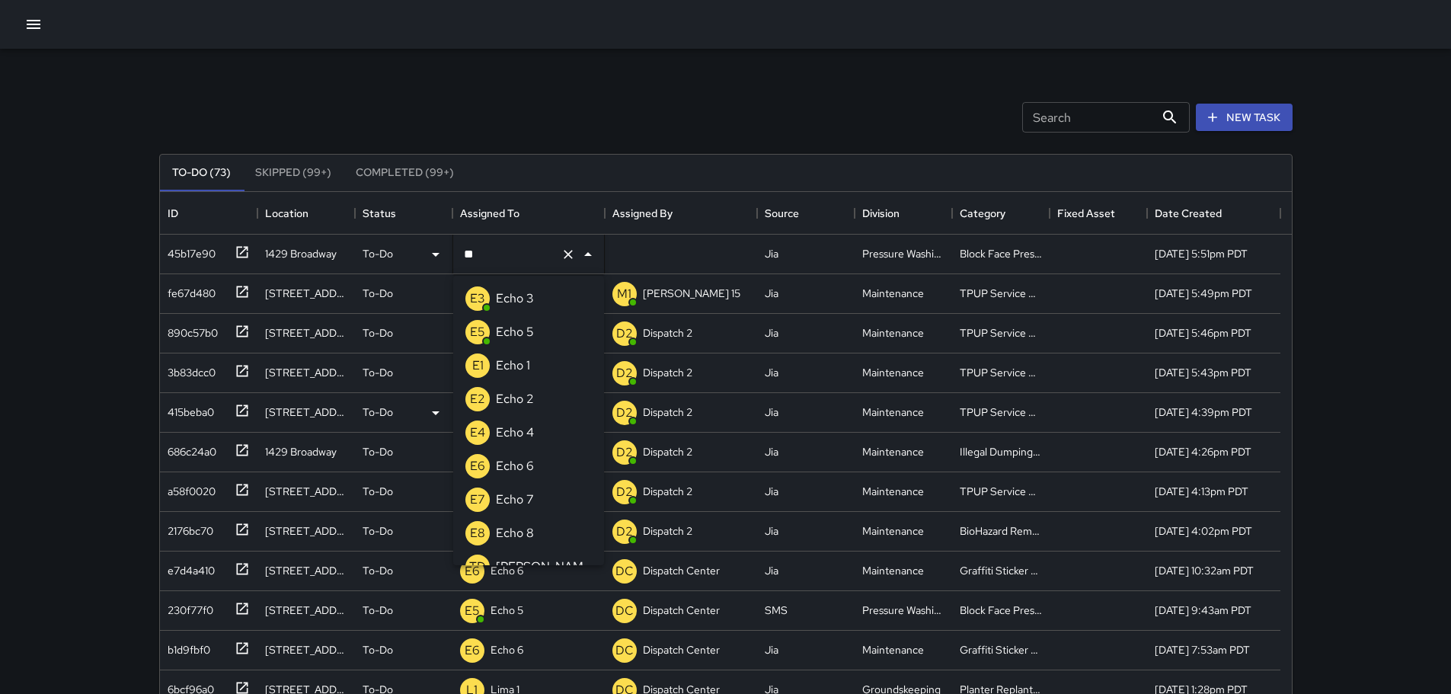
type input "***"
click at [521, 336] on p "Echo 5" at bounding box center [515, 332] width 38 height 18
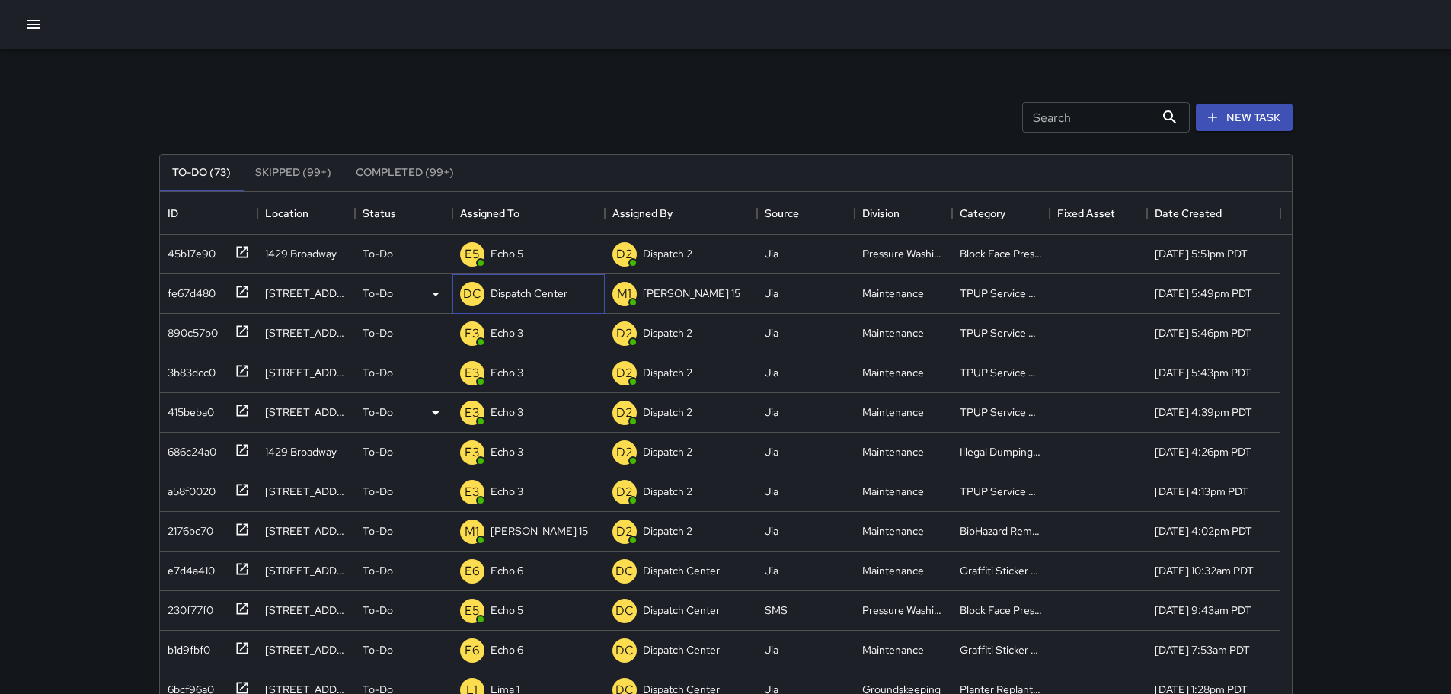
click at [517, 296] on p "Dispatch Center" at bounding box center [528, 293] width 77 height 15
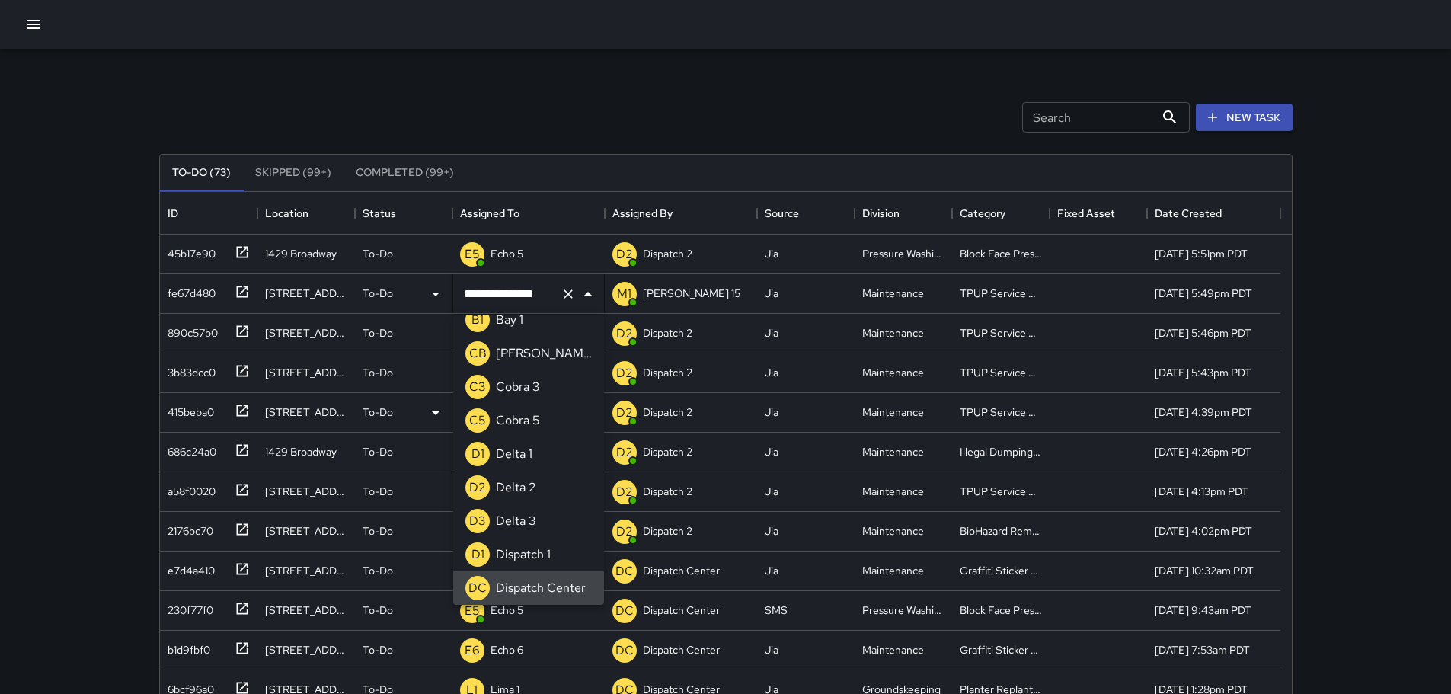
click at [569, 295] on icon "Clear" at bounding box center [568, 293] width 9 height 9
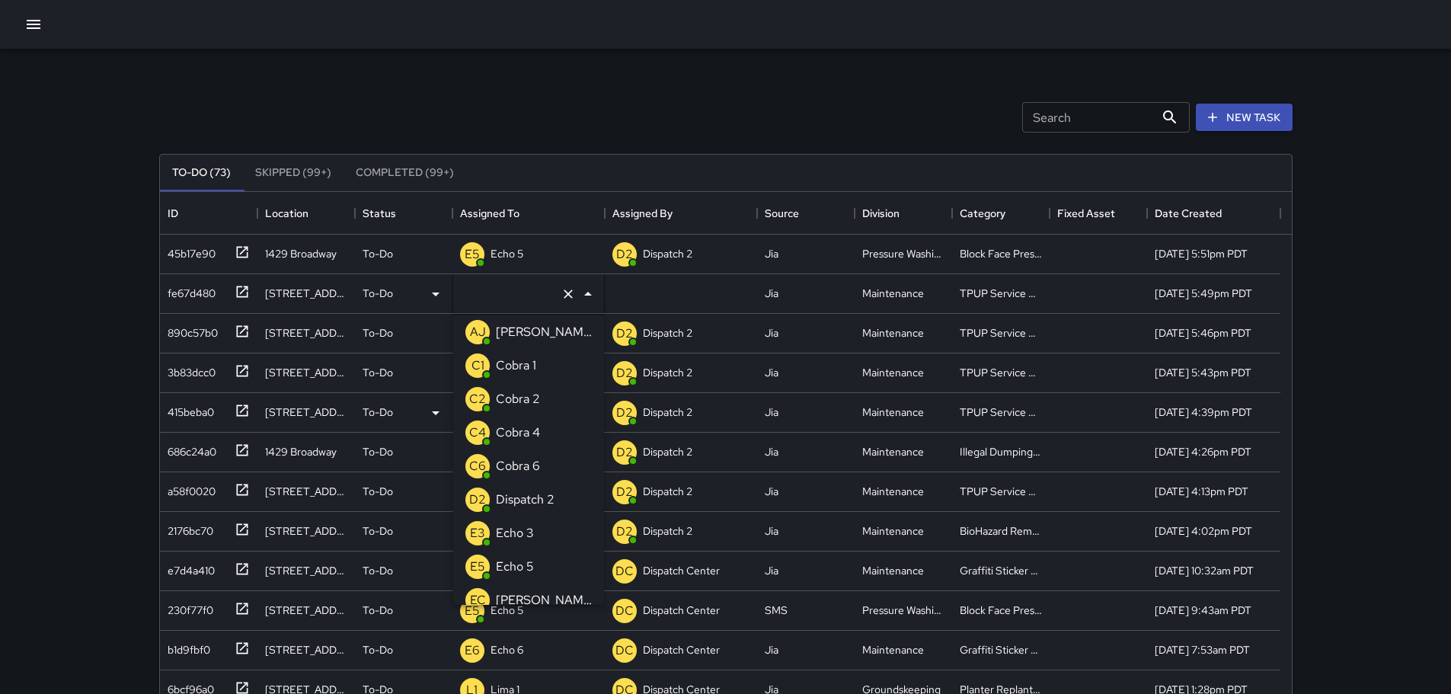
type input "*"
click at [510, 367] on p "Echo 3" at bounding box center [515, 365] width 38 height 18
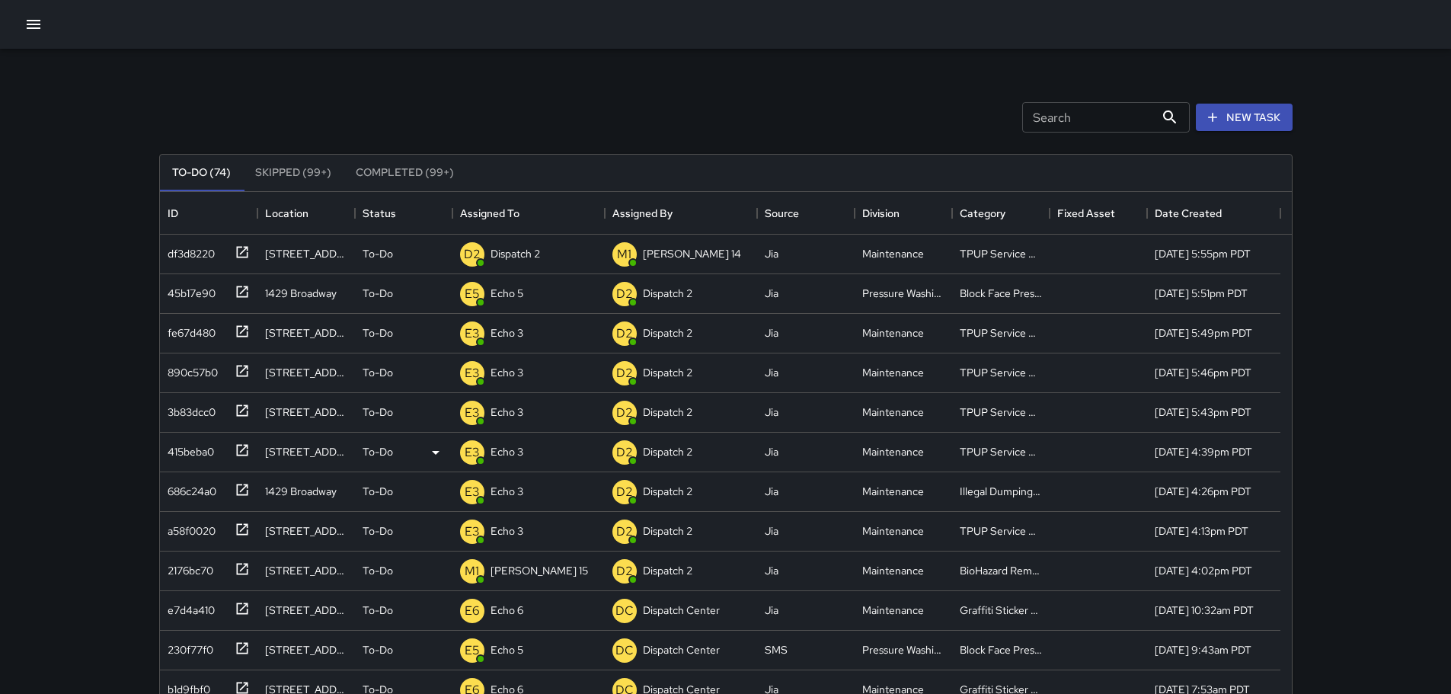
click at [759, 139] on div "To-Do (74) Skipped (99+) Completed (99+) ID Location Status Assigned To Assigne…" at bounding box center [725, 516] width 1133 height 767
click at [487, 258] on div "Dispatch 2" at bounding box center [515, 253] width 56 height 21
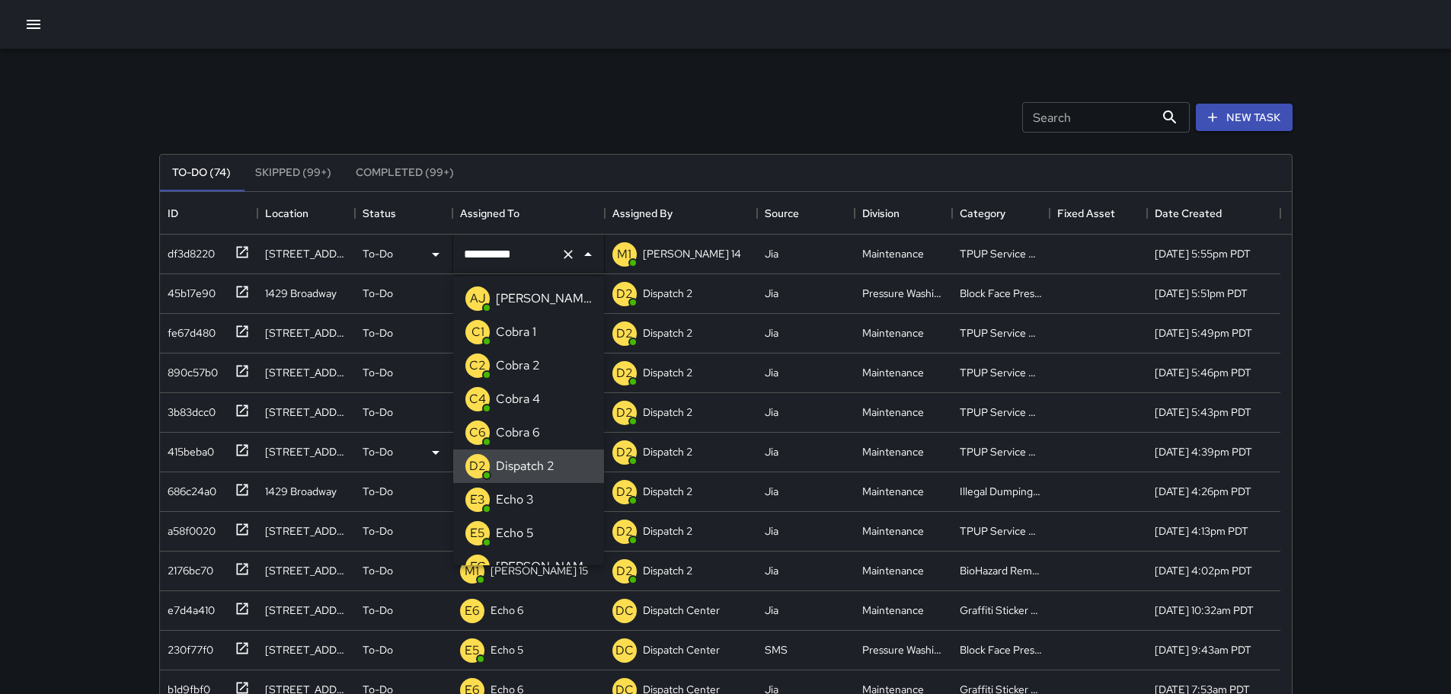
click at [685, 99] on div "Search Search New Task" at bounding box center [725, 117] width 1139 height 79
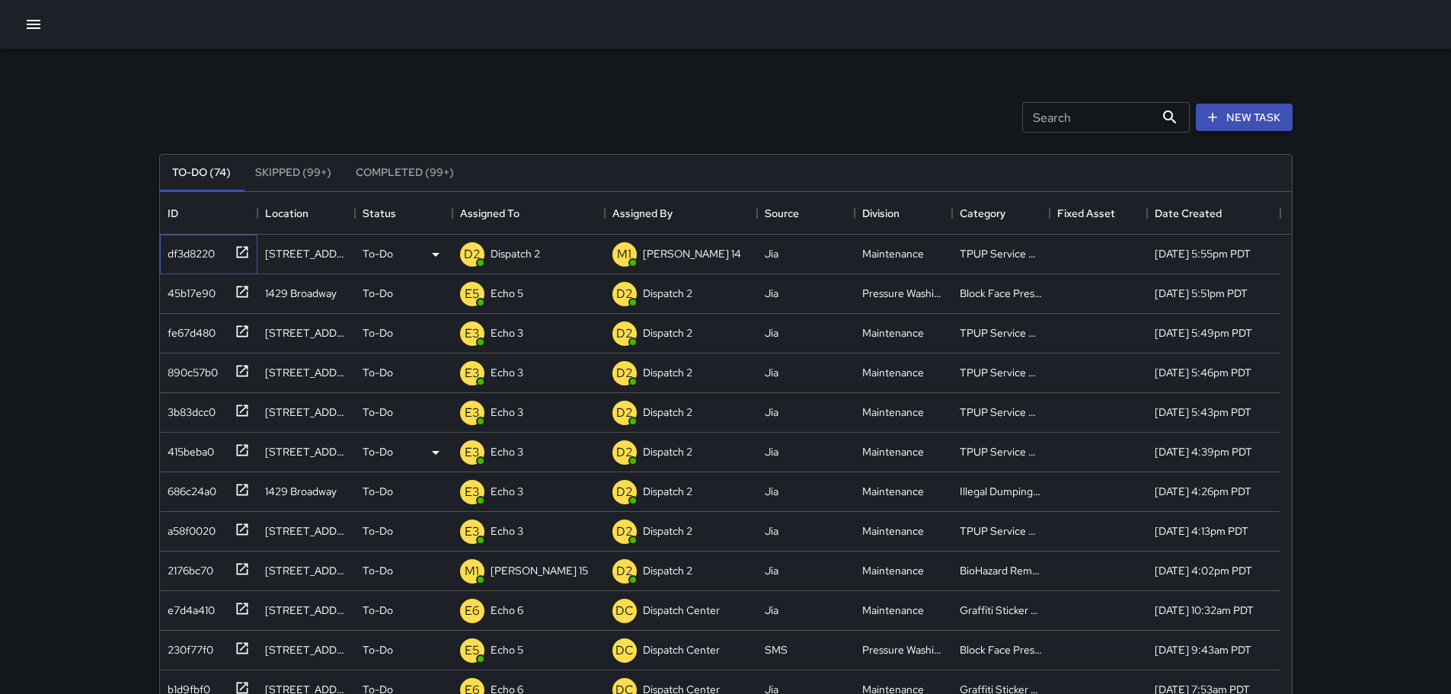
click at [248, 256] on icon at bounding box center [241, 251] width 11 height 11
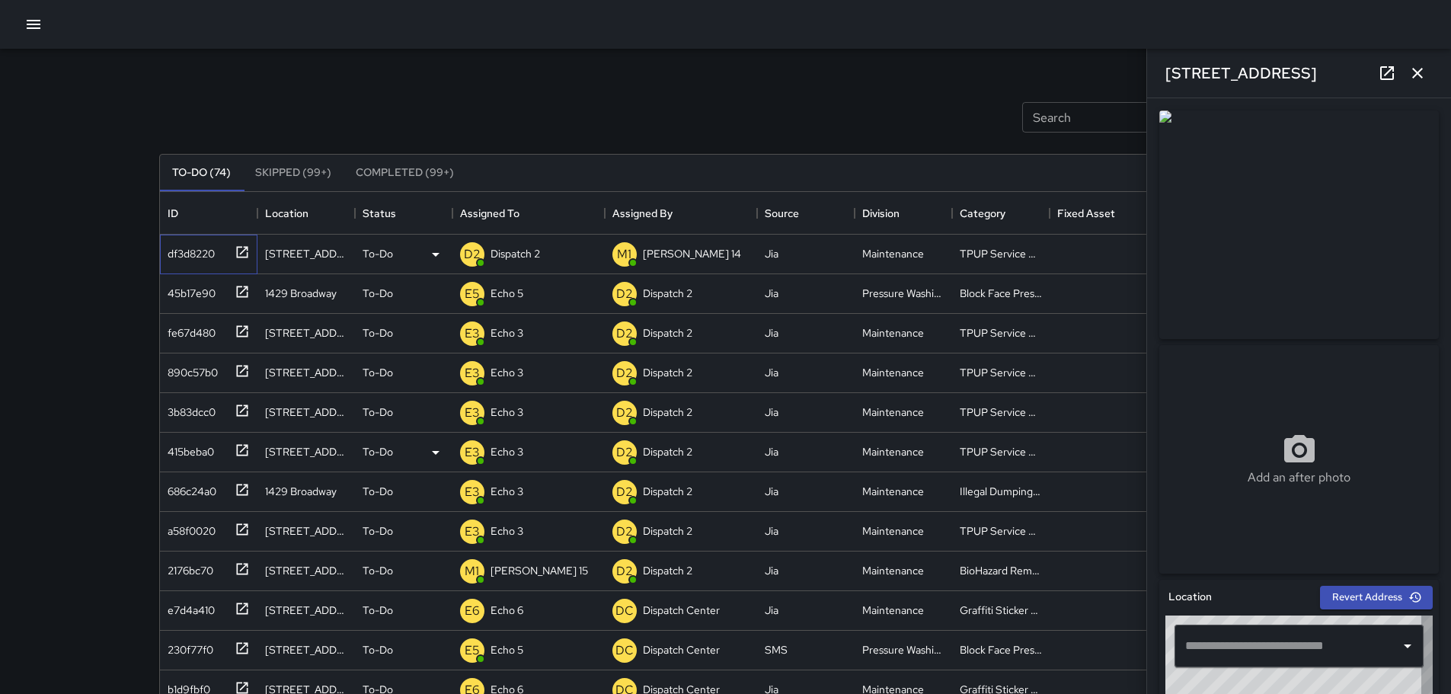
type input "**********"
click at [1426, 71] on icon "button" at bounding box center [1417, 73] width 18 height 18
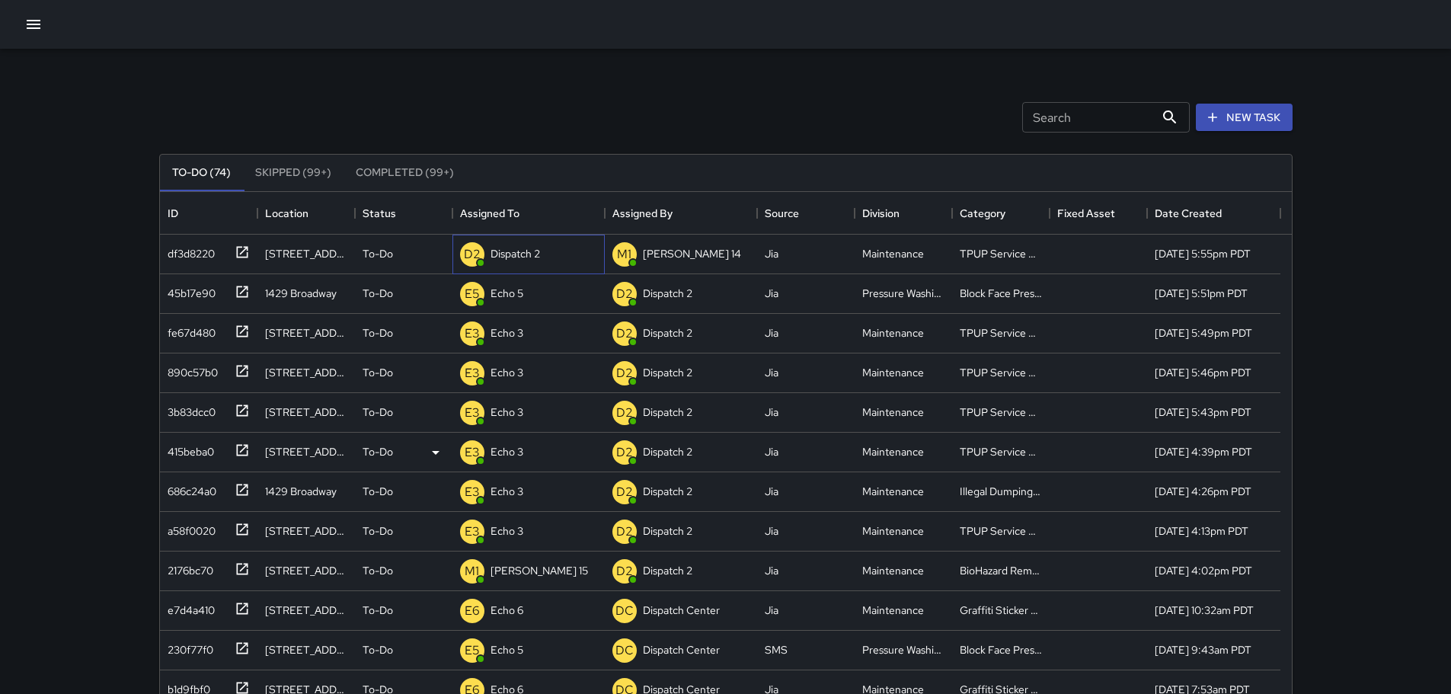
click at [512, 257] on p "Dispatch 2" at bounding box center [515, 253] width 50 height 15
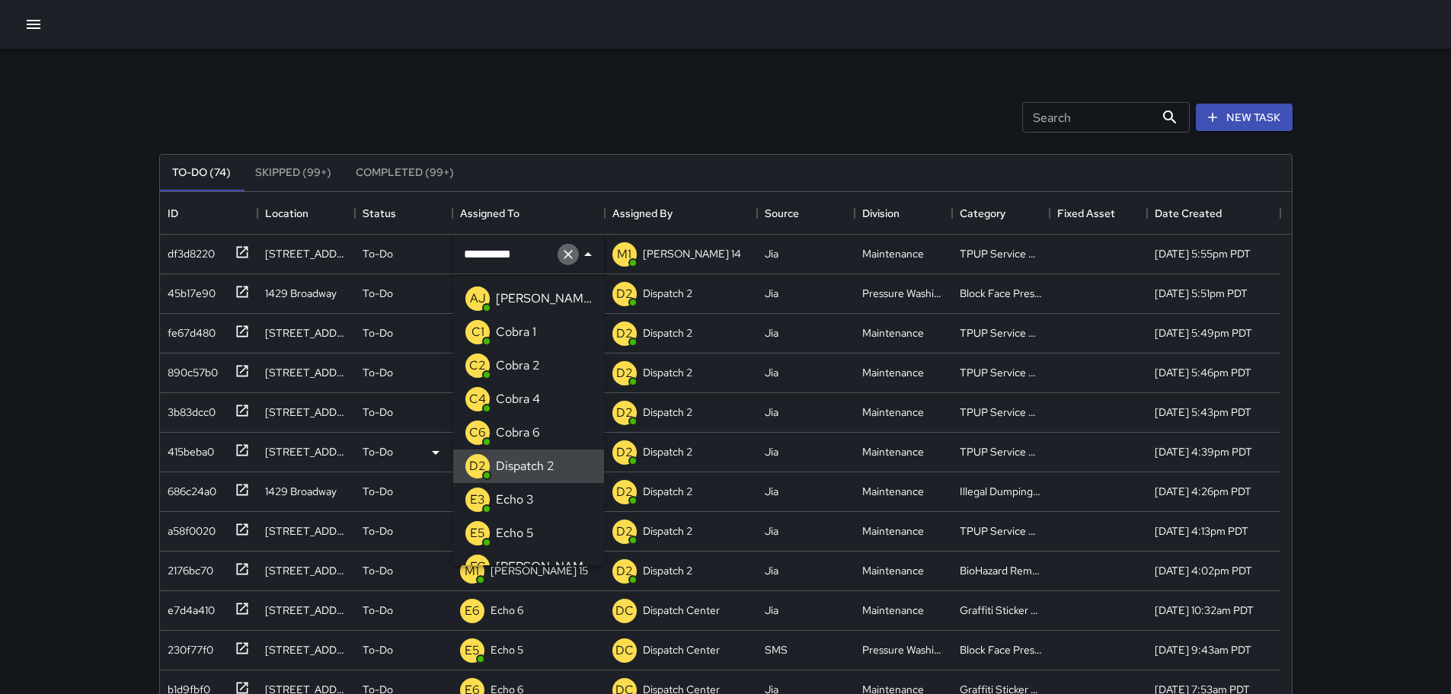
click at [567, 264] on button "Clear" at bounding box center [568, 254] width 21 height 21
type input "**"
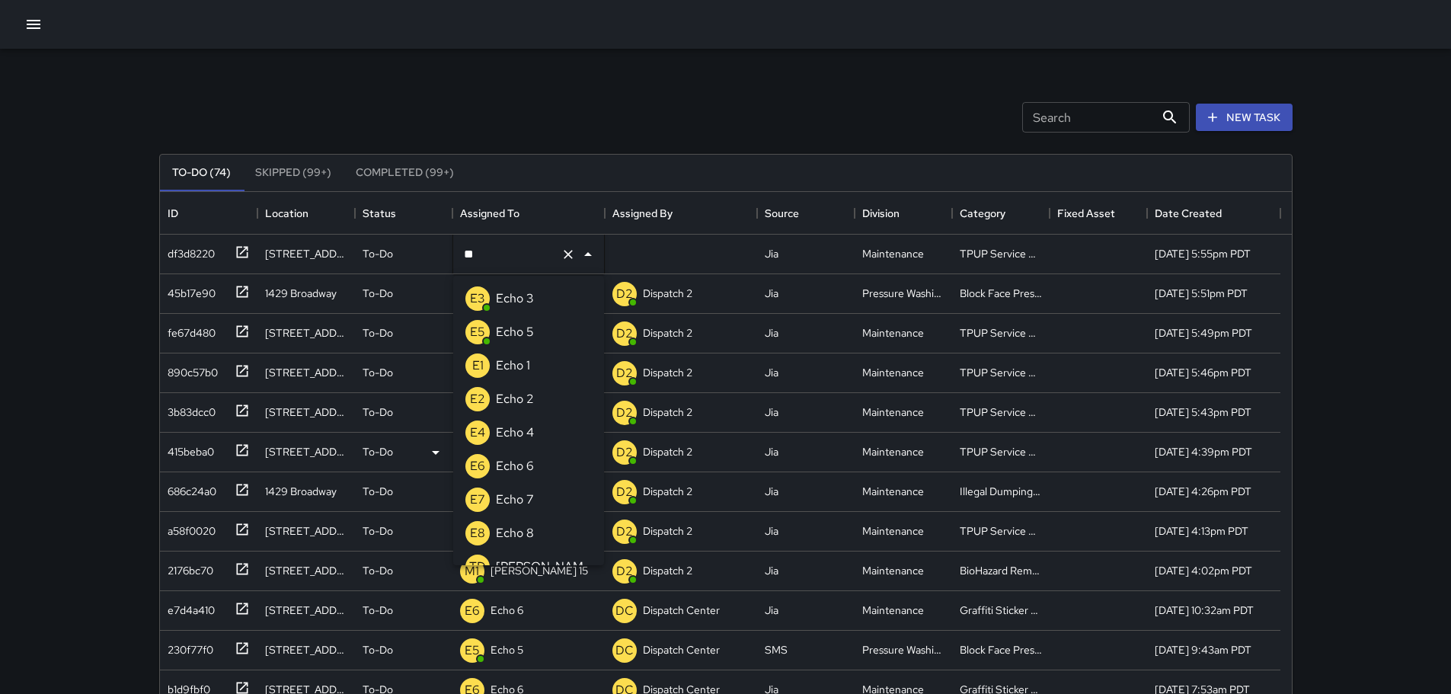
click at [510, 297] on p "Echo 3" at bounding box center [515, 298] width 38 height 18
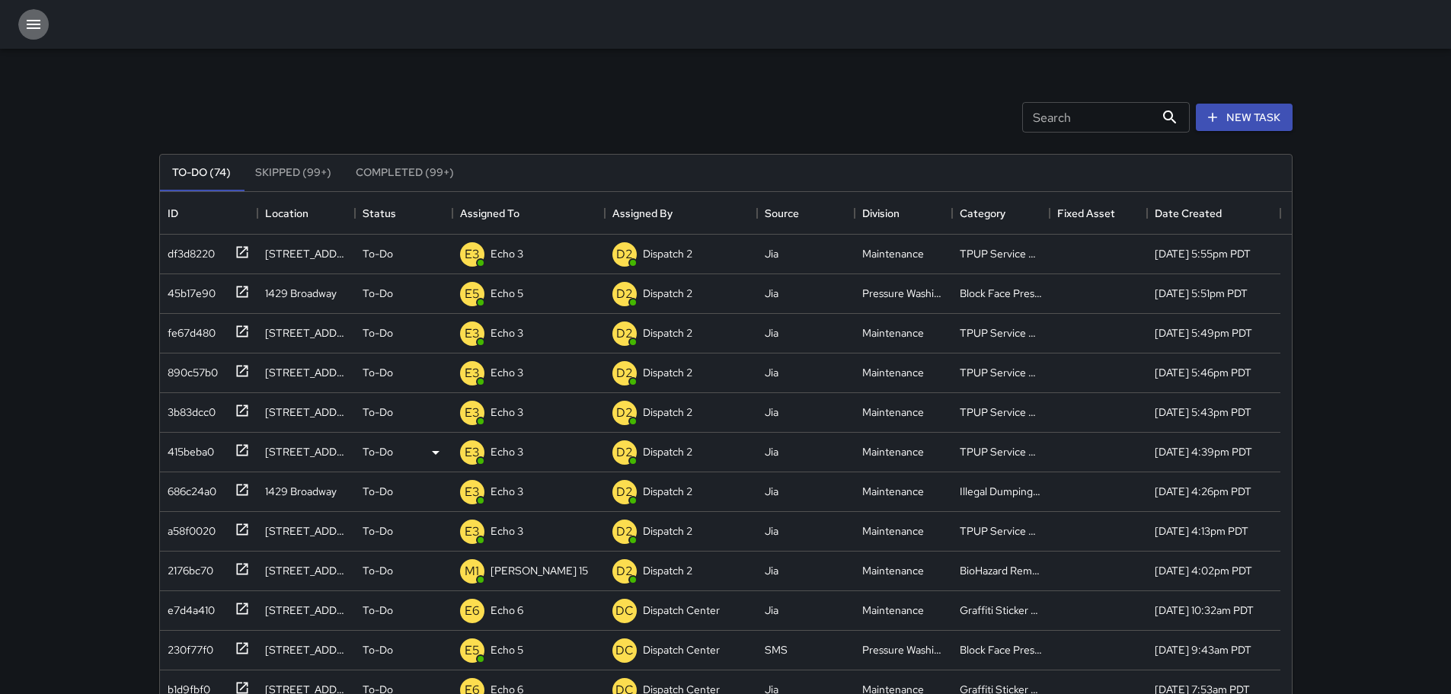
click at [43, 28] on button "button" at bounding box center [33, 24] width 30 height 30
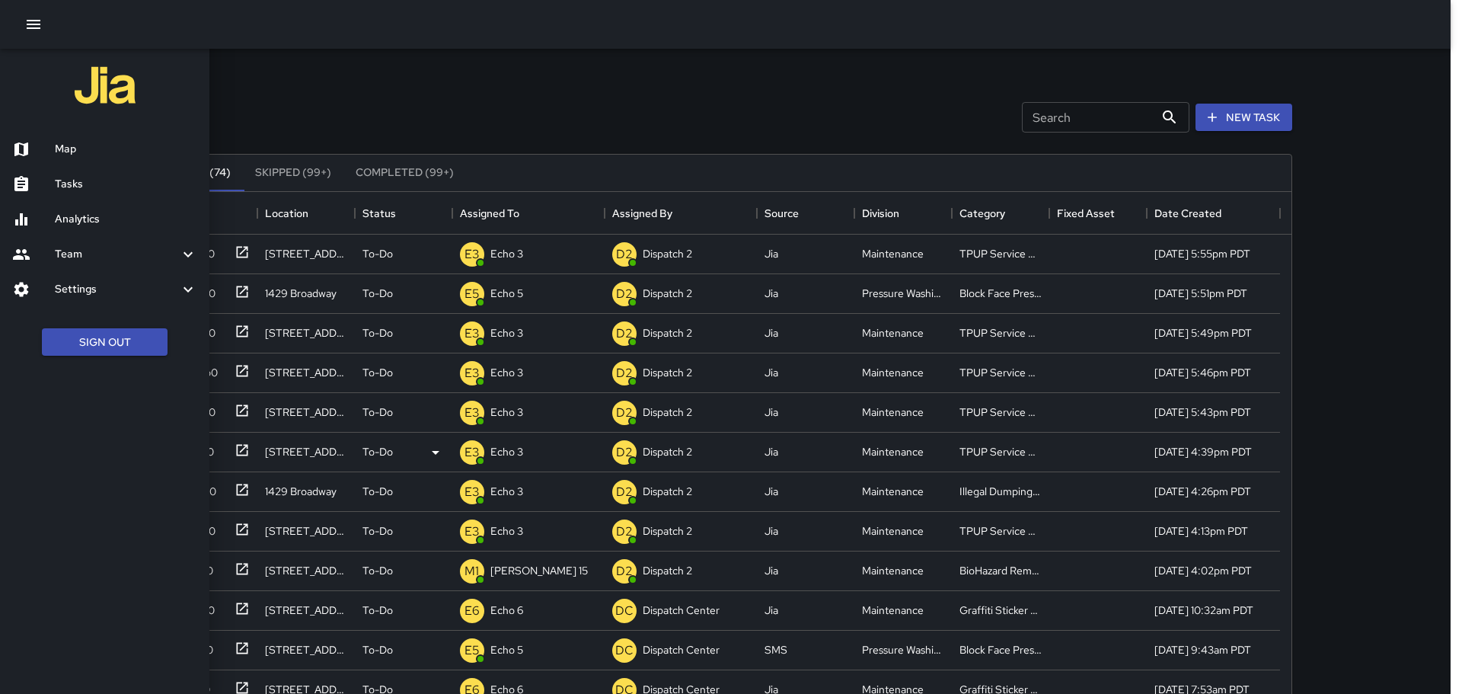
click at [481, 59] on div at bounding box center [731, 347] width 1462 height 694
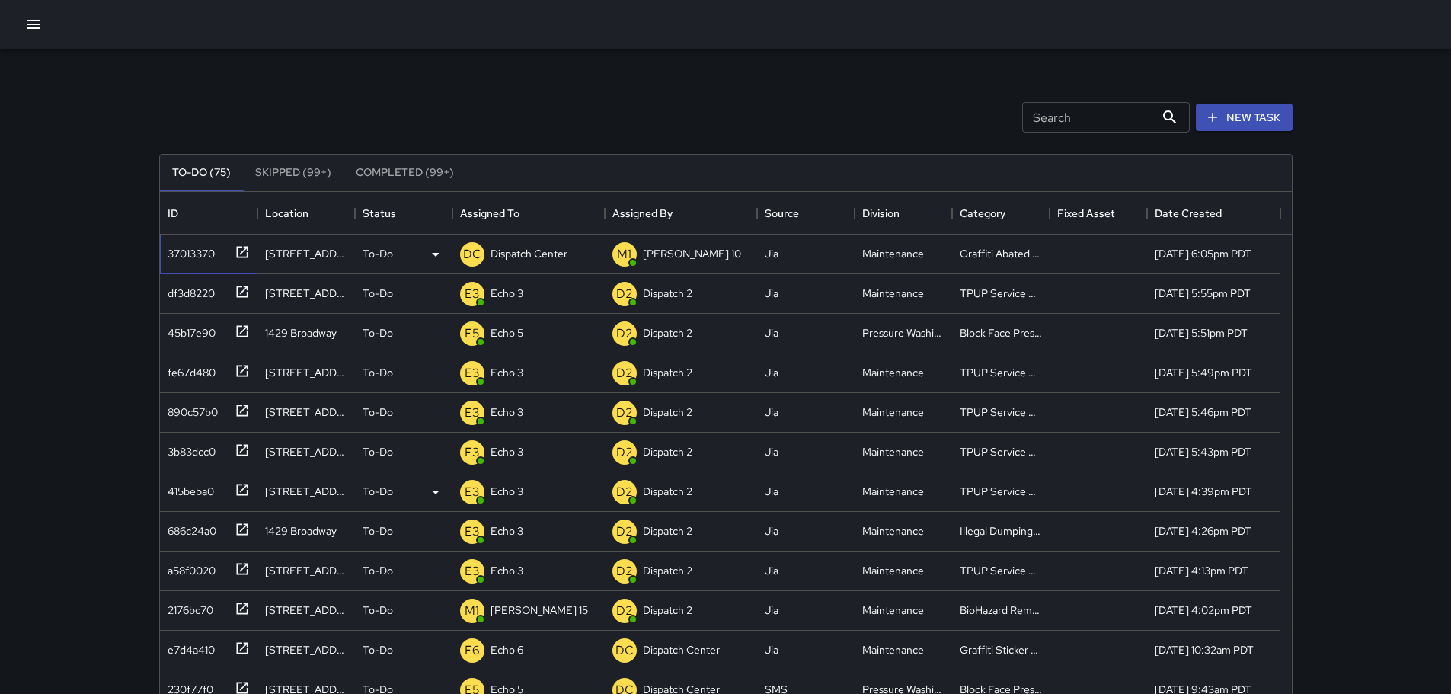
click at [243, 253] on icon at bounding box center [242, 251] width 15 height 15
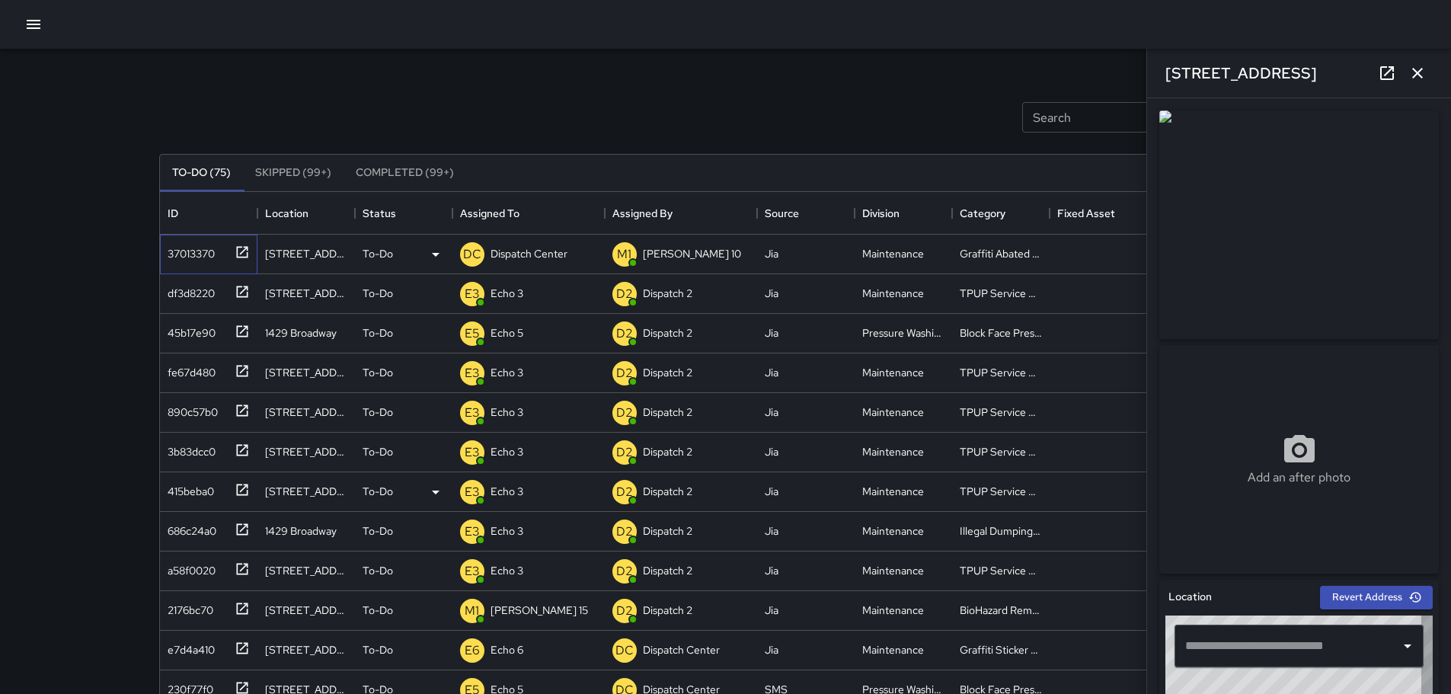
type input "**********"
click at [1381, 160] on img at bounding box center [1299, 224] width 280 height 228
click at [1376, 75] on link at bounding box center [1387, 73] width 30 height 30
click at [548, 256] on p "Dispatch Center" at bounding box center [528, 253] width 77 height 15
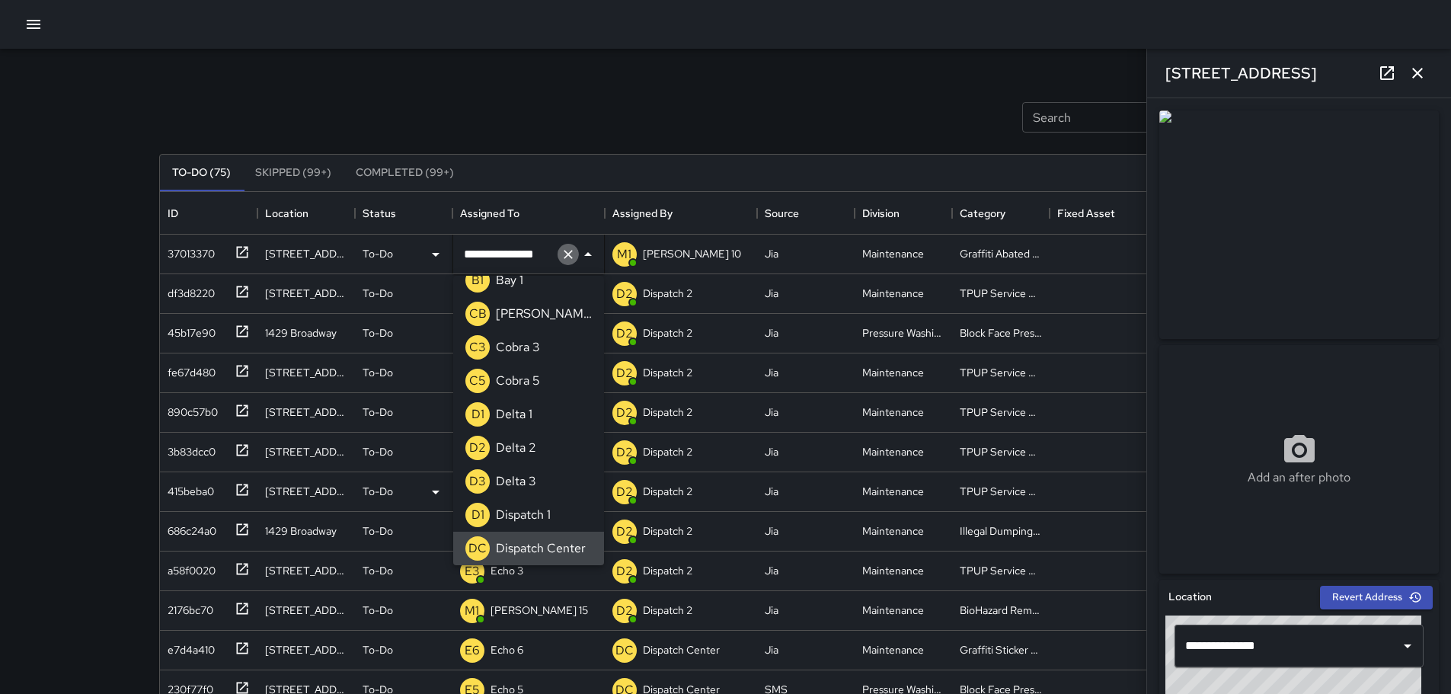
click at [566, 251] on icon "Clear" at bounding box center [568, 254] width 9 height 9
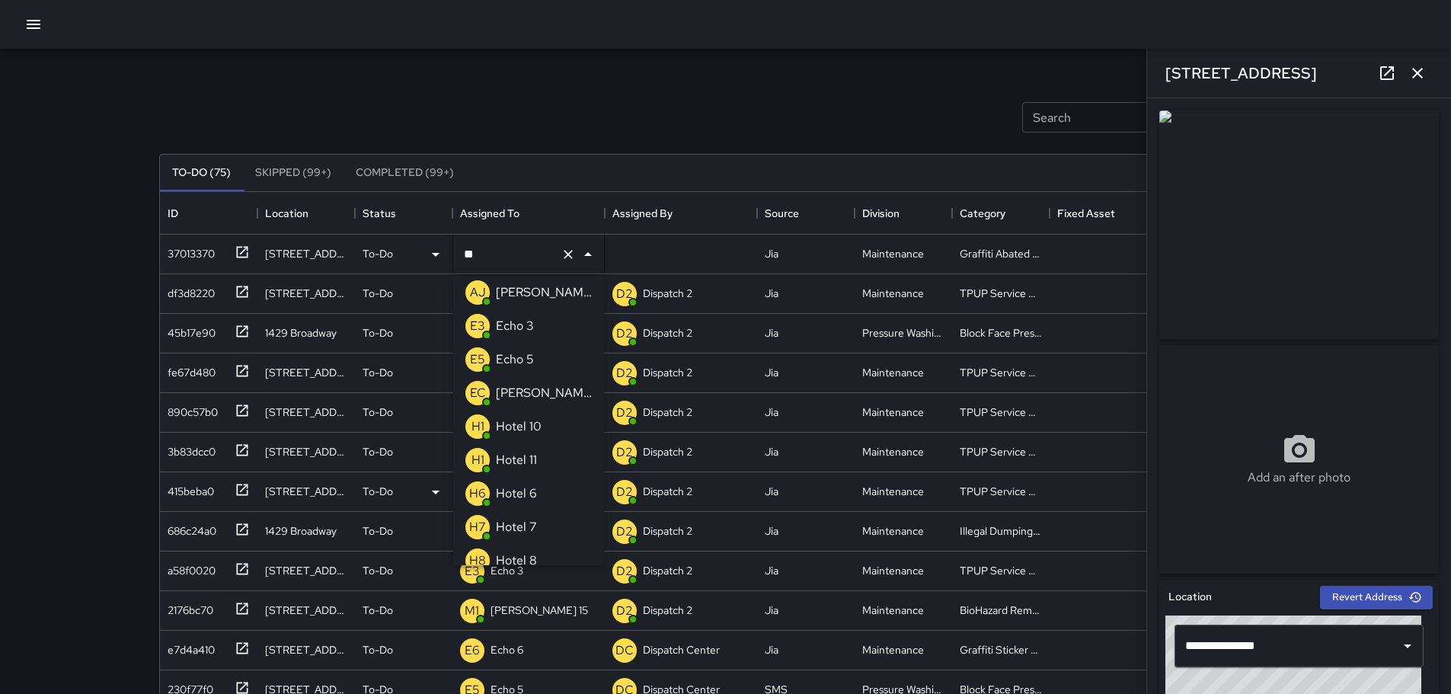
scroll to position [0, 0]
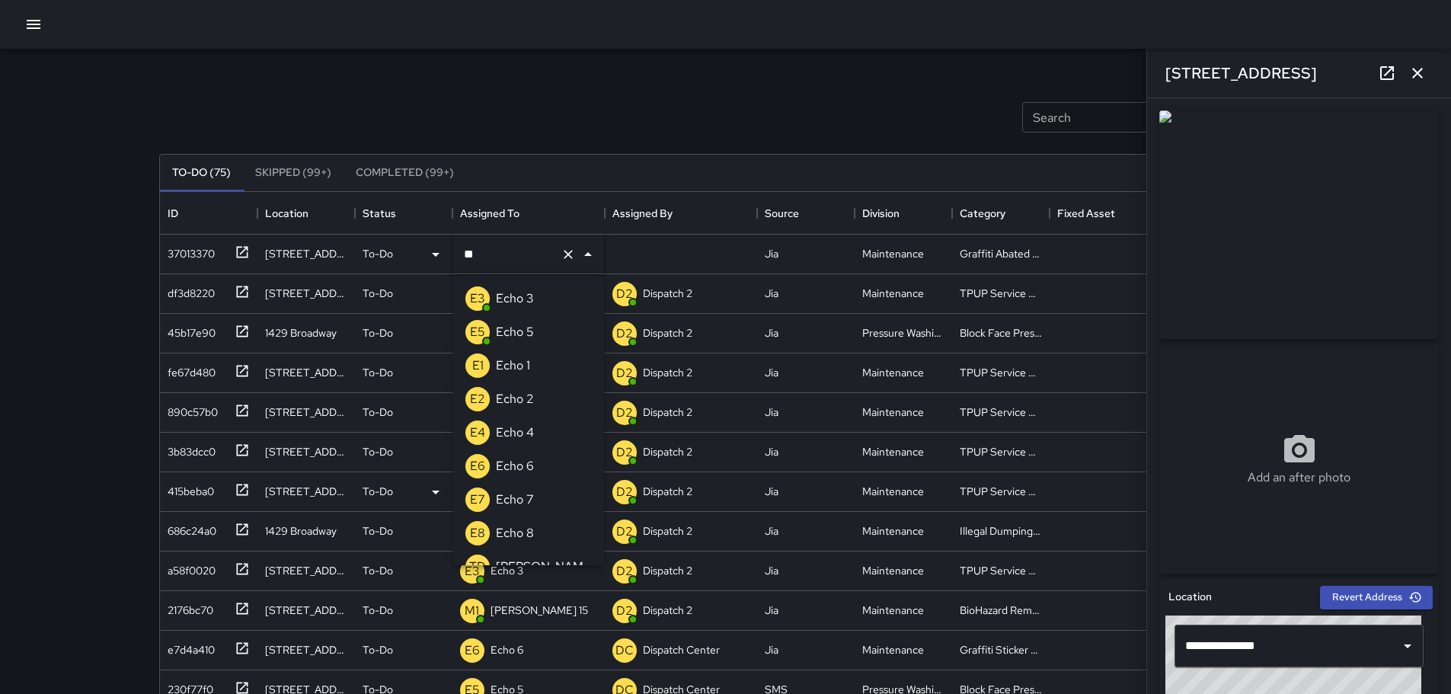
type input "***"
click at [520, 468] on p "Echo 6" at bounding box center [515, 466] width 38 height 18
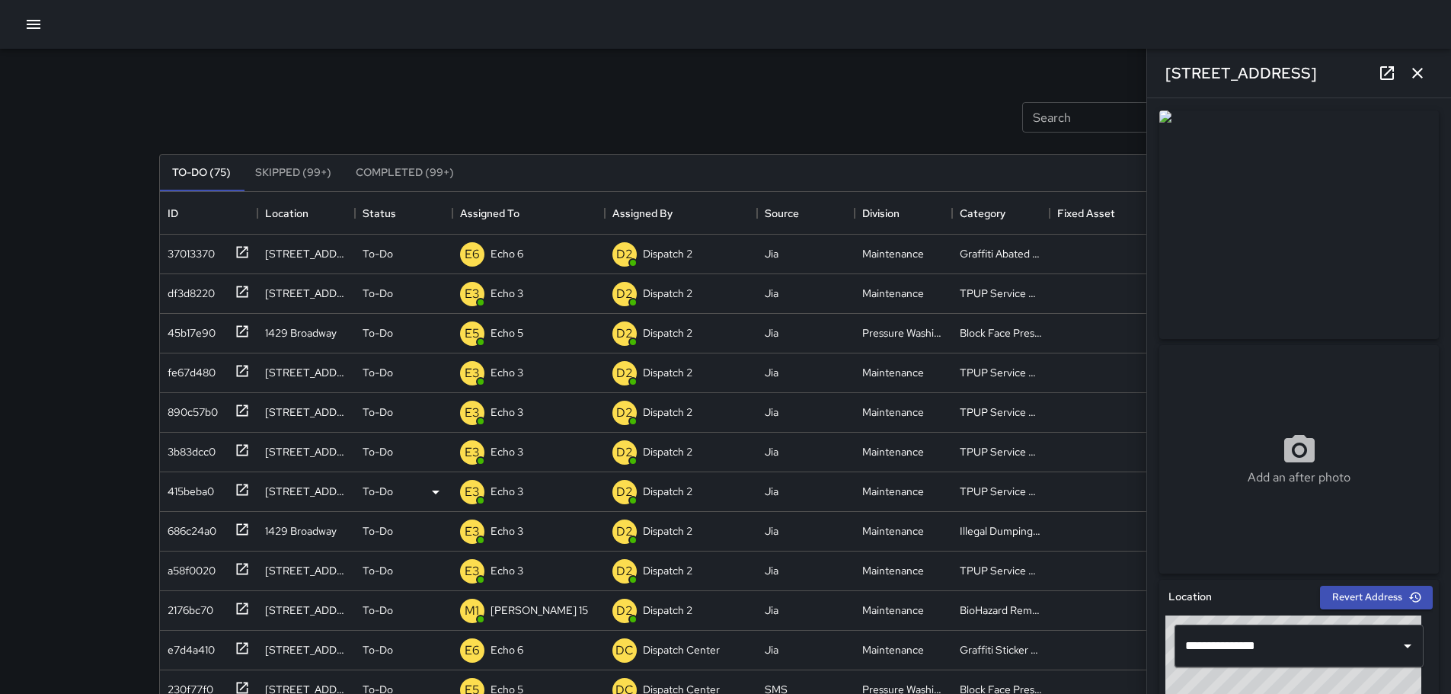
click at [1417, 75] on icon "button" at bounding box center [1417, 73] width 11 height 11
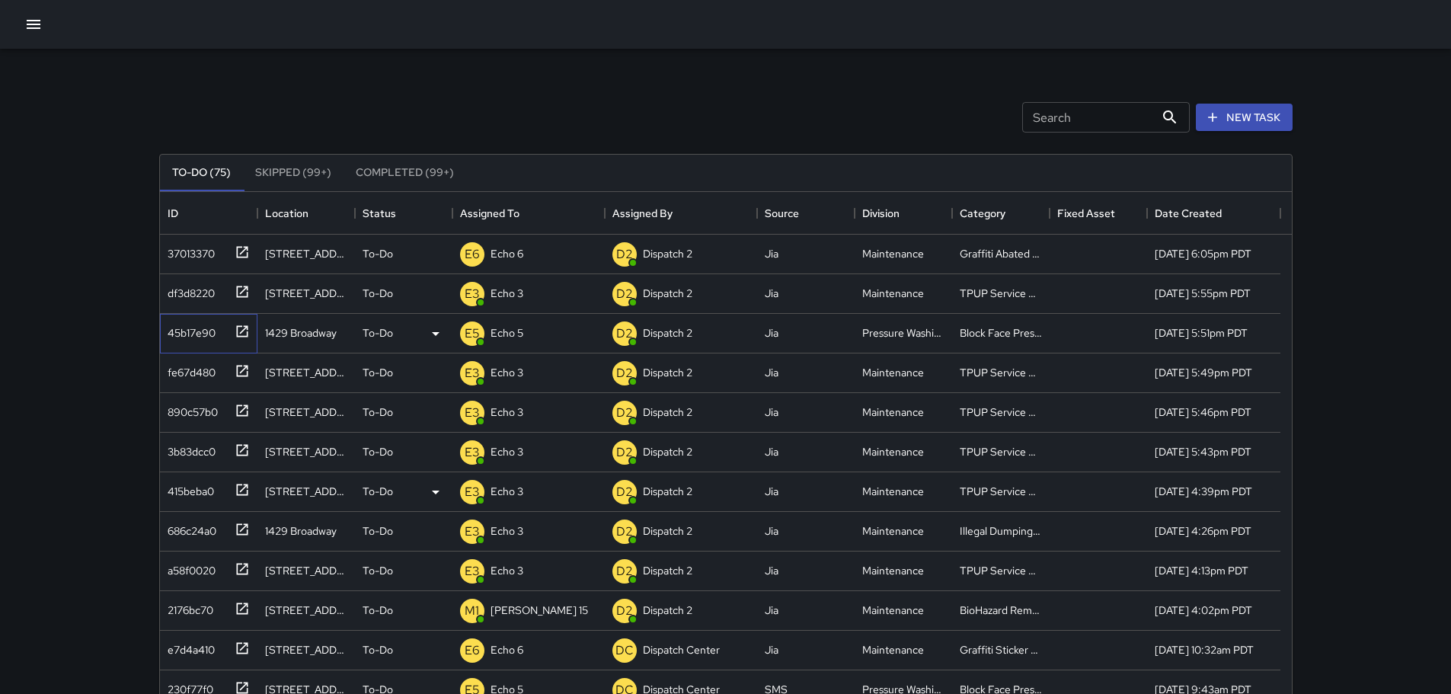
click at [238, 335] on icon at bounding box center [242, 331] width 15 height 15
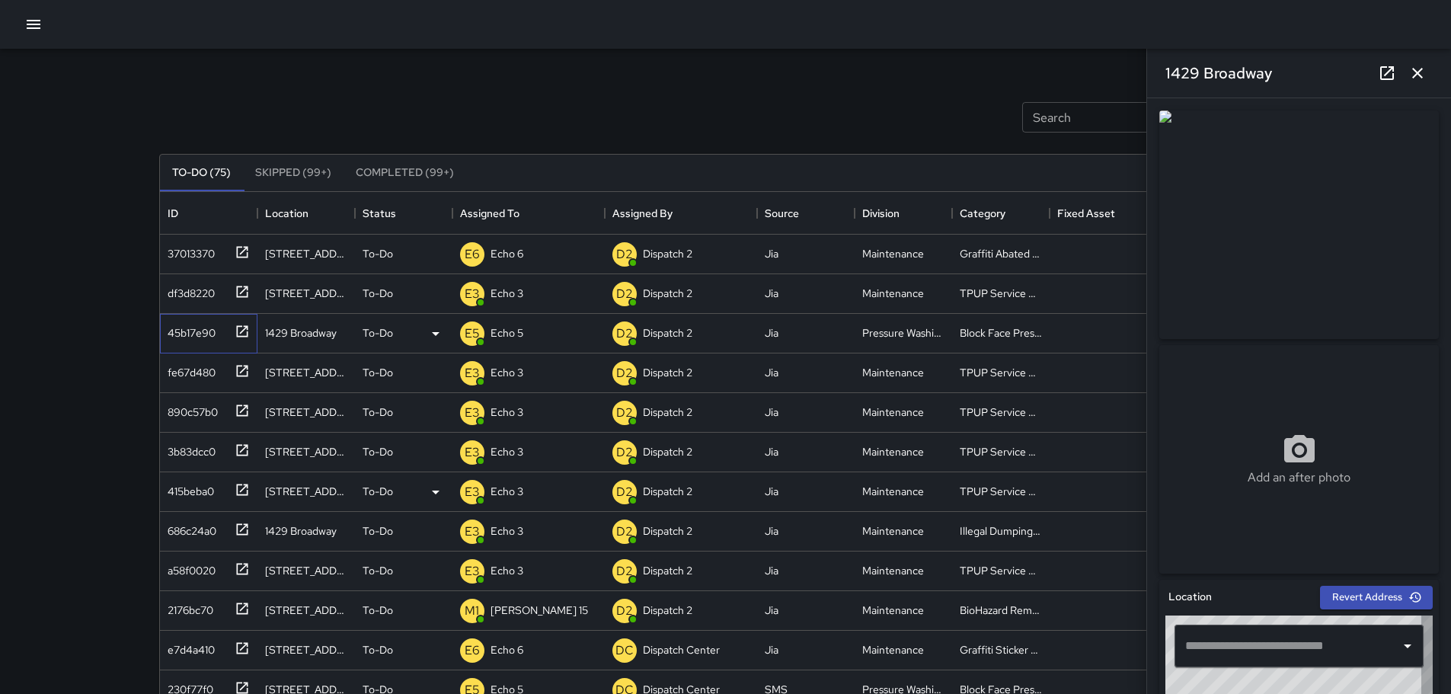
type input "**********"
click at [1382, 78] on icon at bounding box center [1387, 73] width 14 height 14
click at [1424, 69] on icon "button" at bounding box center [1417, 73] width 18 height 18
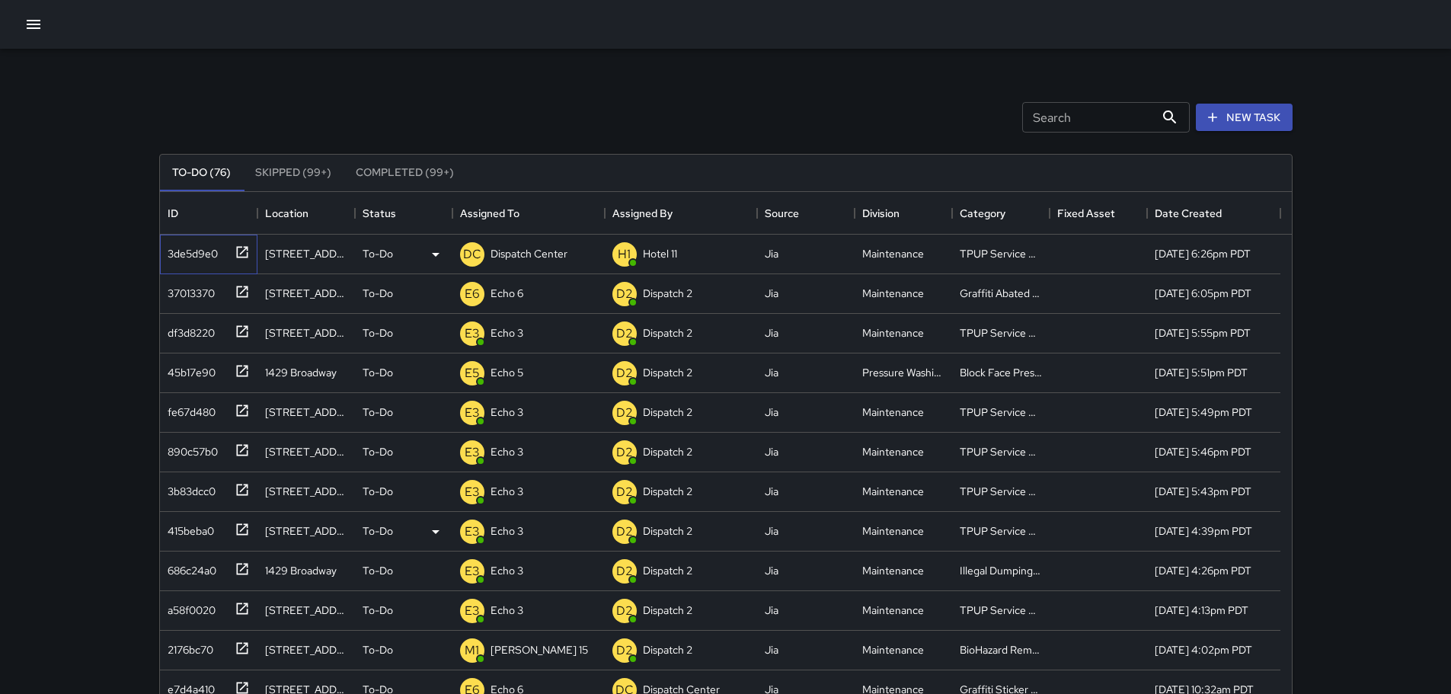
click at [248, 256] on icon at bounding box center [242, 251] width 15 height 15
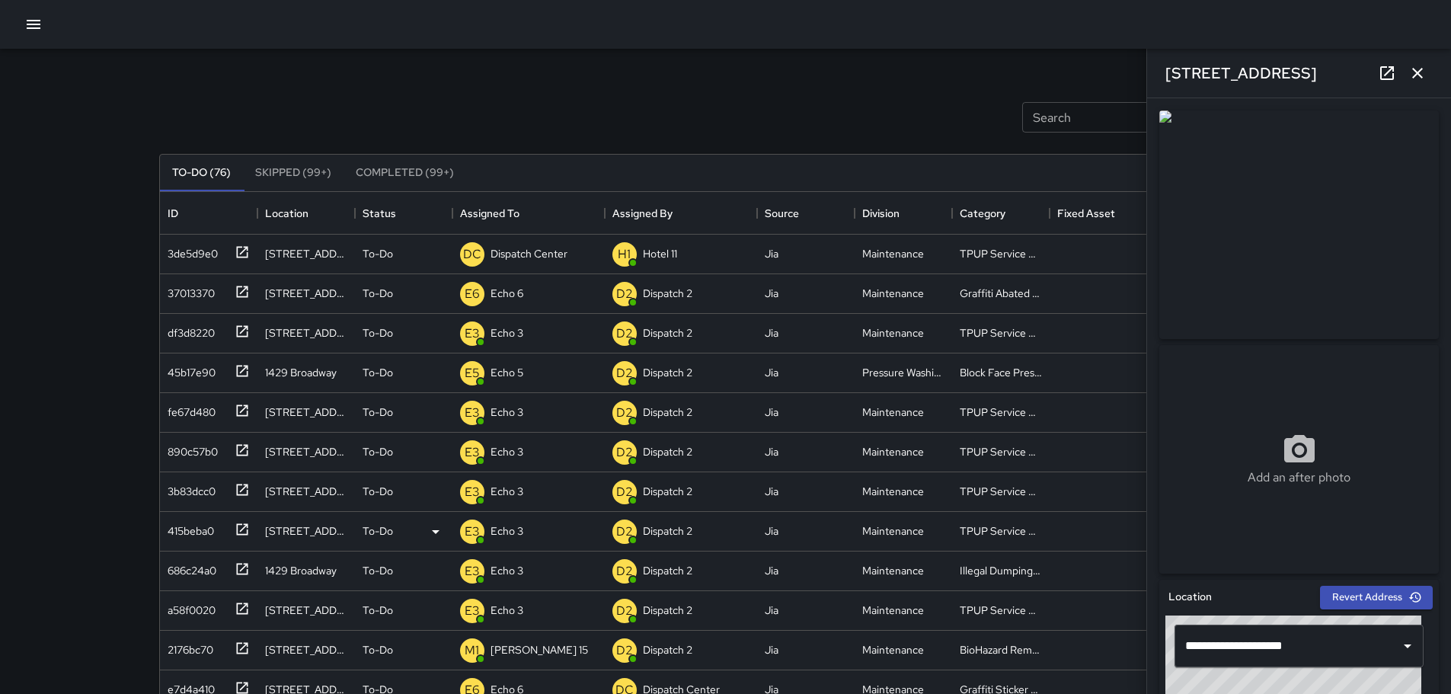
click at [1424, 77] on icon "button" at bounding box center [1417, 73] width 18 height 18
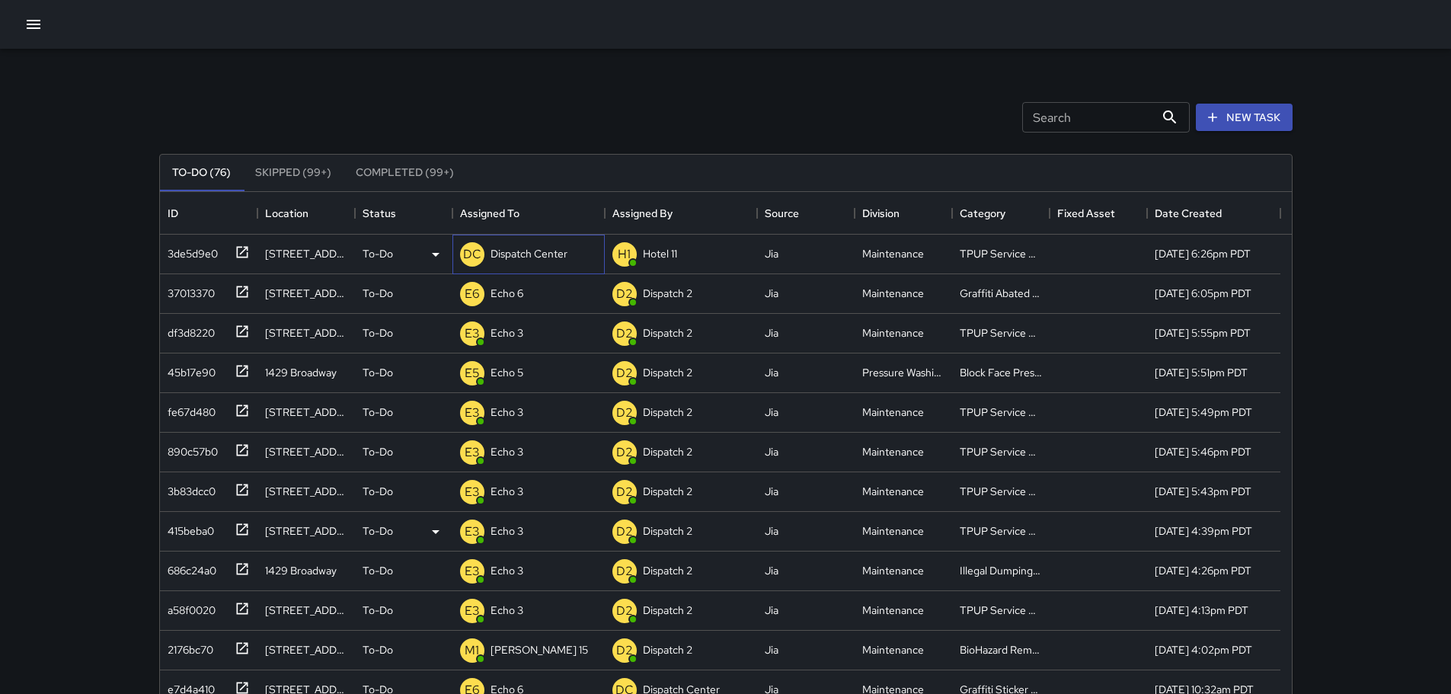
click at [543, 254] on p "Dispatch Center" at bounding box center [528, 253] width 77 height 15
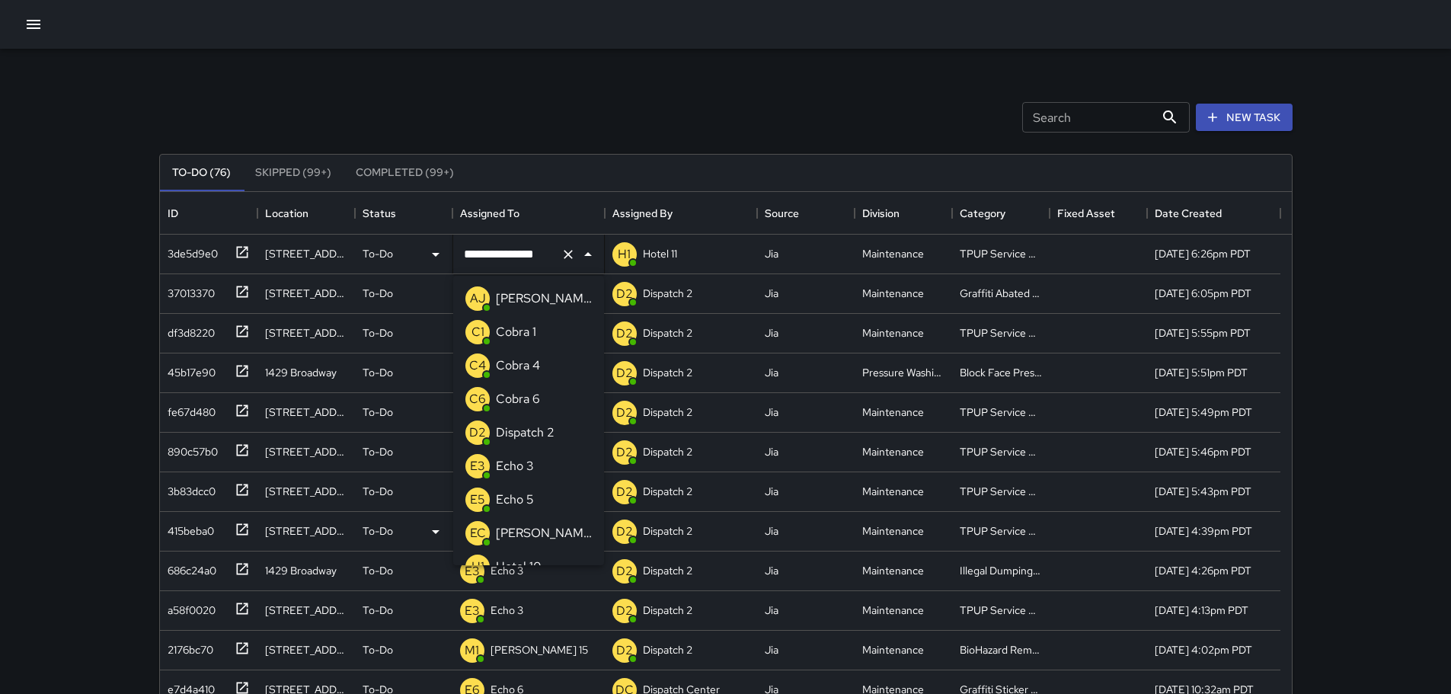
scroll to position [957, 0]
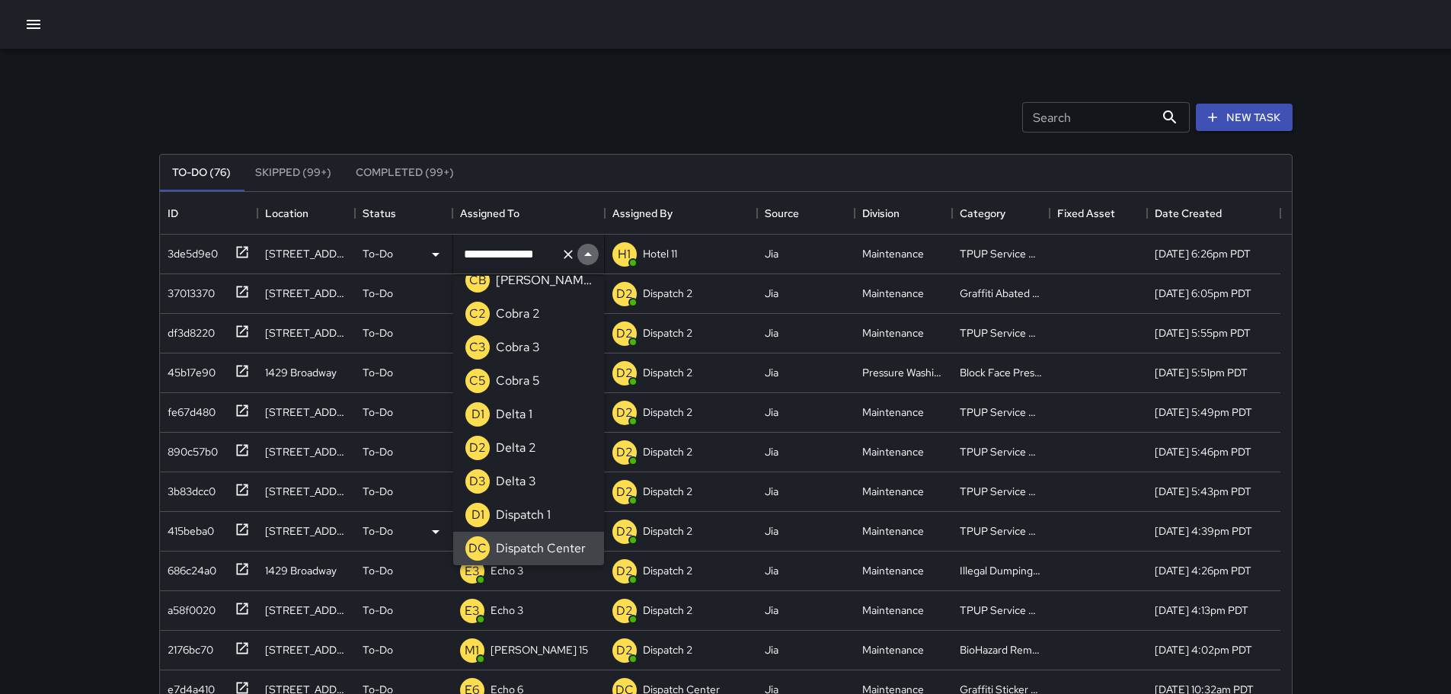
click at [588, 254] on icon "Close" at bounding box center [588, 254] width 8 height 4
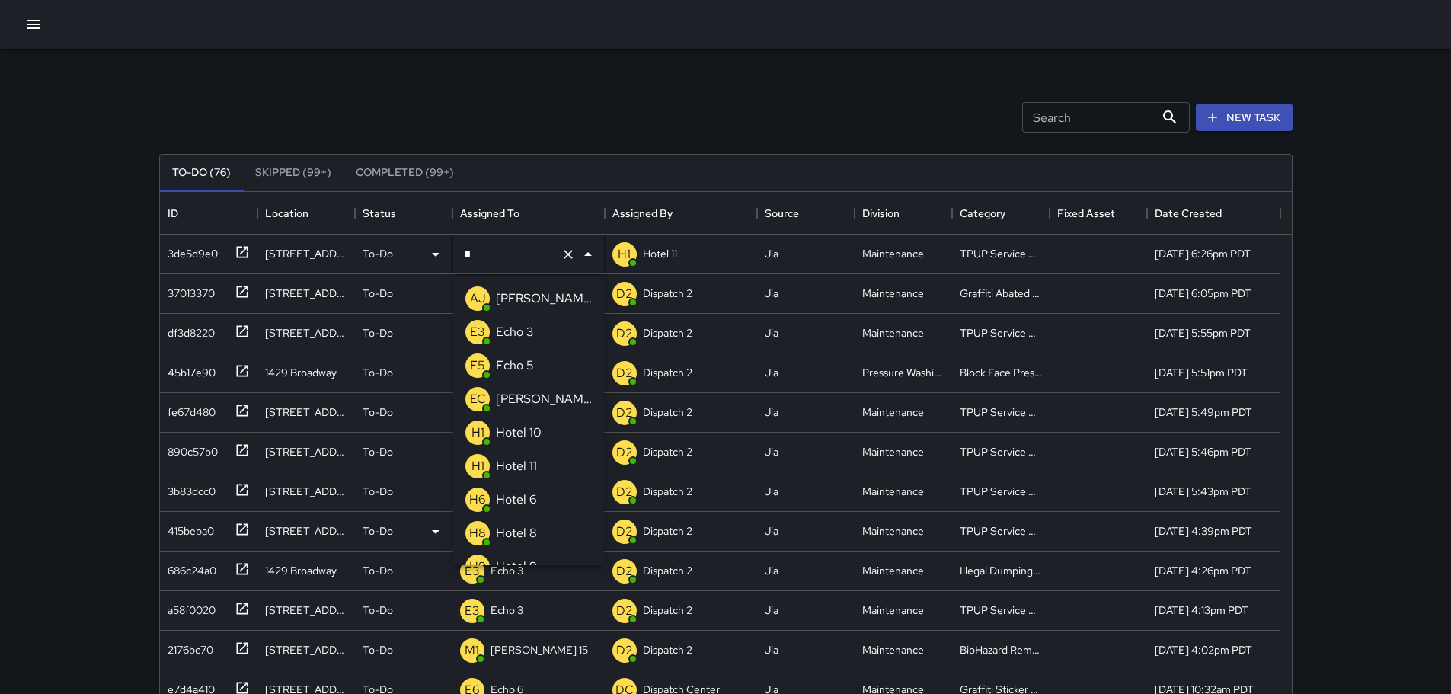
scroll to position [588, 0]
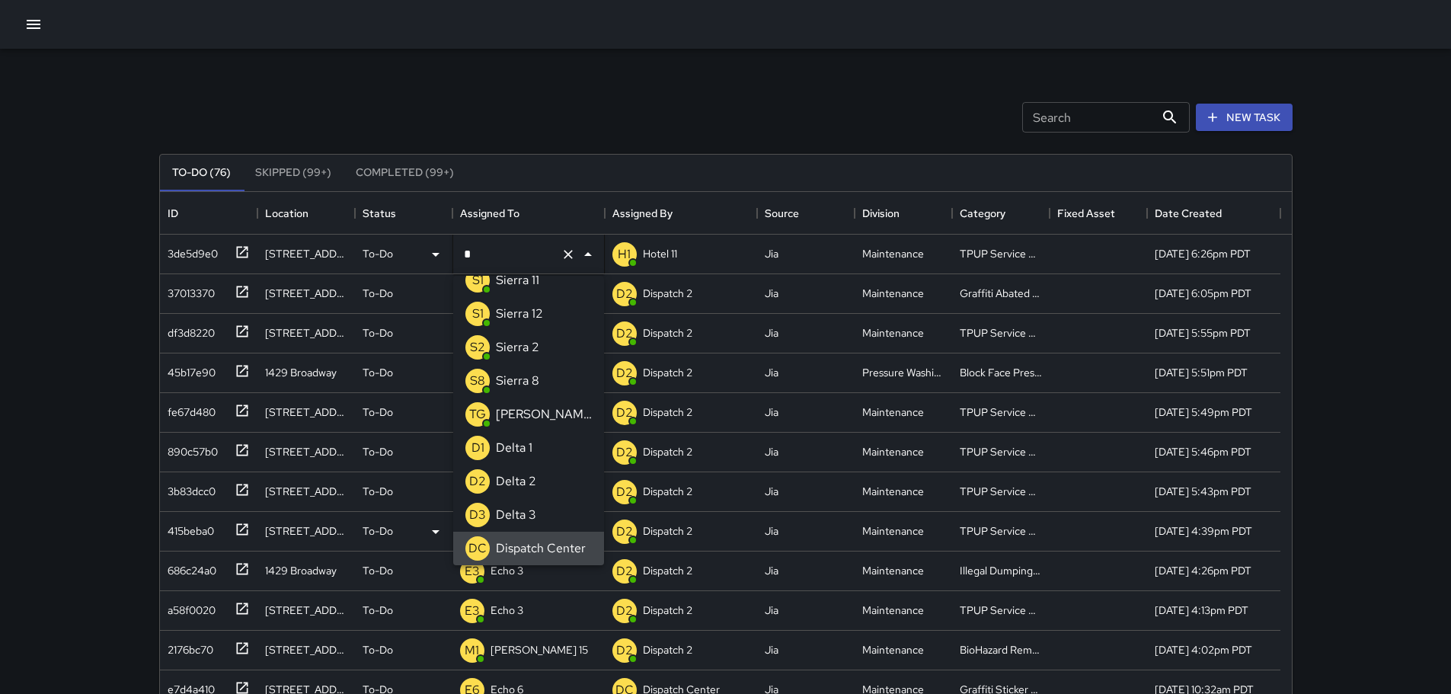
type input "**"
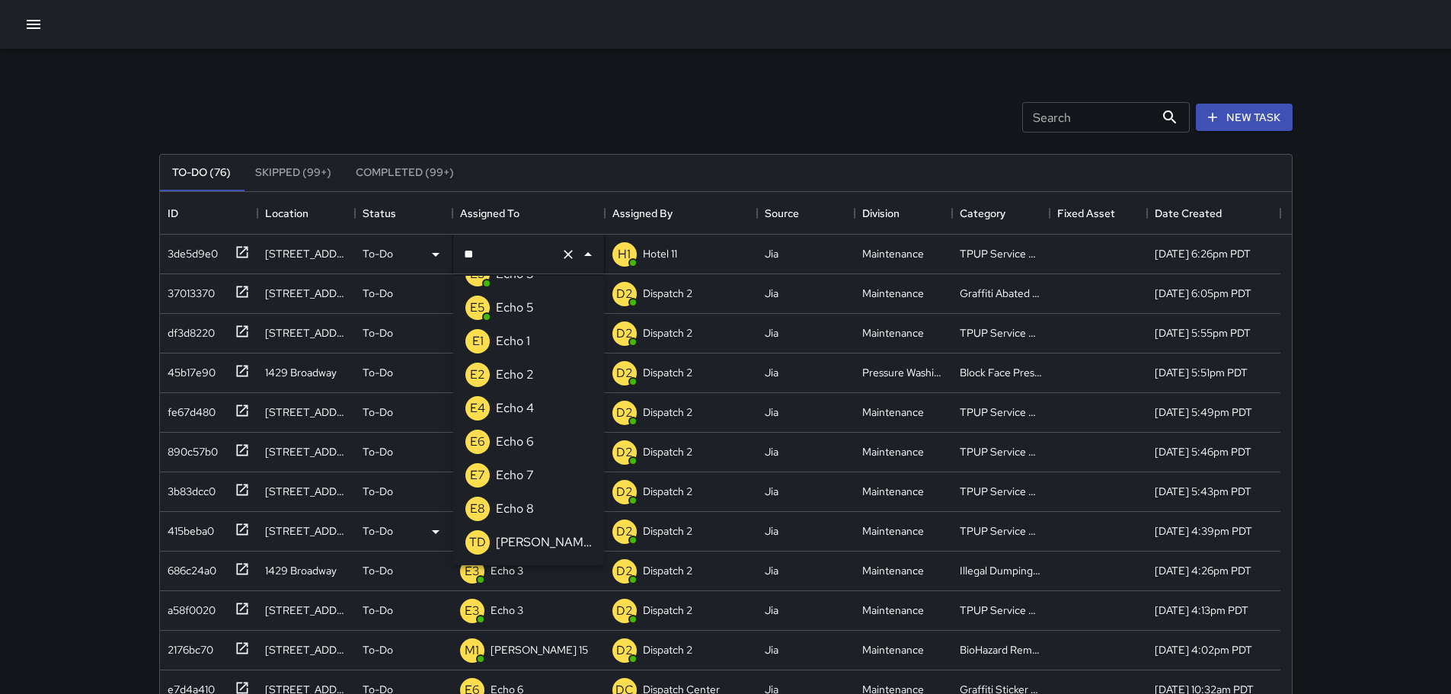
scroll to position [0, 0]
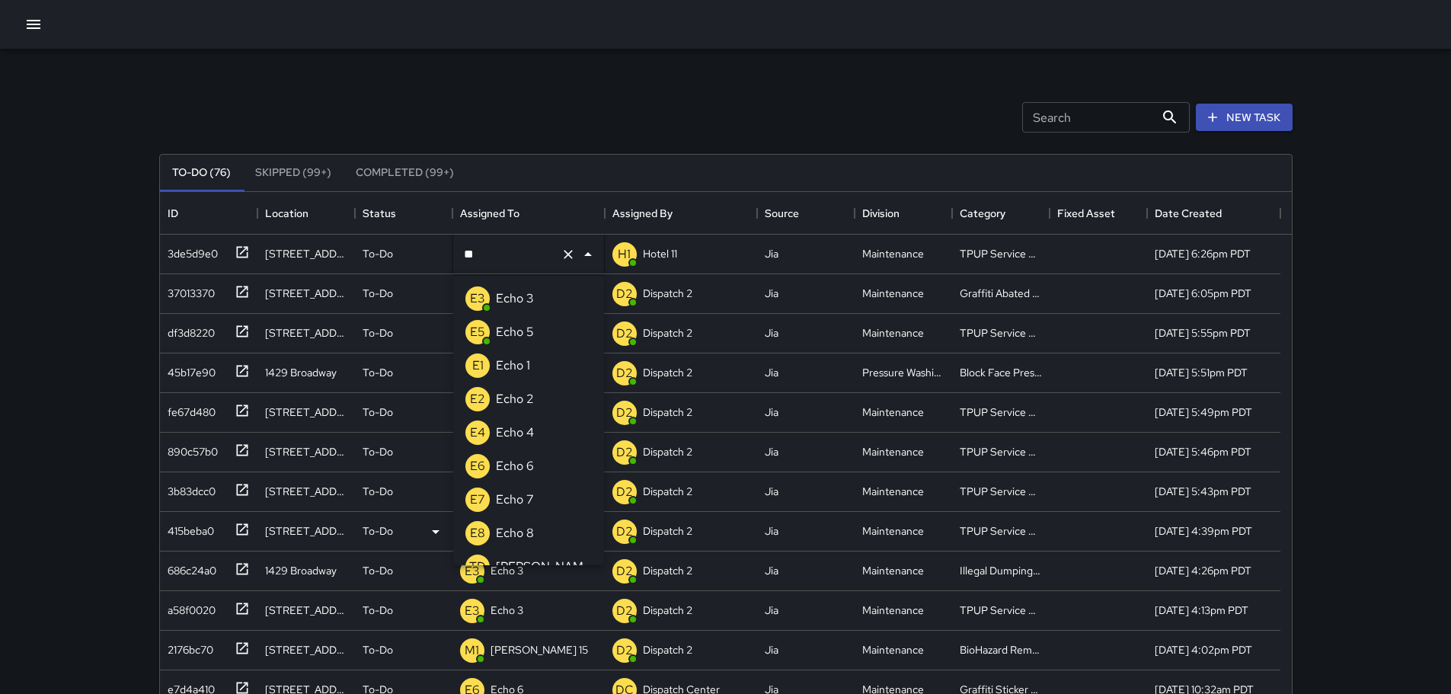
click at [529, 298] on p "Echo 3" at bounding box center [515, 298] width 38 height 18
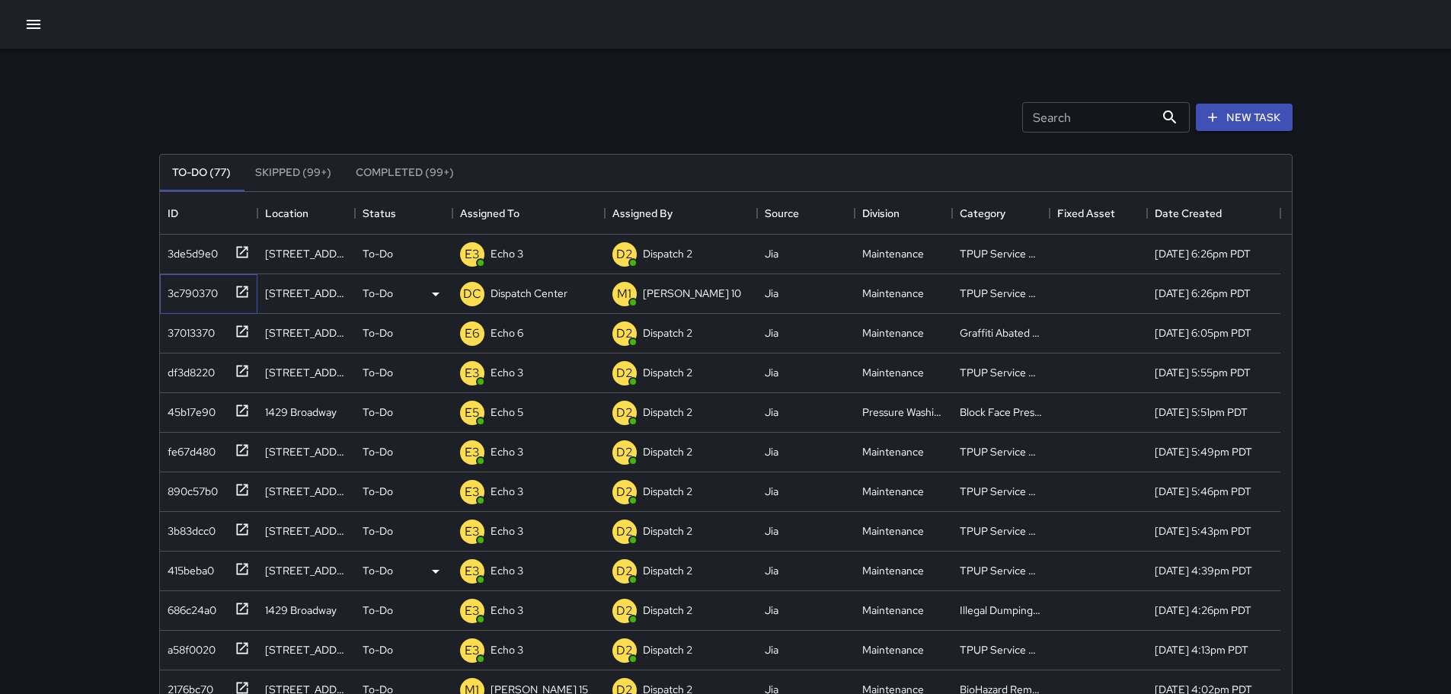
click at [247, 286] on icon at bounding box center [241, 291] width 11 height 11
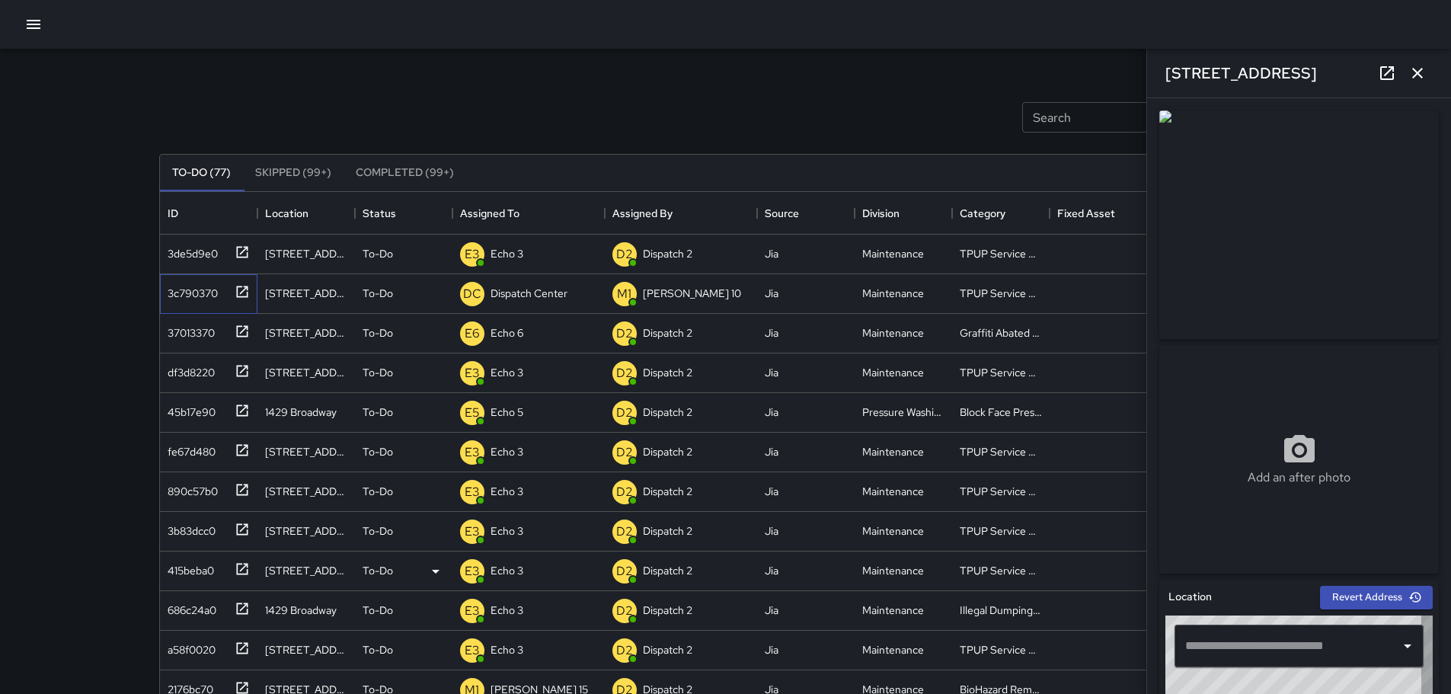
type input "**********"
click at [1425, 81] on icon "button" at bounding box center [1417, 73] width 18 height 18
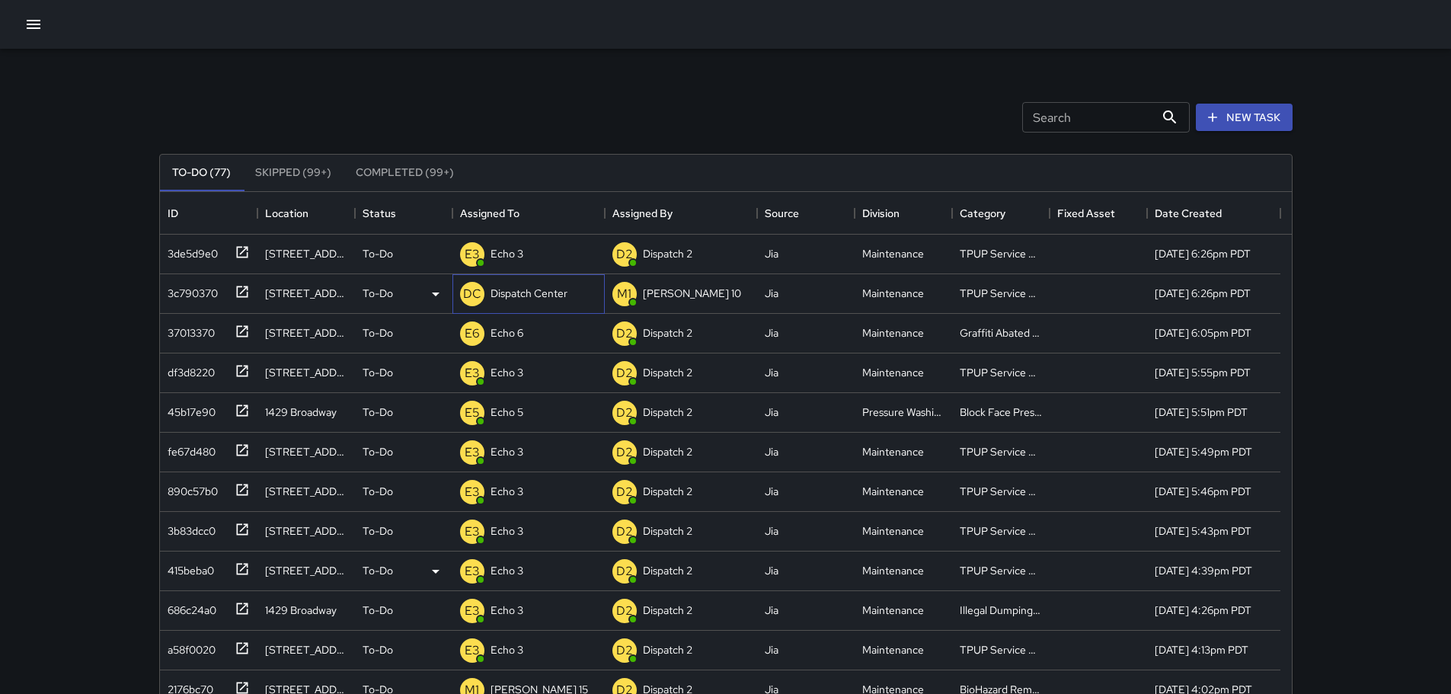
click at [490, 297] on p "Dispatch Center" at bounding box center [528, 293] width 77 height 15
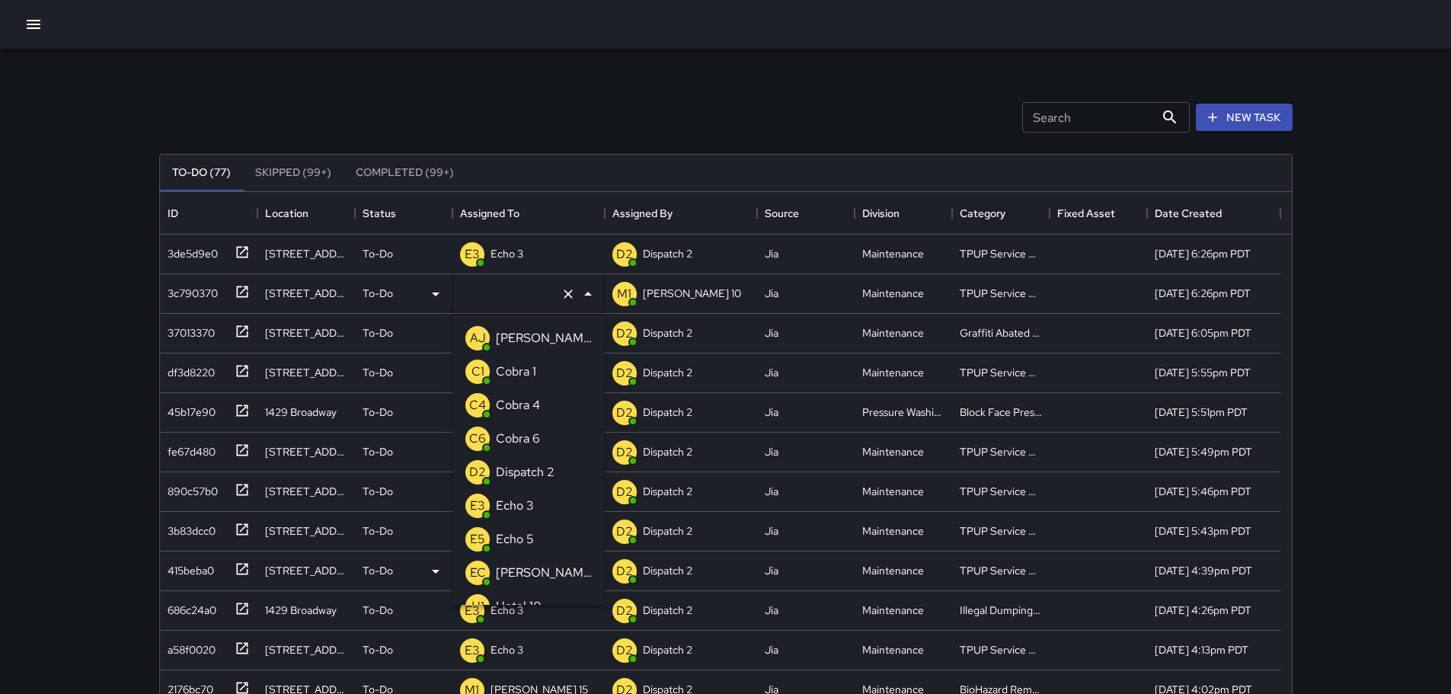
type input "**********"
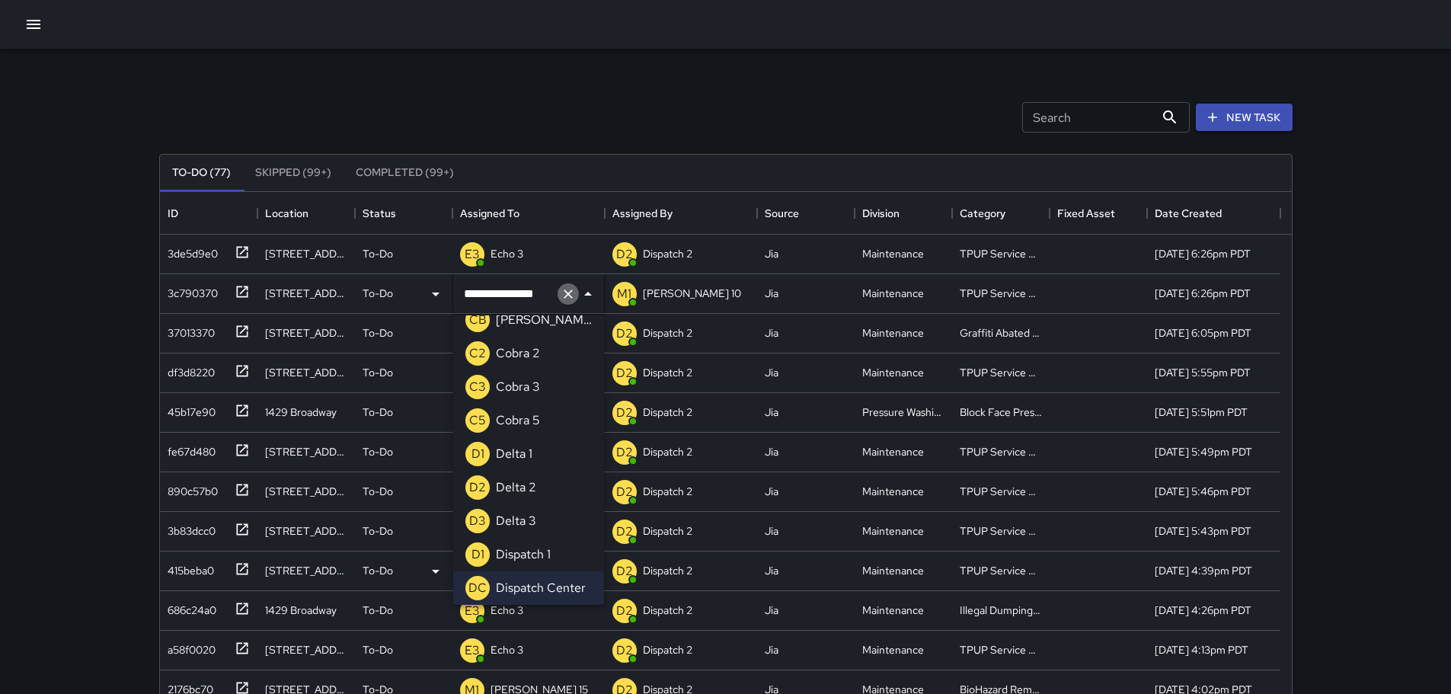
click at [565, 296] on icon "Clear" at bounding box center [568, 293] width 9 height 9
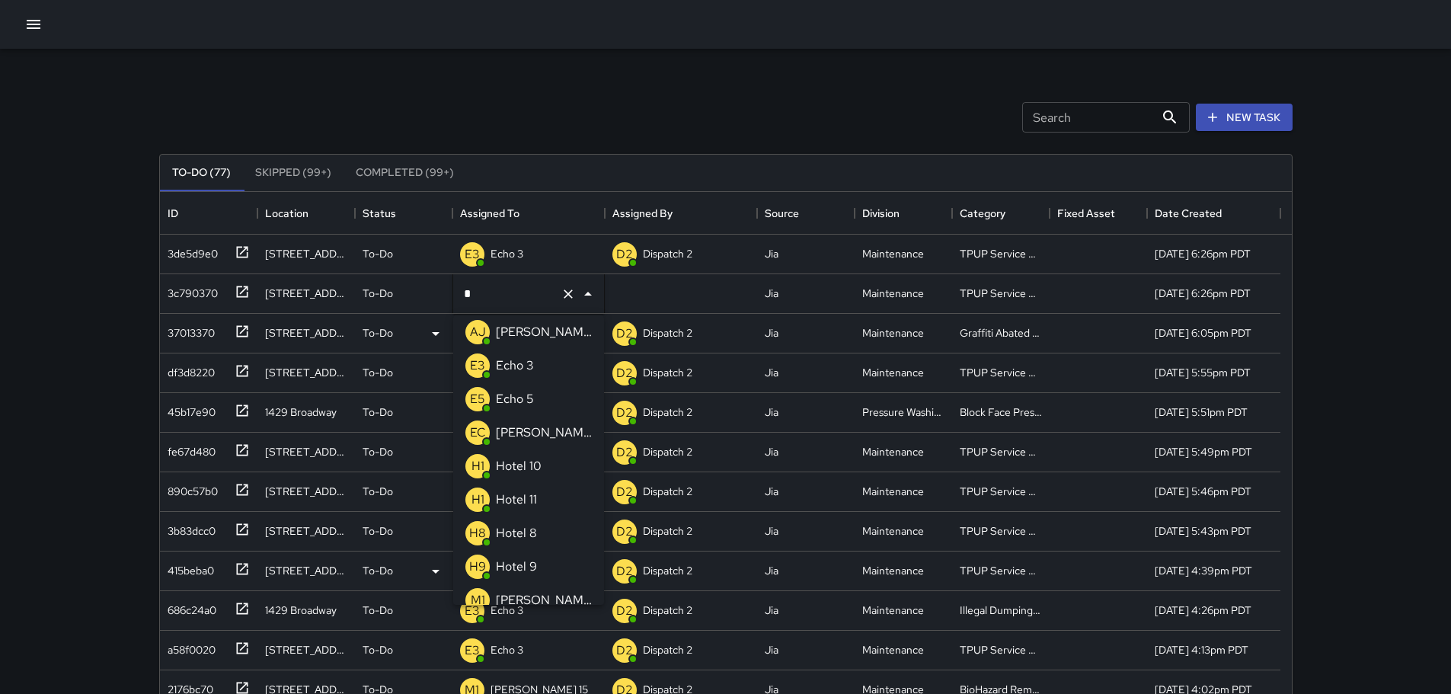
type input "**"
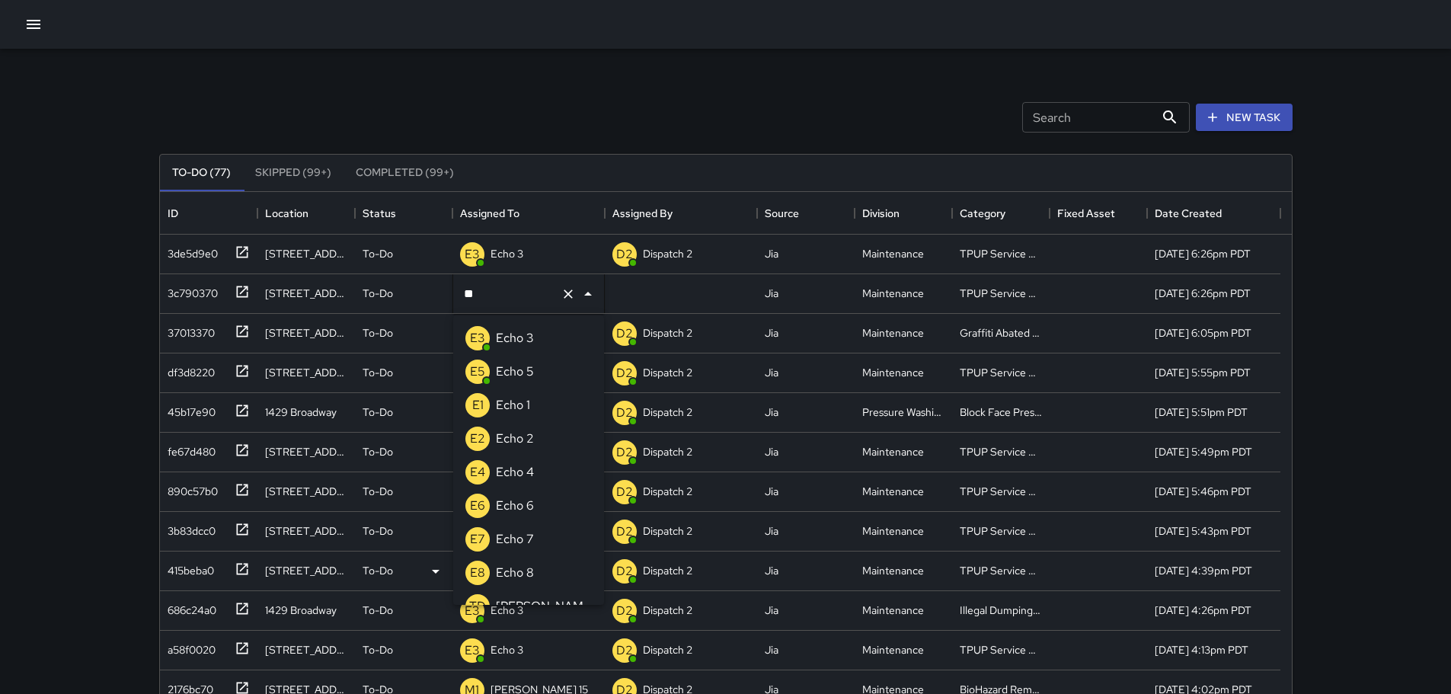
click at [519, 345] on p "Echo 3" at bounding box center [515, 338] width 38 height 18
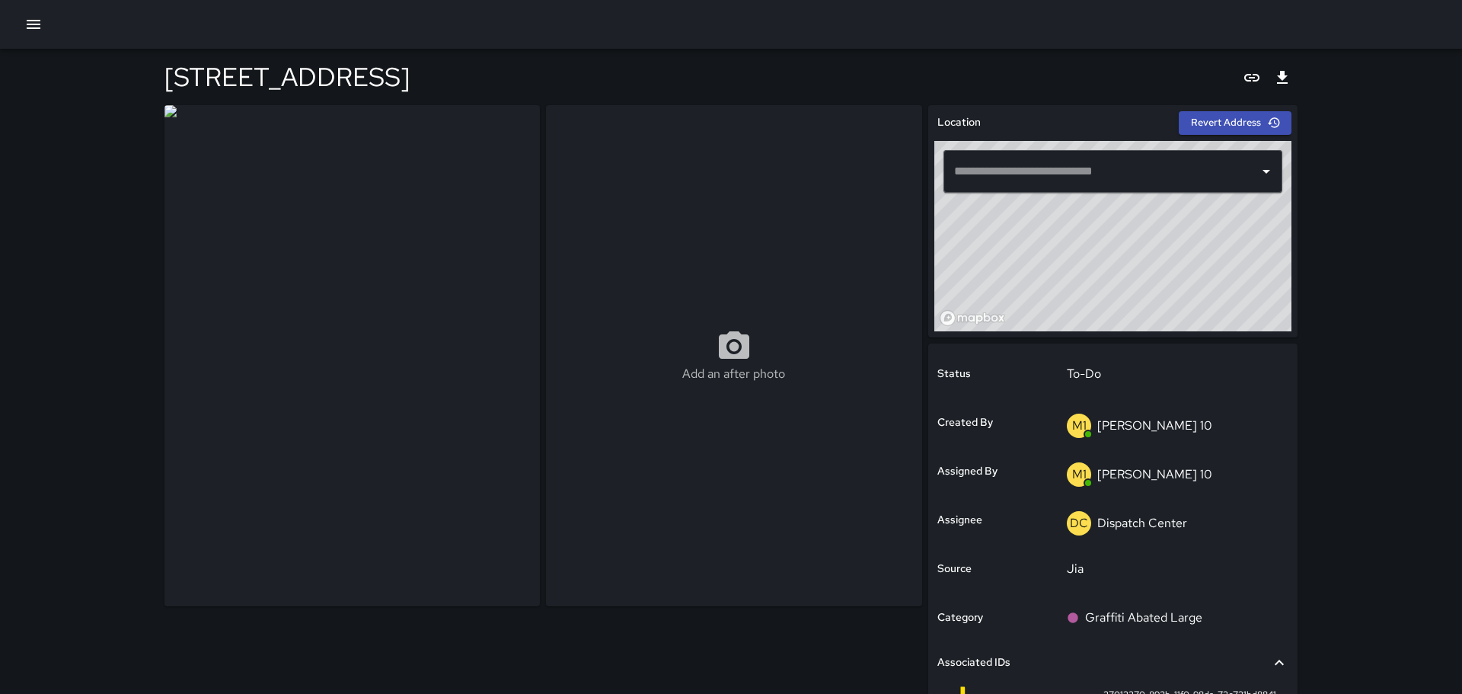
type input "**********"
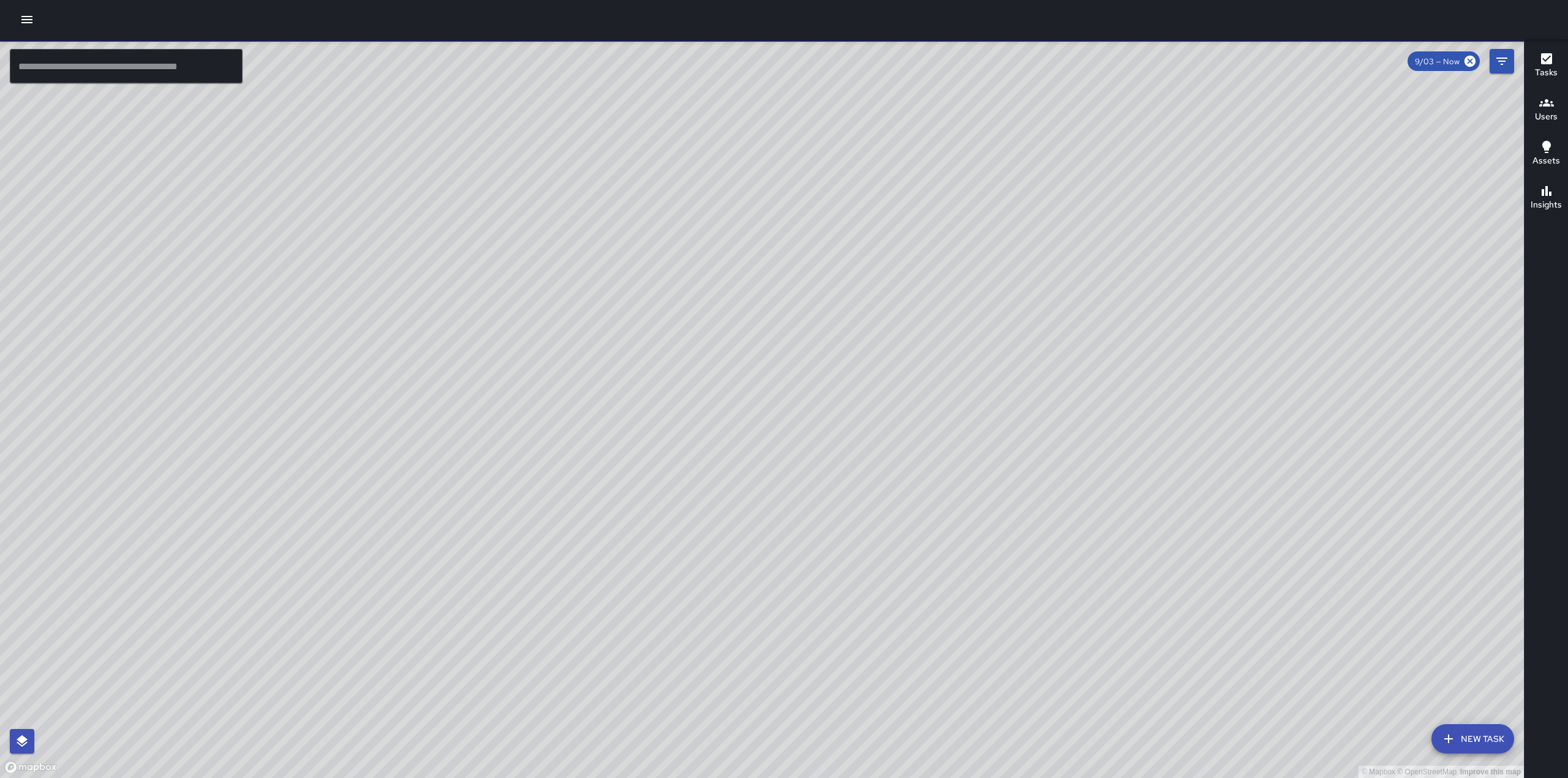
drag, startPoint x: 749, startPoint y: 251, endPoint x: 848, endPoint y: 348, distance: 138.6
click at [844, 346] on div "© Mapbox © OpenStreetMap Improve this map" at bounding box center [761, 408] width 1524 height 739
drag, startPoint x: 631, startPoint y: 567, endPoint x: 757, endPoint y: 417, distance: 195.9
click at [757, 417] on div "© Mapbox © OpenStreetMap Improve this map" at bounding box center [761, 408] width 1524 height 739
drag, startPoint x: 630, startPoint y: 379, endPoint x: 668, endPoint y: 363, distance: 41.2
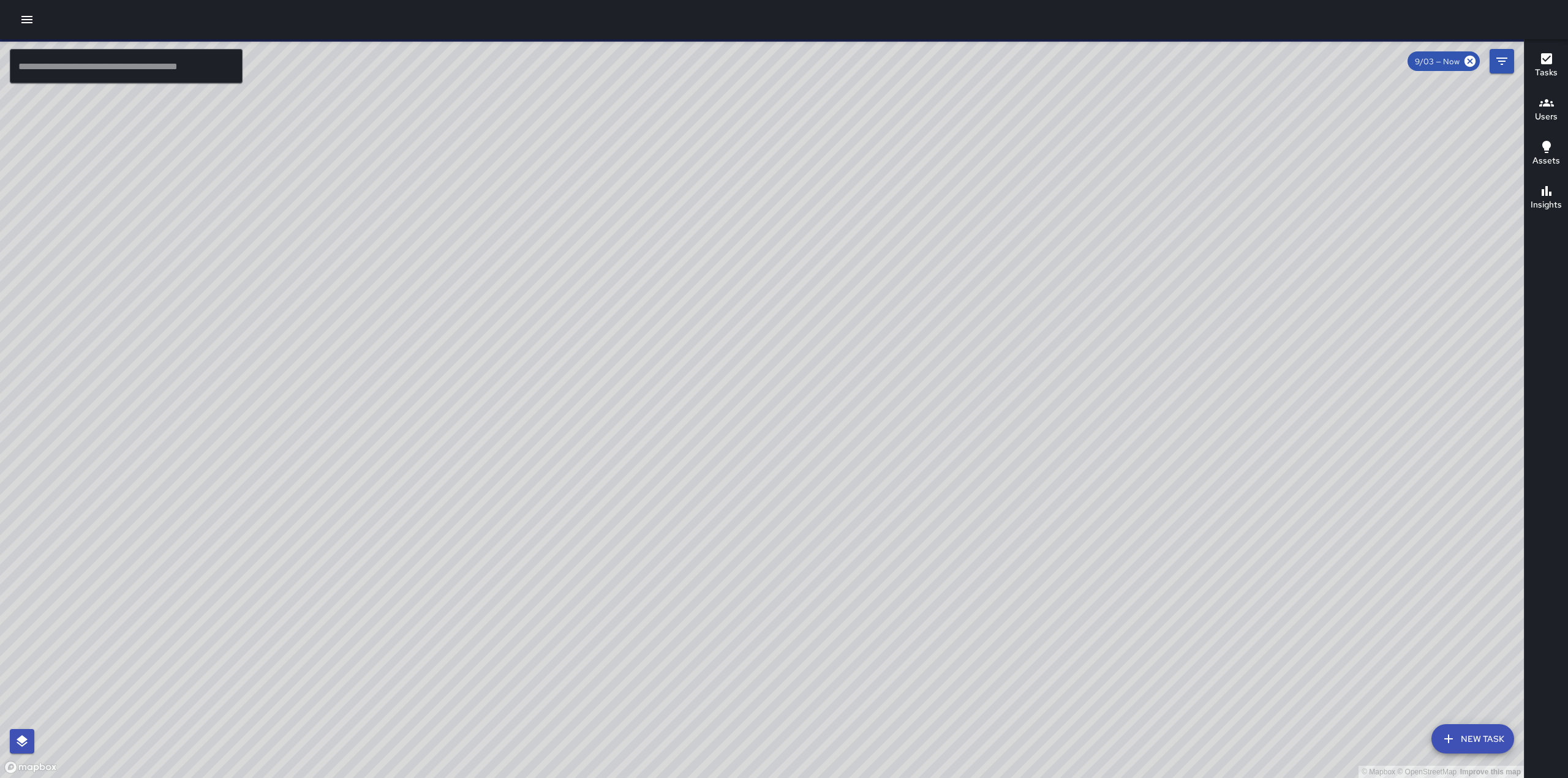
click at [666, 366] on div "© Mapbox © OpenStreetMap Improve this map" at bounding box center [761, 408] width 1524 height 739
